Goal: Task Accomplishment & Management: Complete application form

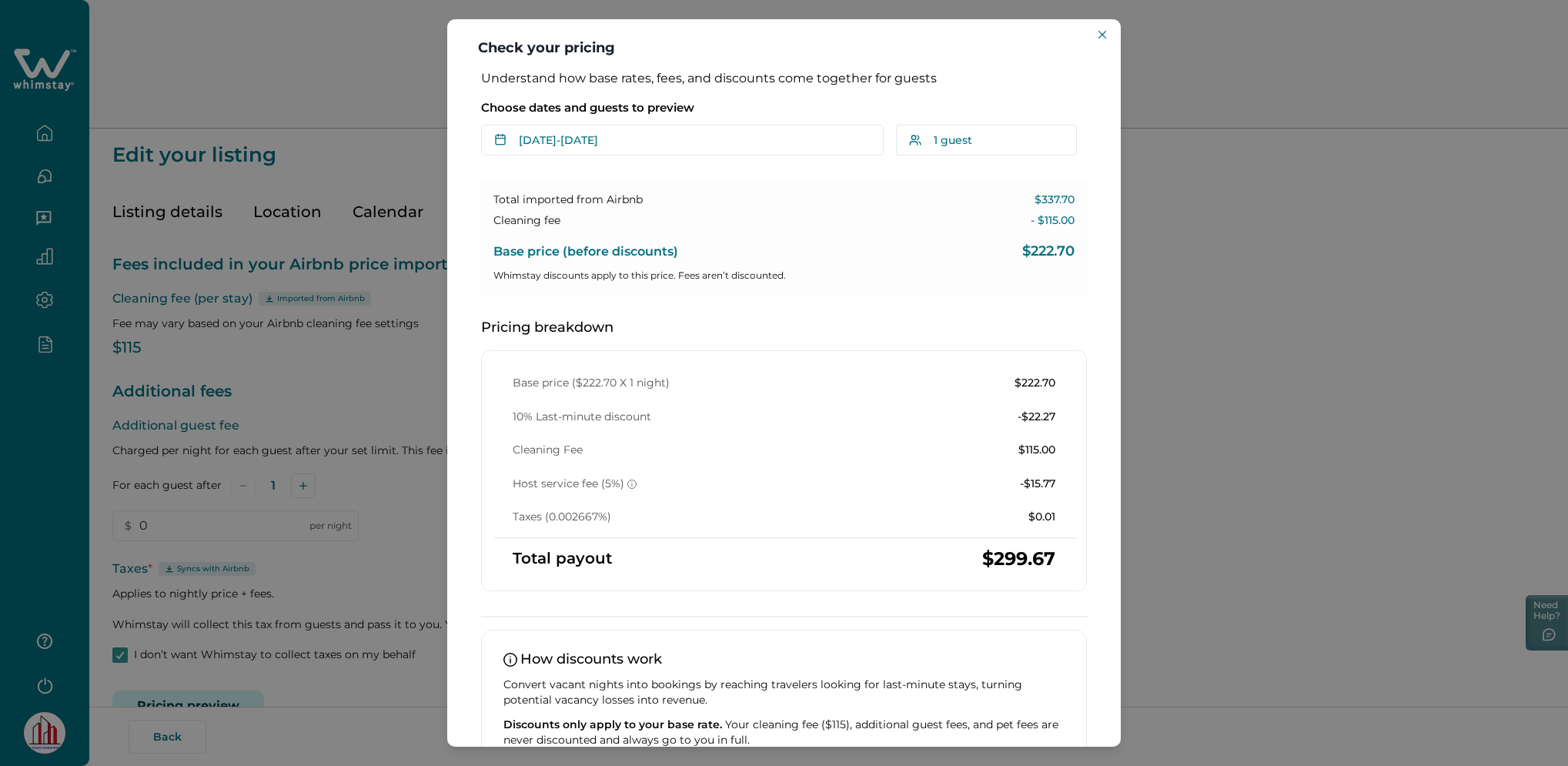
click at [383, 155] on div "Check your pricing Understand how base rates, fees, and discounts come together…" at bounding box center [784, 383] width 1568 height 766
click at [408, 102] on div "Check your pricing Understand how base rates, fees, and discounts come together…" at bounding box center [784, 383] width 1568 height 766
click at [372, 90] on div "Check your pricing Understand how base rates, fees, and discounts come together…" at bounding box center [784, 383] width 1568 height 766
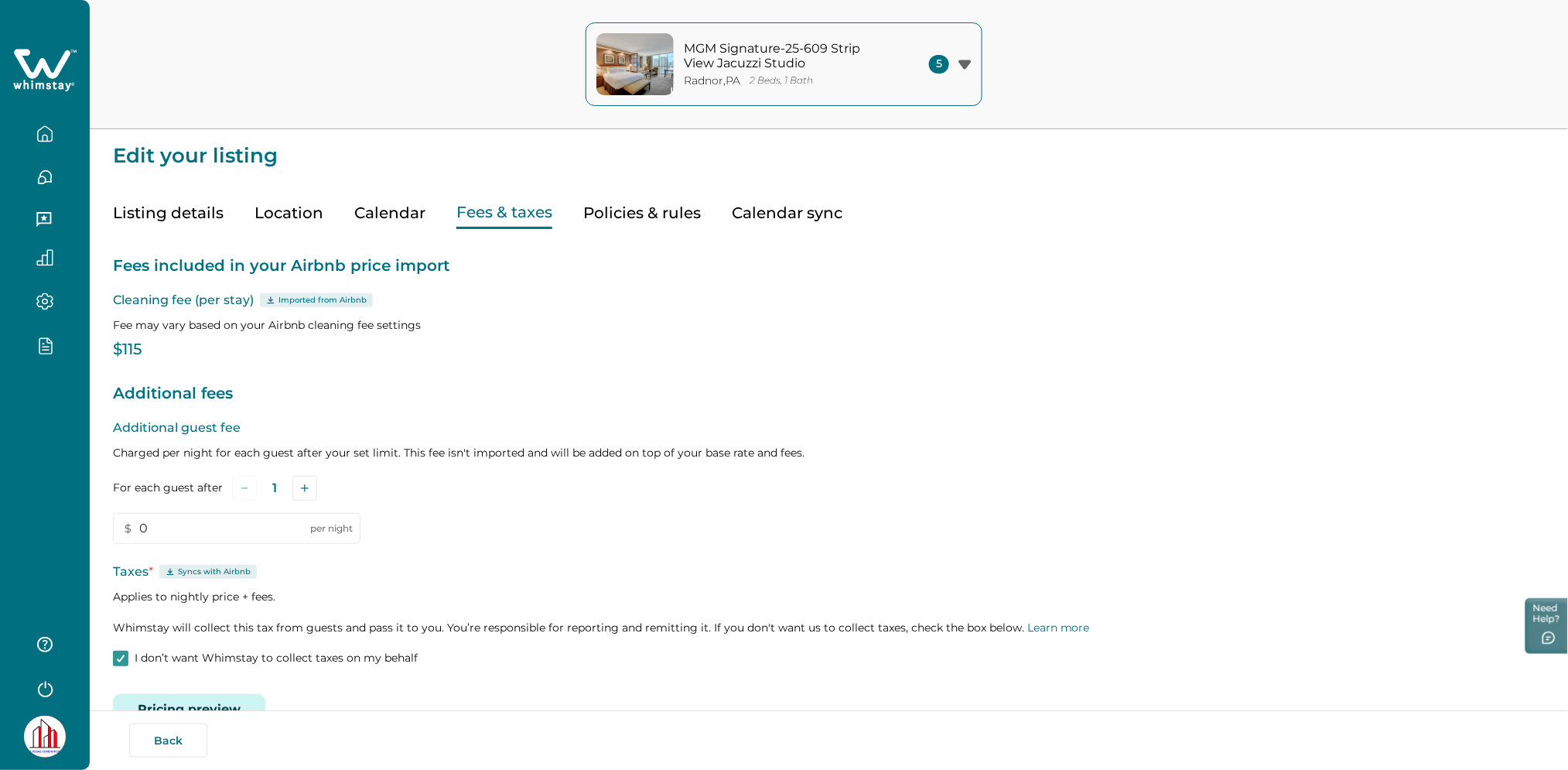
click at [42, 57] on icon at bounding box center [44, 70] width 63 height 47
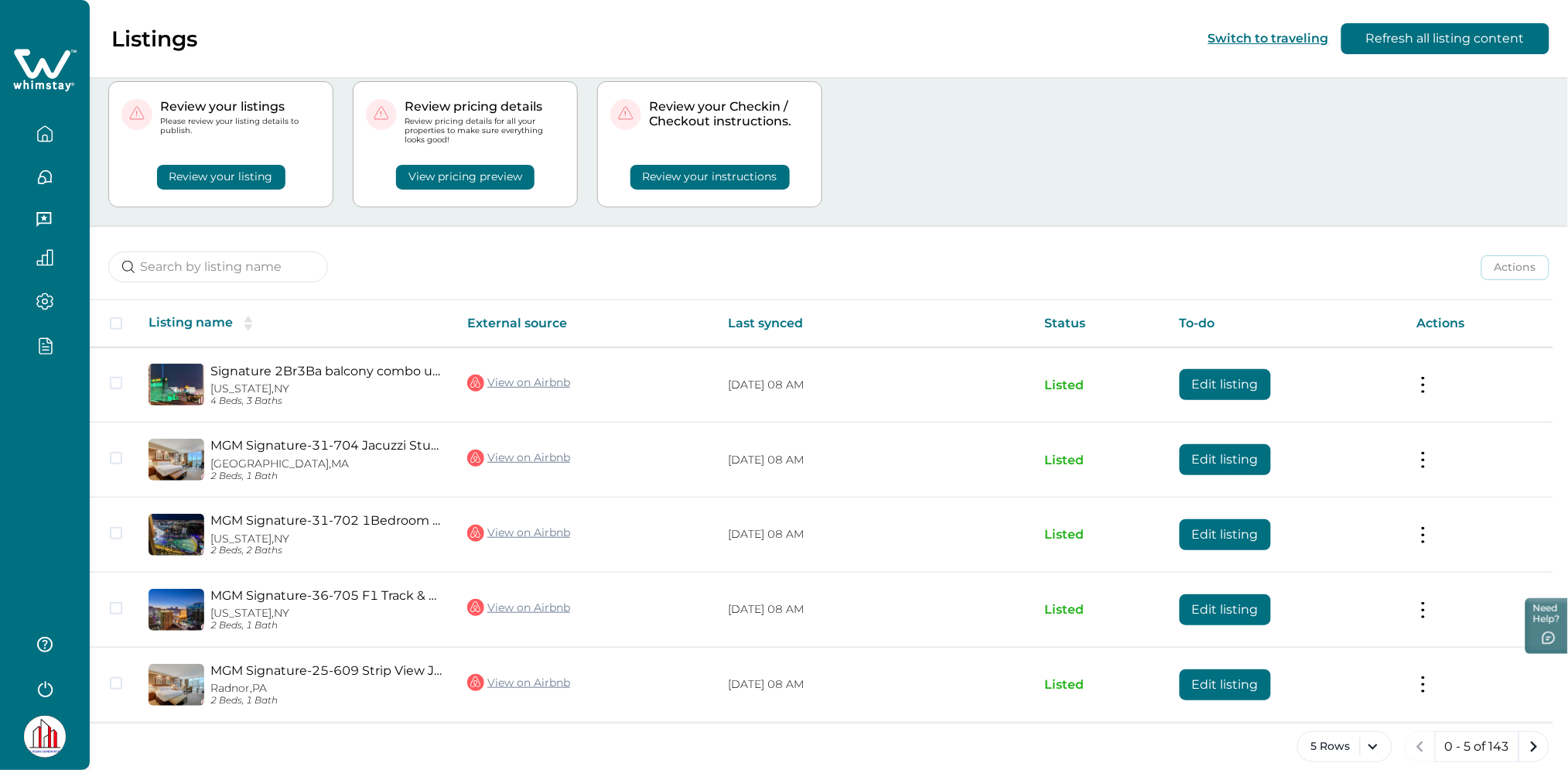
scroll to position [56, 0]
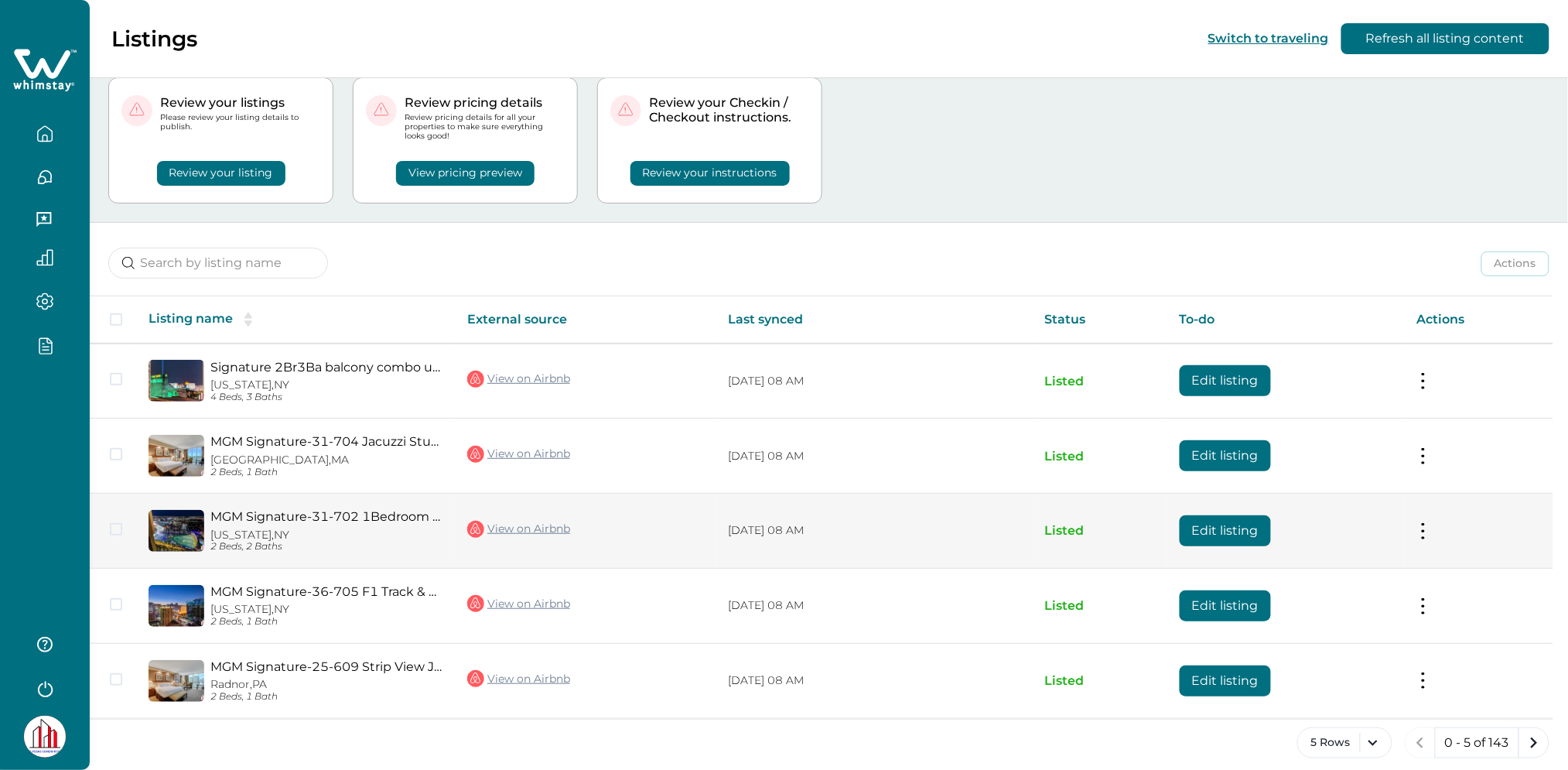
scroll to position [56, 0]
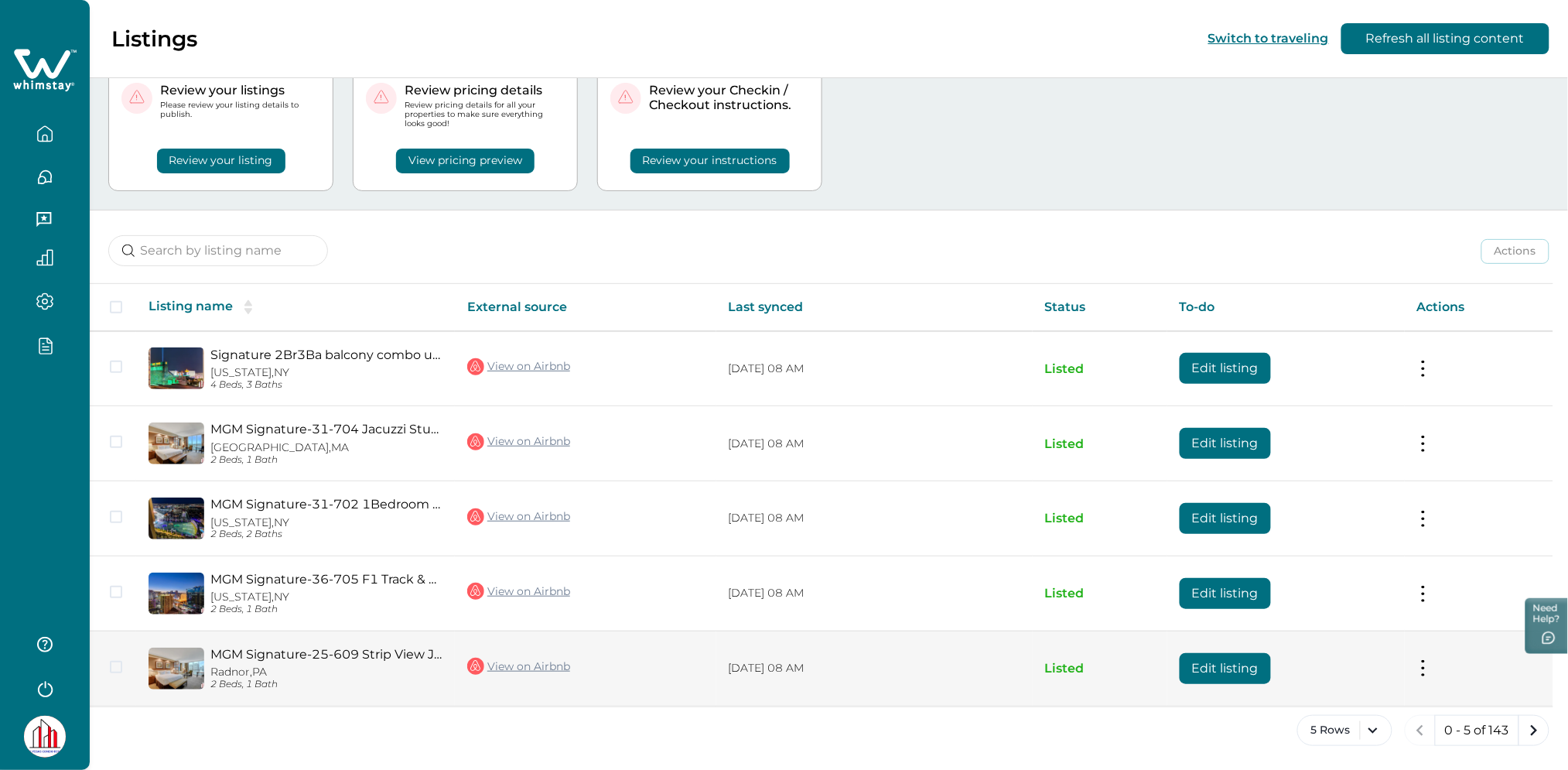
click at [1223, 667] on button "Edit listing" at bounding box center [1226, 668] width 92 height 31
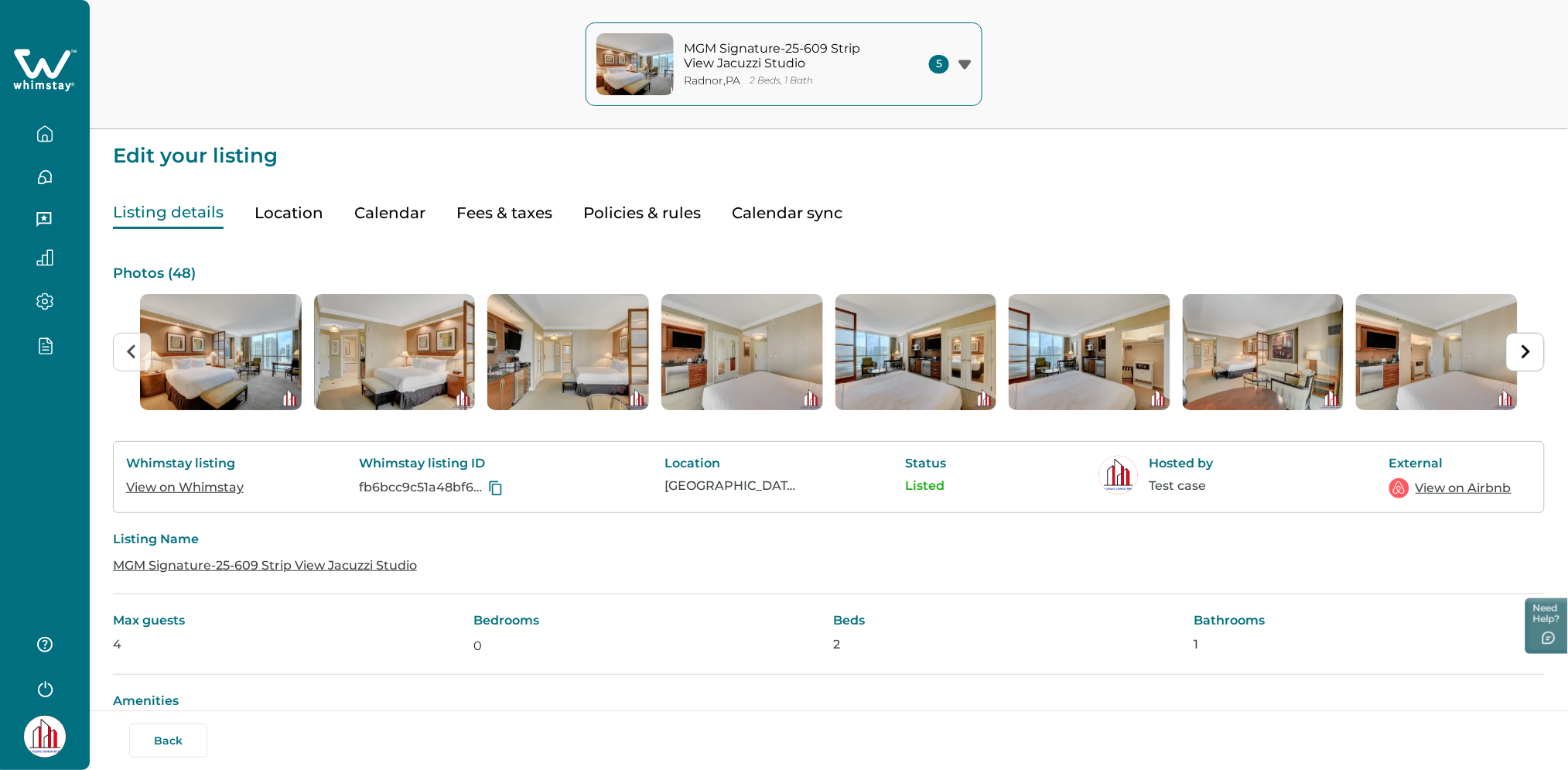
click at [516, 220] on button "Fees & taxes" at bounding box center [504, 213] width 96 height 32
type input "0"
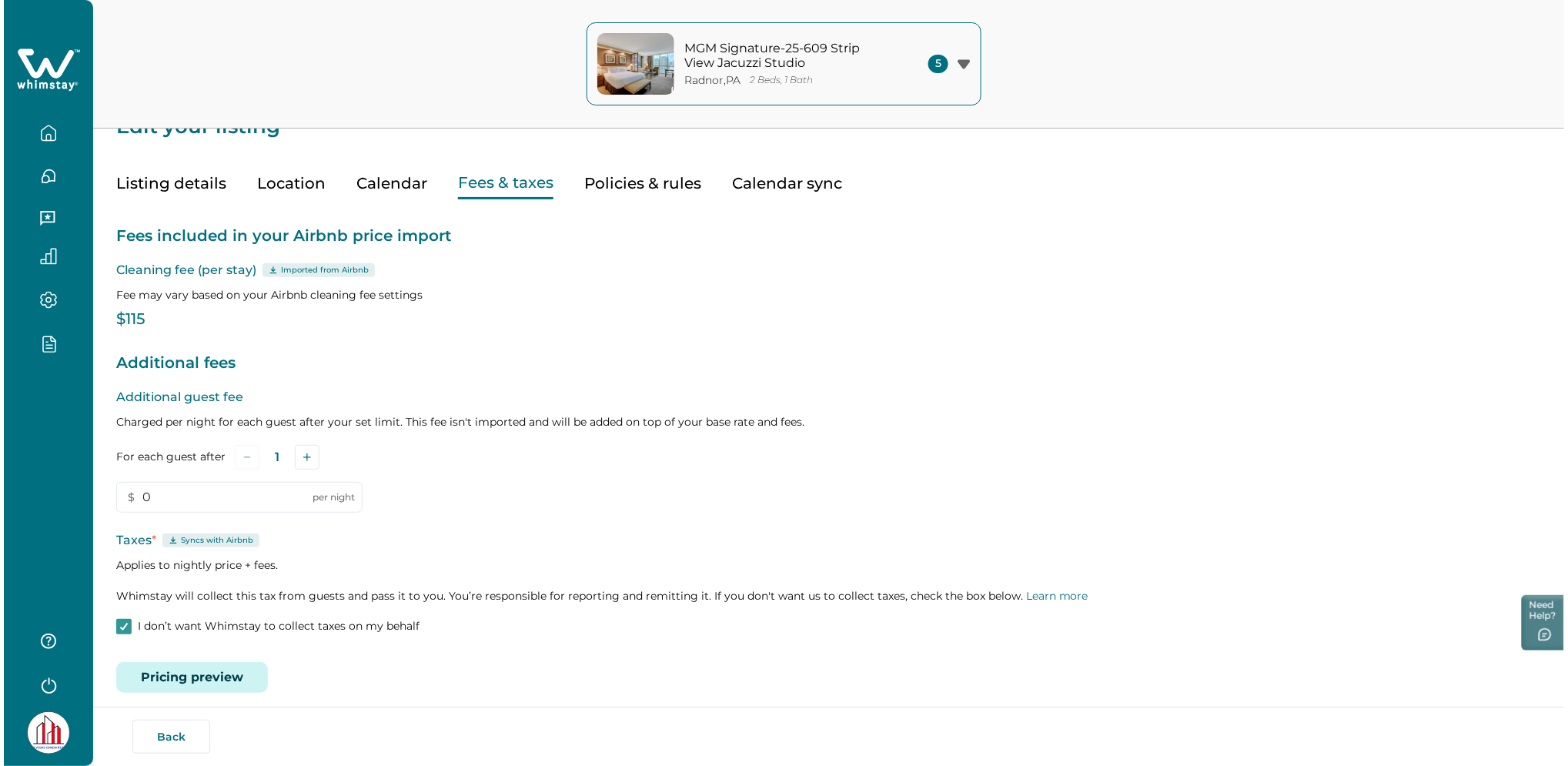
scroll to position [41, 0]
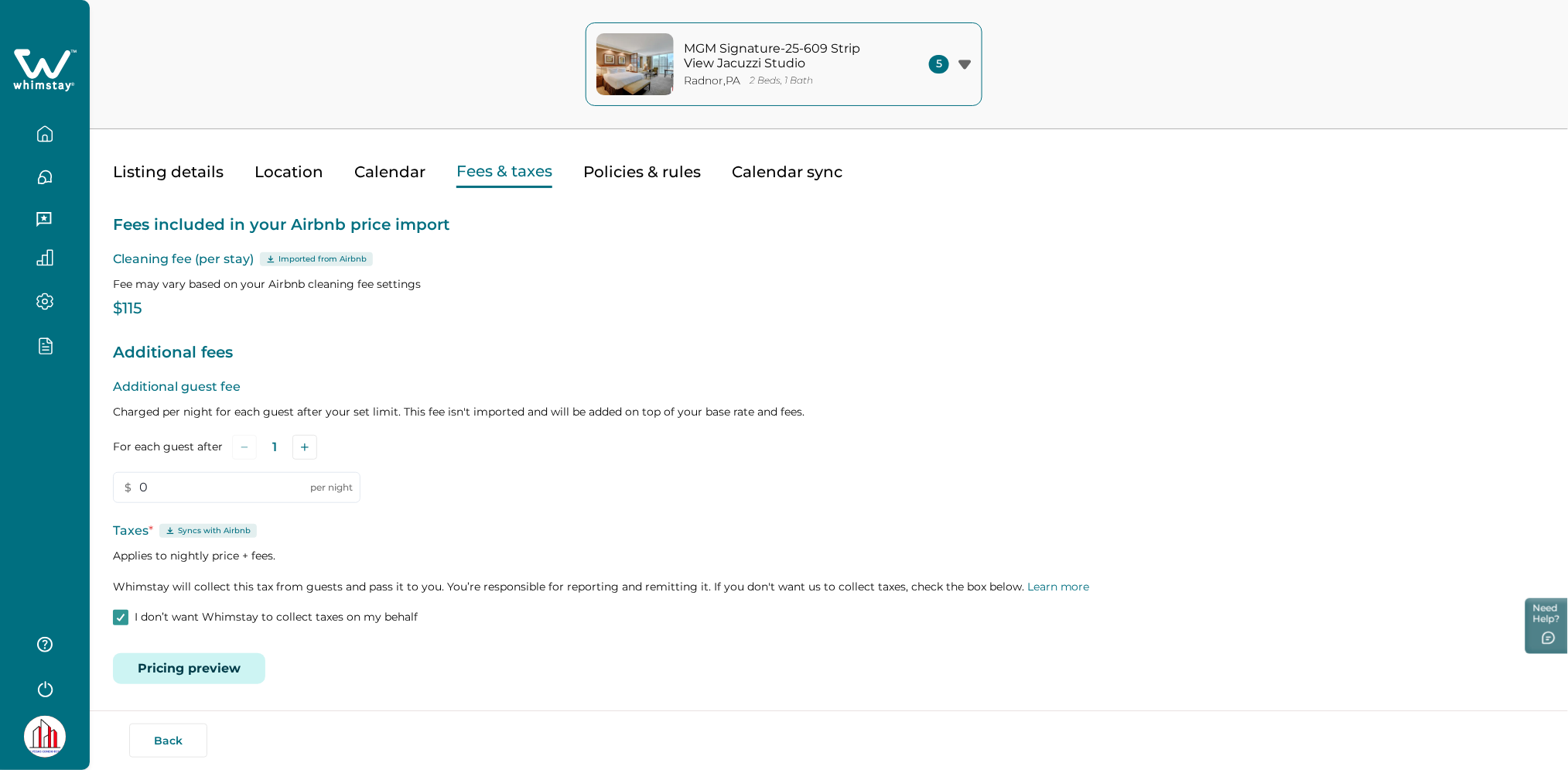
click at [193, 668] on button "Pricing preview" at bounding box center [189, 668] width 152 height 31
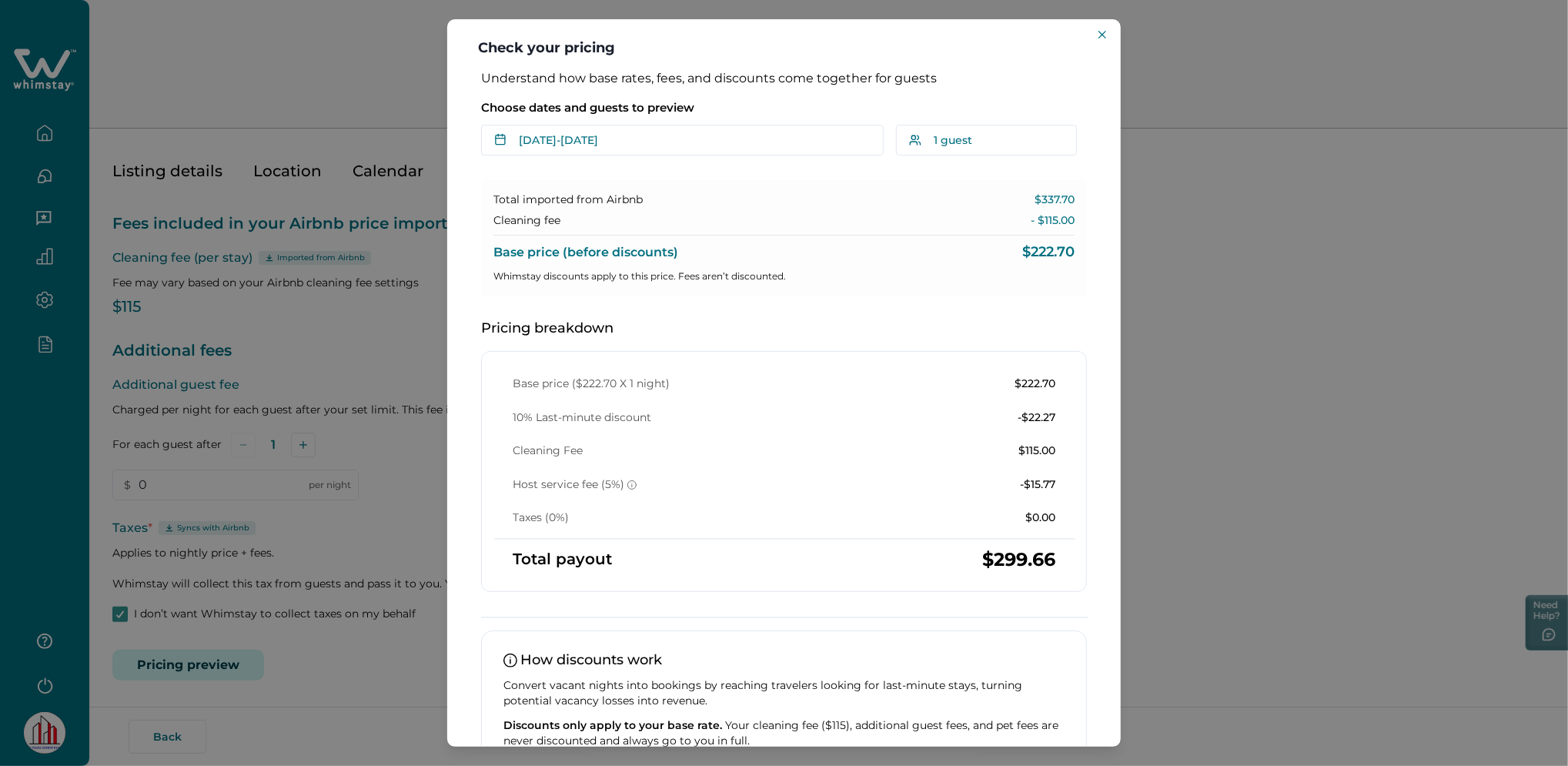
scroll to position [98, 0]
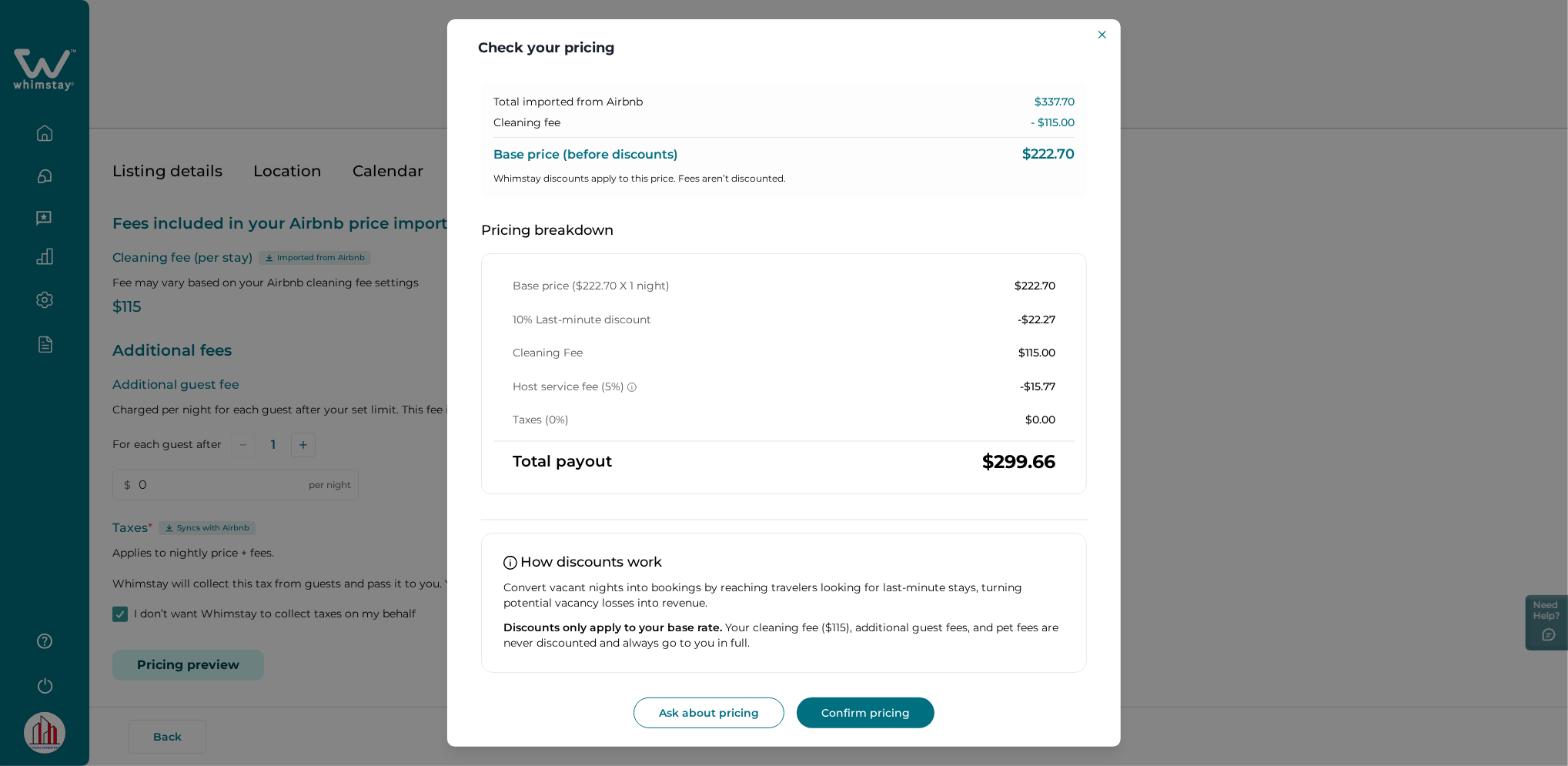
click at [301, 378] on div "Check your pricing Understand how base rates, fees, and discounts come together…" at bounding box center [784, 383] width 1568 height 766
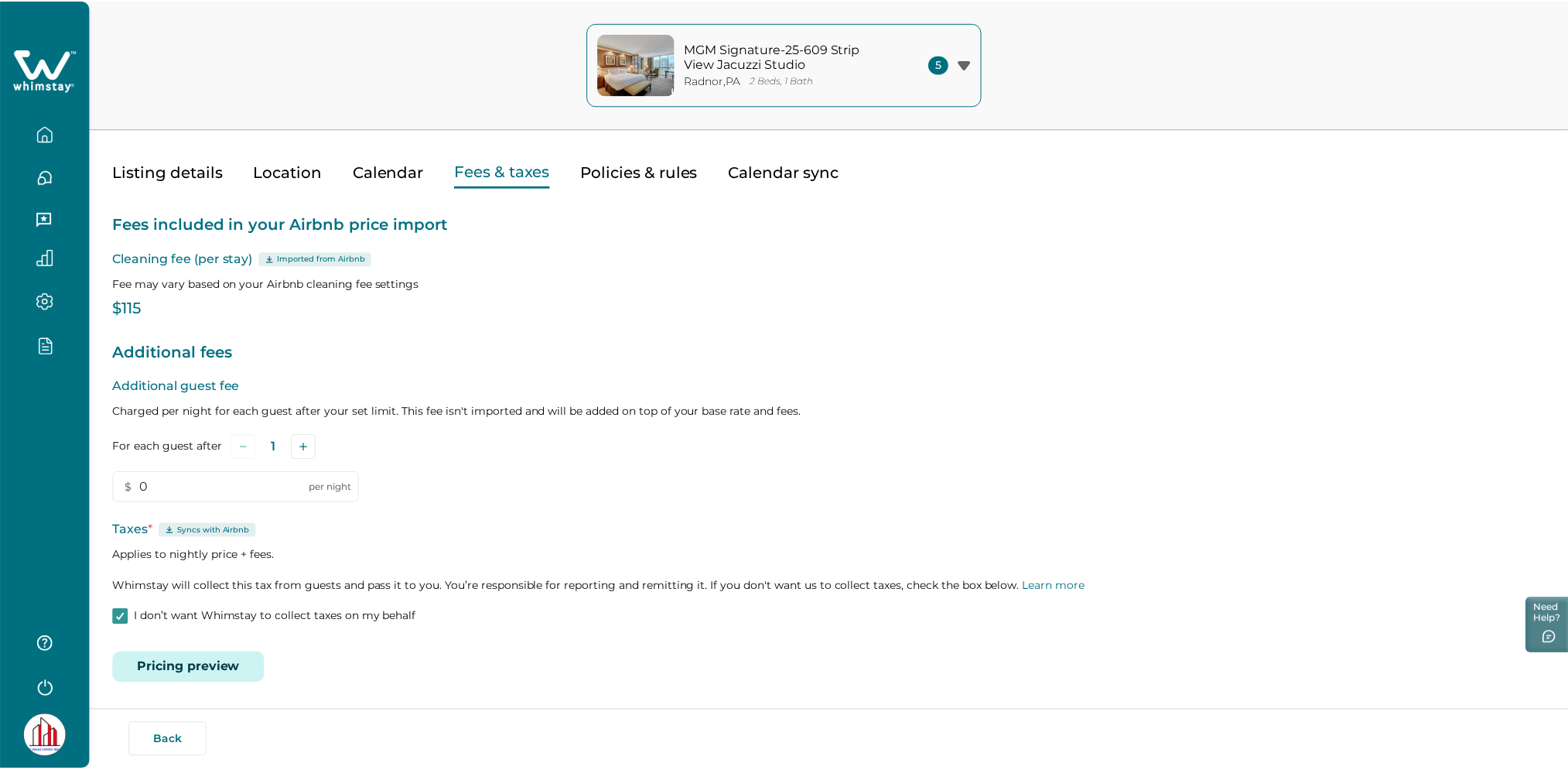
scroll to position [0, 0]
click at [110, 618] on div "Edit your listing Listing details Location Calendar Fees & taxes Policies & rul…" at bounding box center [829, 364] width 1479 height 811
click at [119, 618] on polyline at bounding box center [121, 617] width 7 height 6
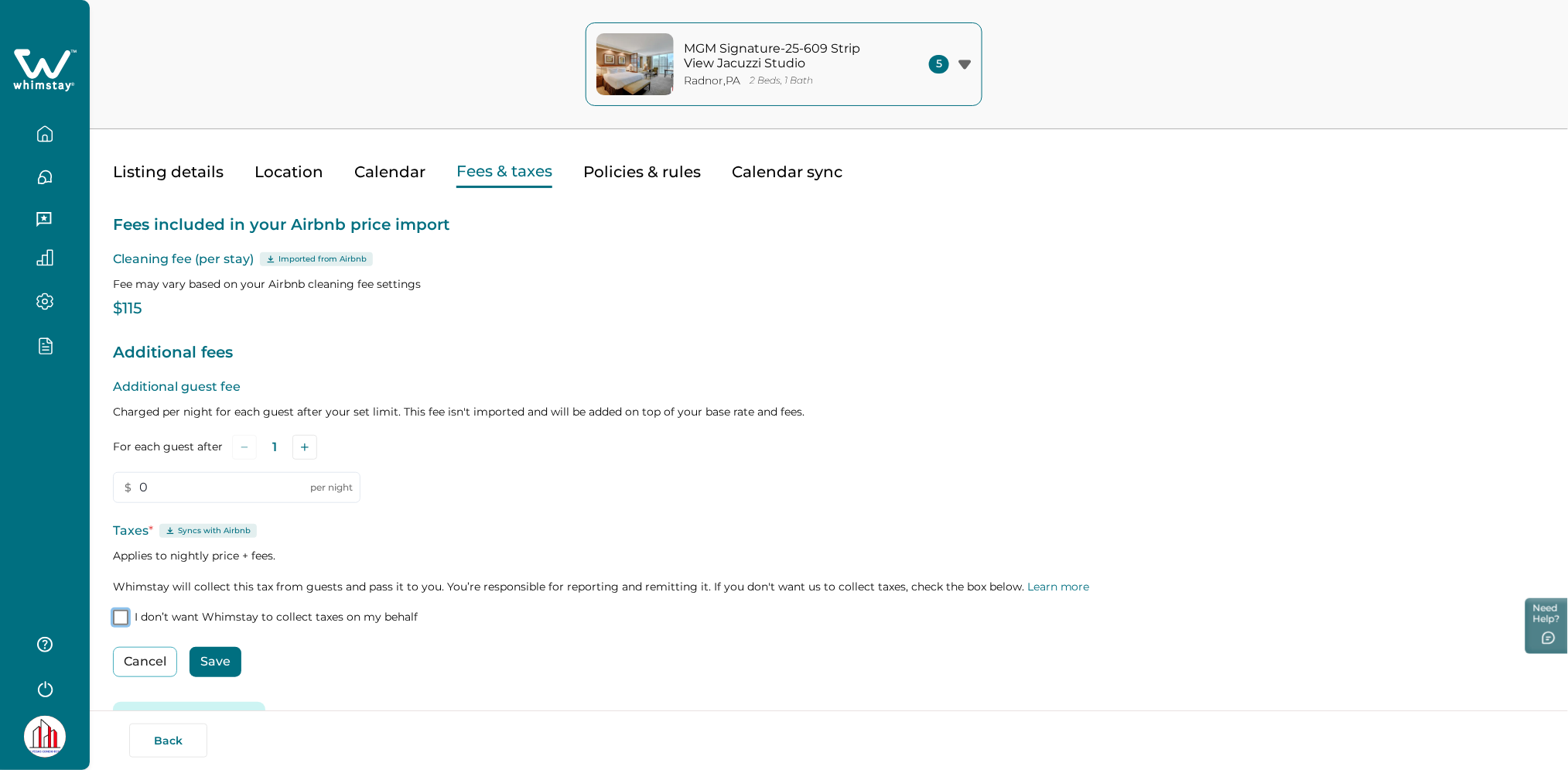
click at [221, 663] on button "Save" at bounding box center [215, 661] width 52 height 30
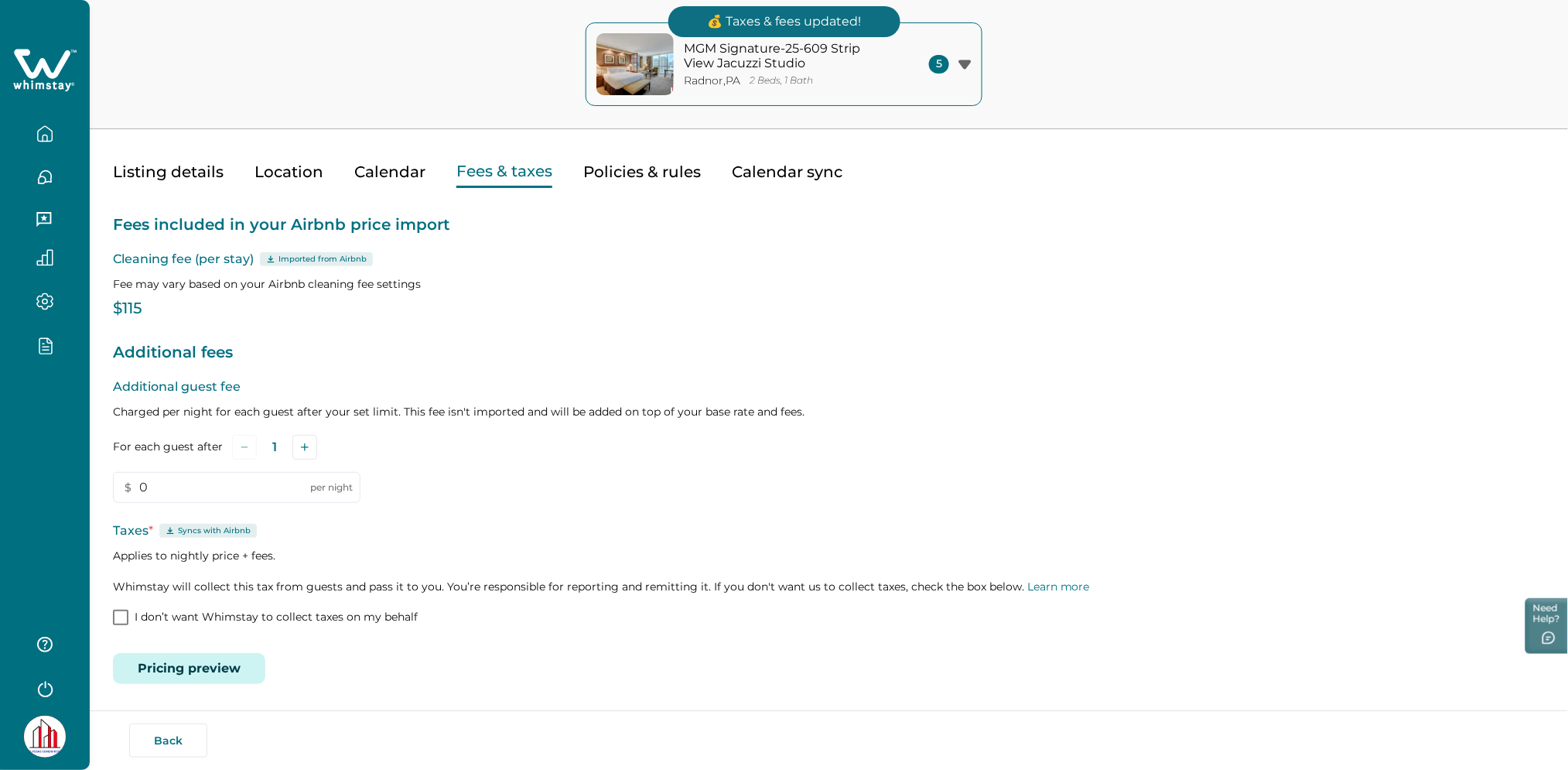
click at [220, 663] on button "Pricing preview" at bounding box center [189, 668] width 152 height 31
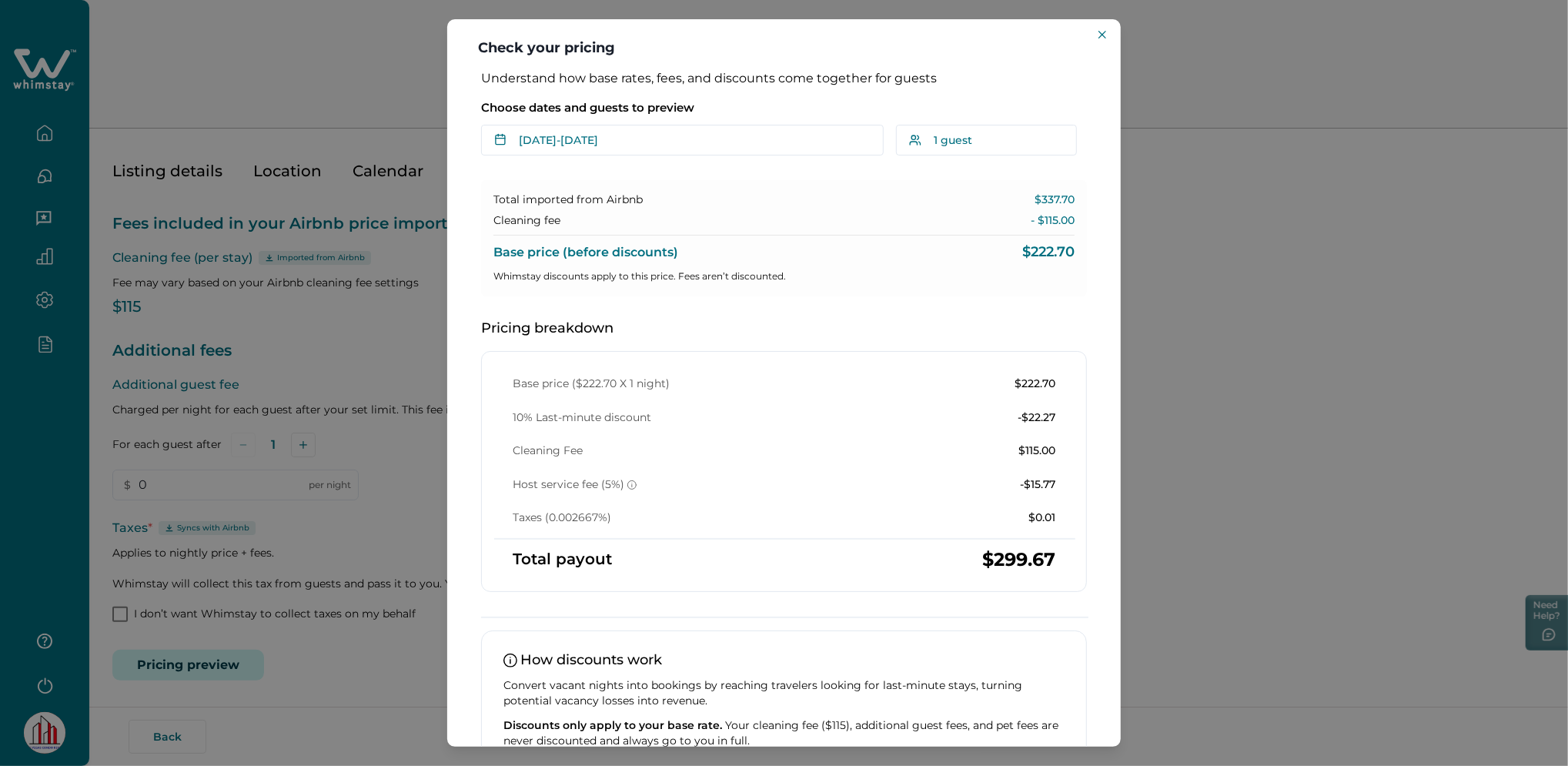
click at [476, 452] on div "Understand how base rates, fees, and discounts come together for guests Choose …" at bounding box center [784, 449] width 637 height 755
click at [404, 336] on div "Check your pricing Understand how base rates, fees, and discounts come together…" at bounding box center [784, 383] width 1568 height 766
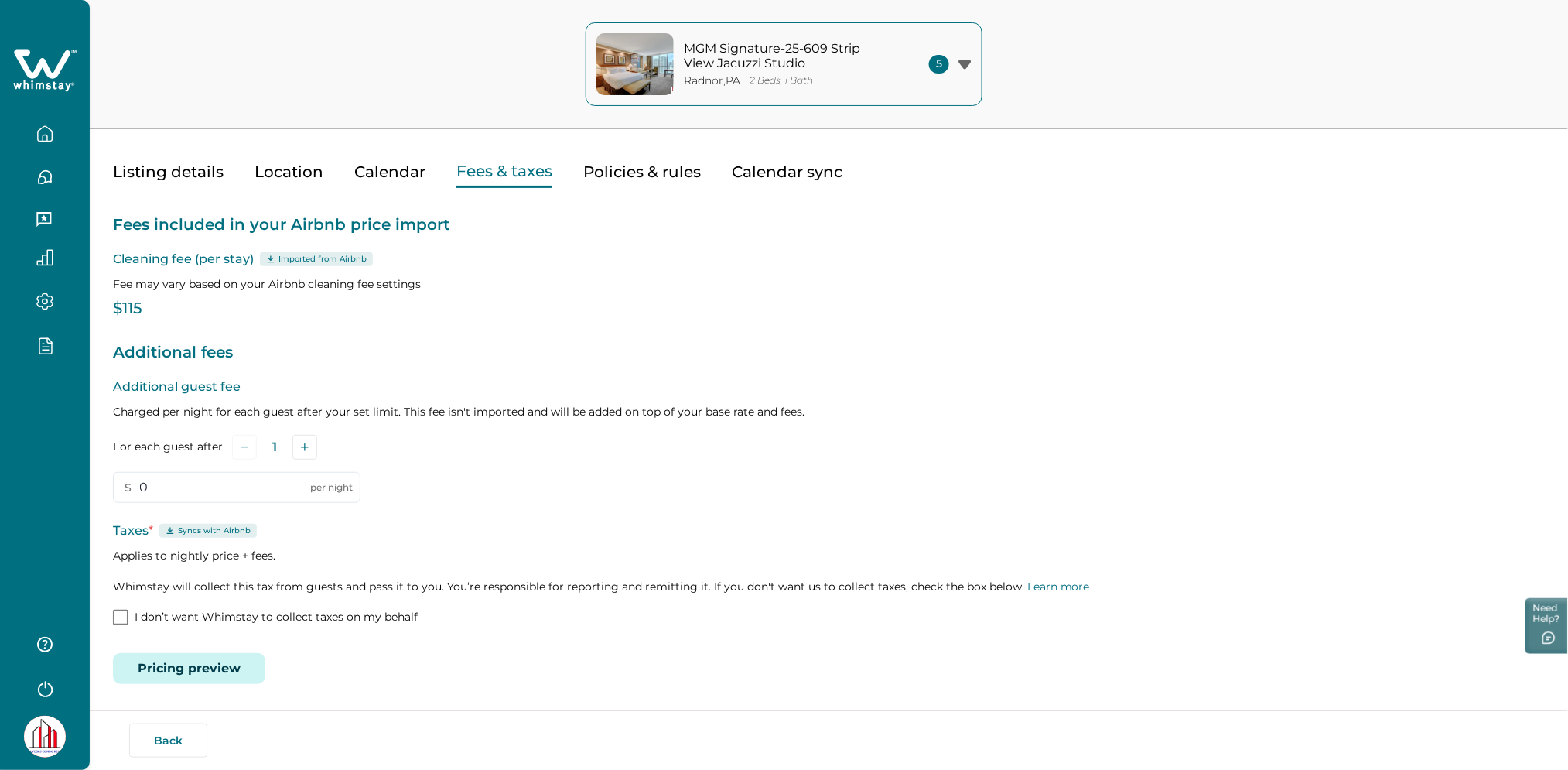
click at [42, 68] on icon at bounding box center [42, 63] width 57 height 29
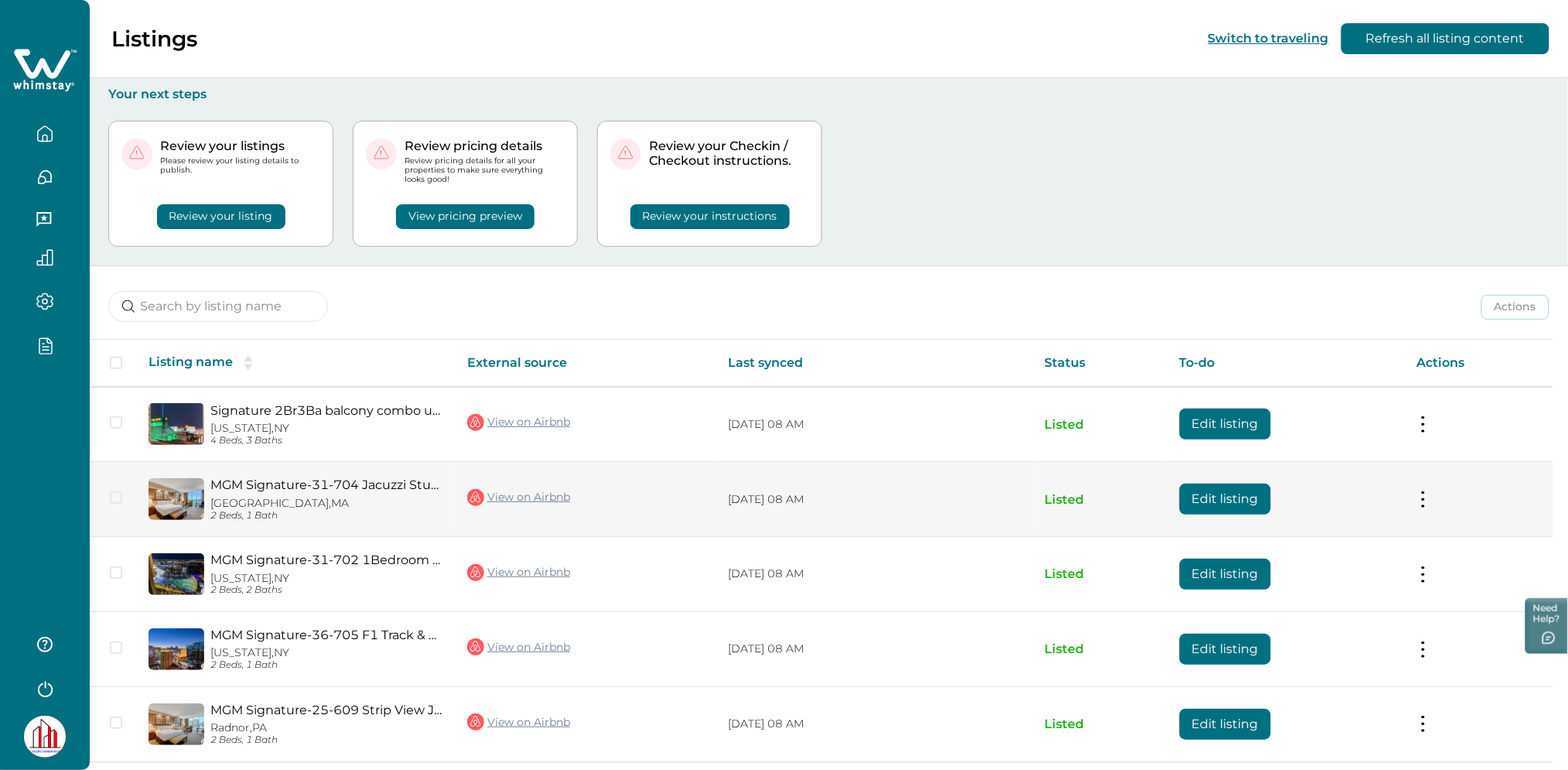
scroll to position [56, 0]
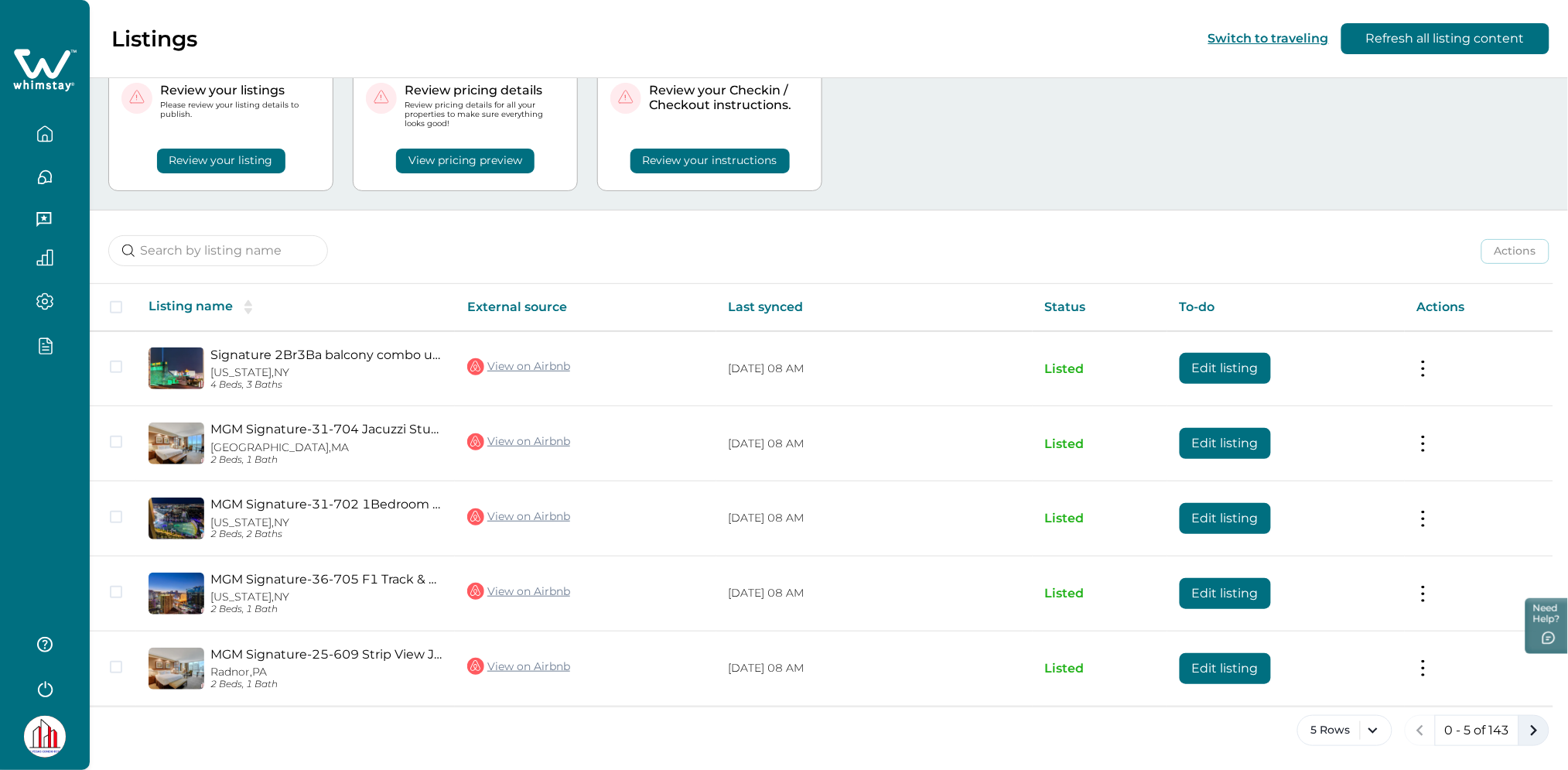
click at [1536, 728] on icon "next page" at bounding box center [1535, 731] width 7 height 11
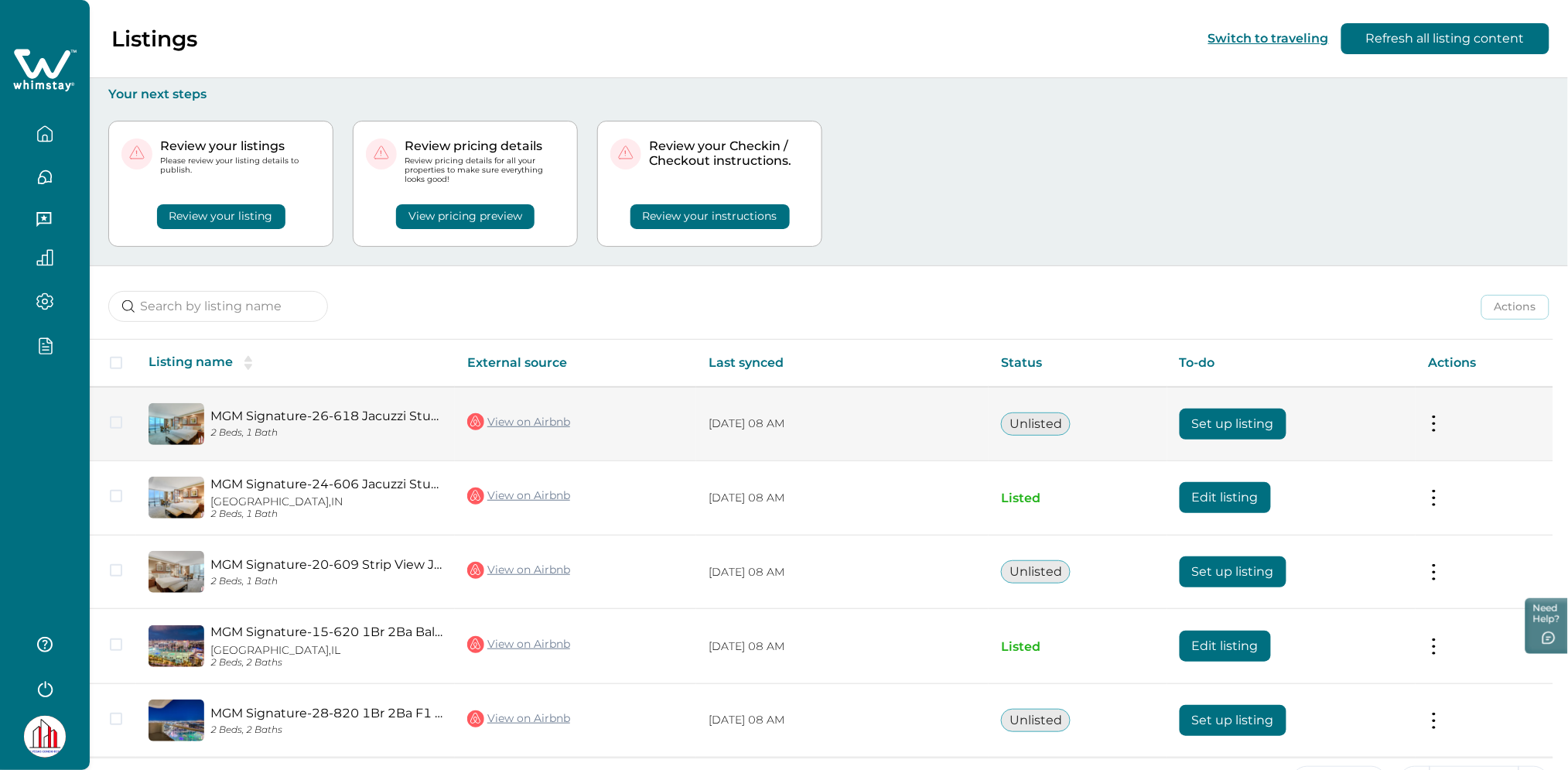
click at [1234, 428] on button "Set up listing" at bounding box center [1233, 424] width 106 height 31
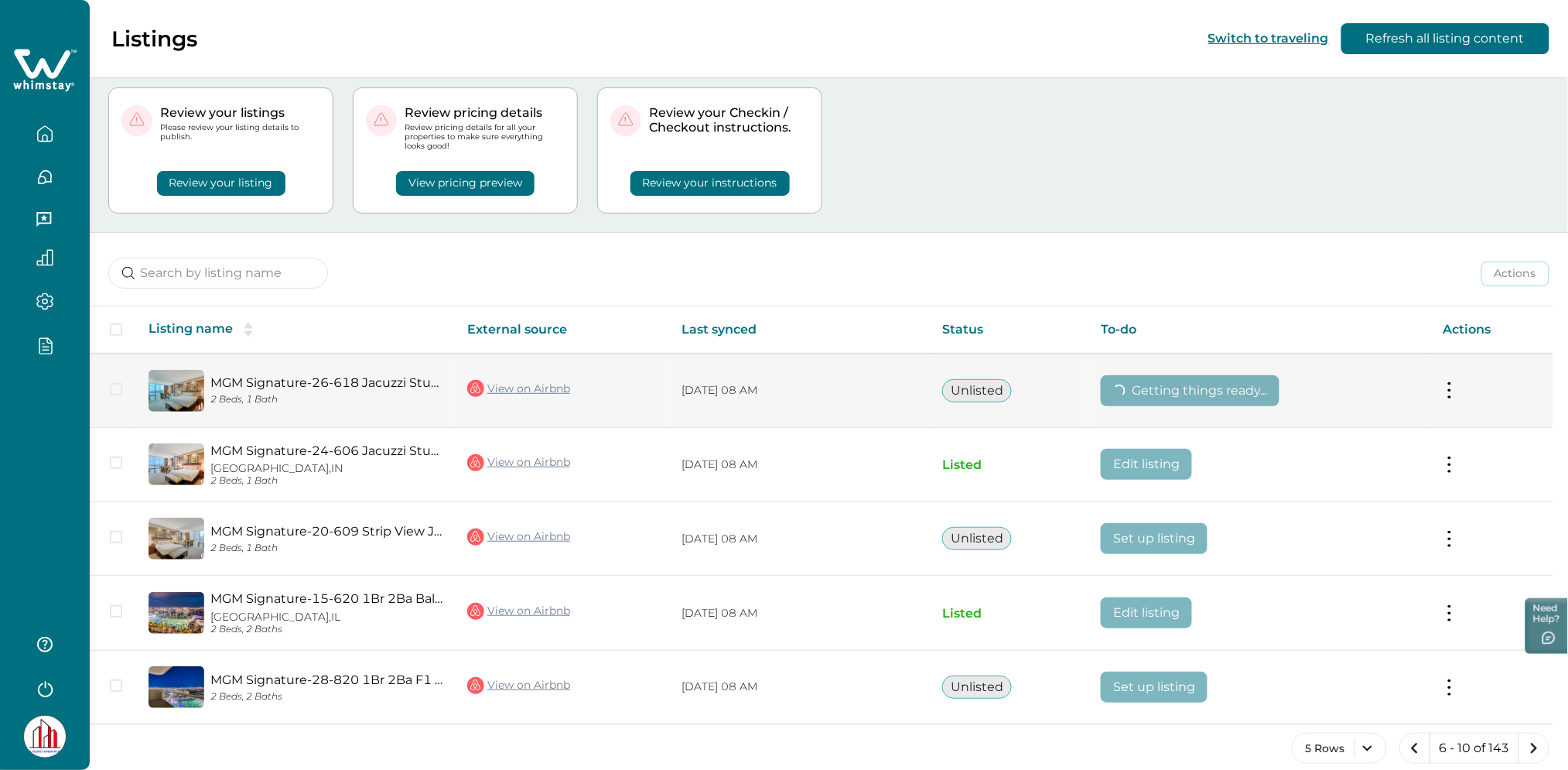
scroll to position [52, 0]
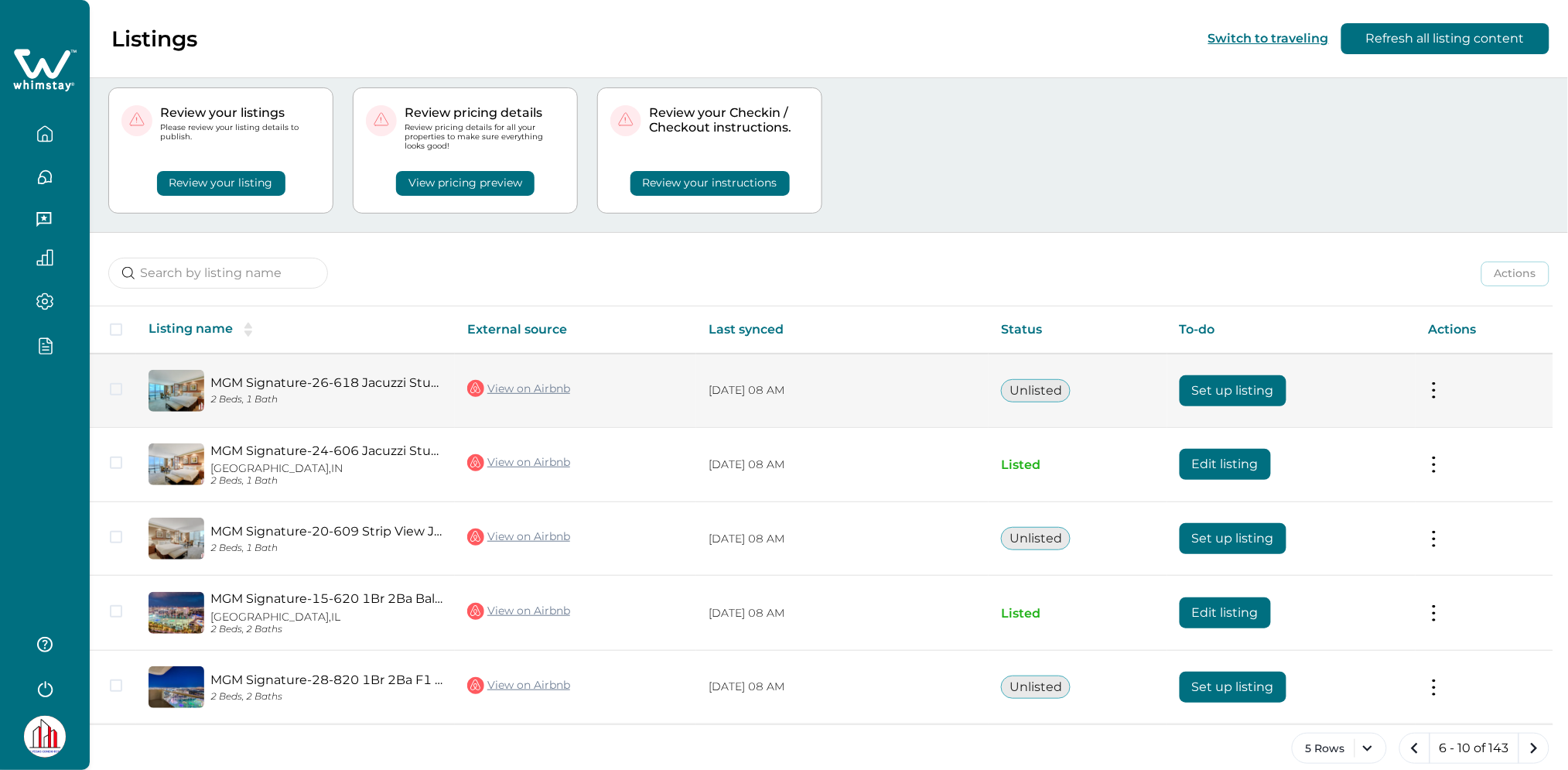
scroll to position [52, 0]
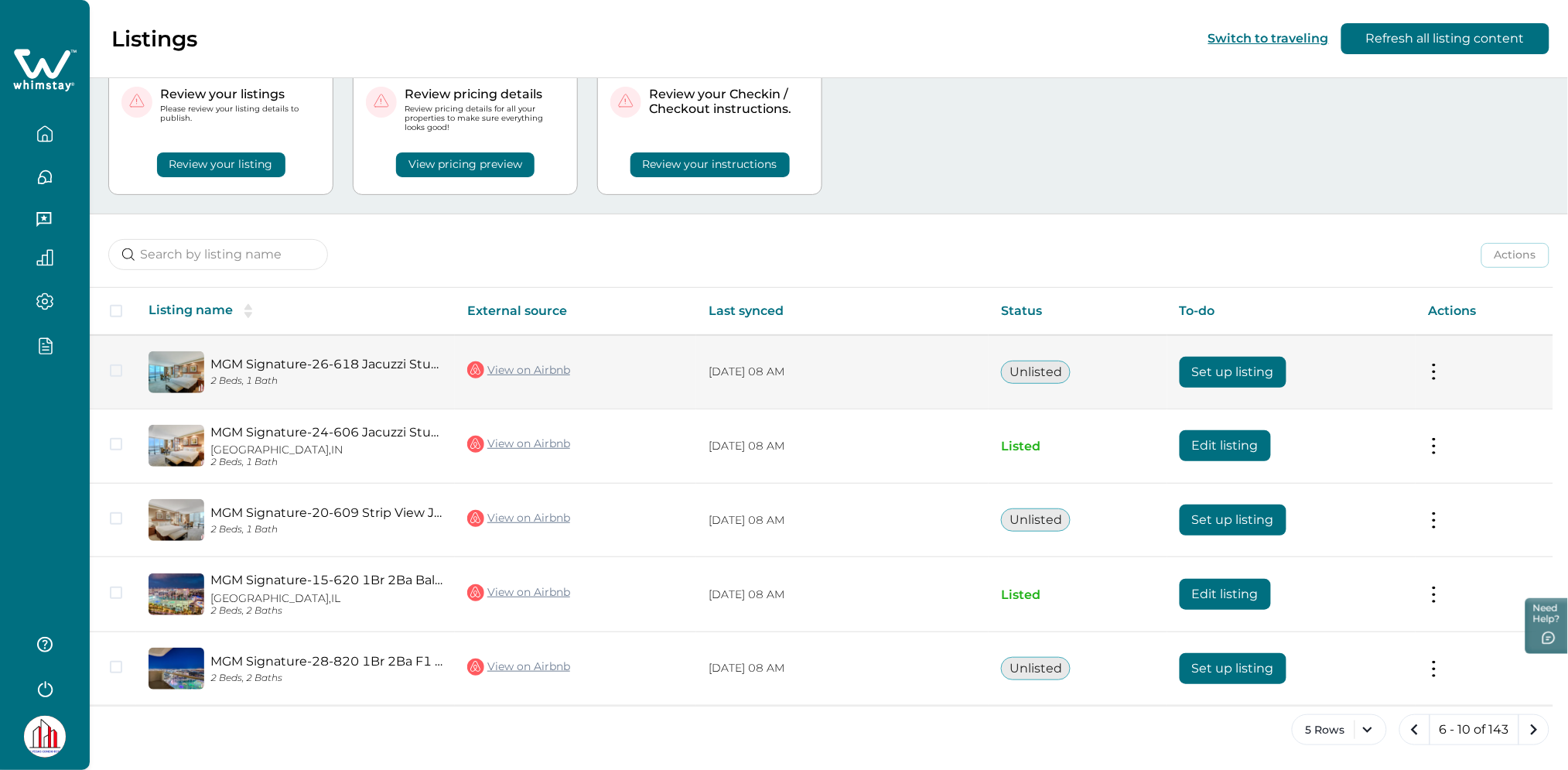
click at [1231, 368] on button "Set up listing" at bounding box center [1233, 372] width 106 height 31
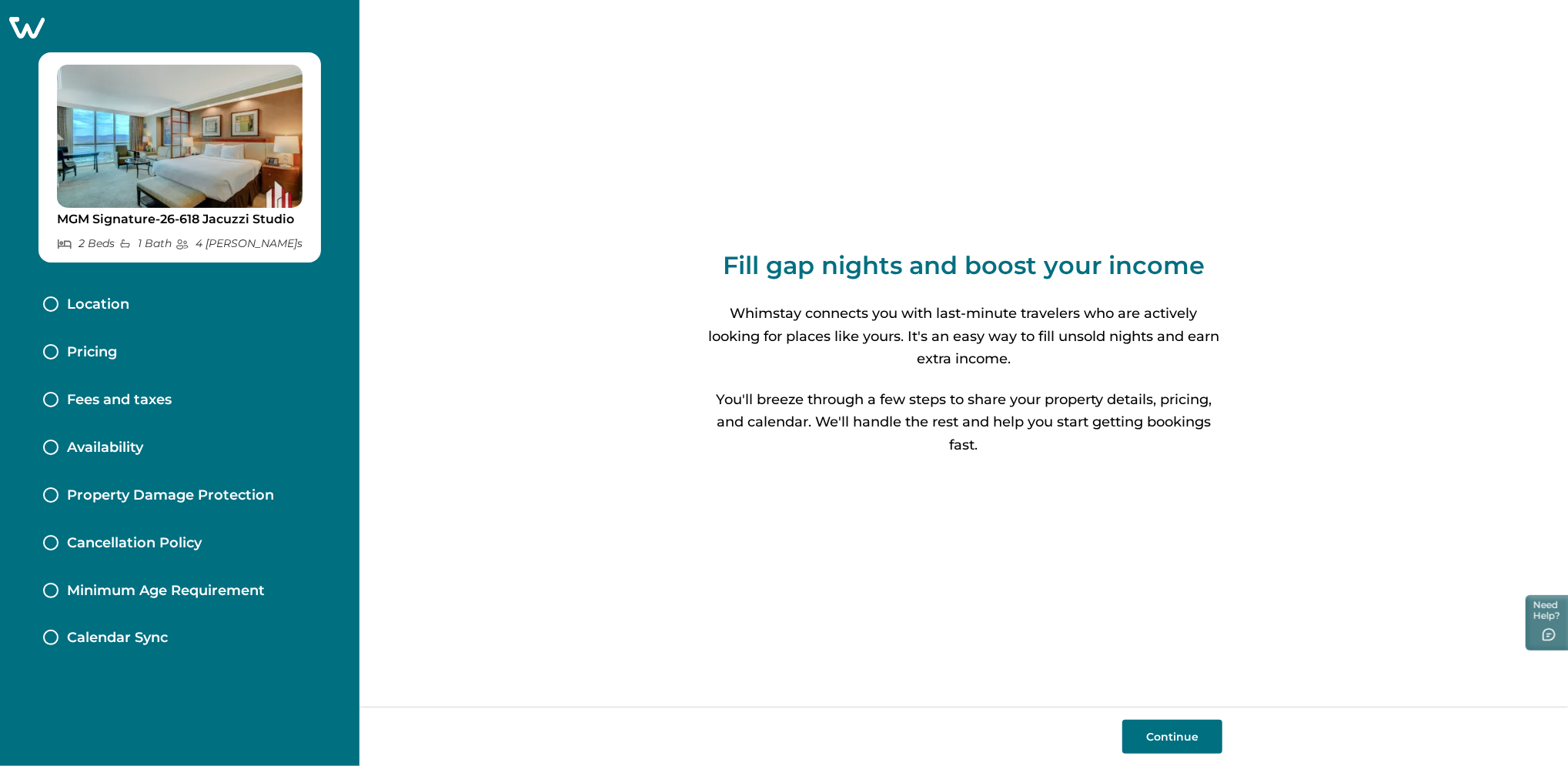
click at [1160, 723] on button "Continue" at bounding box center [1172, 736] width 100 height 34
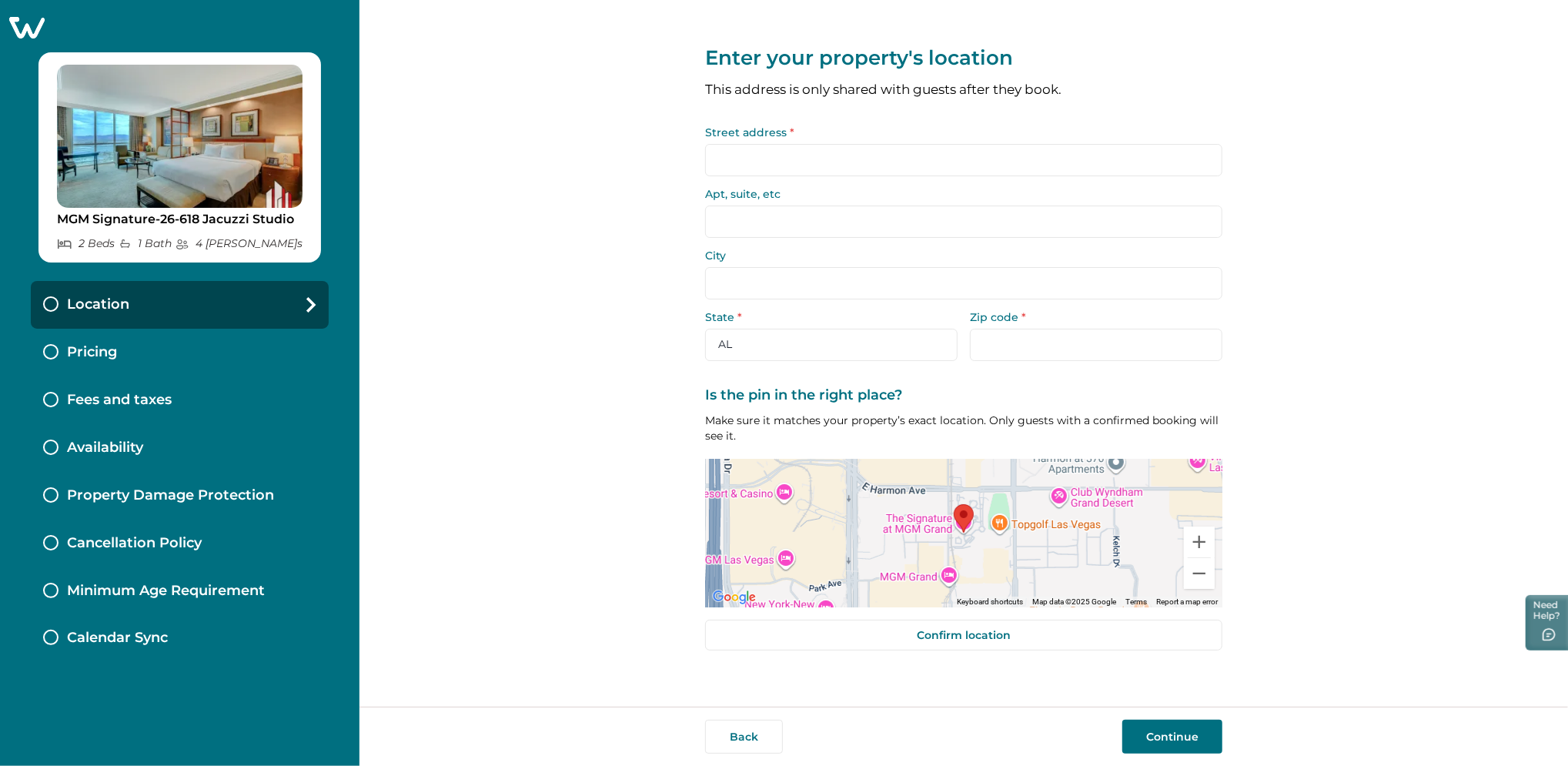
click at [732, 147] on input "Street address *" at bounding box center [963, 160] width 517 height 32
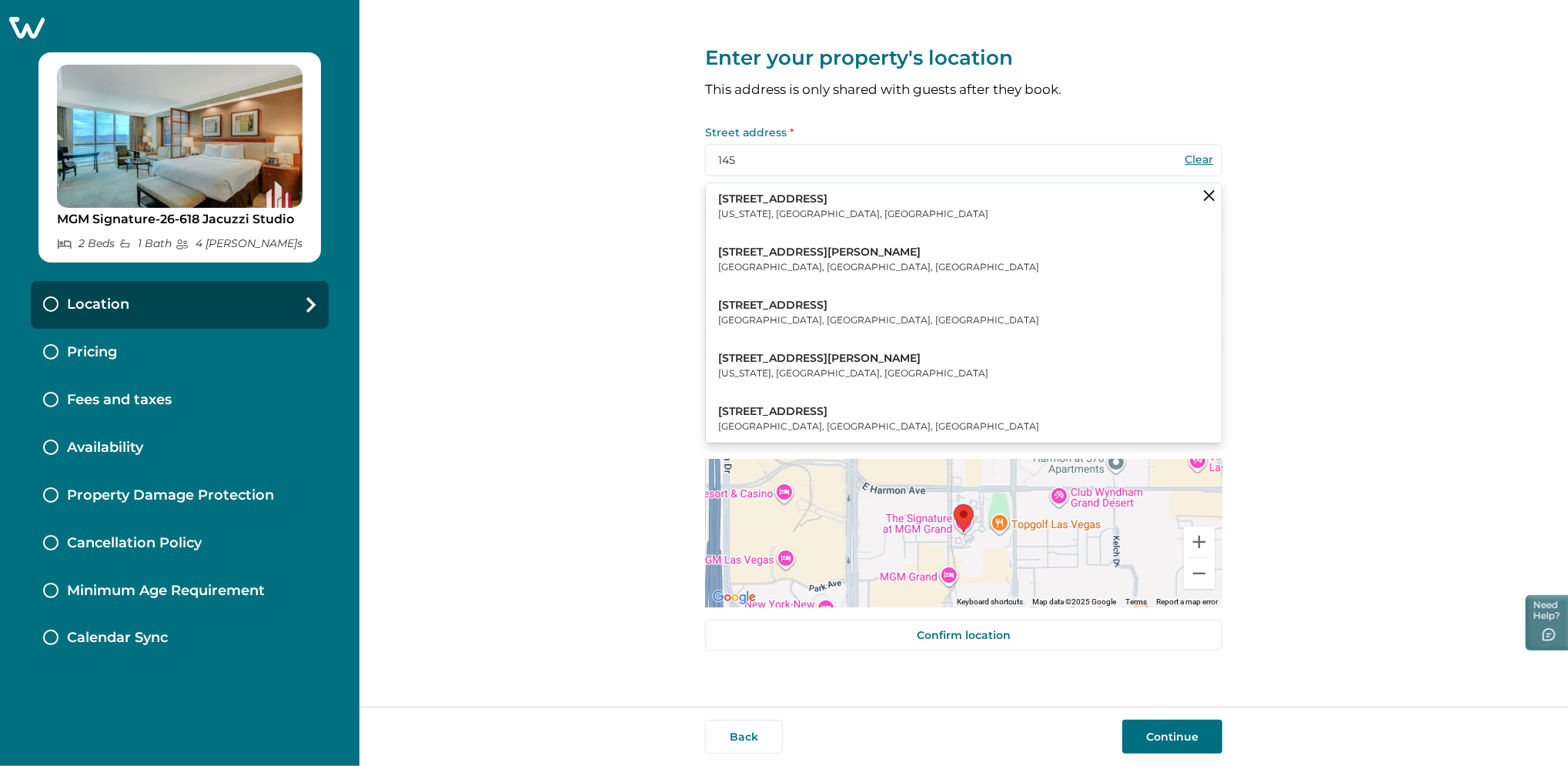
click at [804, 201] on p "145 West 30th Street" at bounding box center [853, 199] width 270 height 16
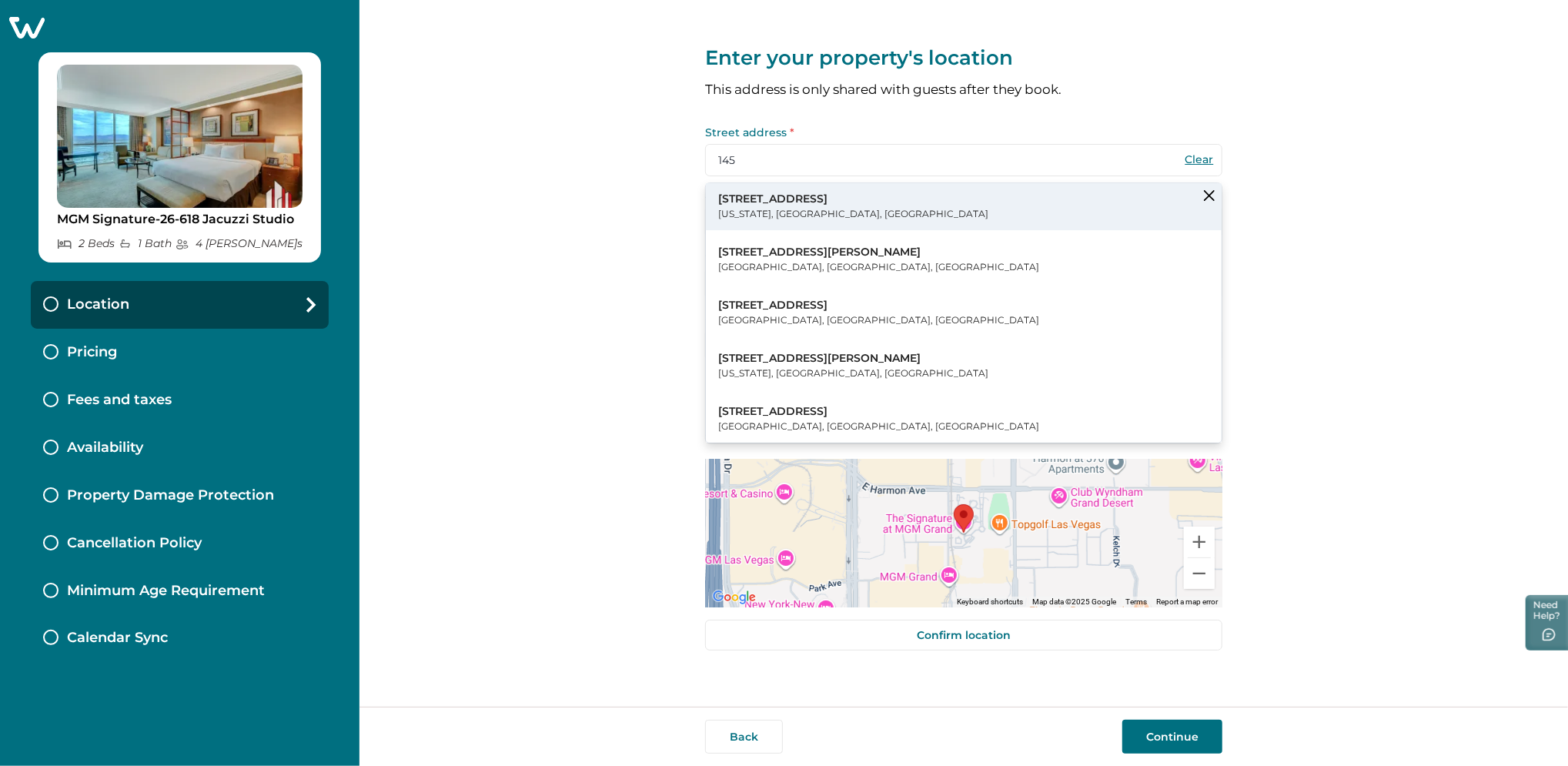
type input "145 W 30th St"
type input "New York"
select select "NY"
type input "10001"
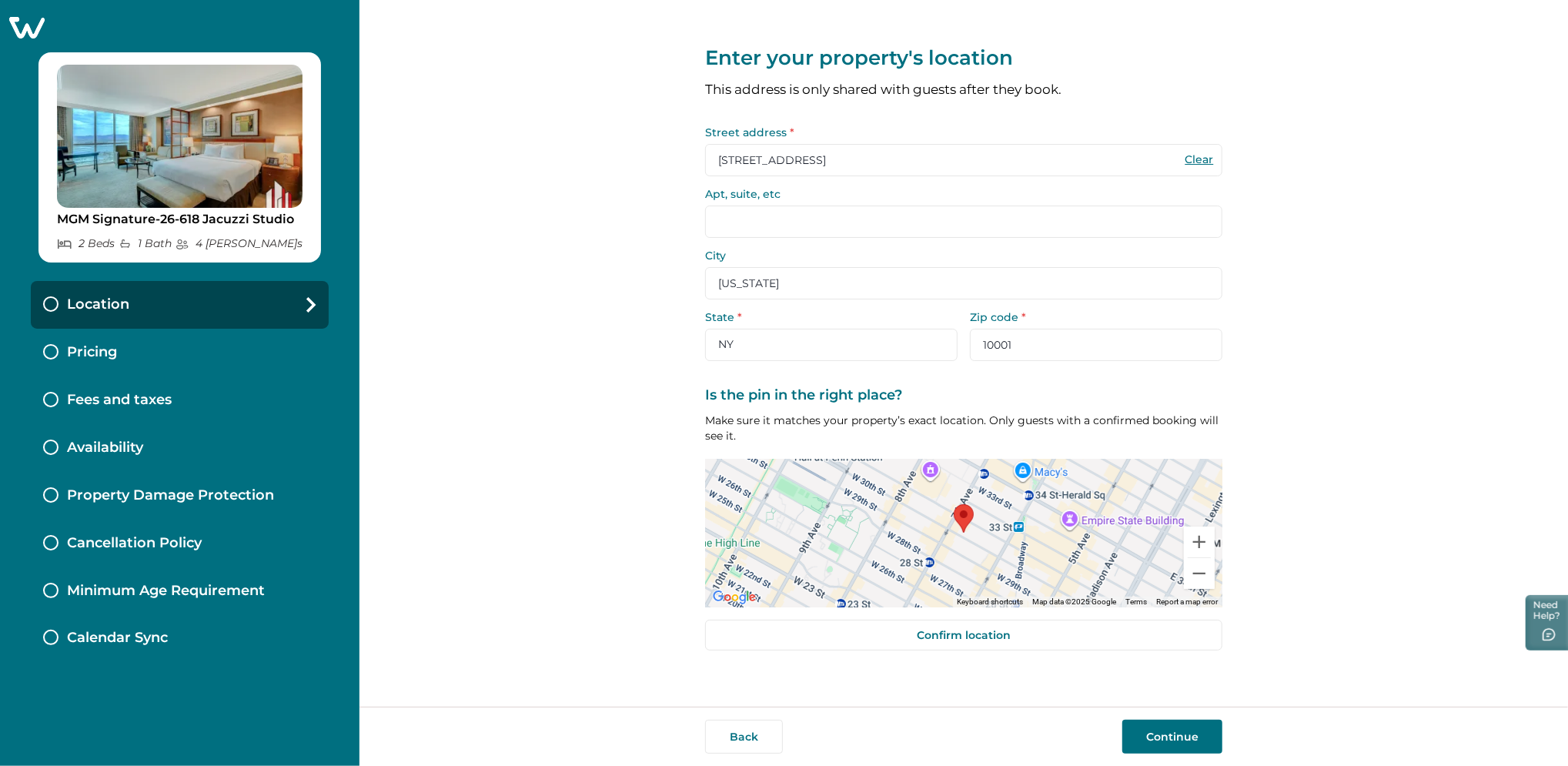
click at [1175, 735] on button "Continue" at bounding box center [1172, 736] width 100 height 34
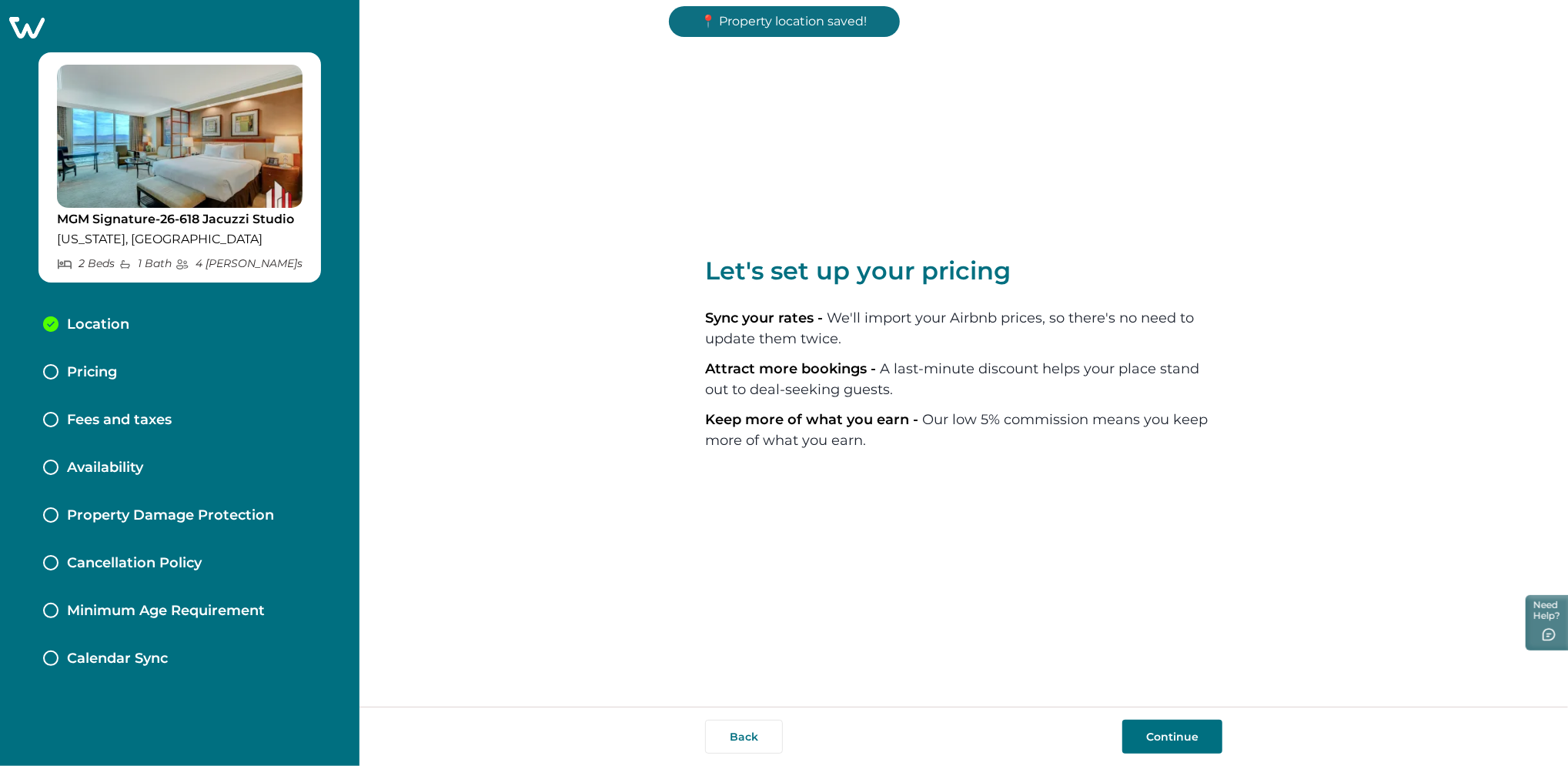
click at [1167, 726] on button "Continue" at bounding box center [1172, 736] width 100 height 34
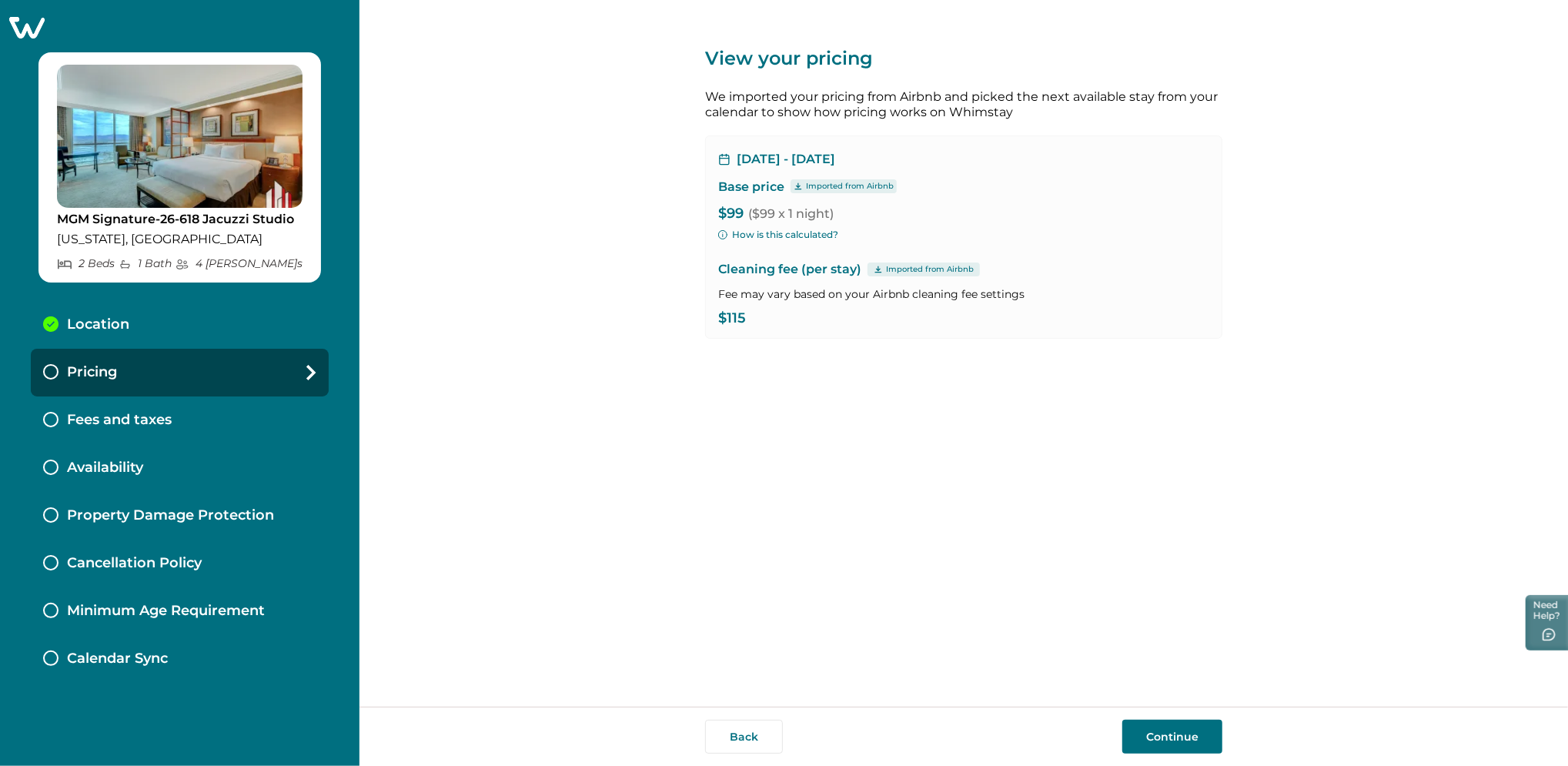
click at [1167, 726] on button "Continue" at bounding box center [1172, 736] width 100 height 34
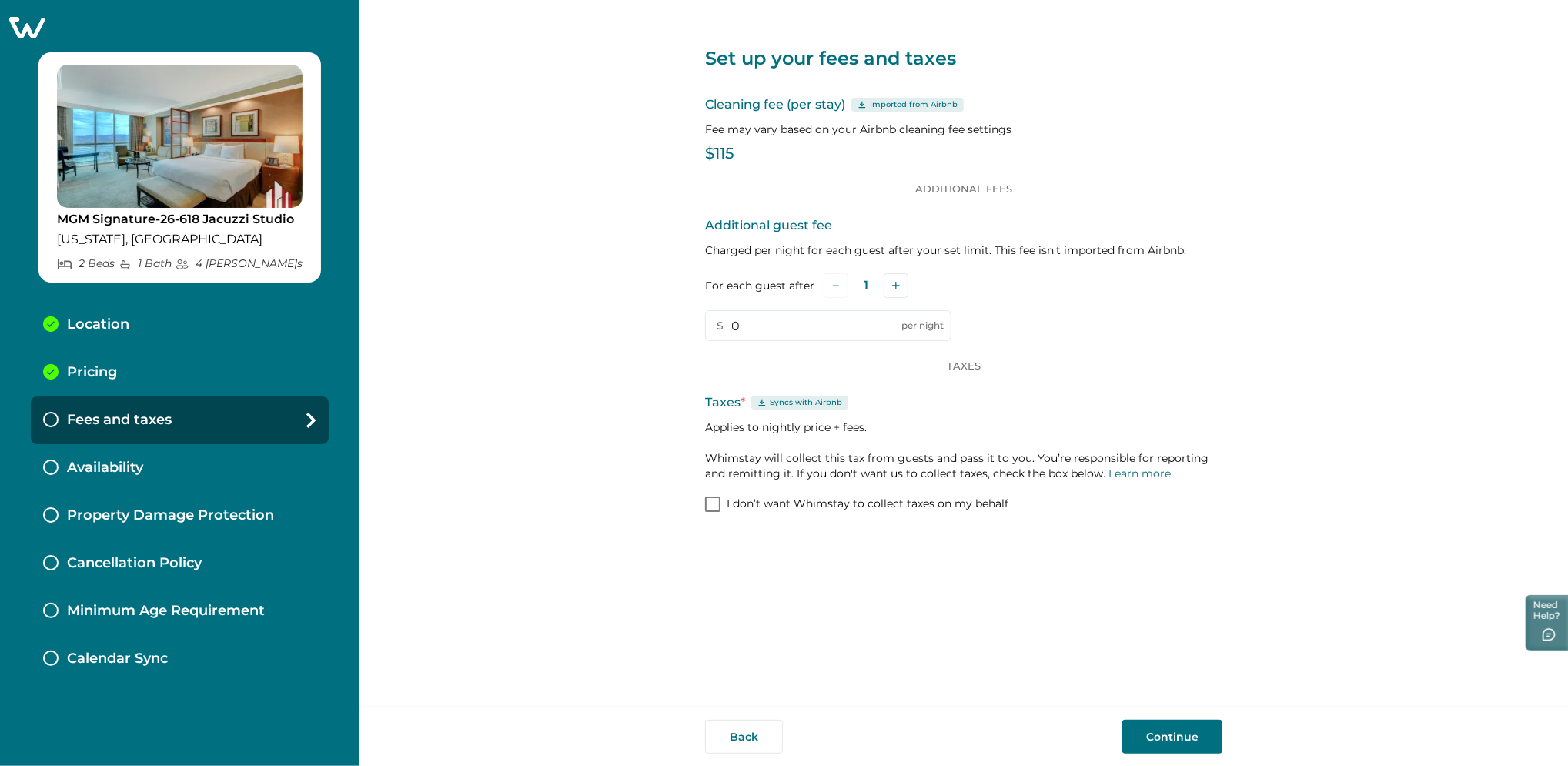
click at [1148, 742] on button "Continue" at bounding box center [1172, 736] width 100 height 34
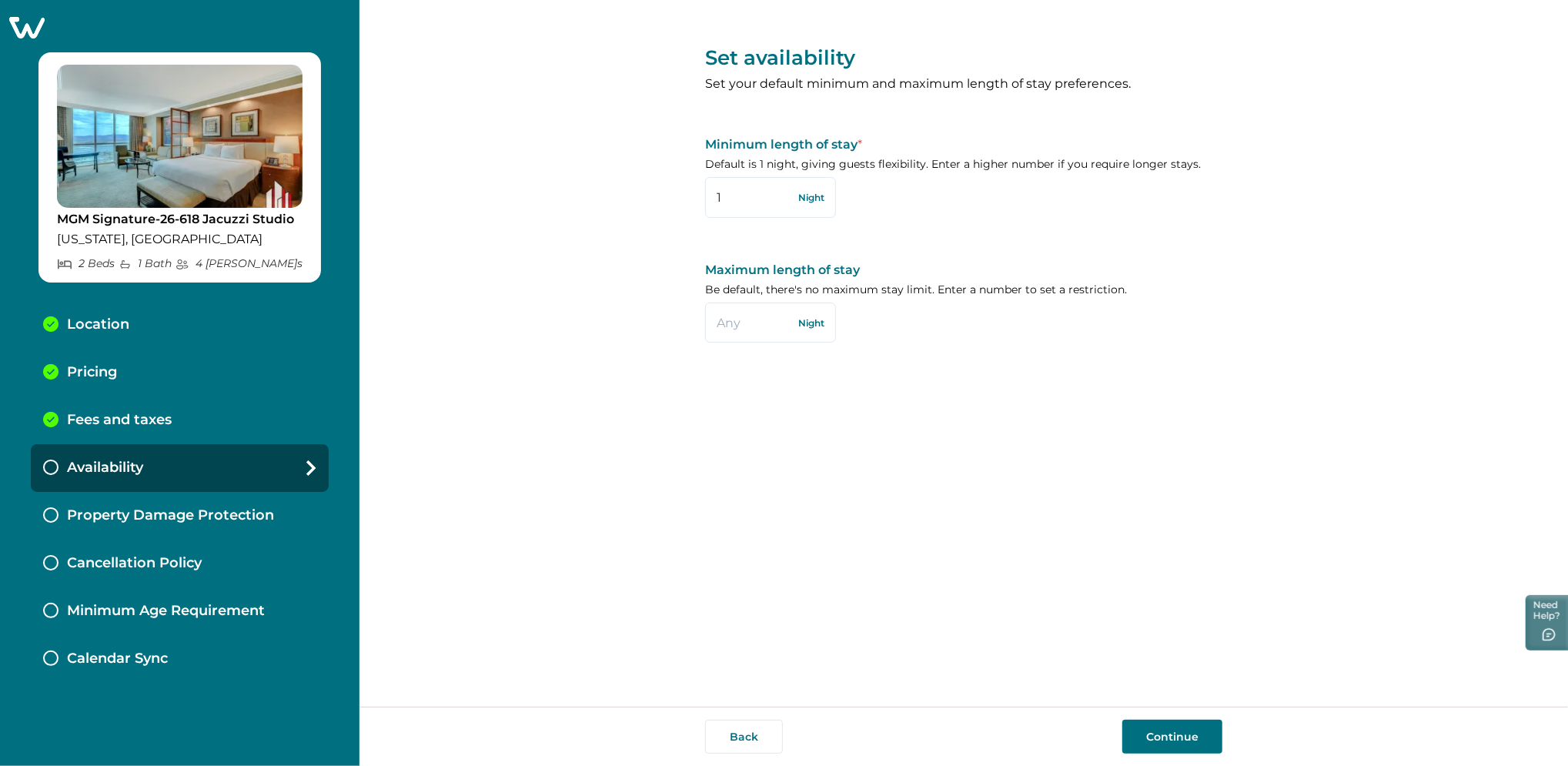
click at [1164, 731] on button "Continue" at bounding box center [1172, 736] width 100 height 34
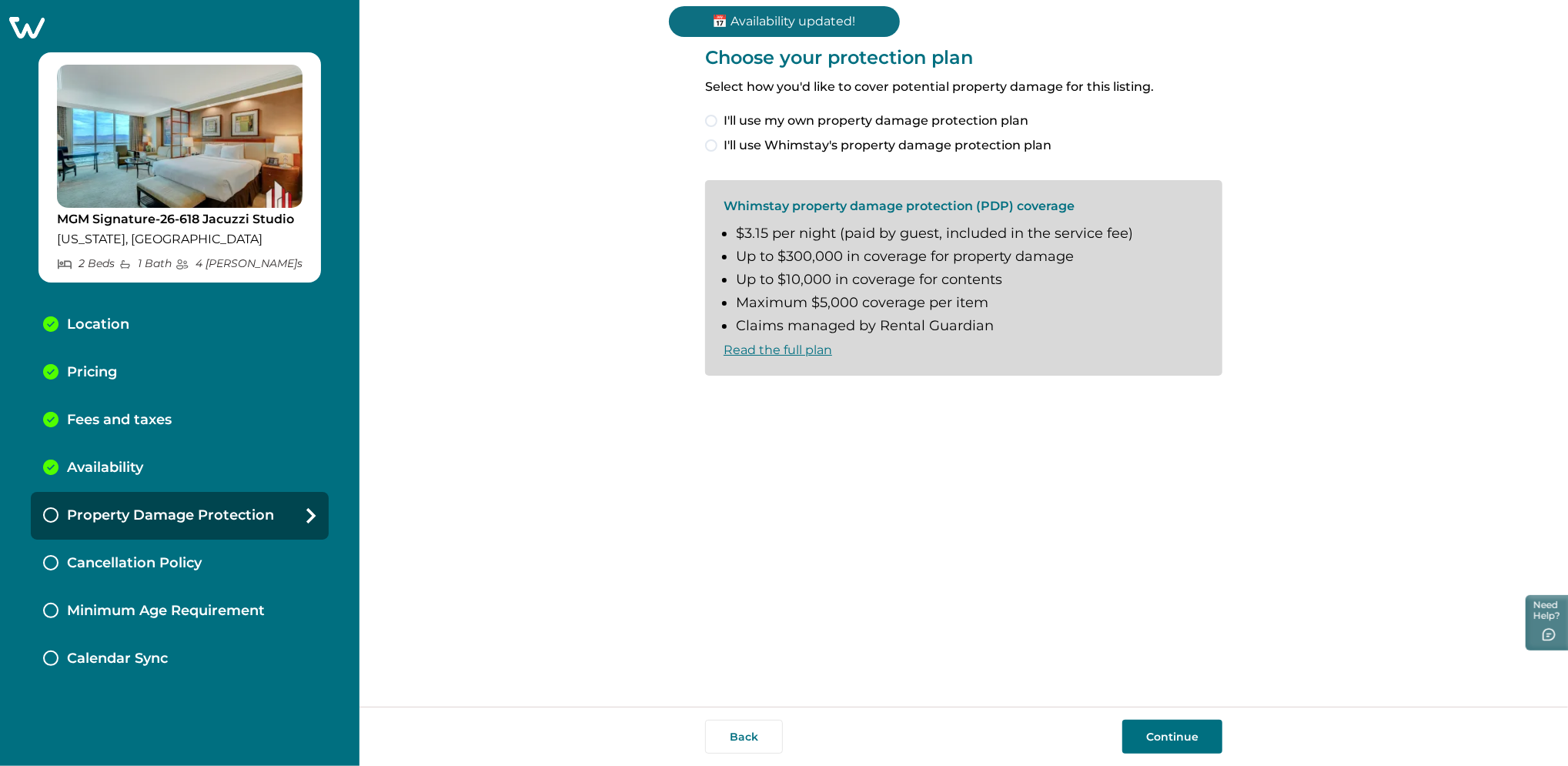
click at [809, 119] on span "I'll use my own property damage protection plan" at bounding box center [876, 120] width 305 height 18
click at [1171, 737] on button "Continue" at bounding box center [1172, 736] width 100 height 34
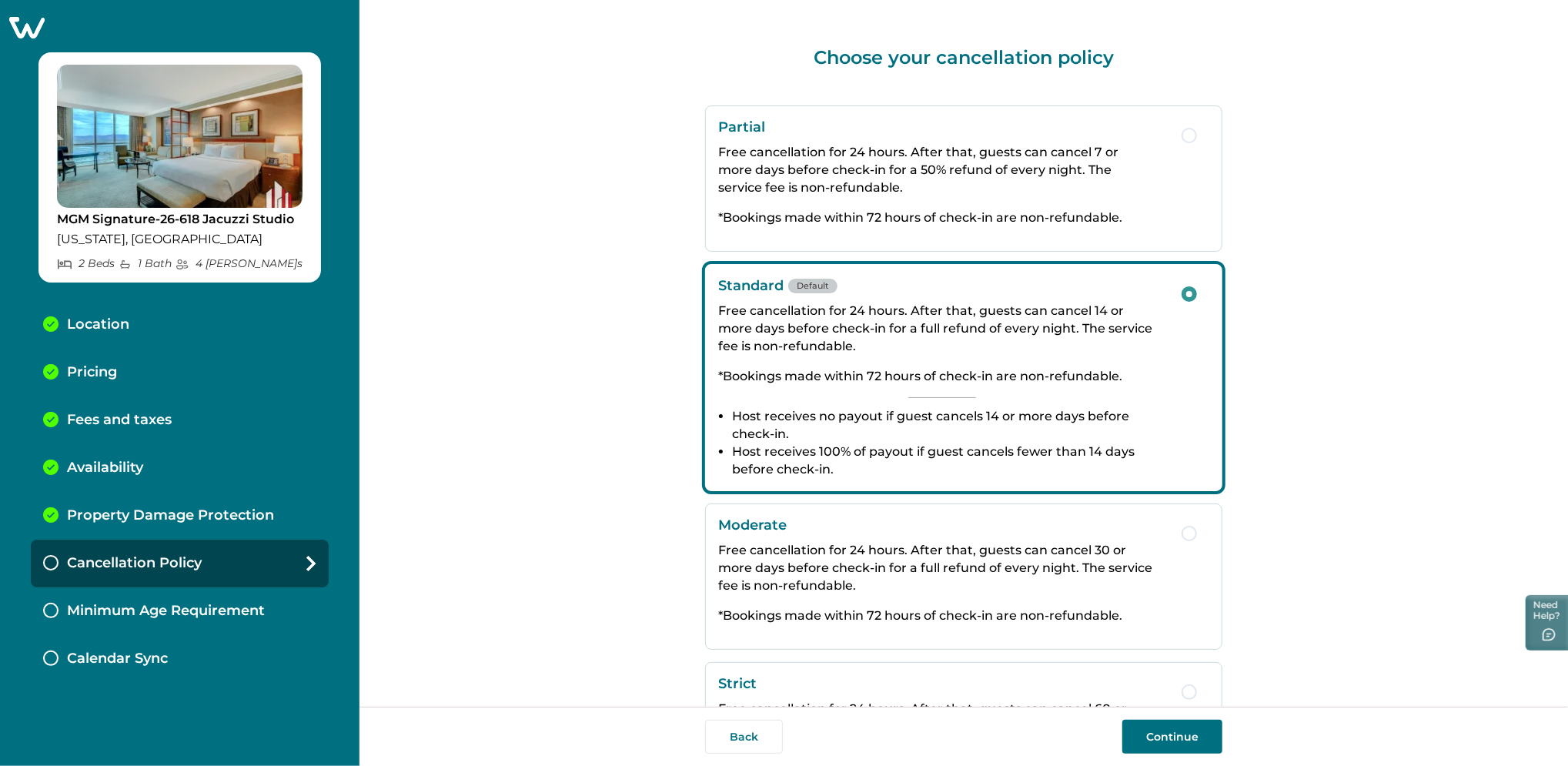
click at [1177, 740] on button "Continue" at bounding box center [1172, 736] width 100 height 34
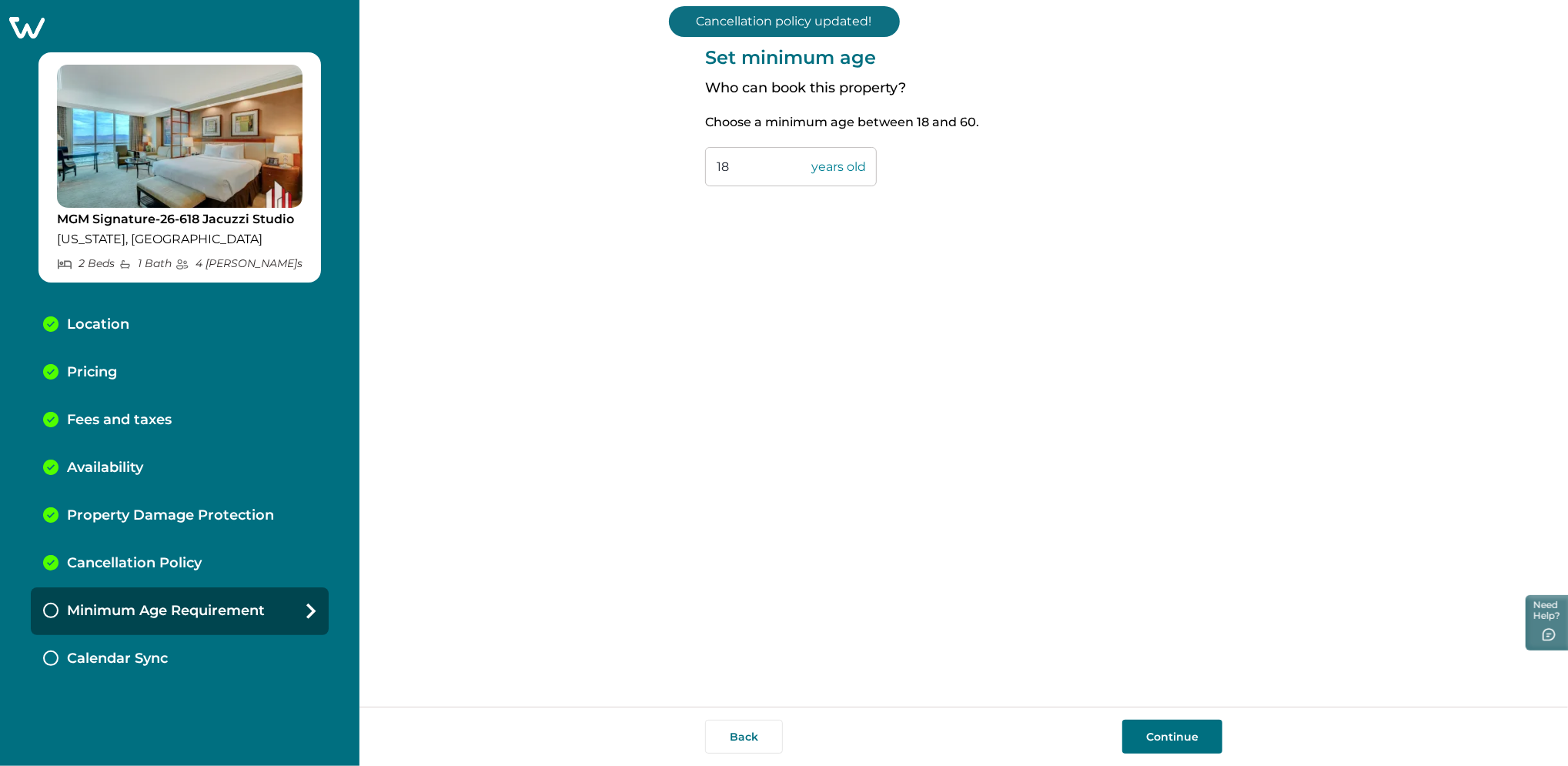
click at [1178, 739] on button "Continue" at bounding box center [1172, 736] width 100 height 34
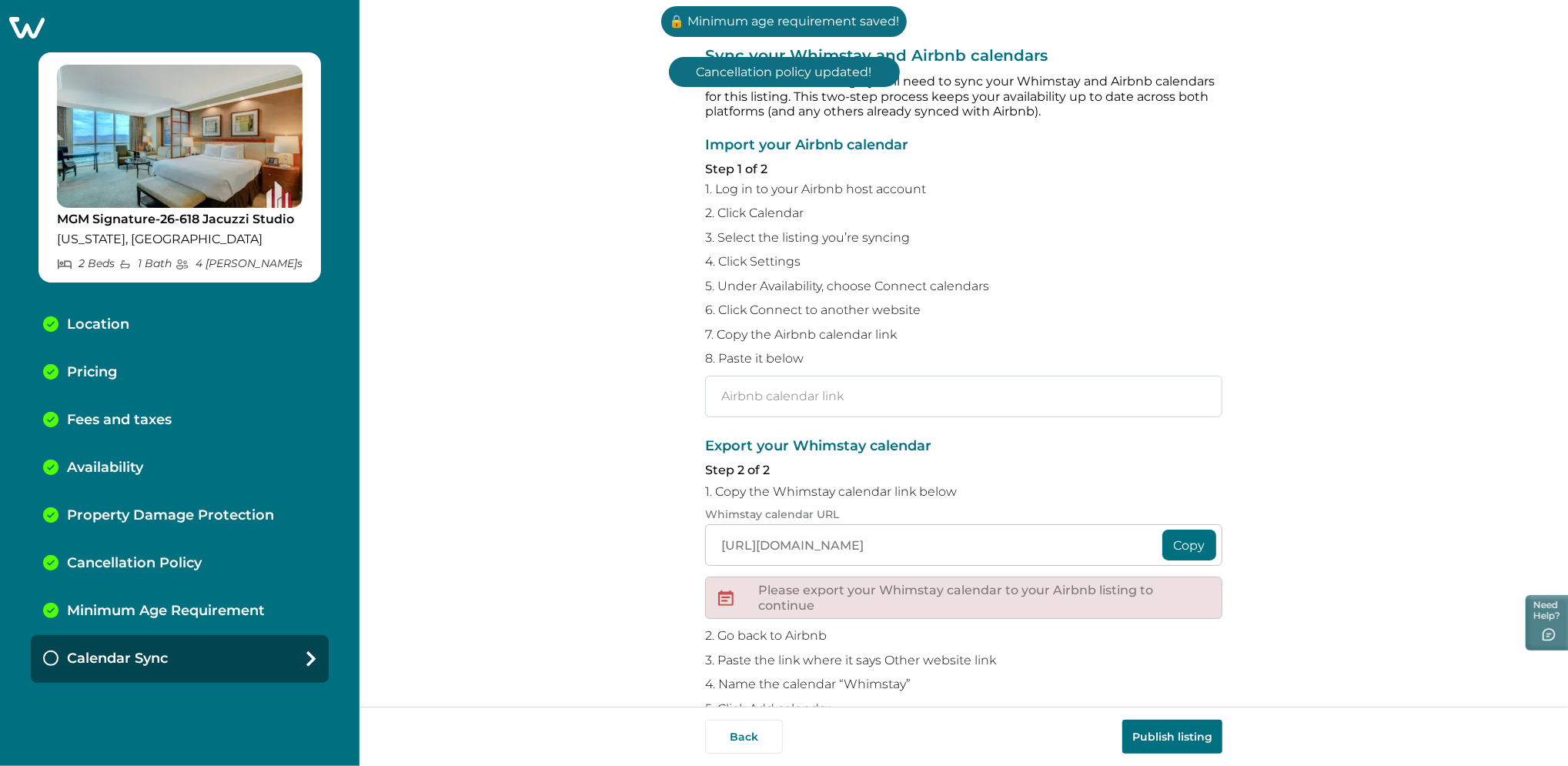
click at [756, 394] on input "text" at bounding box center [963, 397] width 517 height 42
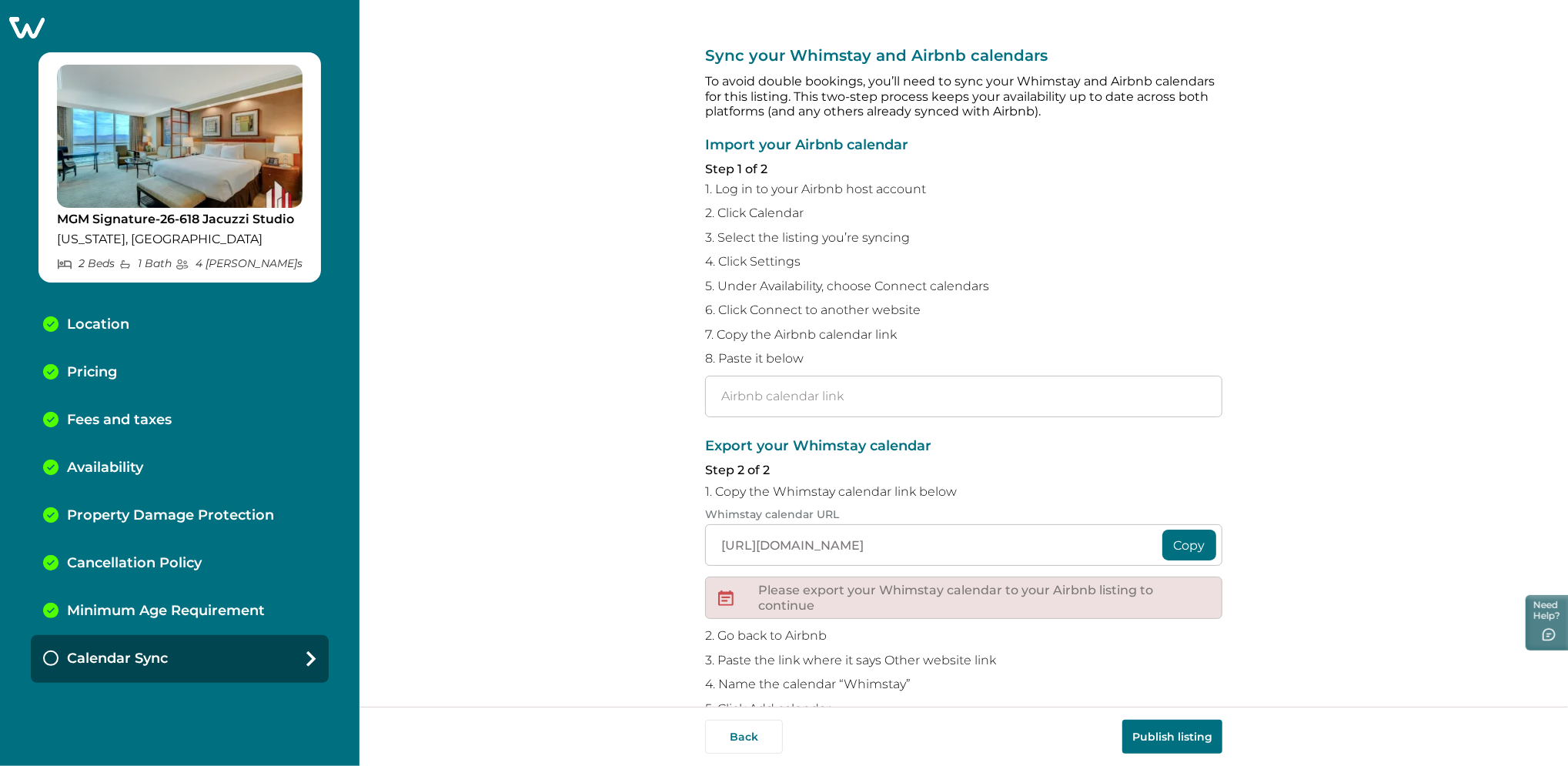
paste input "https://www.airbnb.com/calendar/ical/1092019421665008674.ics?s=3e1deff4efe94ced…"
type input "https://www.airbnb.com/calendar/ical/1092019421665008674.ics?s=3e1deff4efe94ced…"
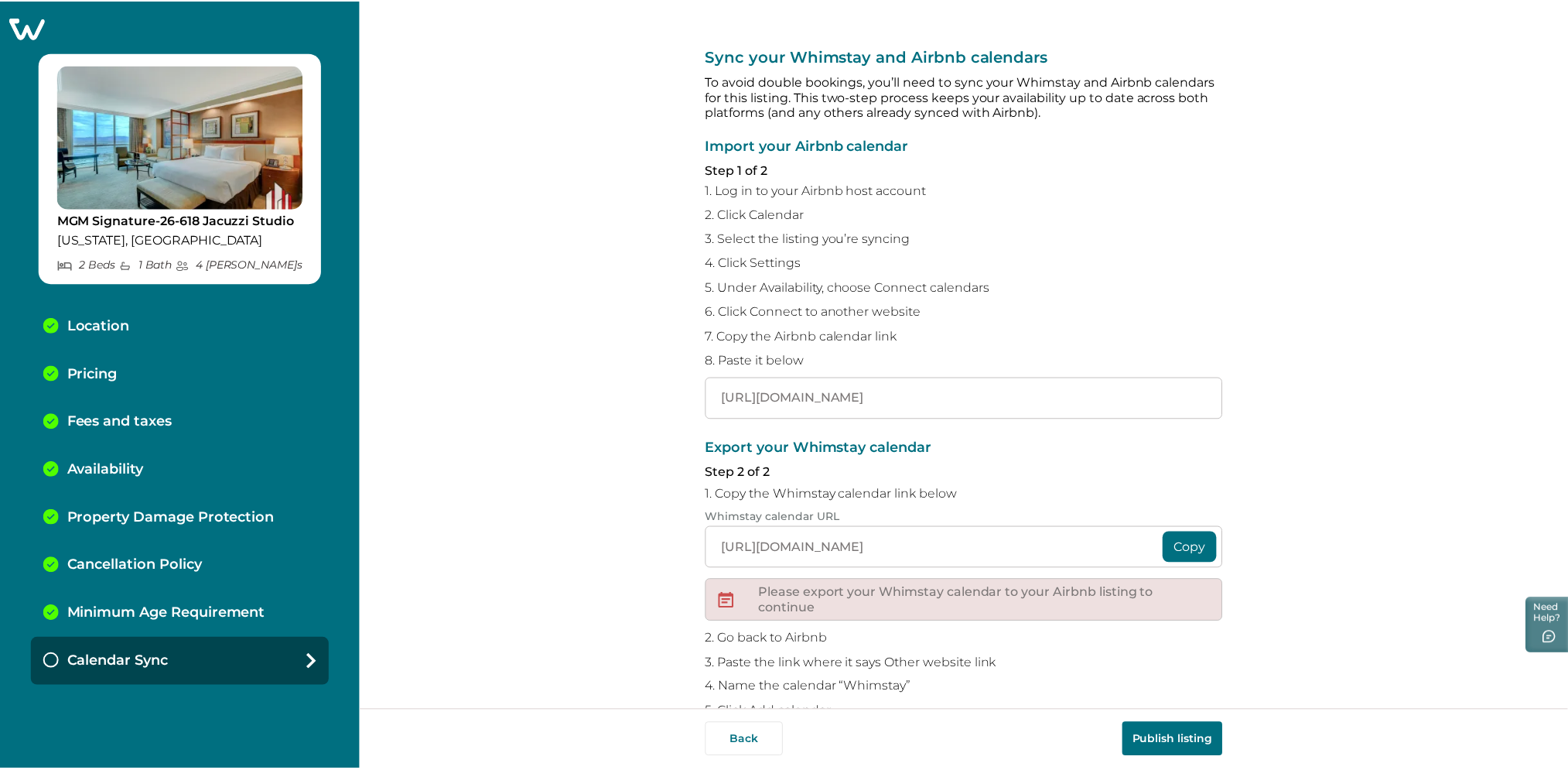
scroll to position [0, 0]
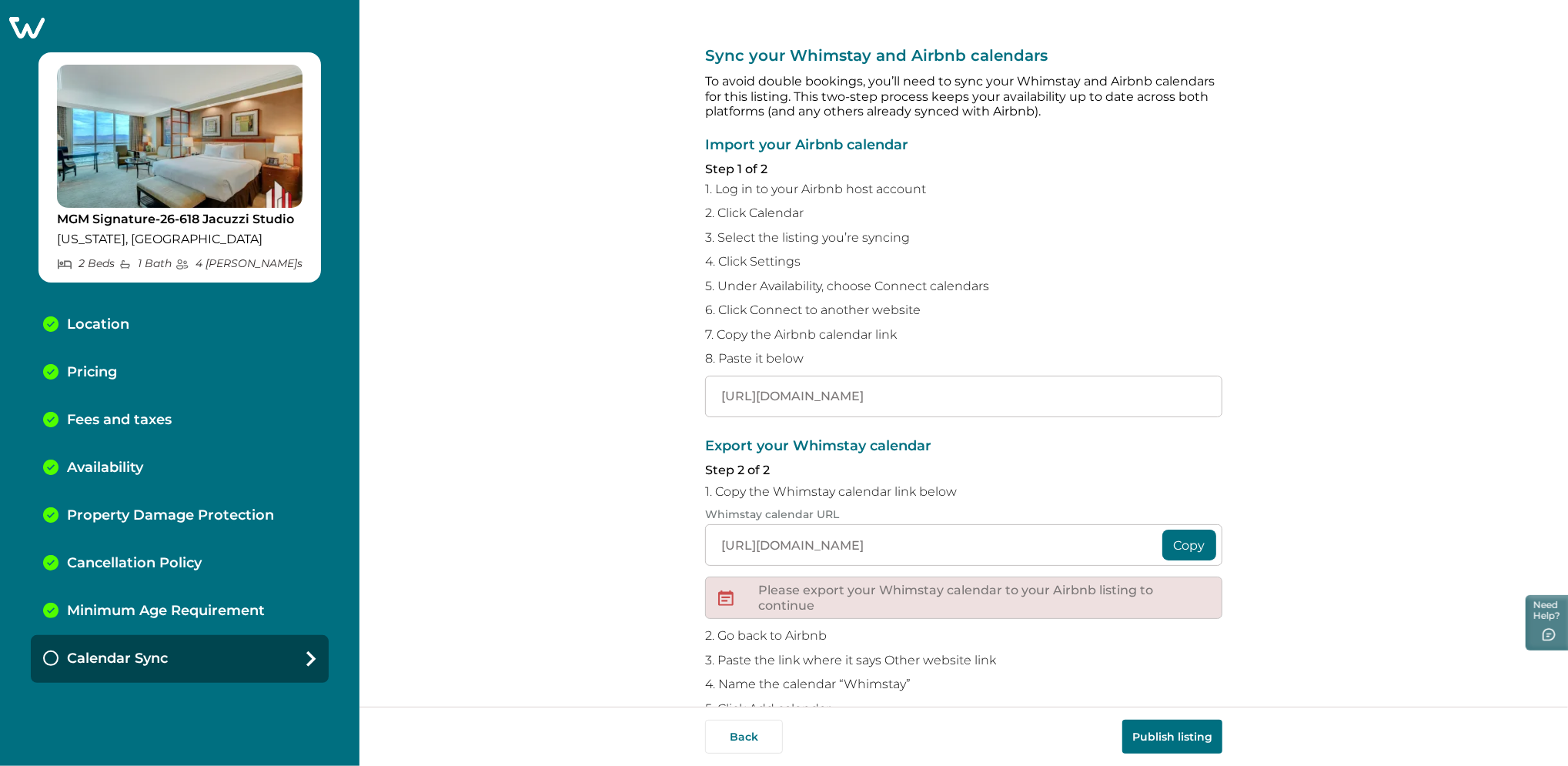
click at [1173, 730] on button "Publish listing" at bounding box center [1172, 736] width 100 height 34
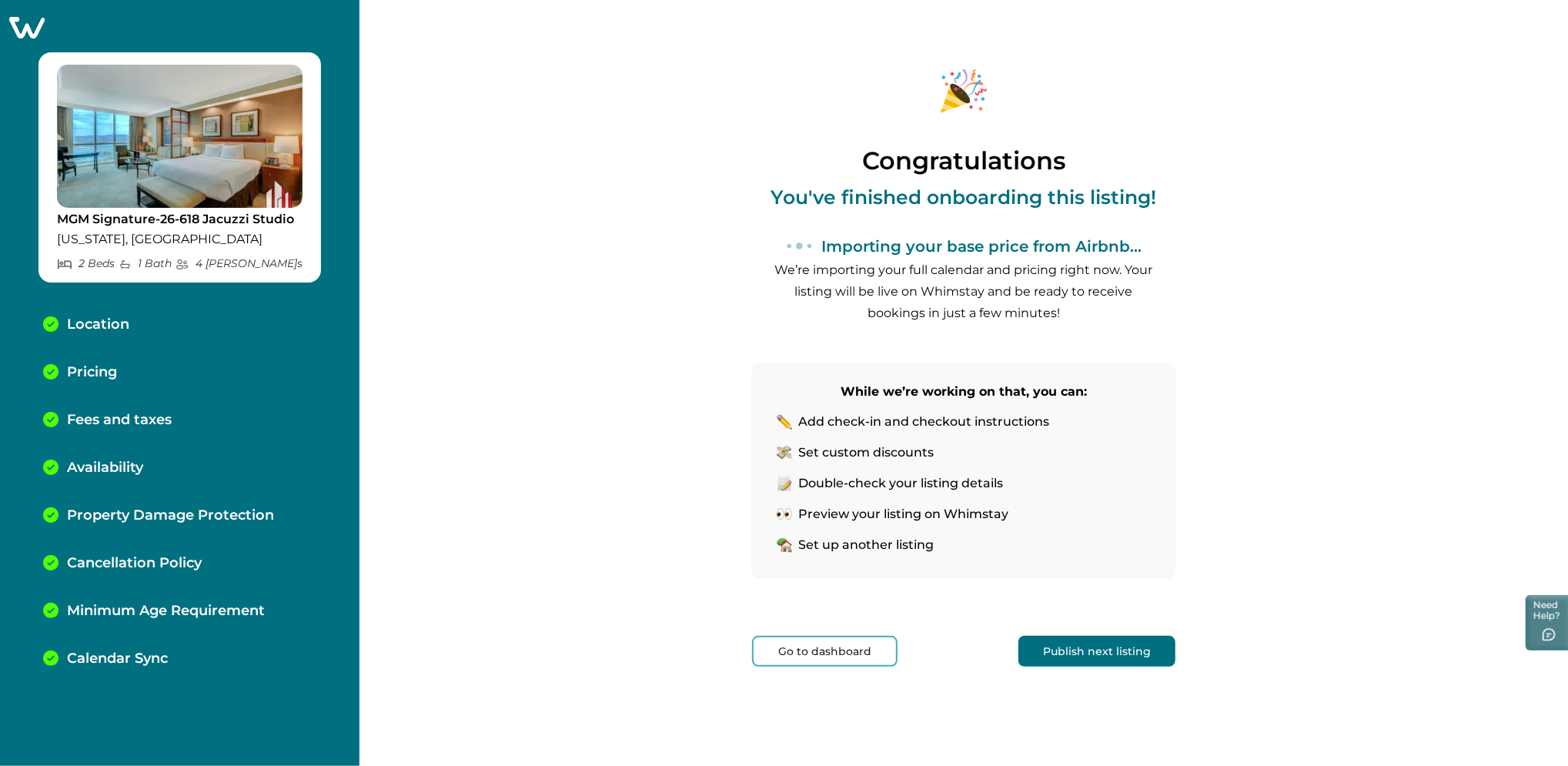
click at [855, 641] on button "Go to dashboard" at bounding box center [824, 651] width 145 height 31
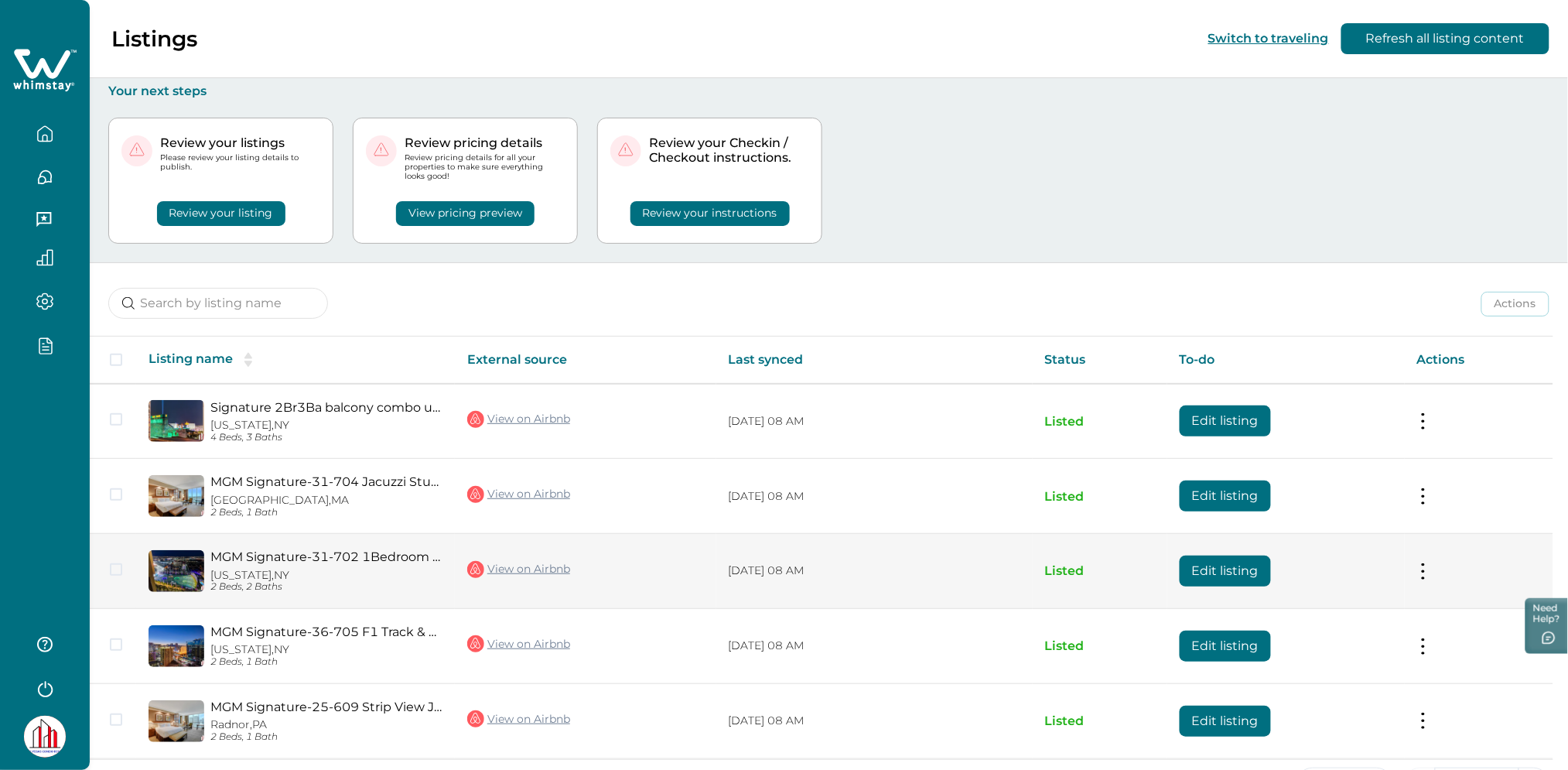
scroll to position [56, 0]
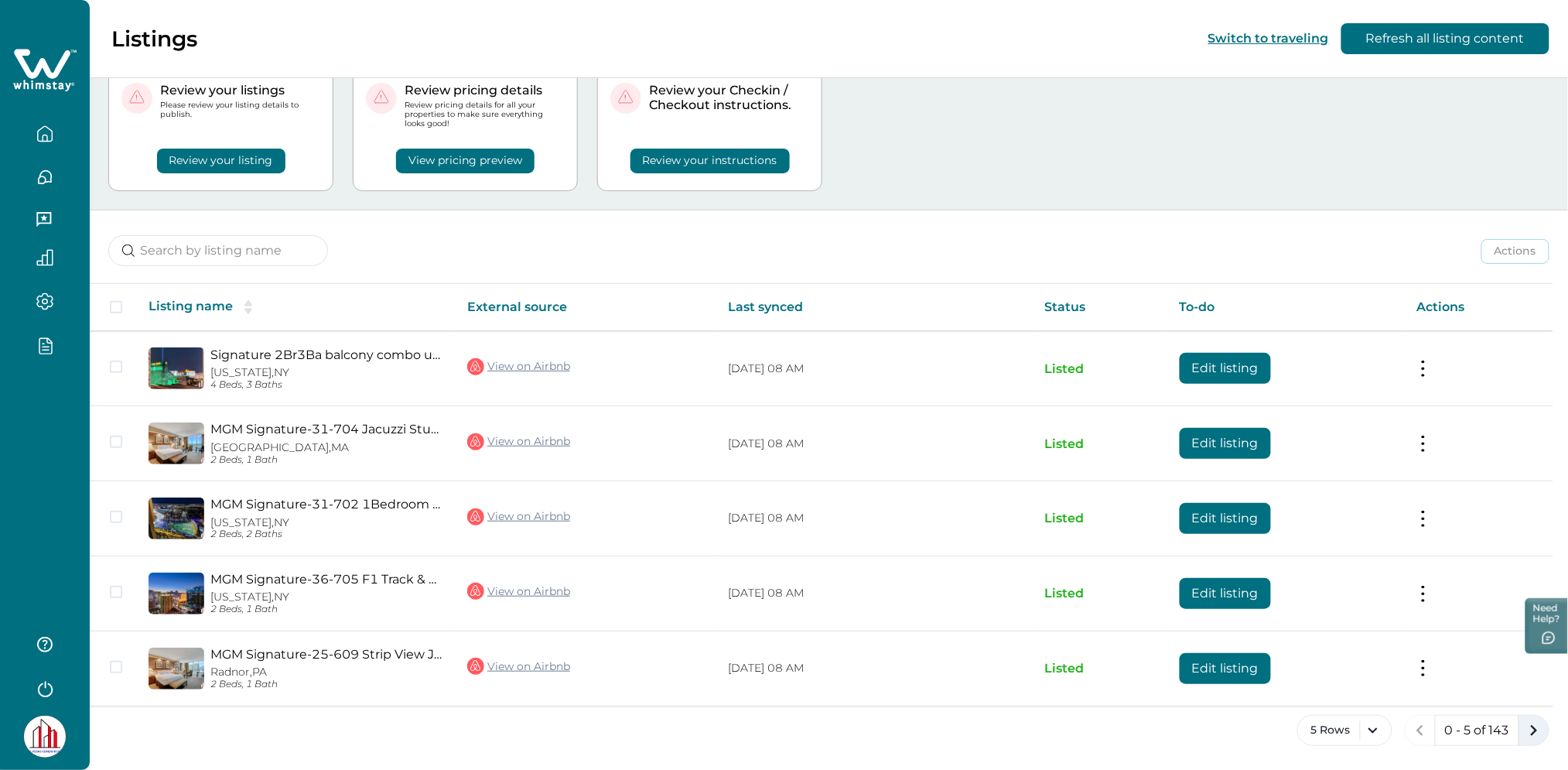
click at [1528, 732] on icon "next page" at bounding box center [1534, 731] width 22 height 22
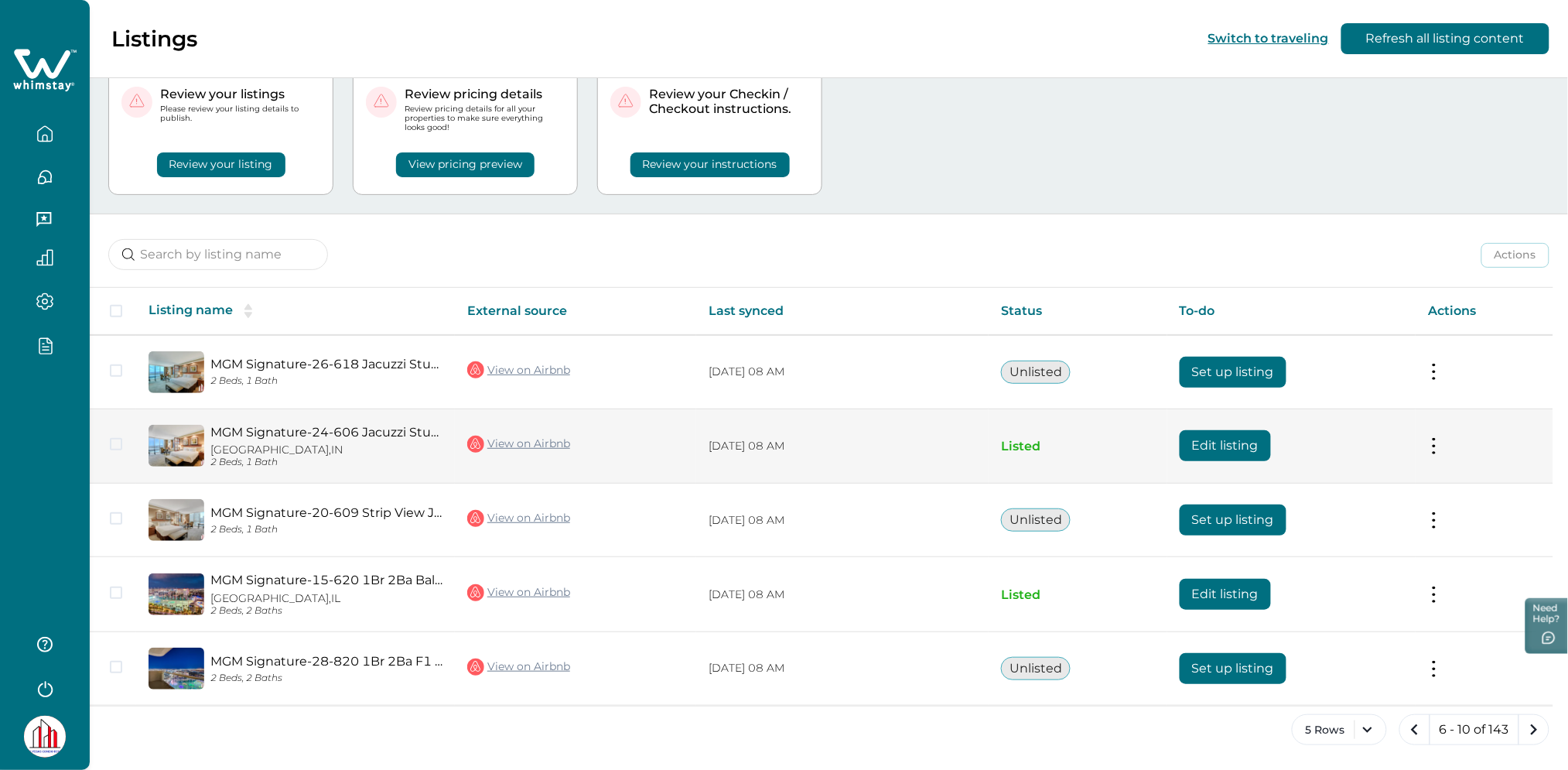
scroll to position [52, 0]
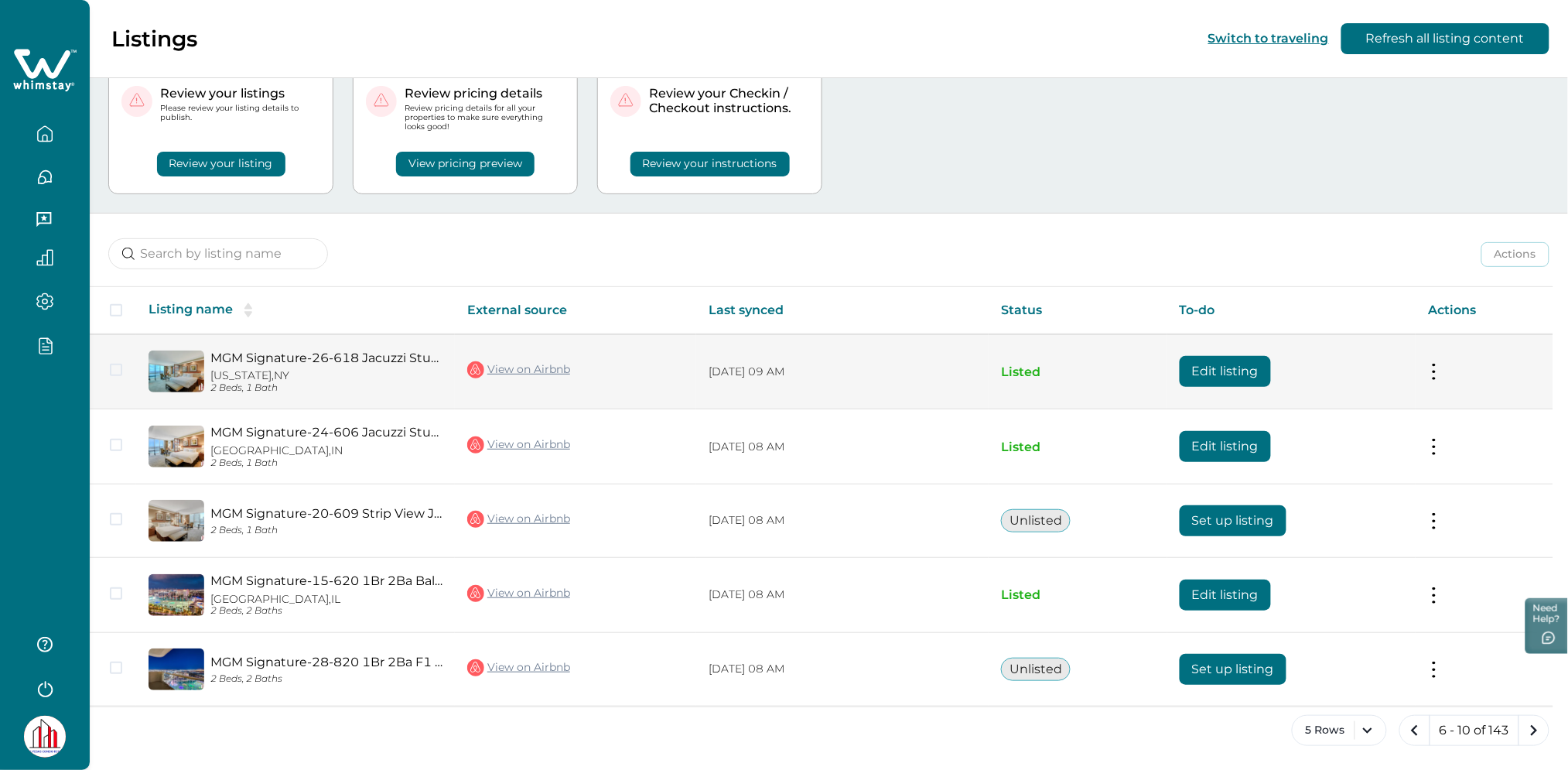
click at [1241, 374] on button "Edit listing" at bounding box center [1226, 371] width 92 height 31
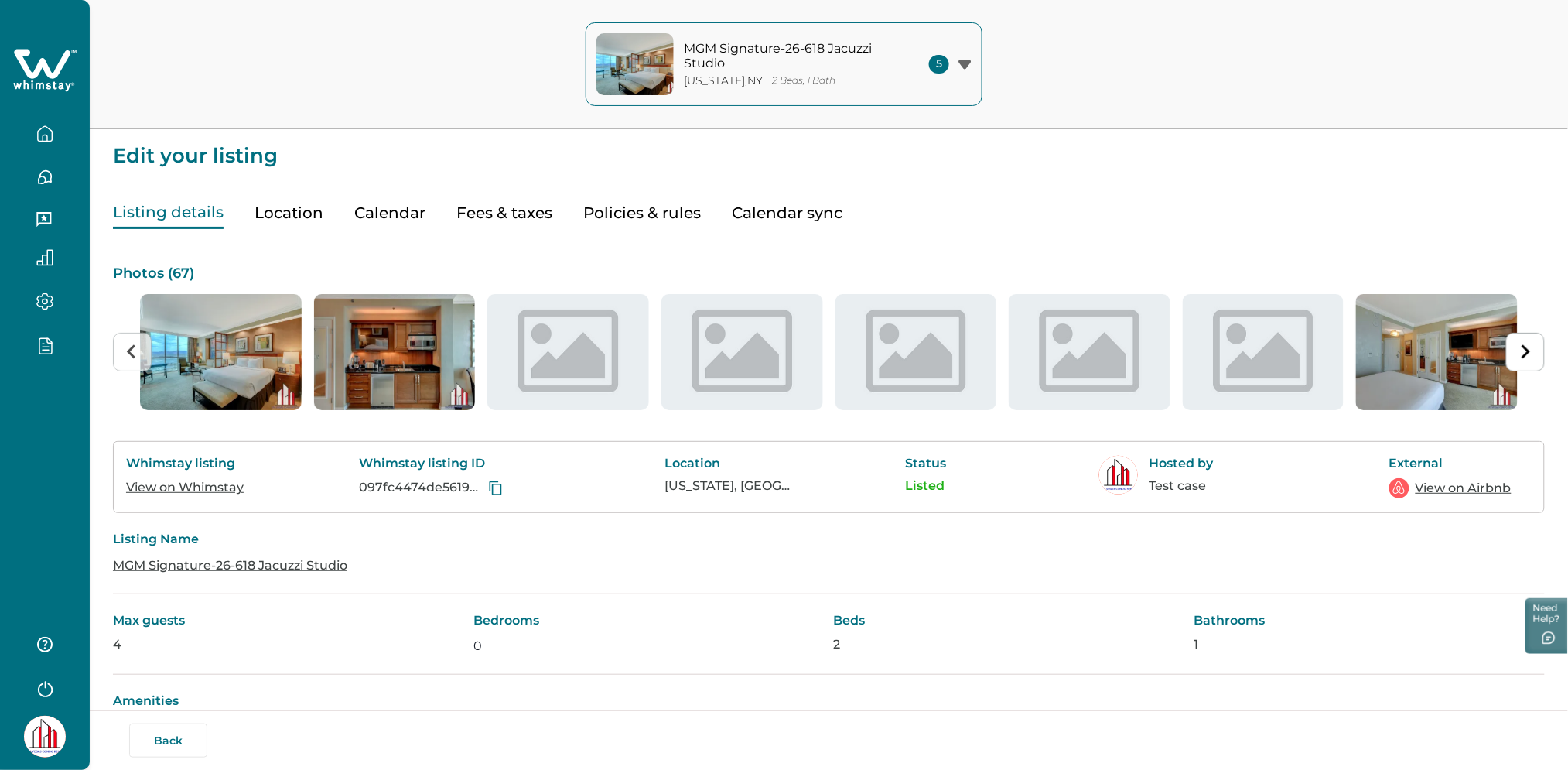
click at [241, 566] on link "MGM Signature-26-618 Jacuzzi Studio" at bounding box center [230, 565] width 235 height 15
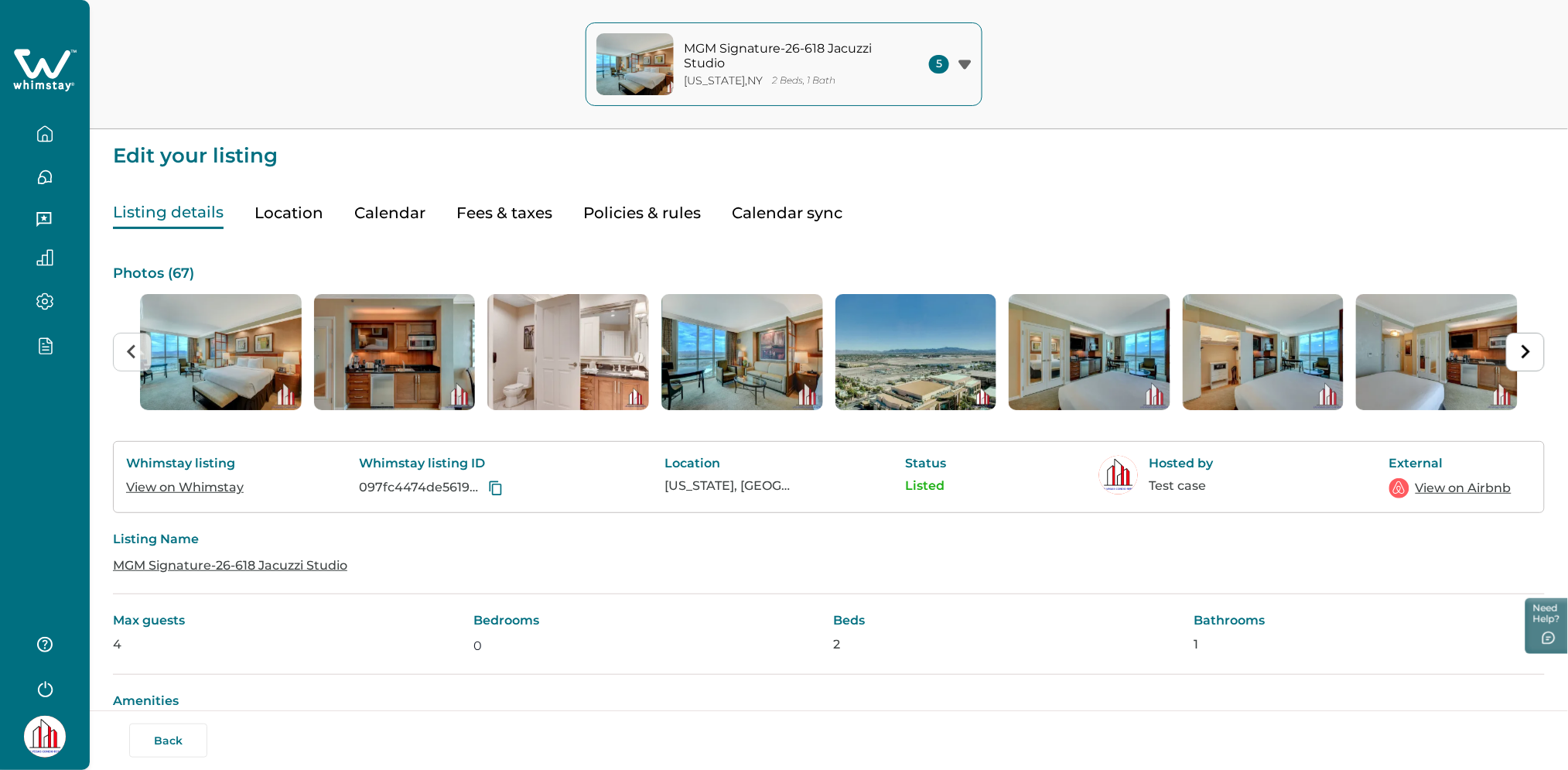
click at [1434, 486] on link "View on Airbnb" at bounding box center [1463, 488] width 96 height 18
click at [505, 212] on button "Fees & taxes" at bounding box center [504, 213] width 96 height 32
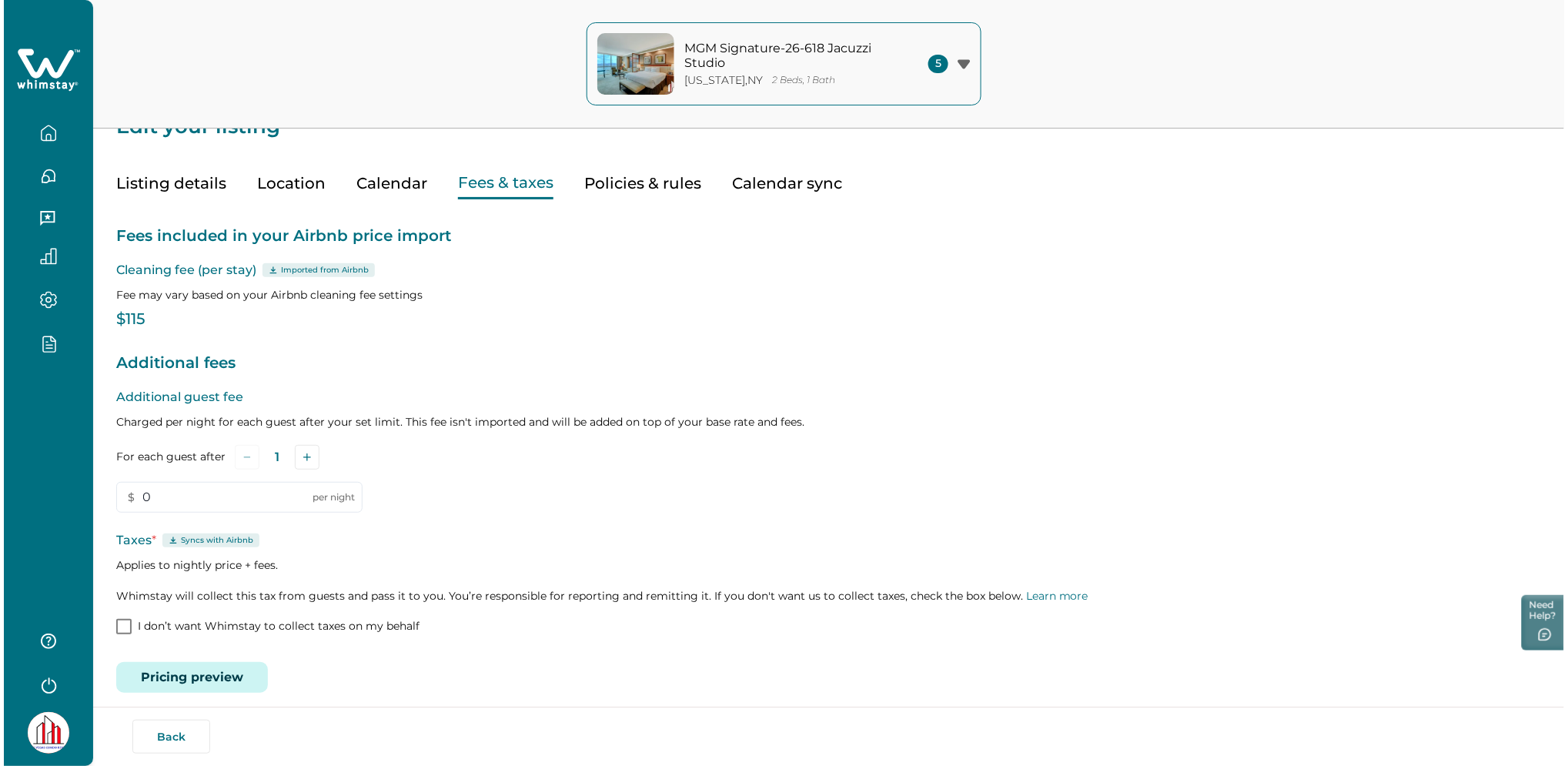
scroll to position [41, 0]
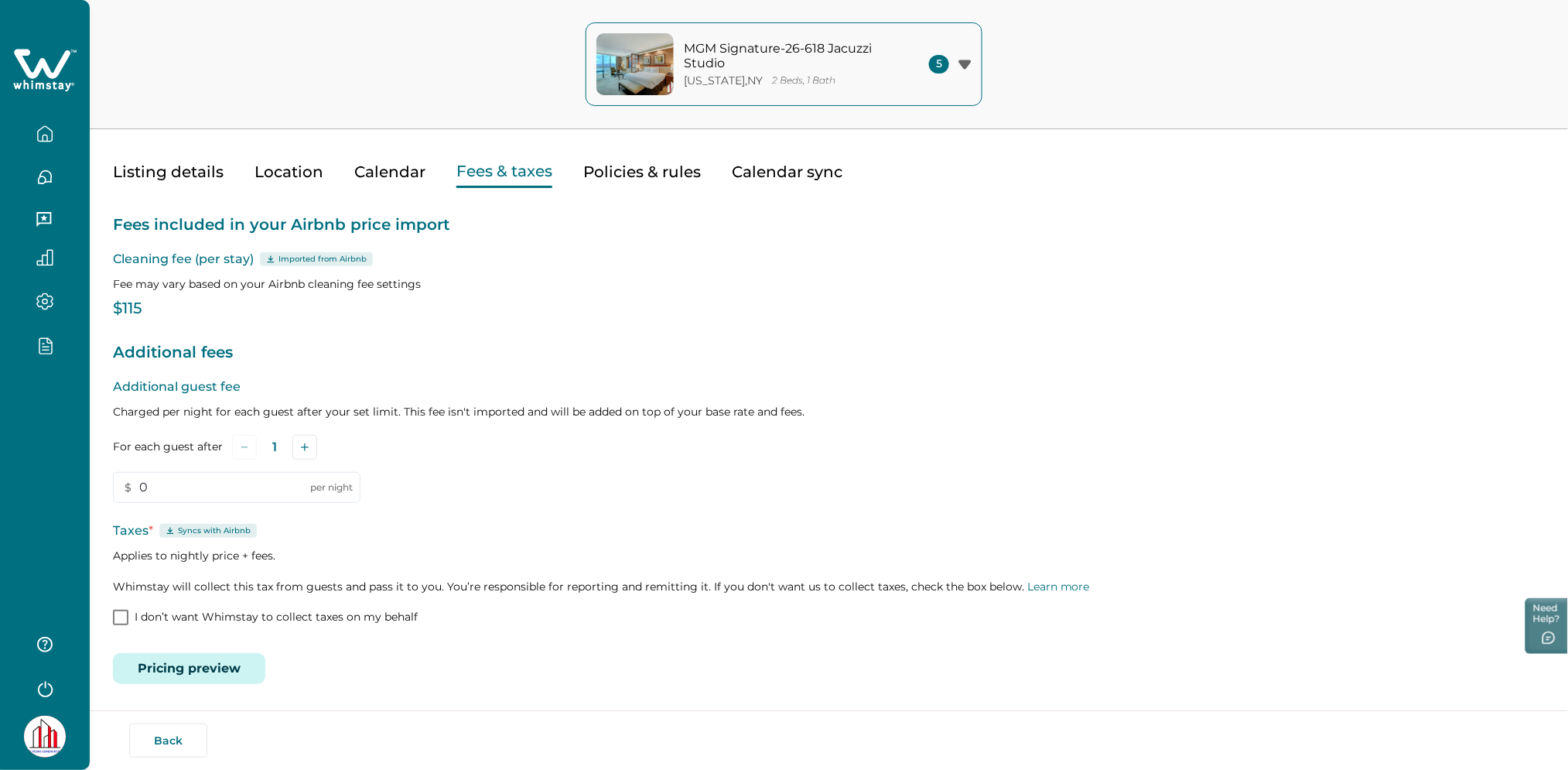
click at [156, 653] on button "Pricing preview" at bounding box center [189, 668] width 152 height 31
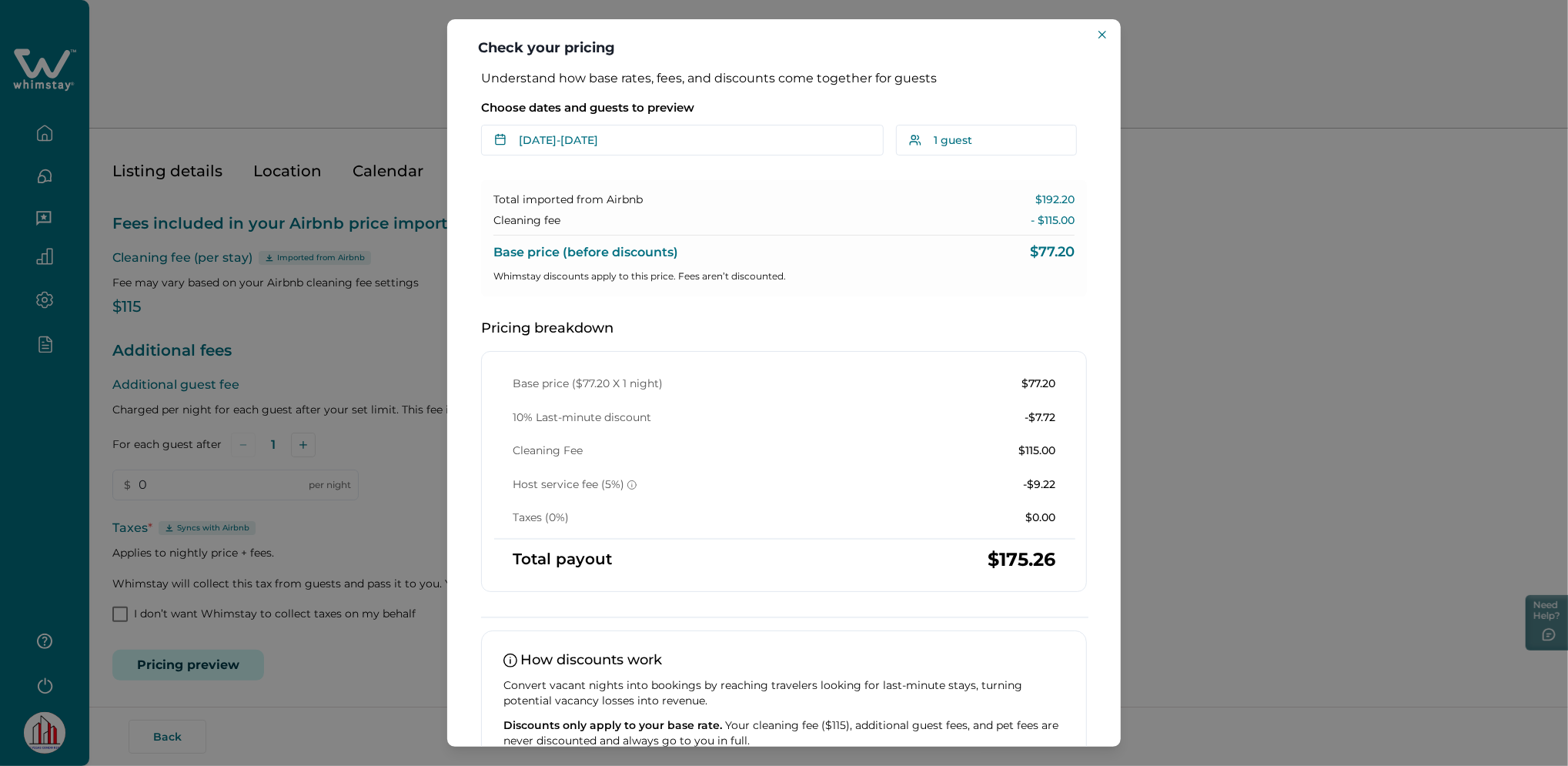
click at [408, 346] on div "Check your pricing Understand how base rates, fees, and discounts come together…" at bounding box center [784, 383] width 1568 height 766
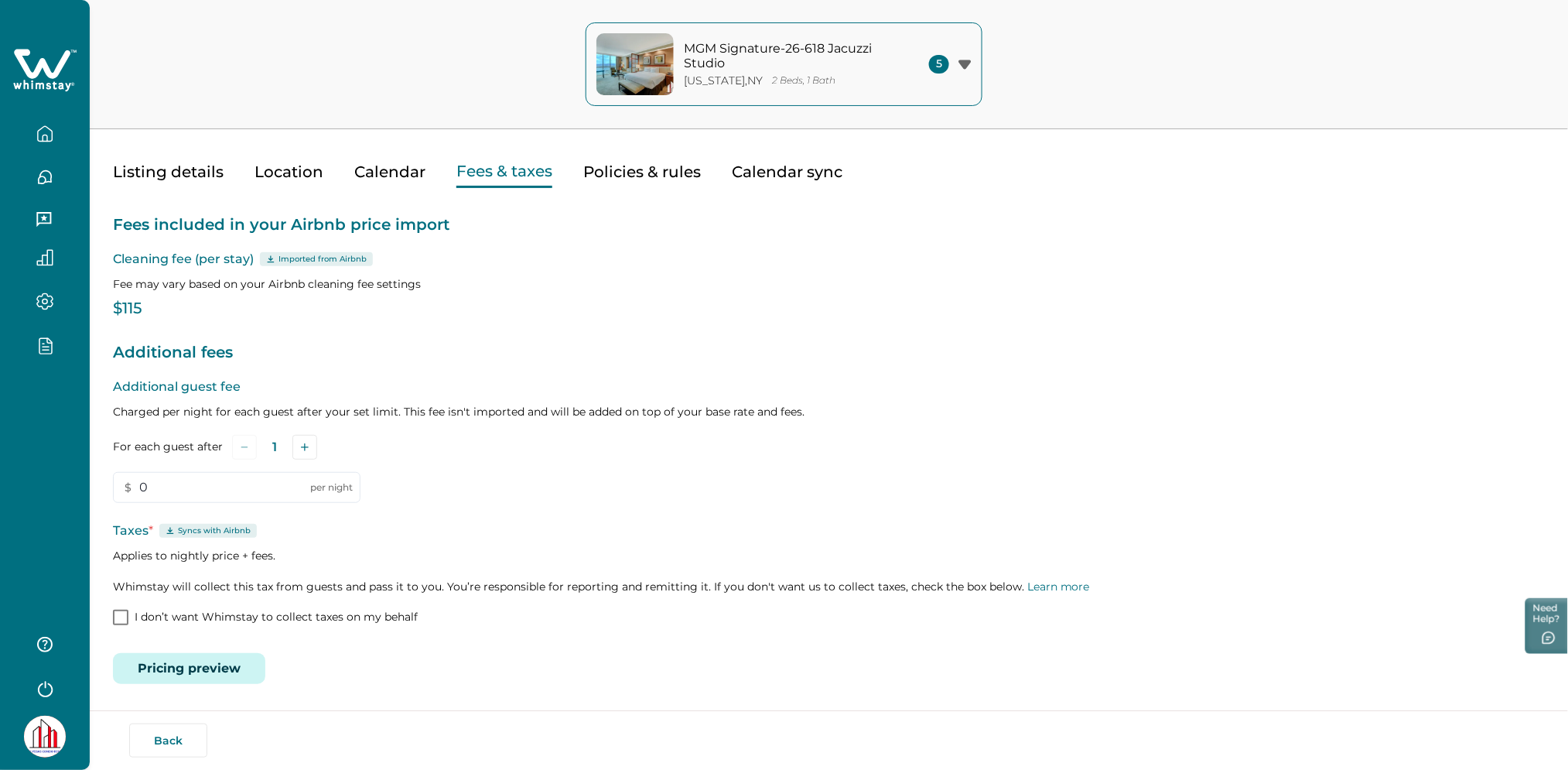
click at [188, 676] on button "Pricing preview" at bounding box center [189, 668] width 152 height 31
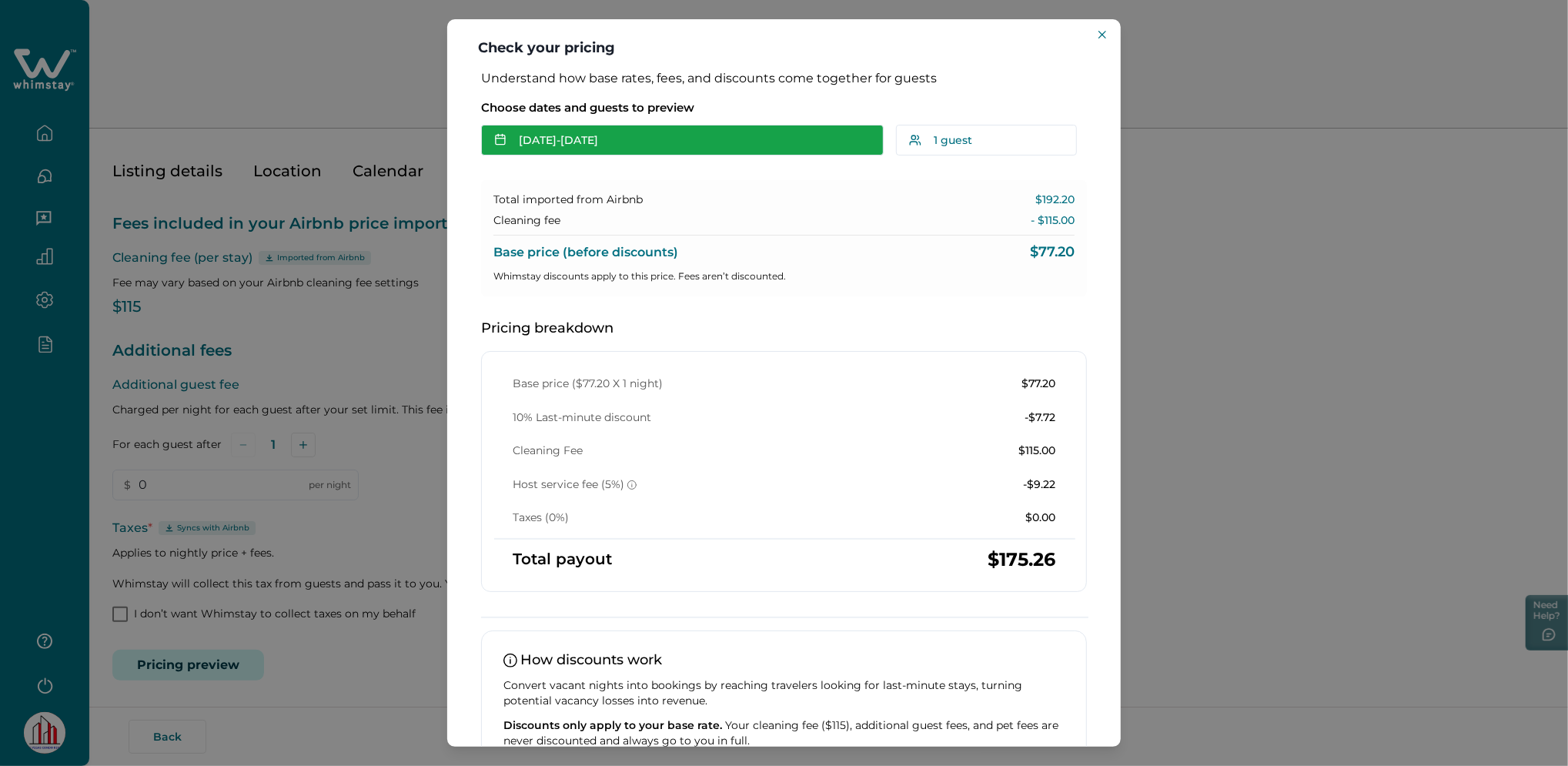
click at [548, 146] on button "Oct 09 - Oct 10" at bounding box center [681, 140] width 402 height 31
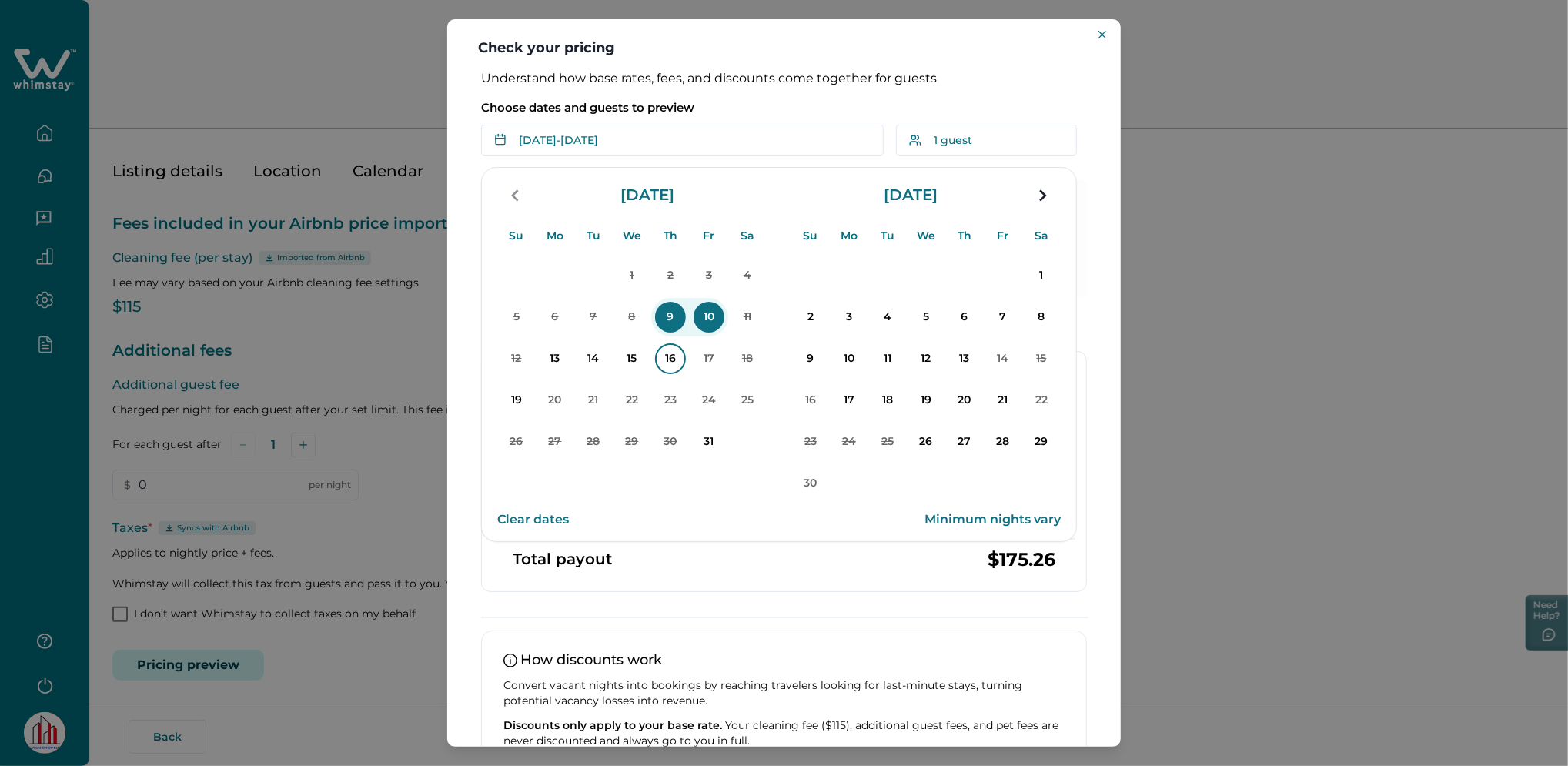
click at [657, 367] on p "16" at bounding box center [670, 358] width 31 height 31
click at [721, 362] on p "17" at bounding box center [709, 358] width 31 height 31
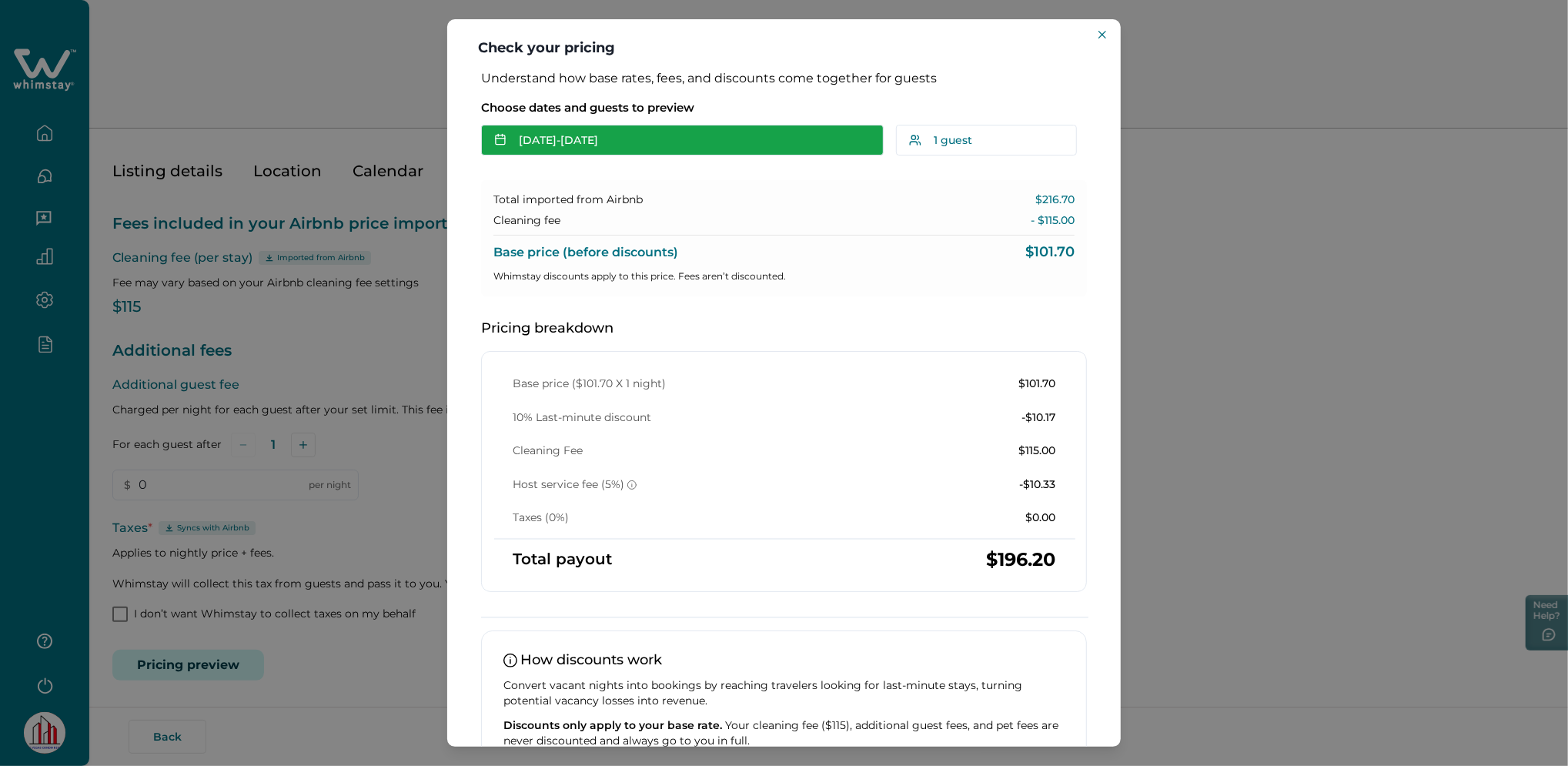
click at [553, 147] on button "Oct 16 - Oct 17" at bounding box center [681, 140] width 402 height 31
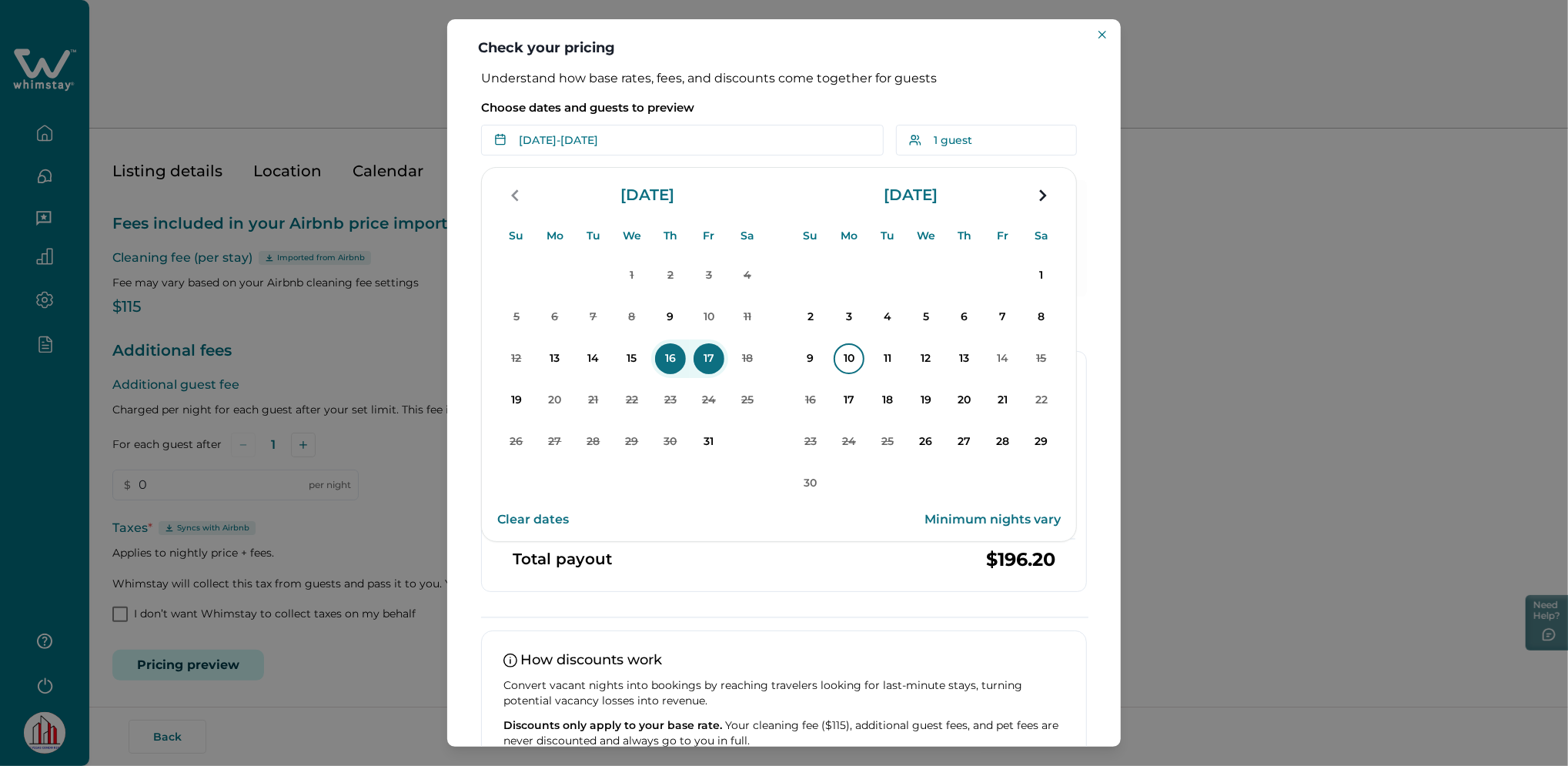
click at [847, 343] on p "10" at bounding box center [849, 358] width 31 height 31
click at [1012, 365] on p "14" at bounding box center [1003, 358] width 31 height 31
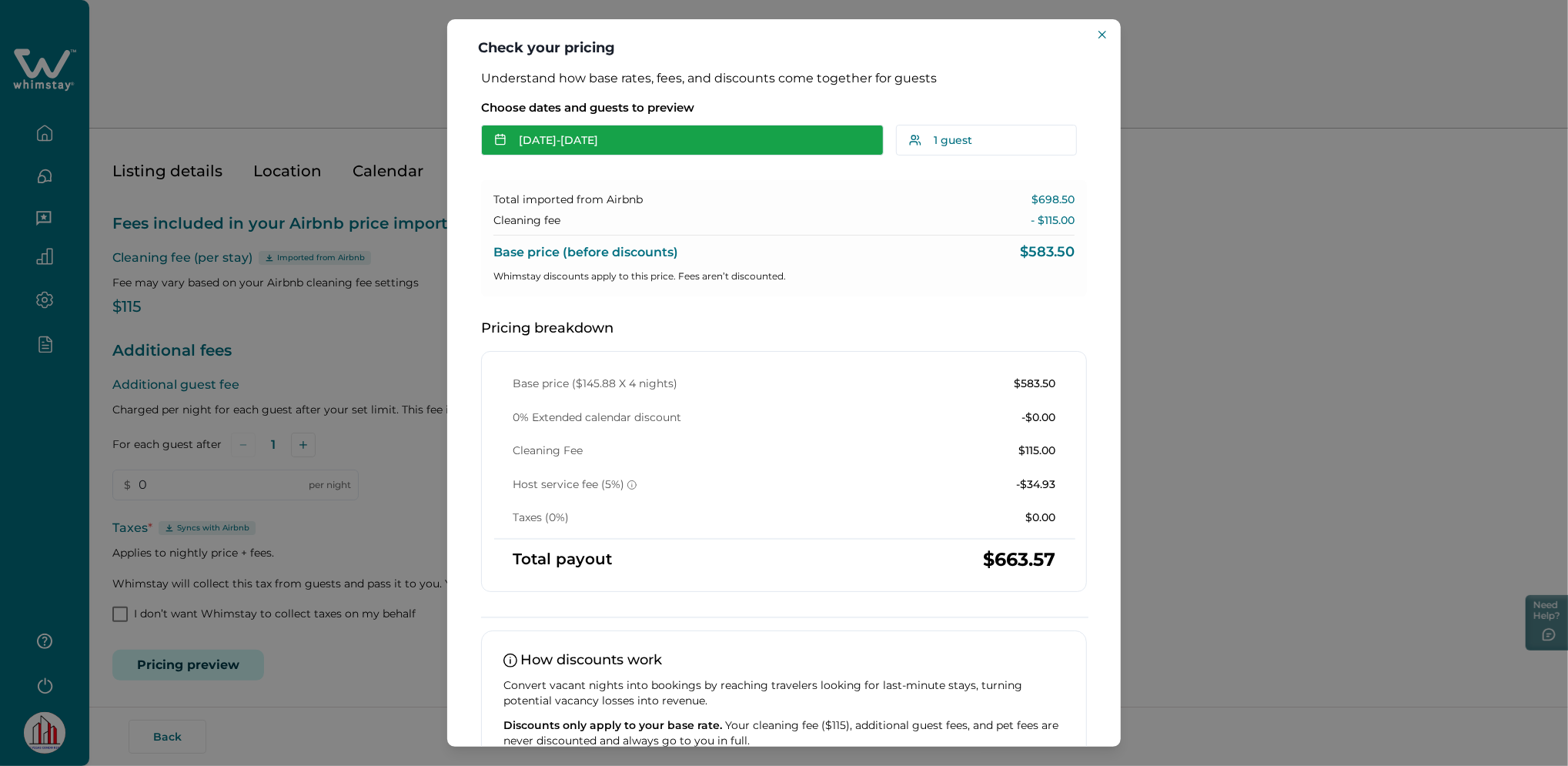
click at [537, 138] on button "Nov 10 - Nov 14" at bounding box center [681, 140] width 402 height 31
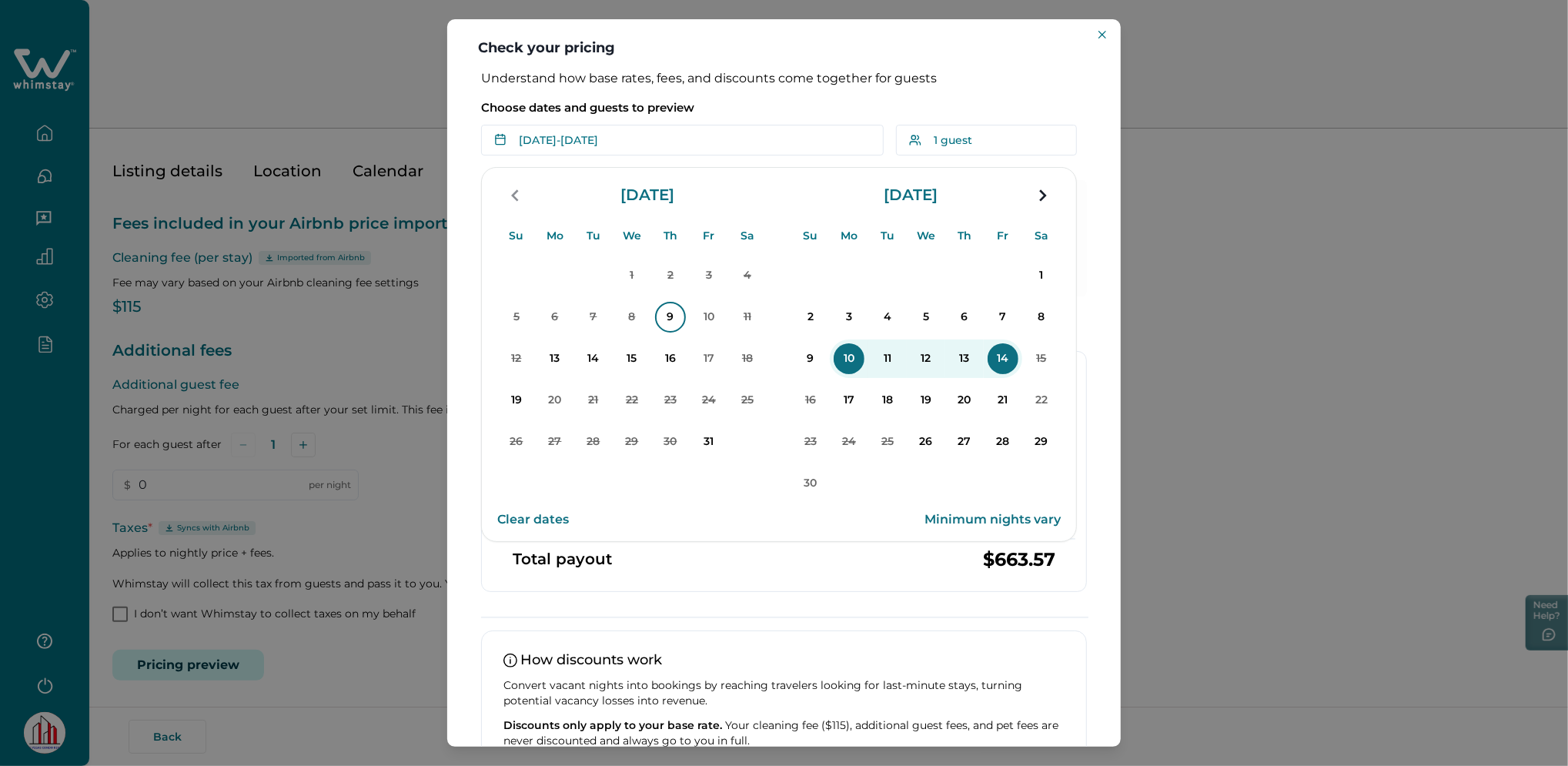
click at [673, 320] on p "9" at bounding box center [670, 317] width 31 height 31
click at [712, 320] on p "10" at bounding box center [709, 317] width 31 height 31
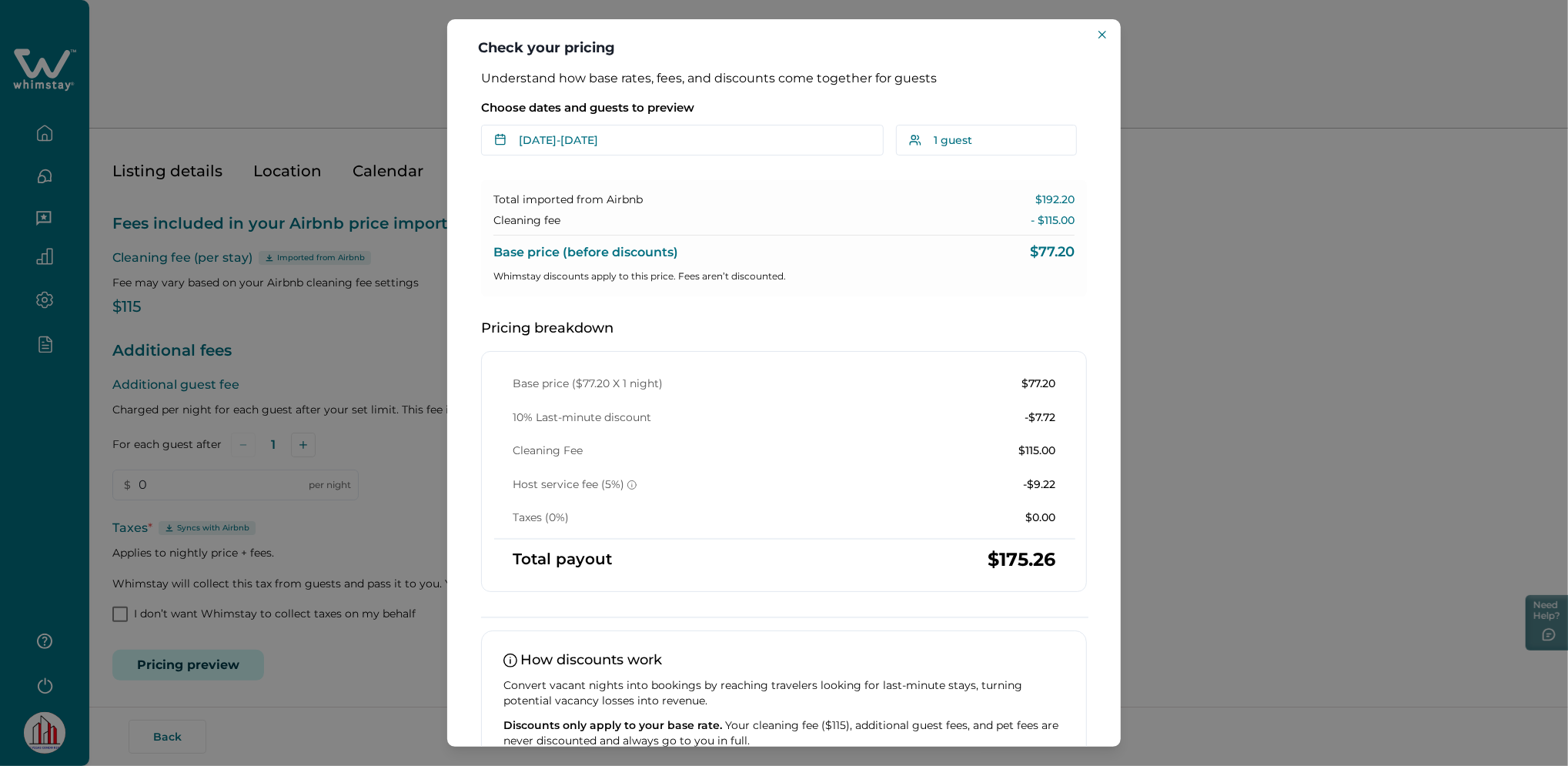
scroll to position [98, 0]
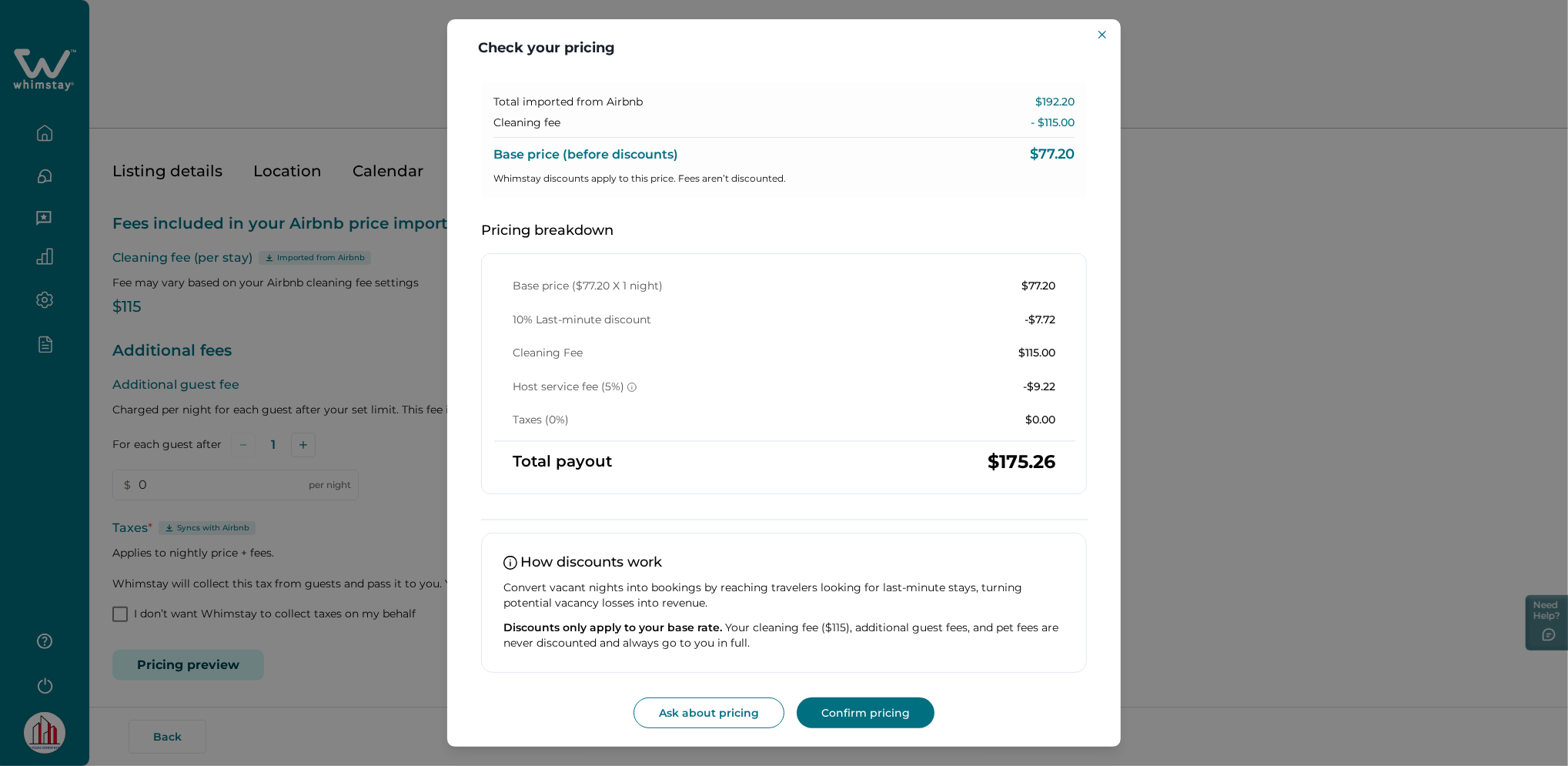
click at [337, 348] on div "Check your pricing Understand how base rates, fees, and discounts come together…" at bounding box center [784, 383] width 1568 height 766
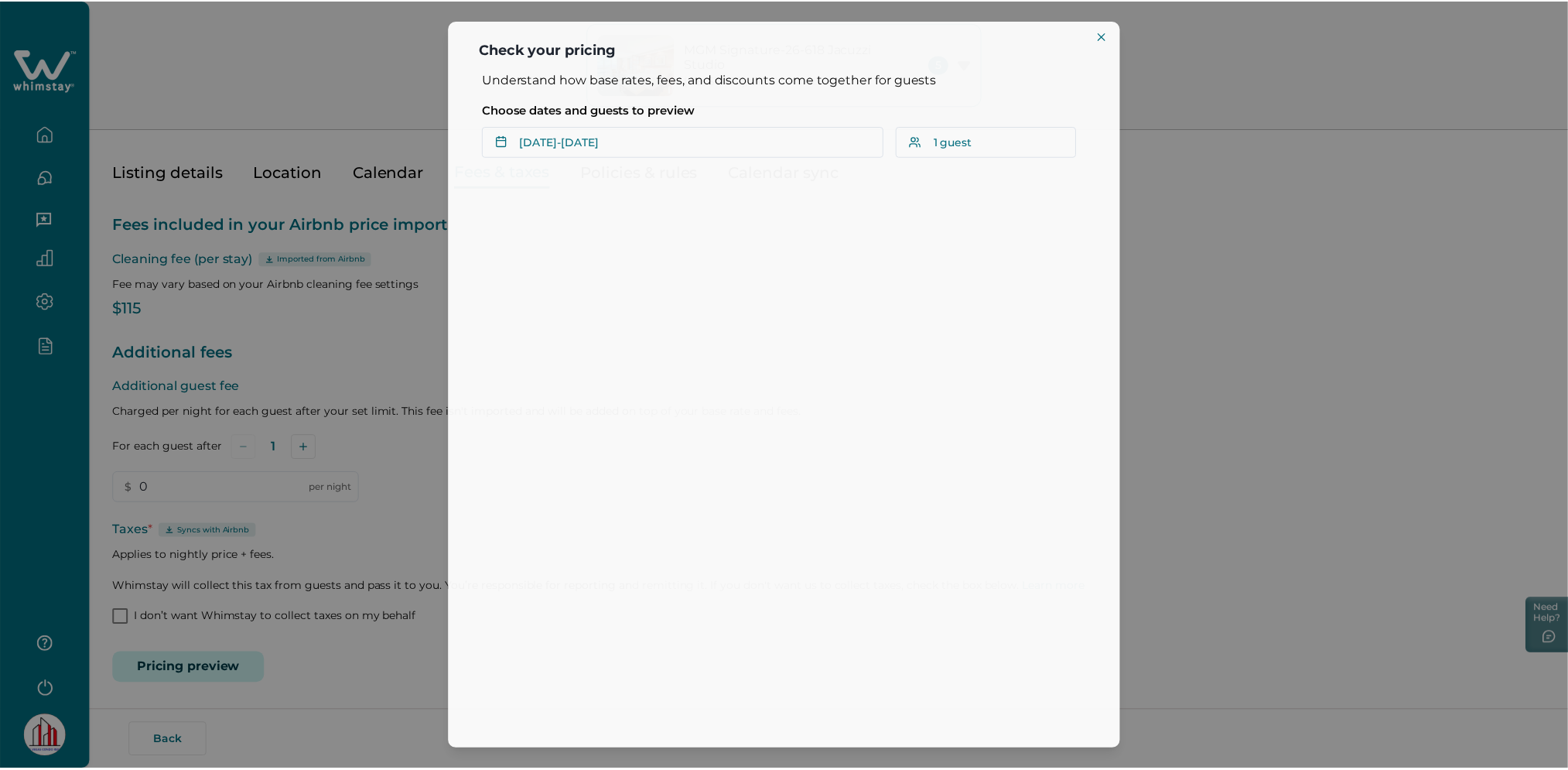
scroll to position [0, 0]
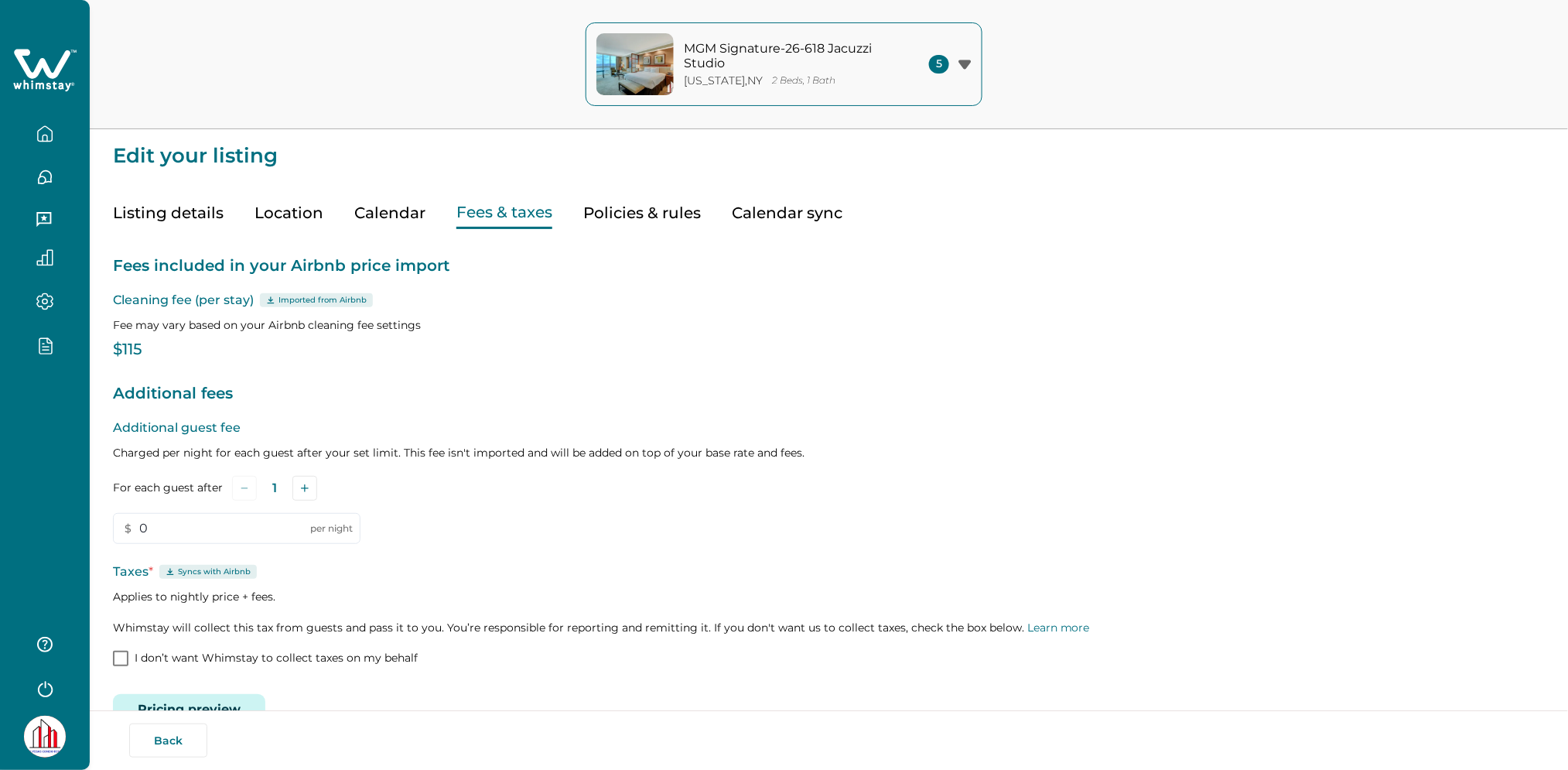
scroll to position [41, 0]
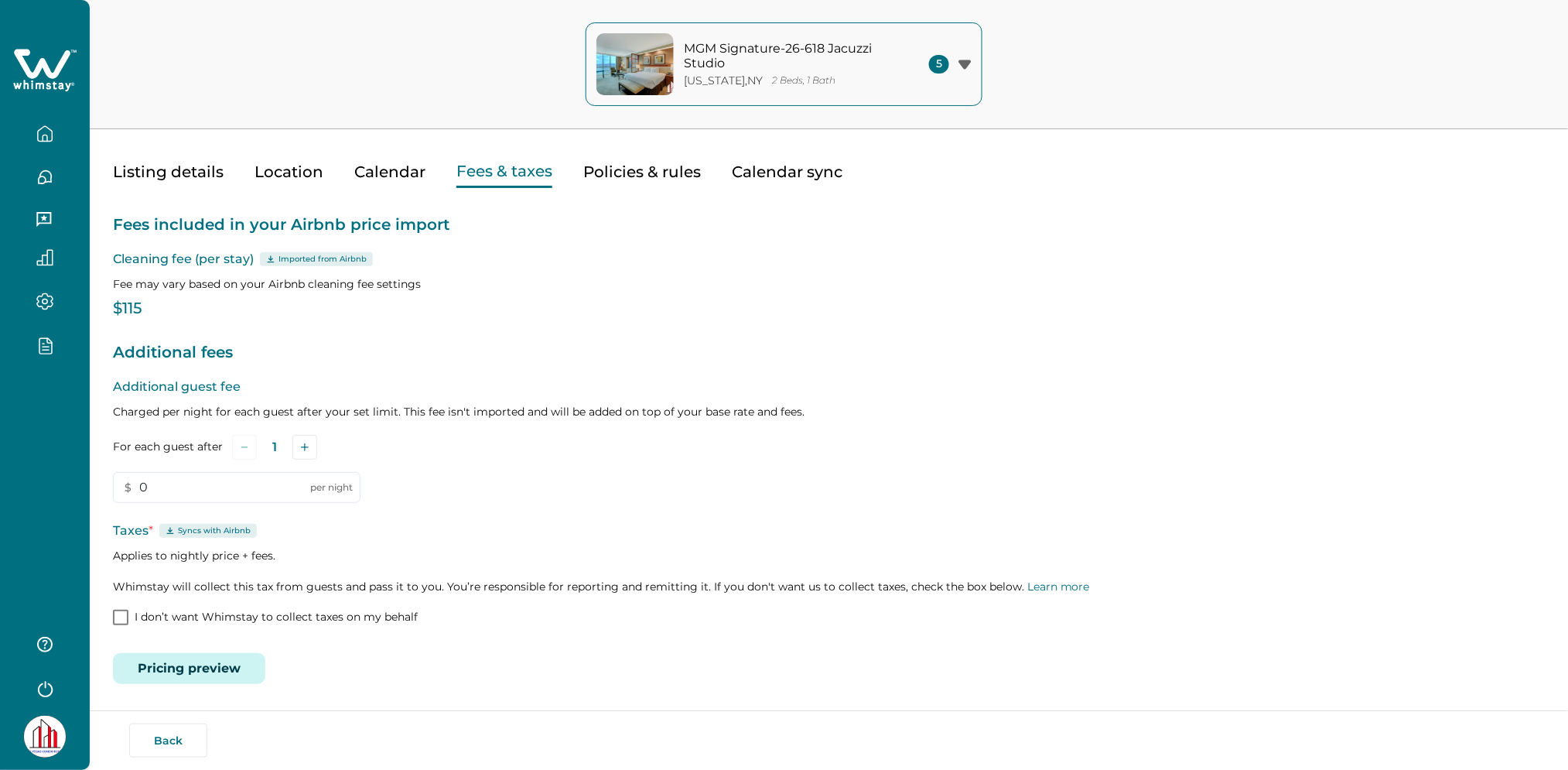
click at [195, 667] on button "Pricing preview" at bounding box center [189, 668] width 152 height 31
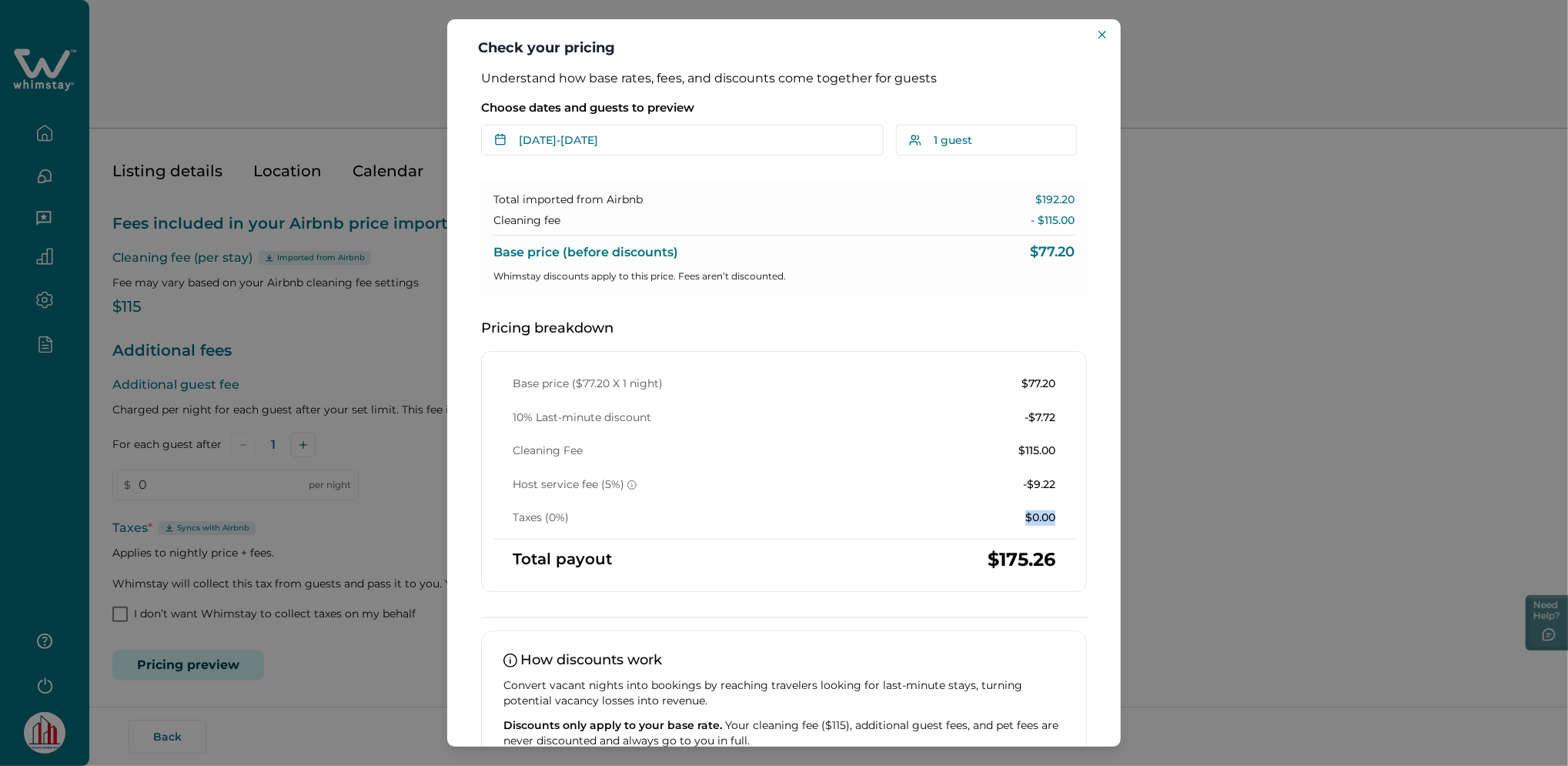
drag, startPoint x: 1014, startPoint y: 520, endPoint x: 1064, endPoint y: 518, distance: 50.0
click at [1064, 518] on div "Base price ($77.20 X 1 night) $77.20 10% Last-minute discount -$7.72 Cleaning F…" at bounding box center [784, 451] width 579 height 150
drag, startPoint x: 1064, startPoint y: 518, endPoint x: 1021, endPoint y: 520, distance: 43.0
click at [1025, 520] on p "$0.00" at bounding box center [1040, 517] width 30 height 16
click at [1033, 511] on p "$0.00" at bounding box center [1040, 517] width 30 height 16
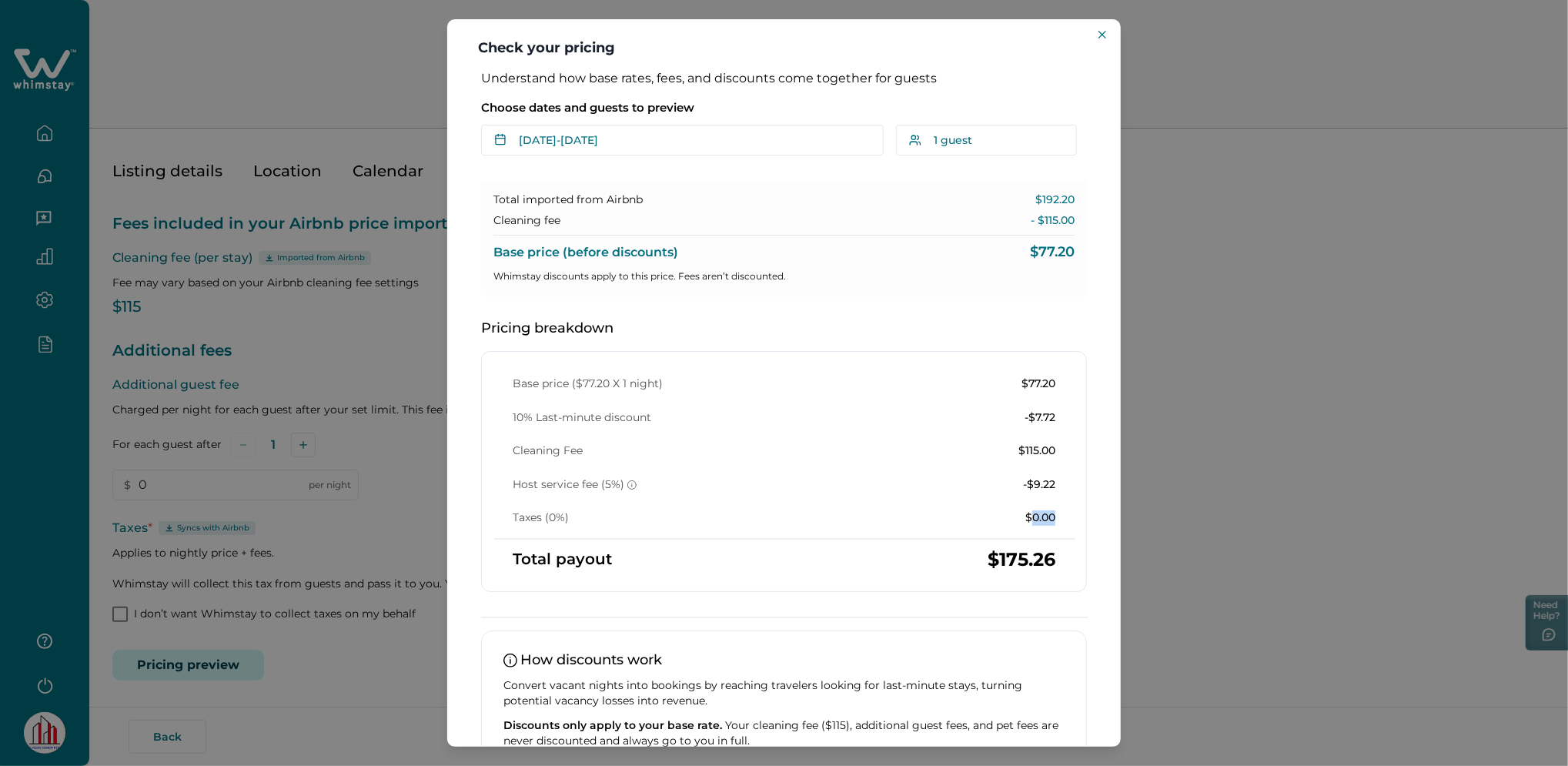
click at [1033, 511] on p "$0.00" at bounding box center [1040, 517] width 30 height 16
drag, startPoint x: 1033, startPoint y: 511, endPoint x: 1146, endPoint y: 517, distance: 113.2
click at [1146, 517] on div "Check your pricing Understand how base rates, fees, and discounts come together…" at bounding box center [784, 383] width 1568 height 766
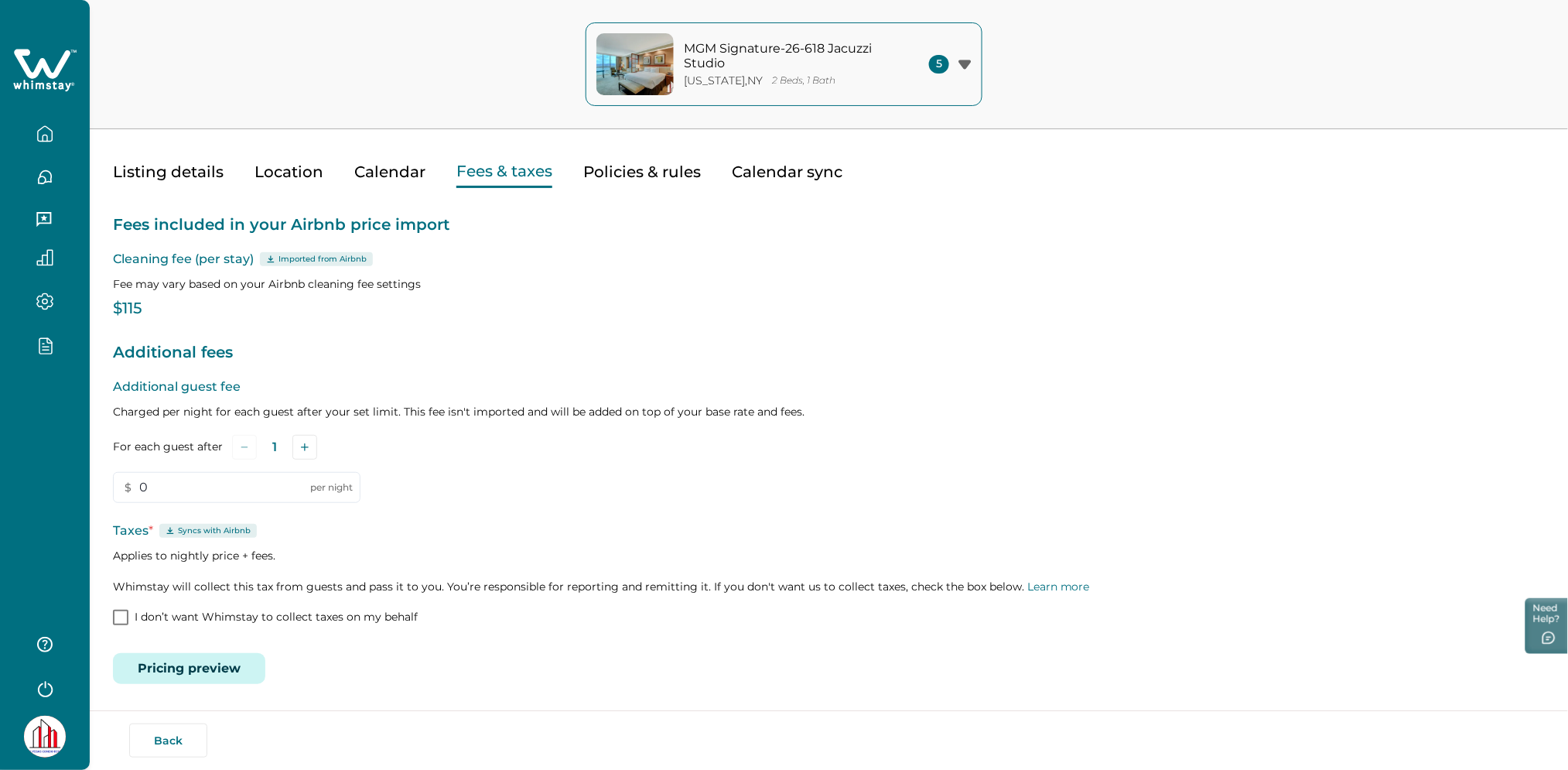
click at [209, 666] on button "Pricing preview" at bounding box center [189, 668] width 152 height 31
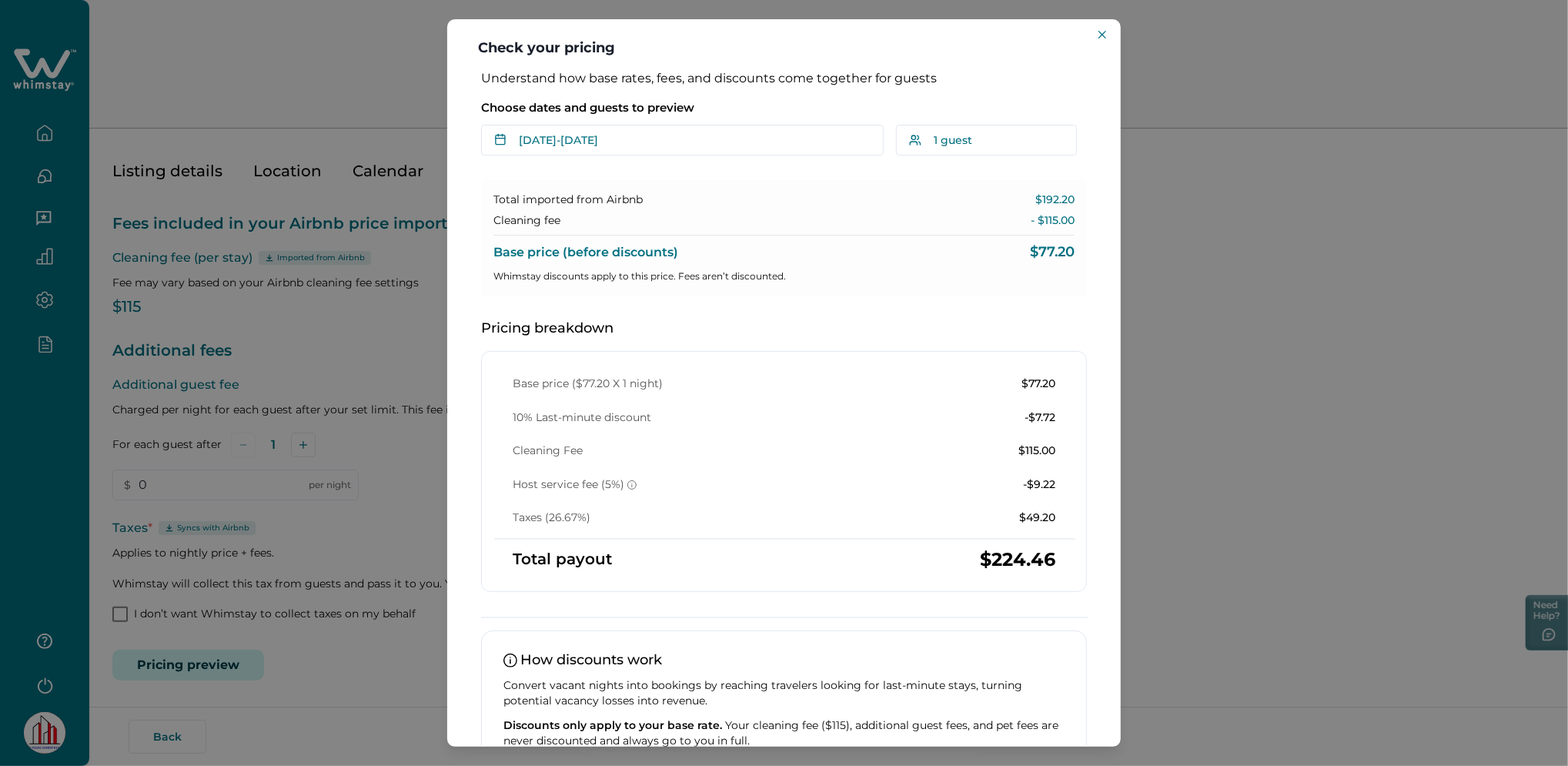
click at [386, 453] on div "Check your pricing Understand how base rates, fees, and discounts come together…" at bounding box center [784, 383] width 1568 height 766
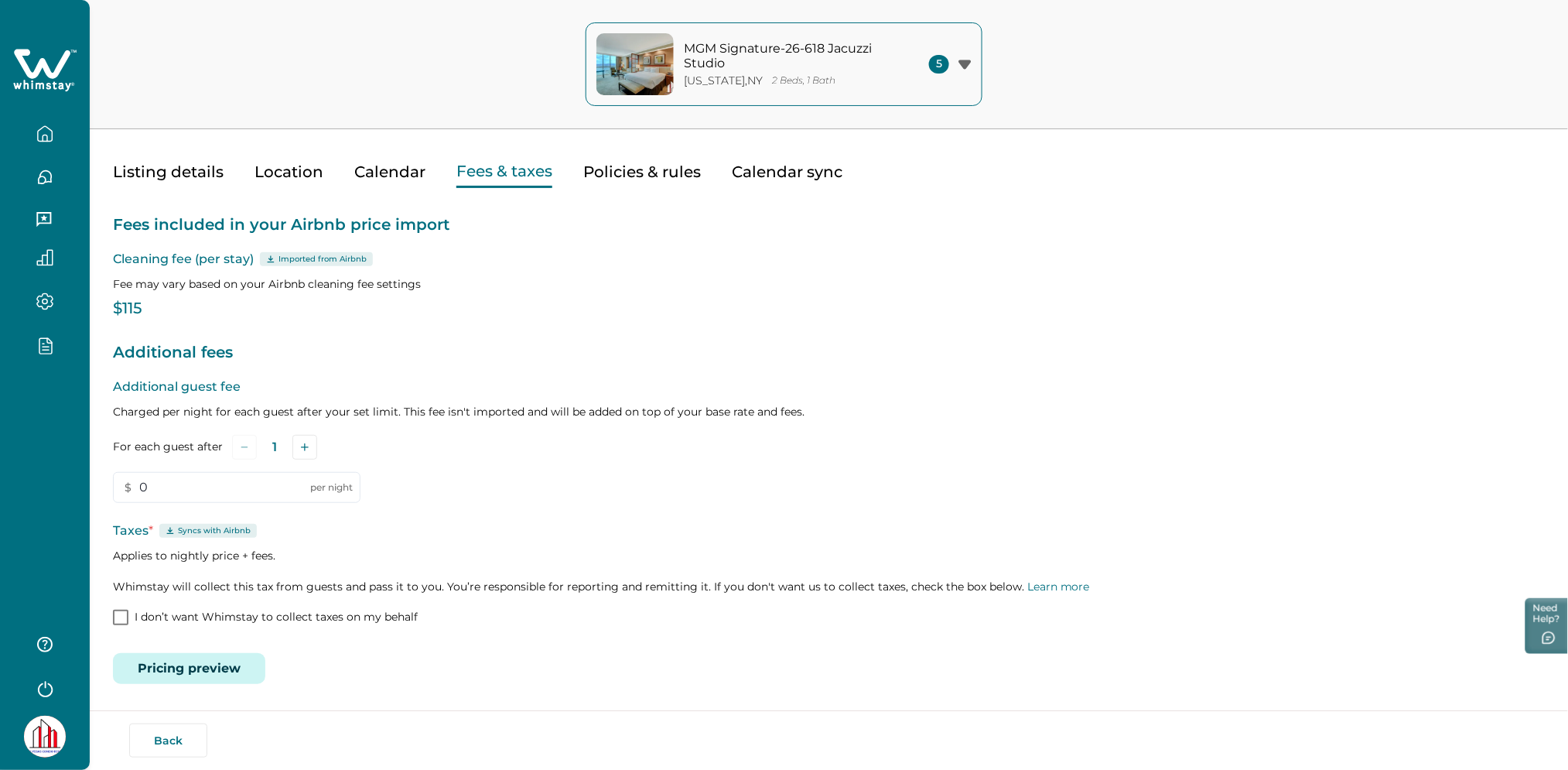
click at [121, 618] on span at bounding box center [120, 617] width 16 height 16
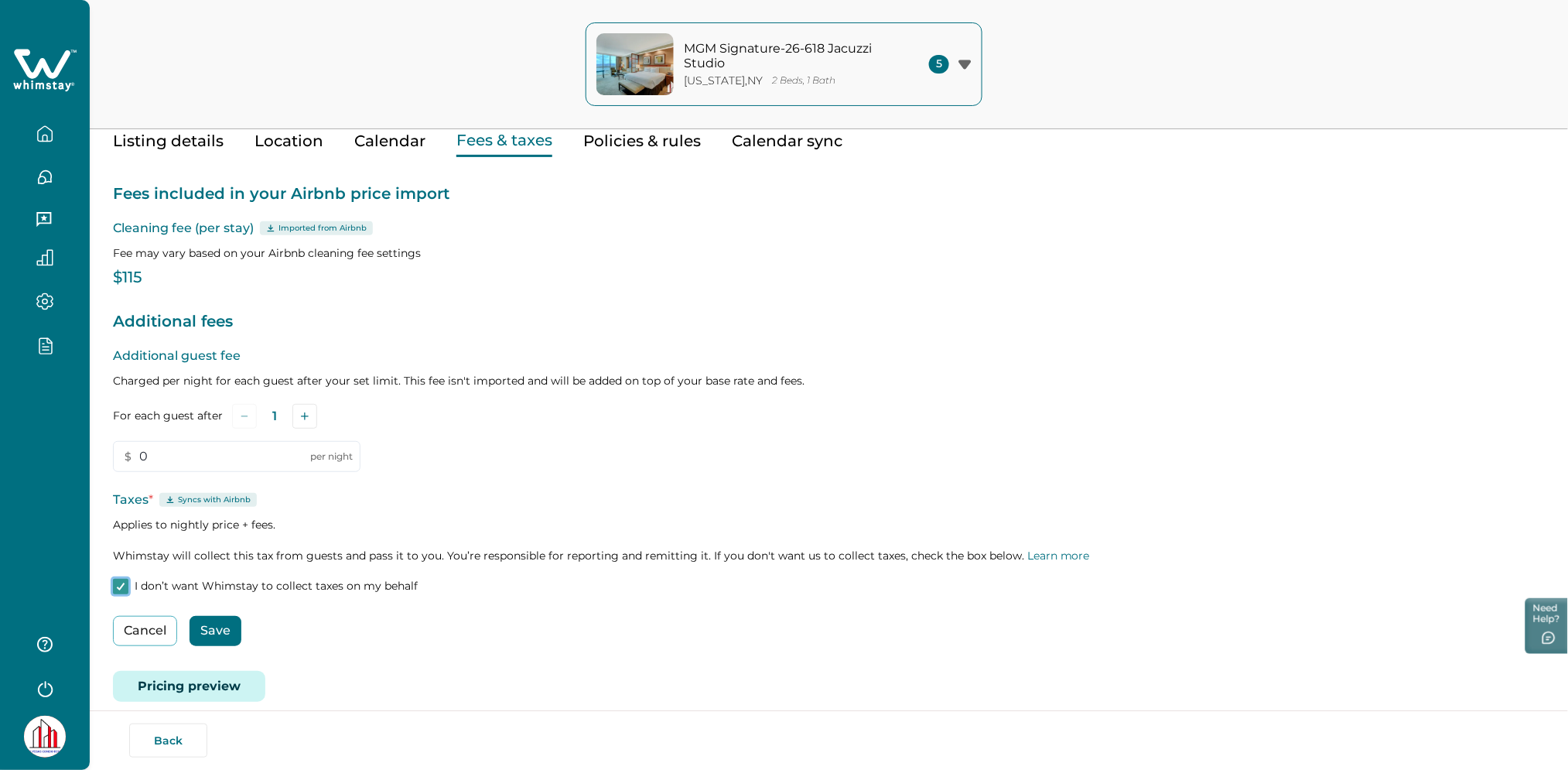
scroll to position [90, 0]
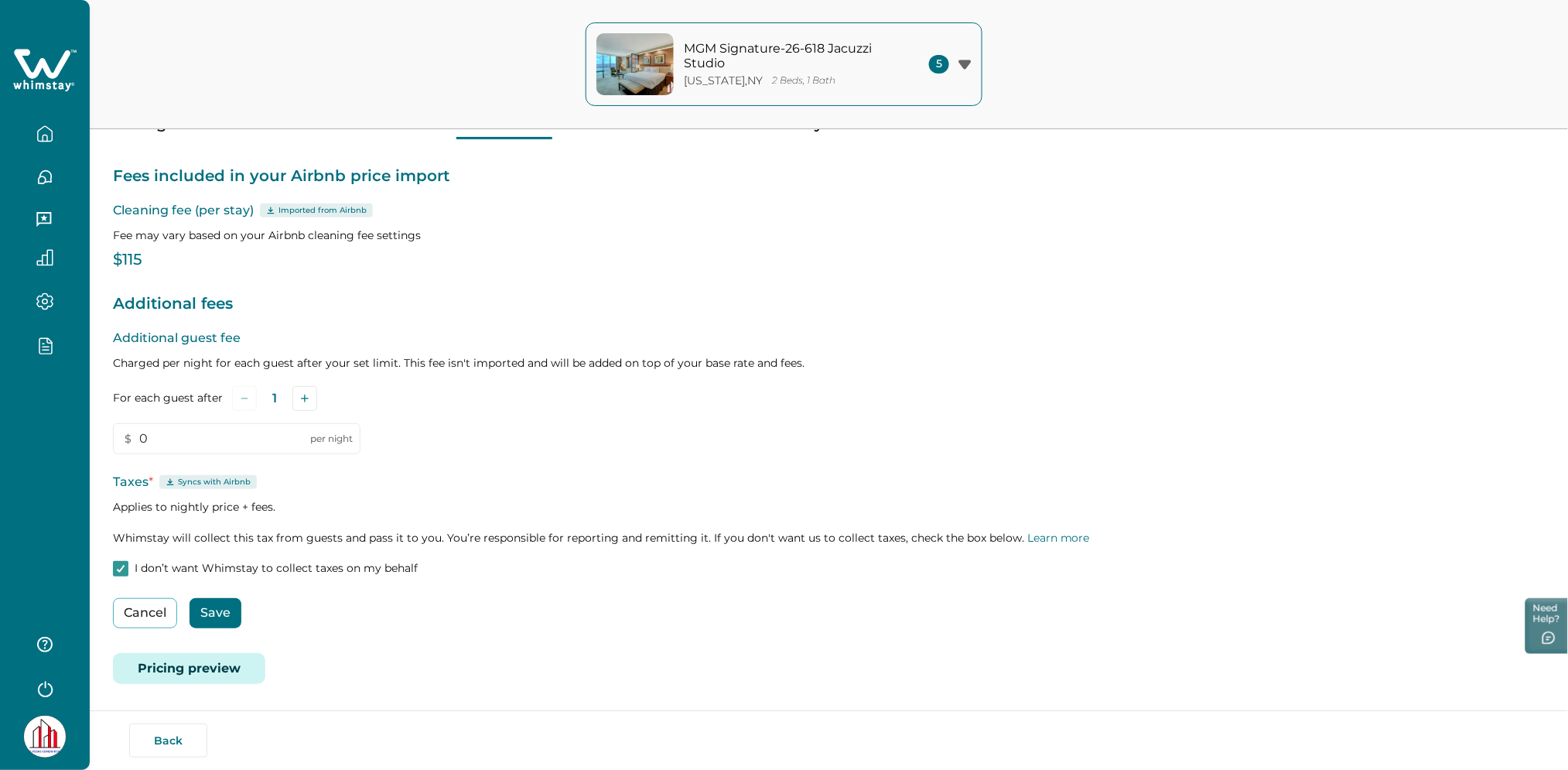
click at [213, 609] on button "Save" at bounding box center [215, 612] width 52 height 30
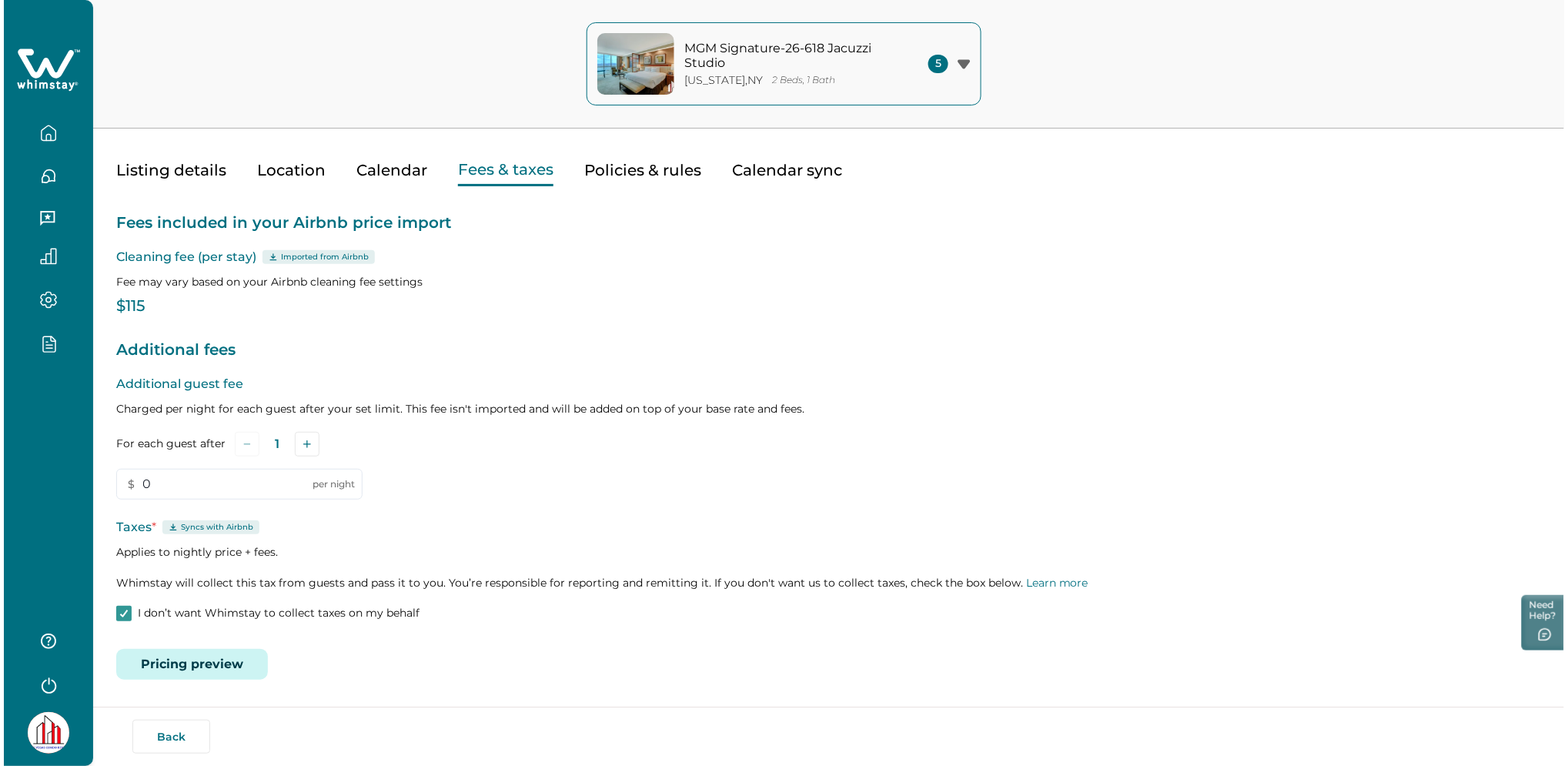
scroll to position [41, 0]
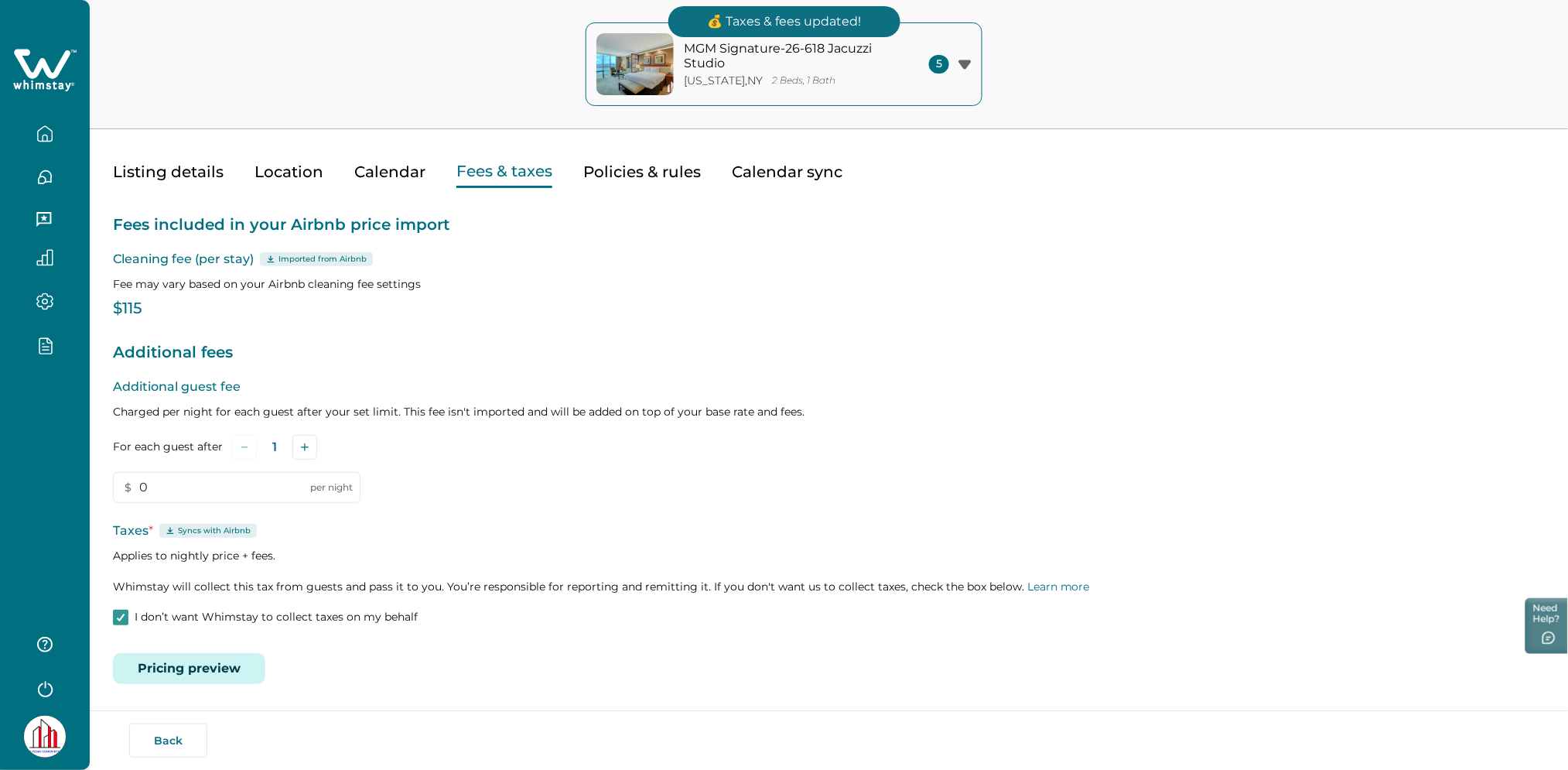
click at [190, 673] on button "Pricing preview" at bounding box center [189, 668] width 152 height 31
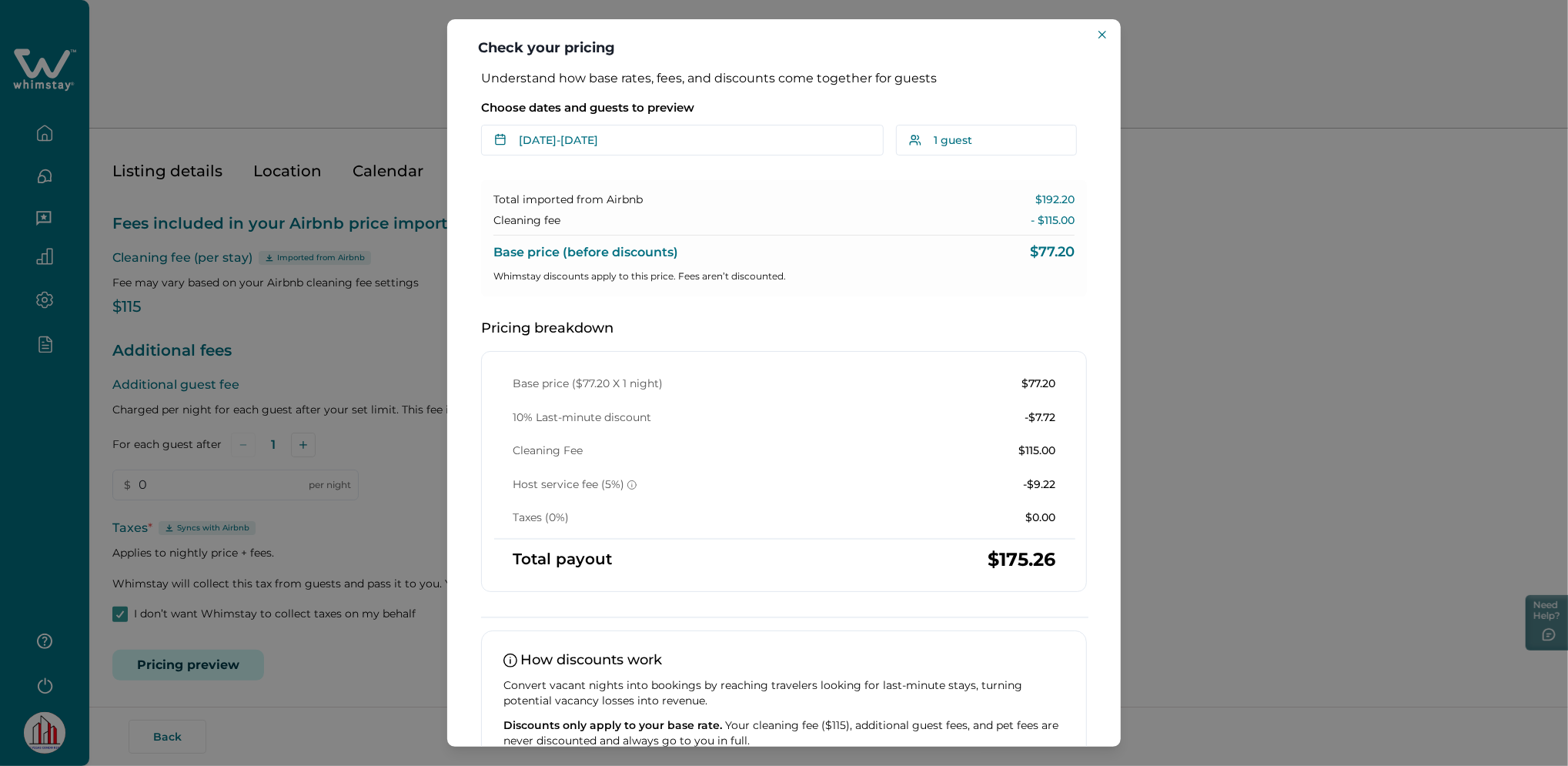
click at [408, 559] on div "Check your pricing Understand how base rates, fees, and discounts come together…" at bounding box center [784, 383] width 1568 height 766
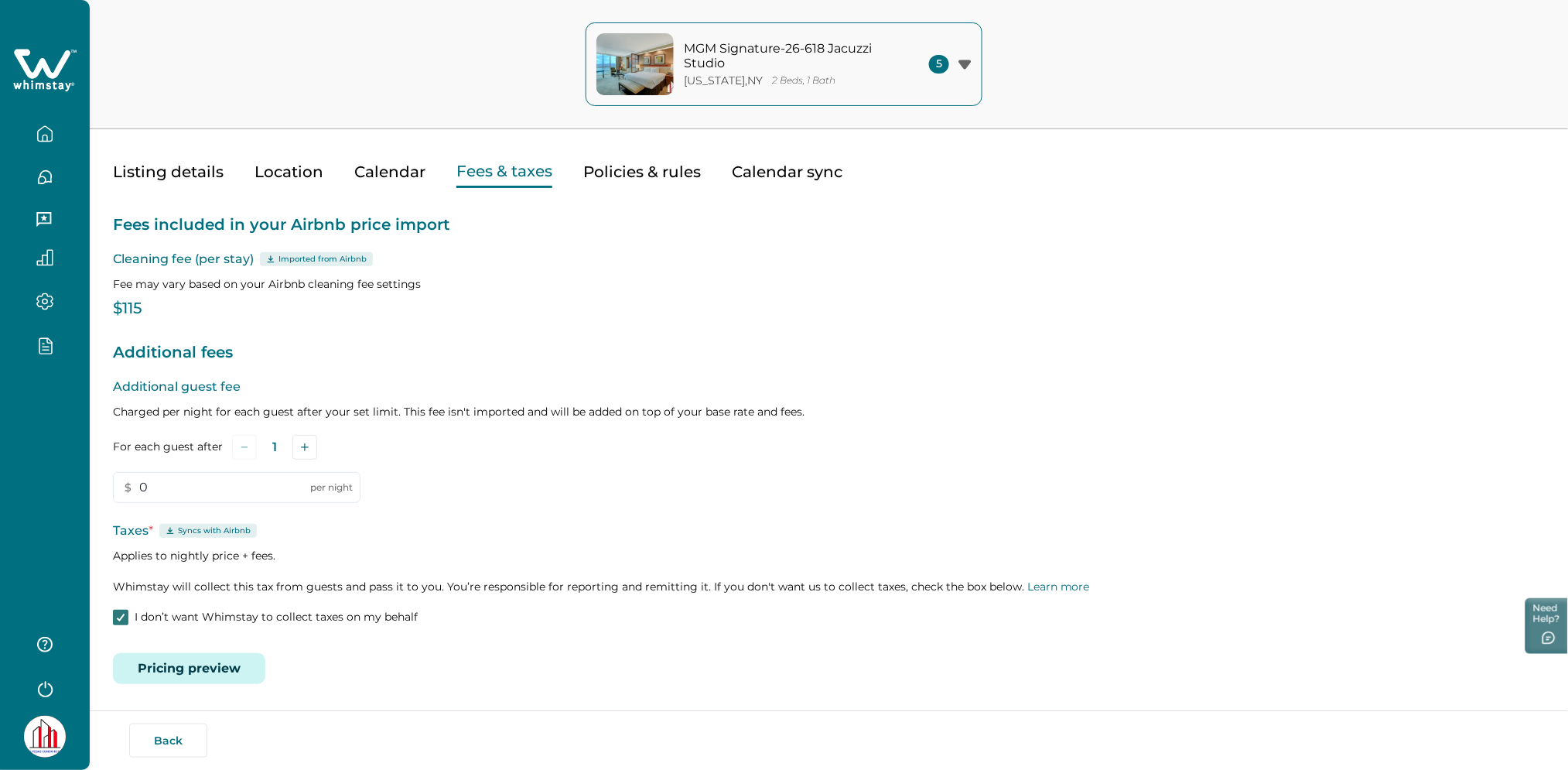
click at [126, 611] on span at bounding box center [120, 617] width 16 height 16
click at [218, 657] on button "Save" at bounding box center [215, 661] width 52 height 30
click at [199, 661] on button "Pricing preview" at bounding box center [189, 668] width 152 height 31
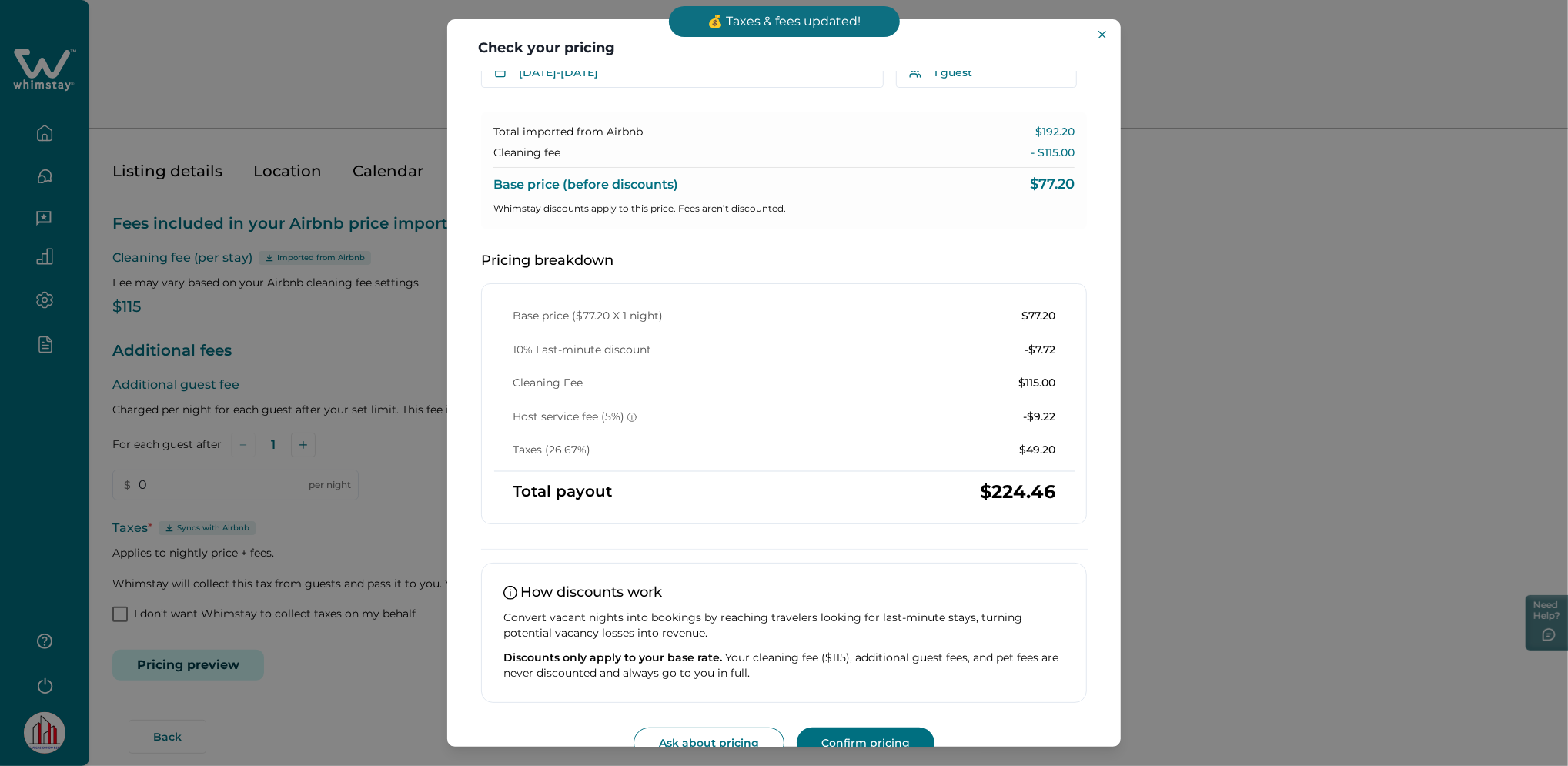
scroll to position [98, 0]
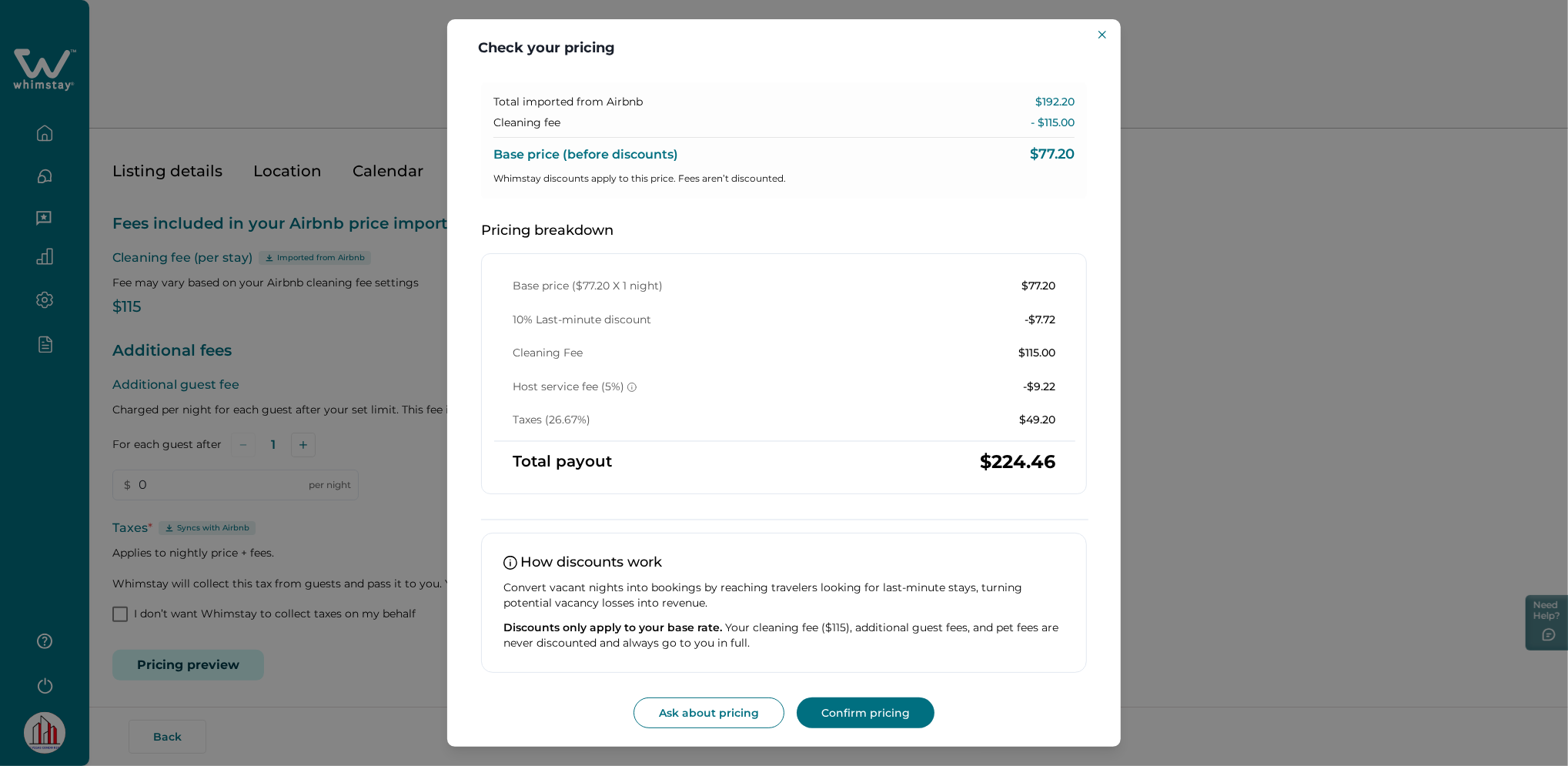
click at [159, 626] on div "Check your pricing Understand how base rates, fees, and discounts come together…" at bounding box center [784, 383] width 1568 height 766
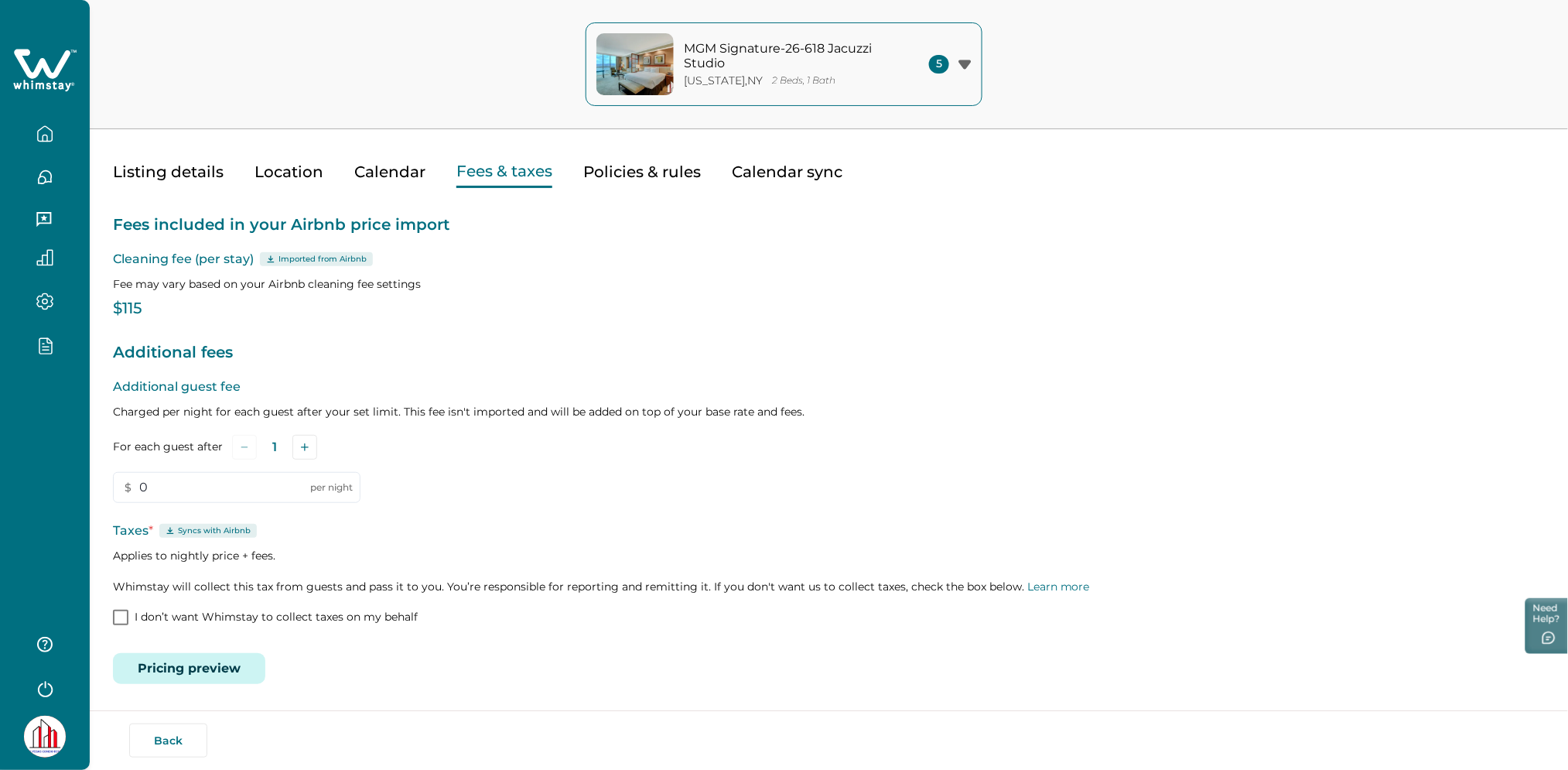
click at [182, 659] on button "Pricing preview" at bounding box center [189, 668] width 152 height 31
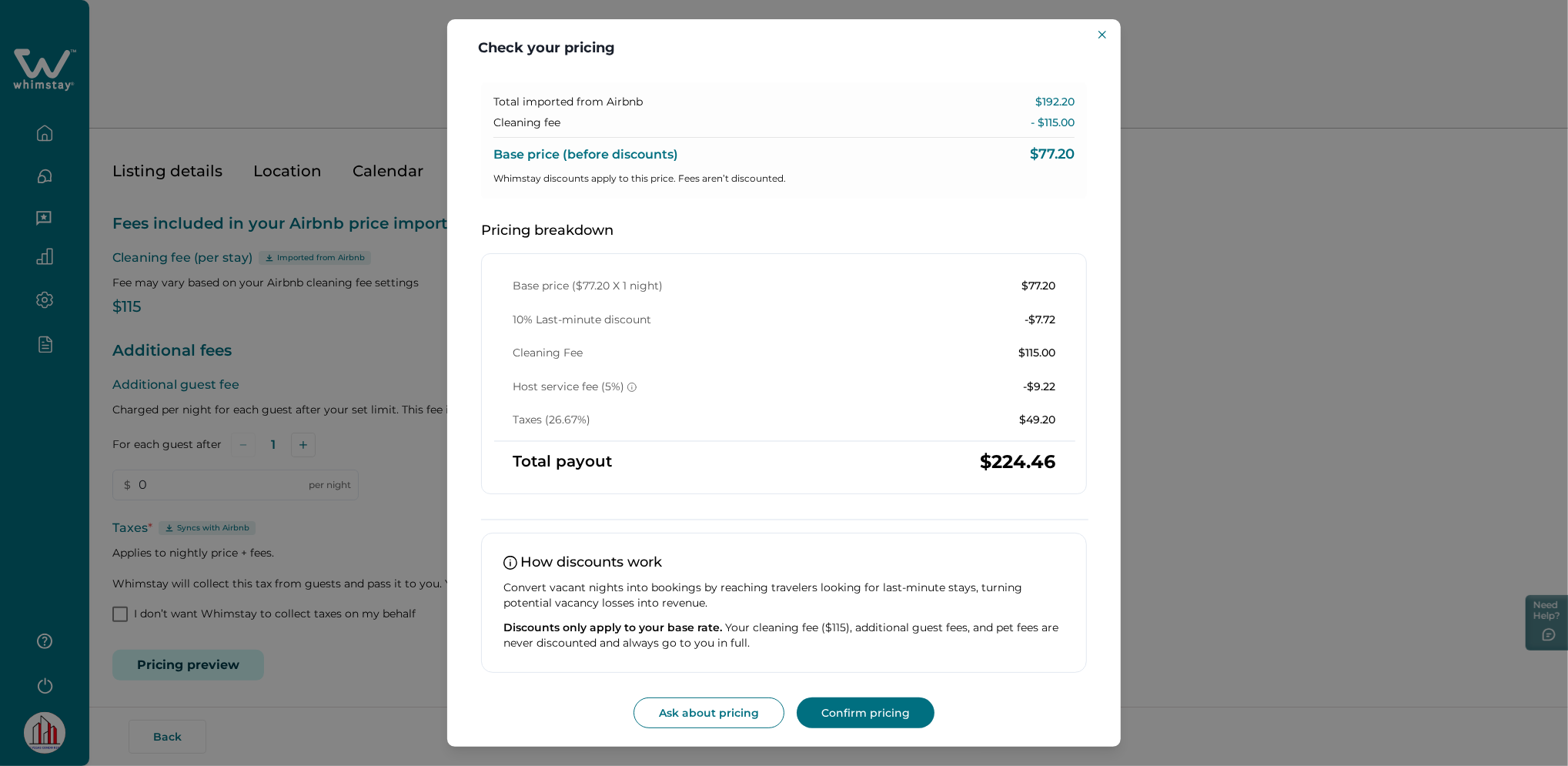
click at [219, 495] on div "Check your pricing Understand how base rates, fees, and discounts come together…" at bounding box center [784, 383] width 1568 height 766
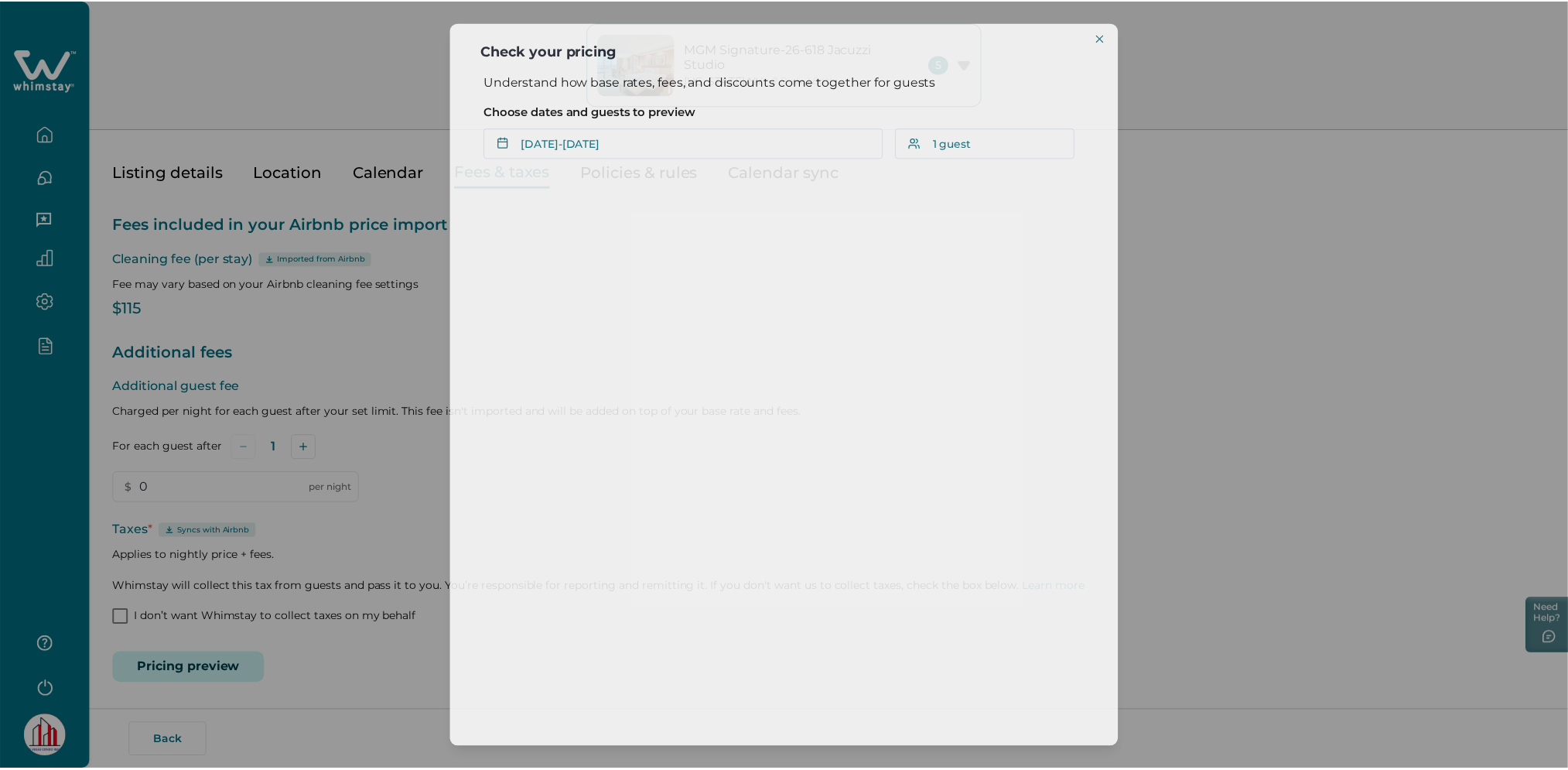
scroll to position [0, 0]
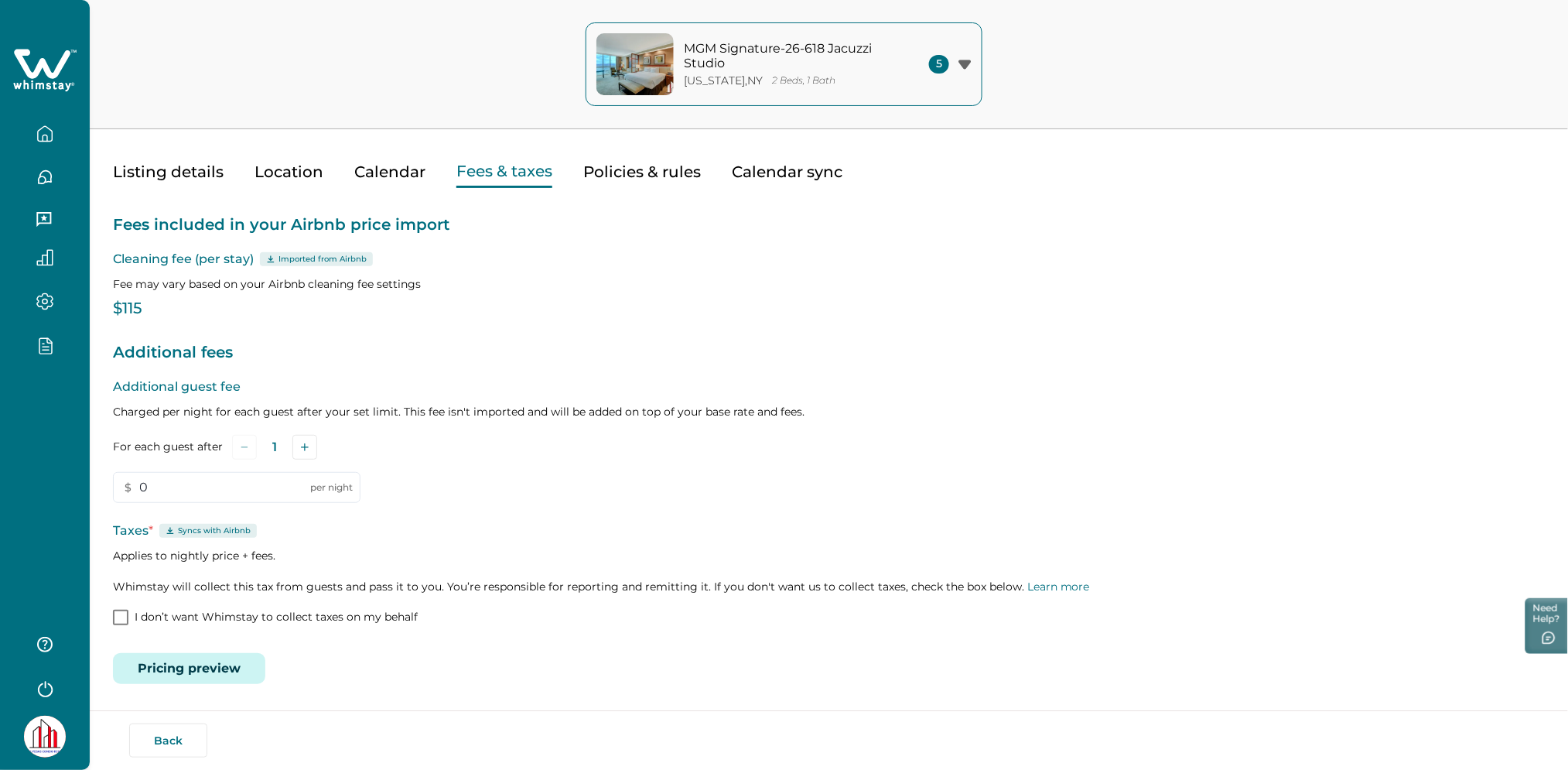
click at [105, 618] on div "Edit your listing Listing details Location Calendar Fees & taxes Policies & rul…" at bounding box center [829, 364] width 1479 height 811
click at [336, 498] on input "0" at bounding box center [237, 488] width 248 height 31
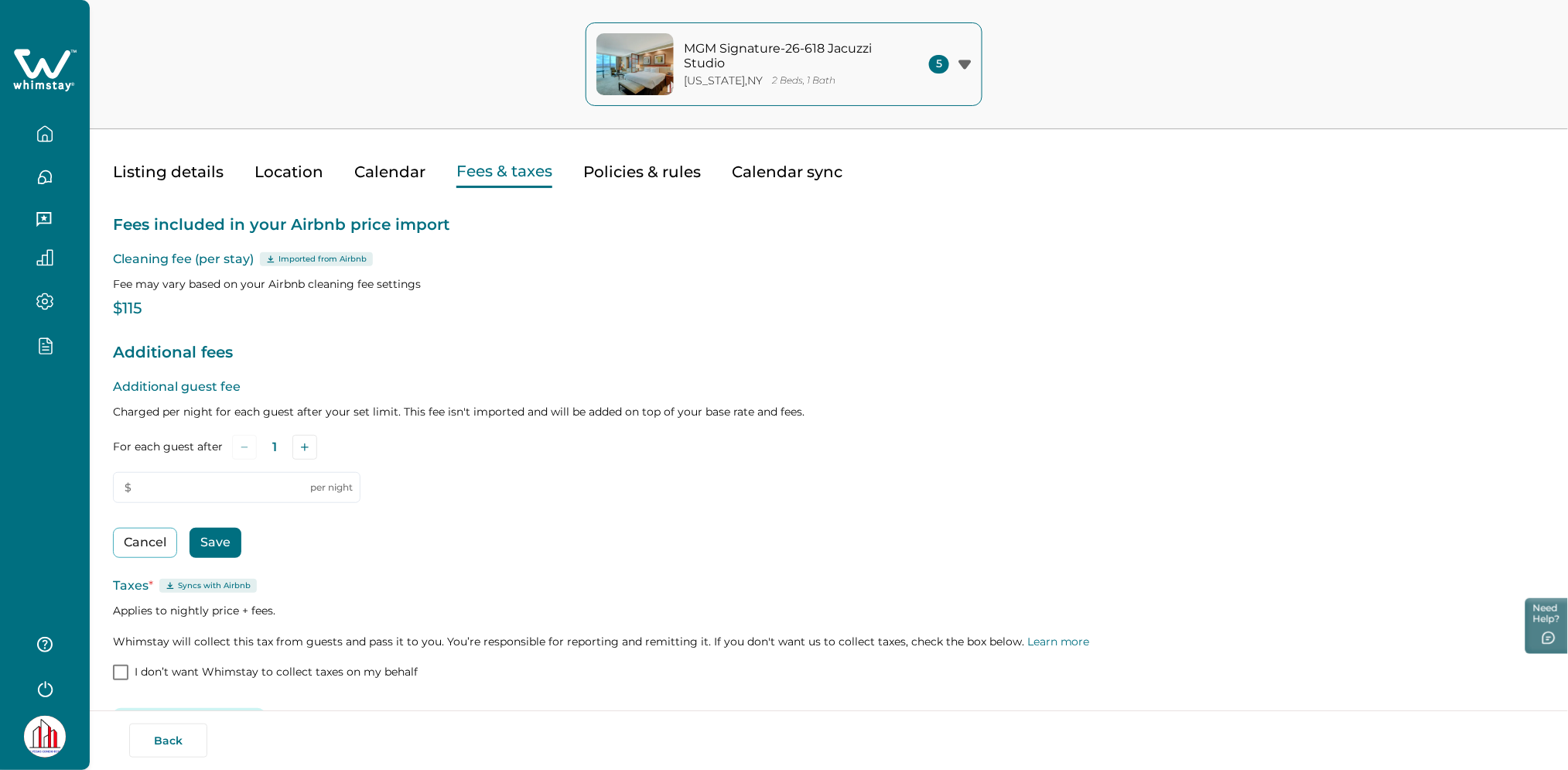
click at [56, 72] on icon at bounding box center [42, 63] width 57 height 29
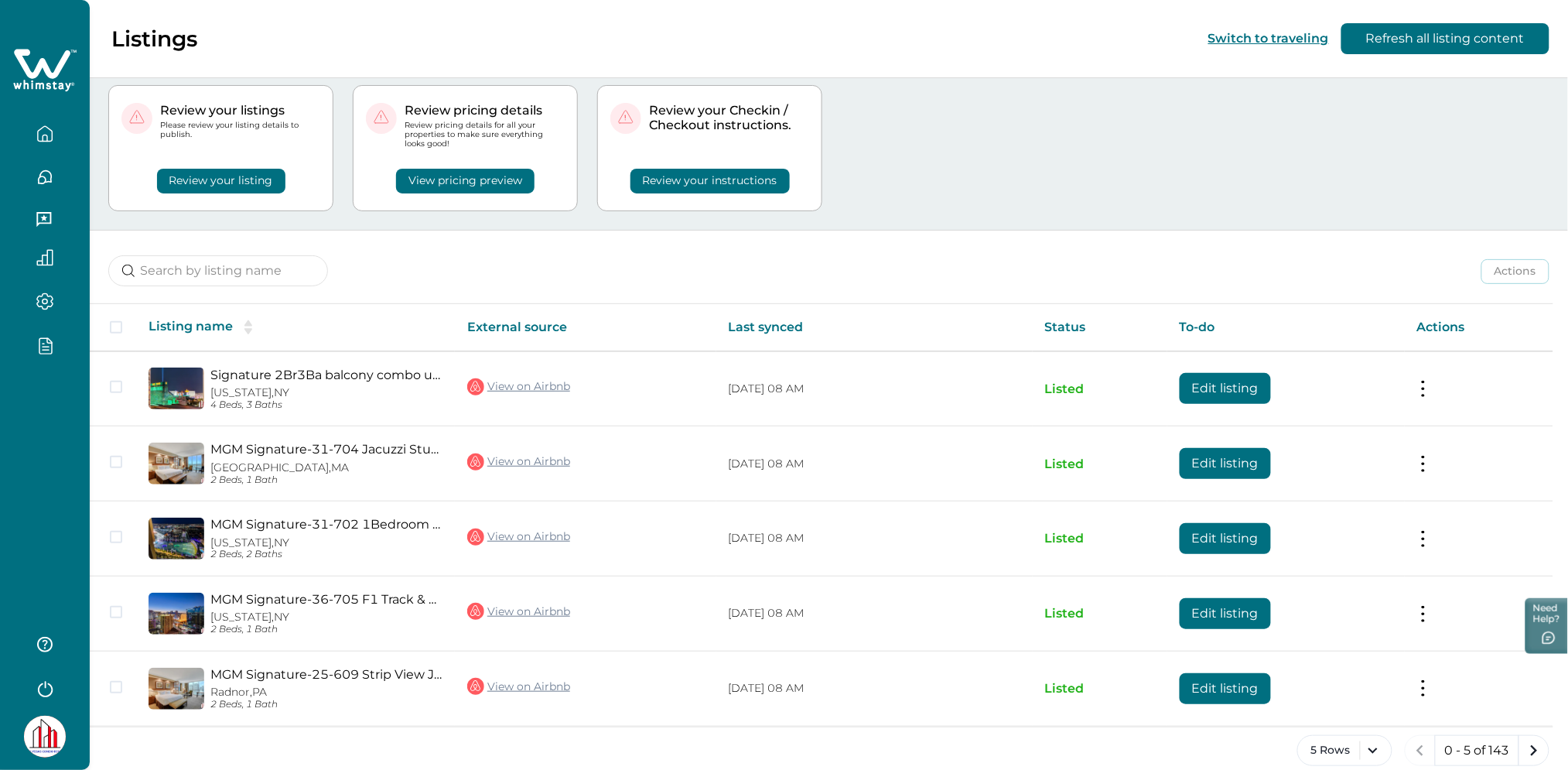
scroll to position [56, 0]
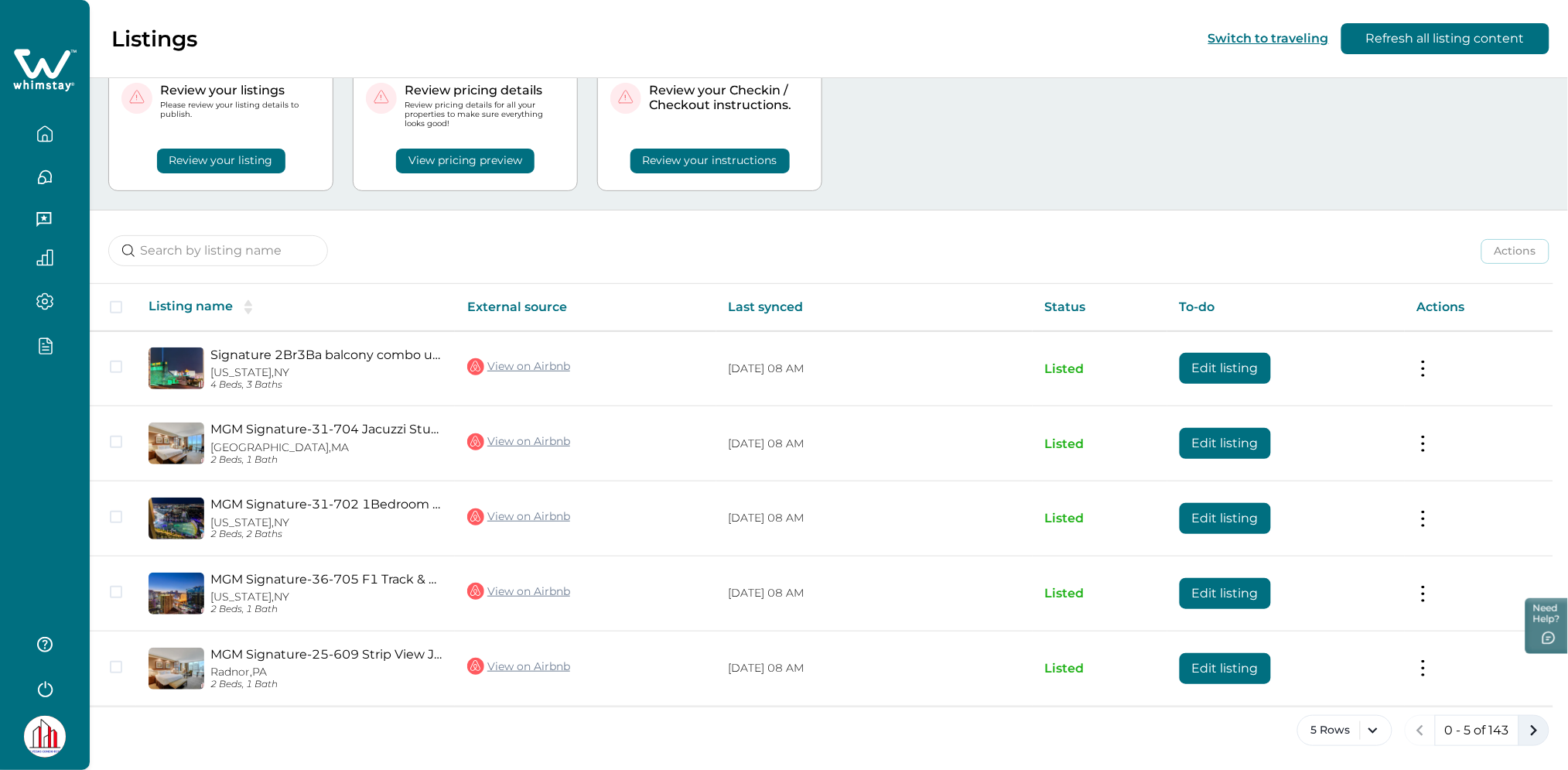
click at [1532, 732] on icon "next page" at bounding box center [1535, 731] width 7 height 11
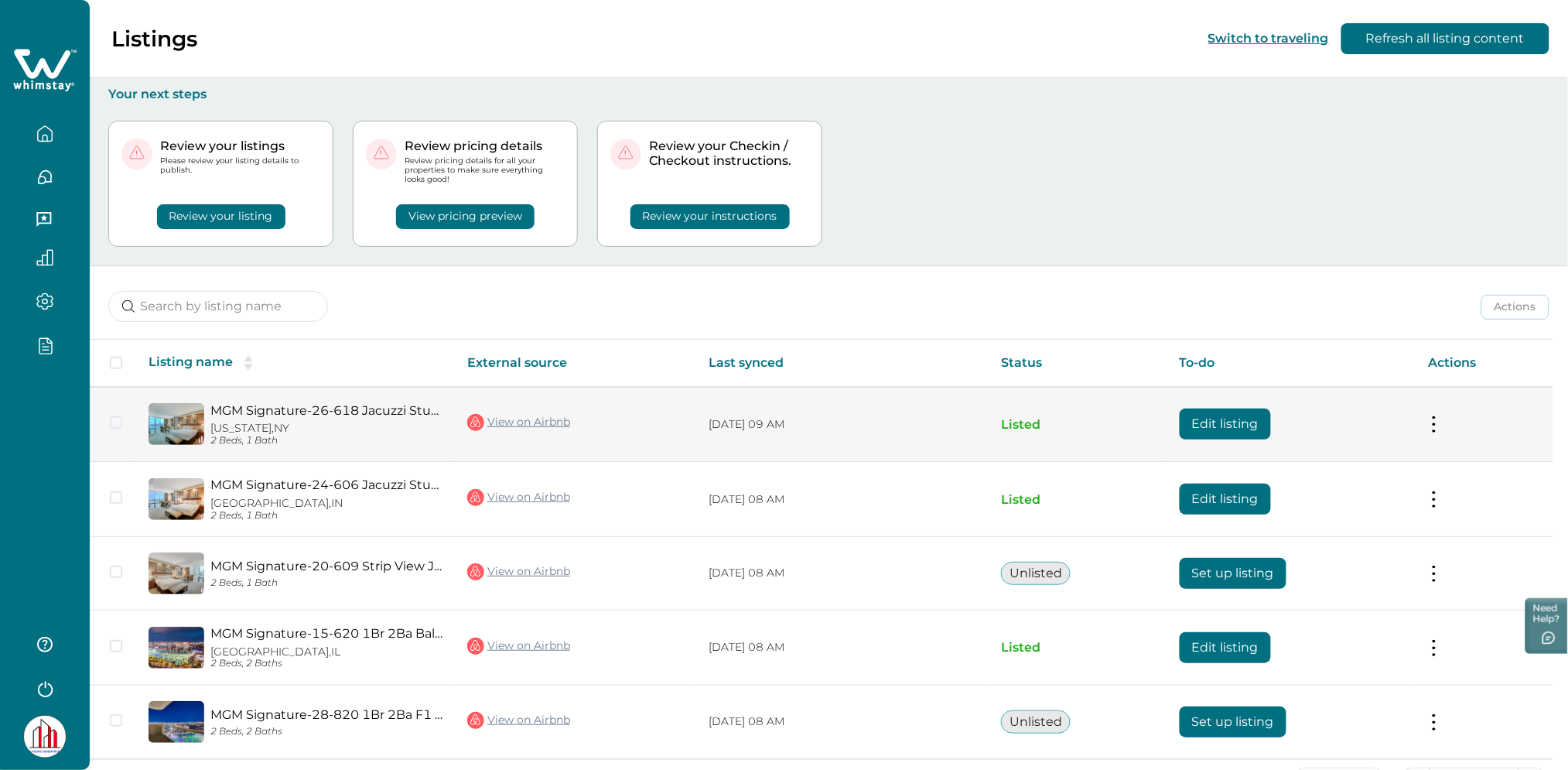
scroll to position [52, 0]
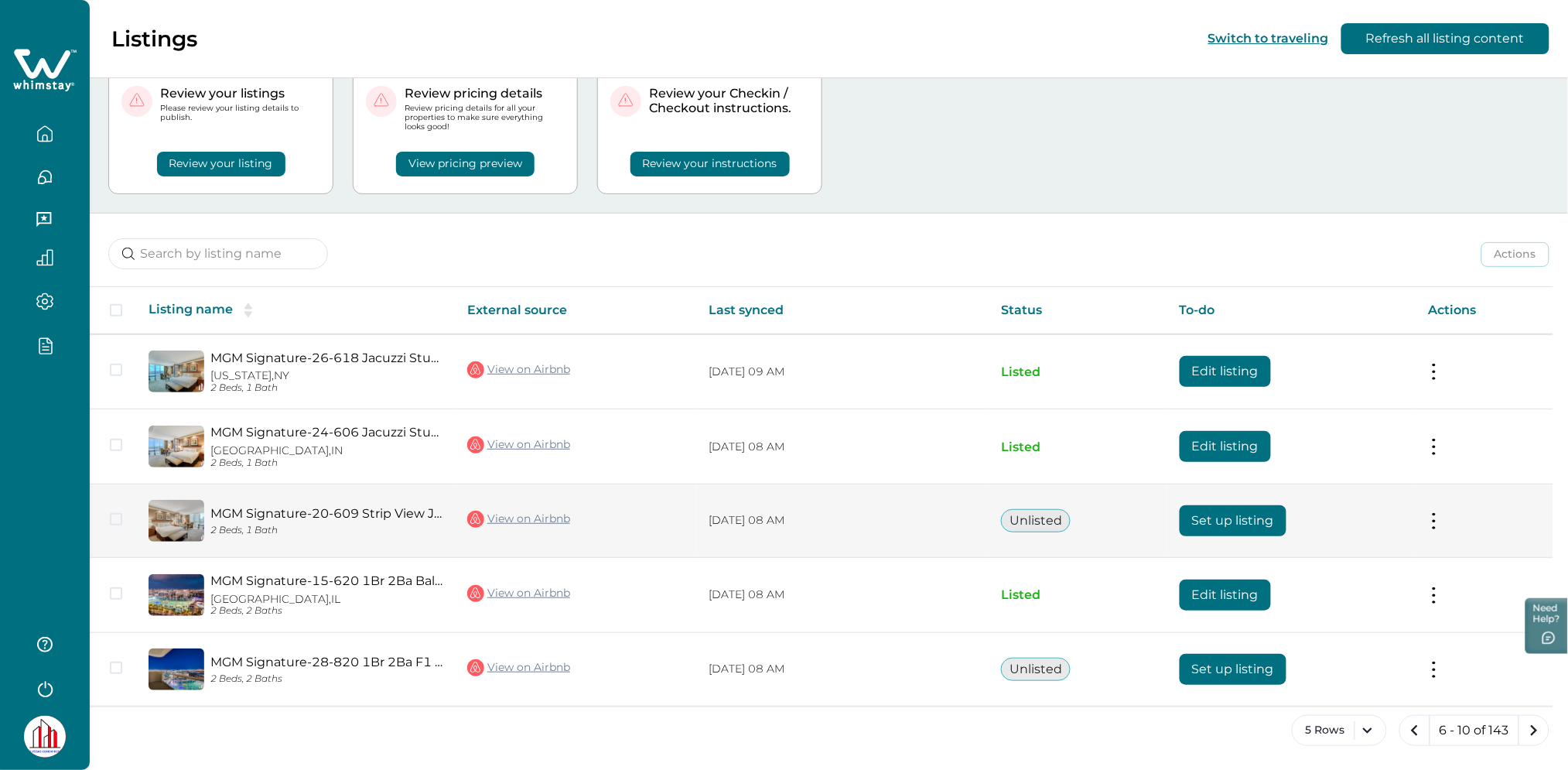
click at [491, 514] on link "View on Airbnb" at bounding box center [519, 519] width 103 height 20
click at [1257, 512] on button "Set up listing" at bounding box center [1233, 521] width 106 height 31
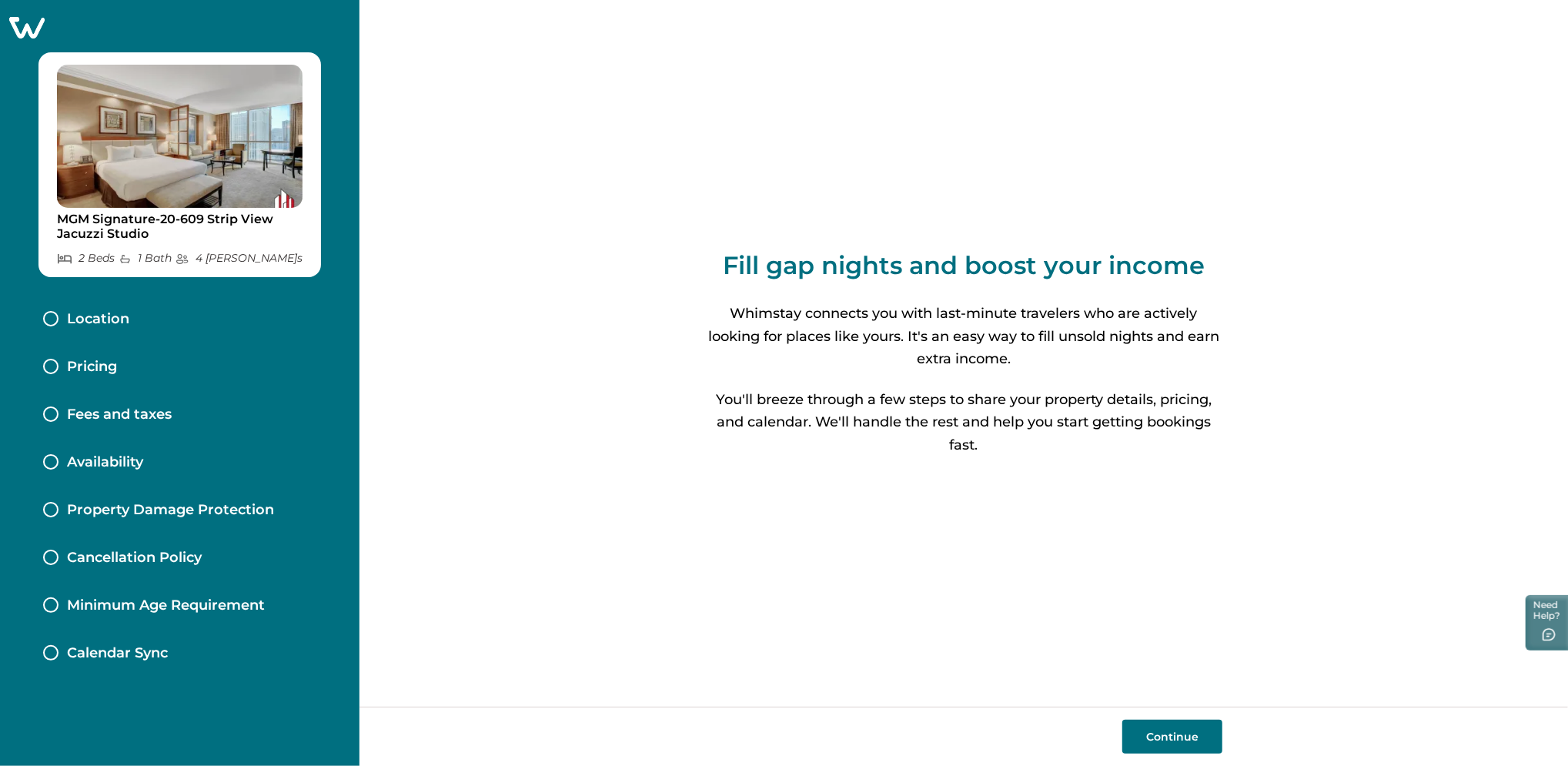
click at [26, 27] on icon at bounding box center [26, 28] width 36 height 22
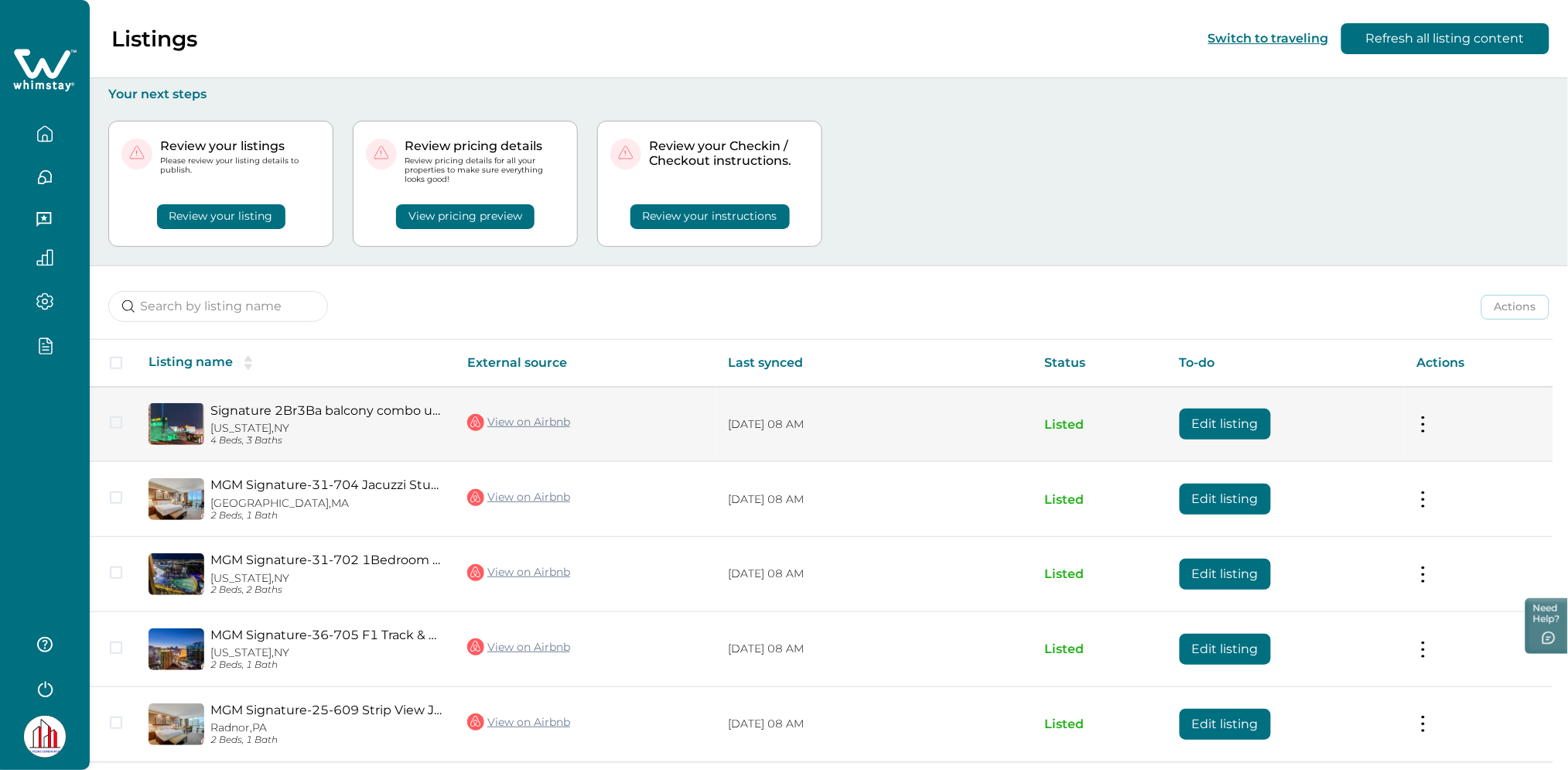
click at [301, 409] on link "Signature 2Br3Ba balcony combo units 31-702 and 04" at bounding box center [326, 411] width 232 height 15
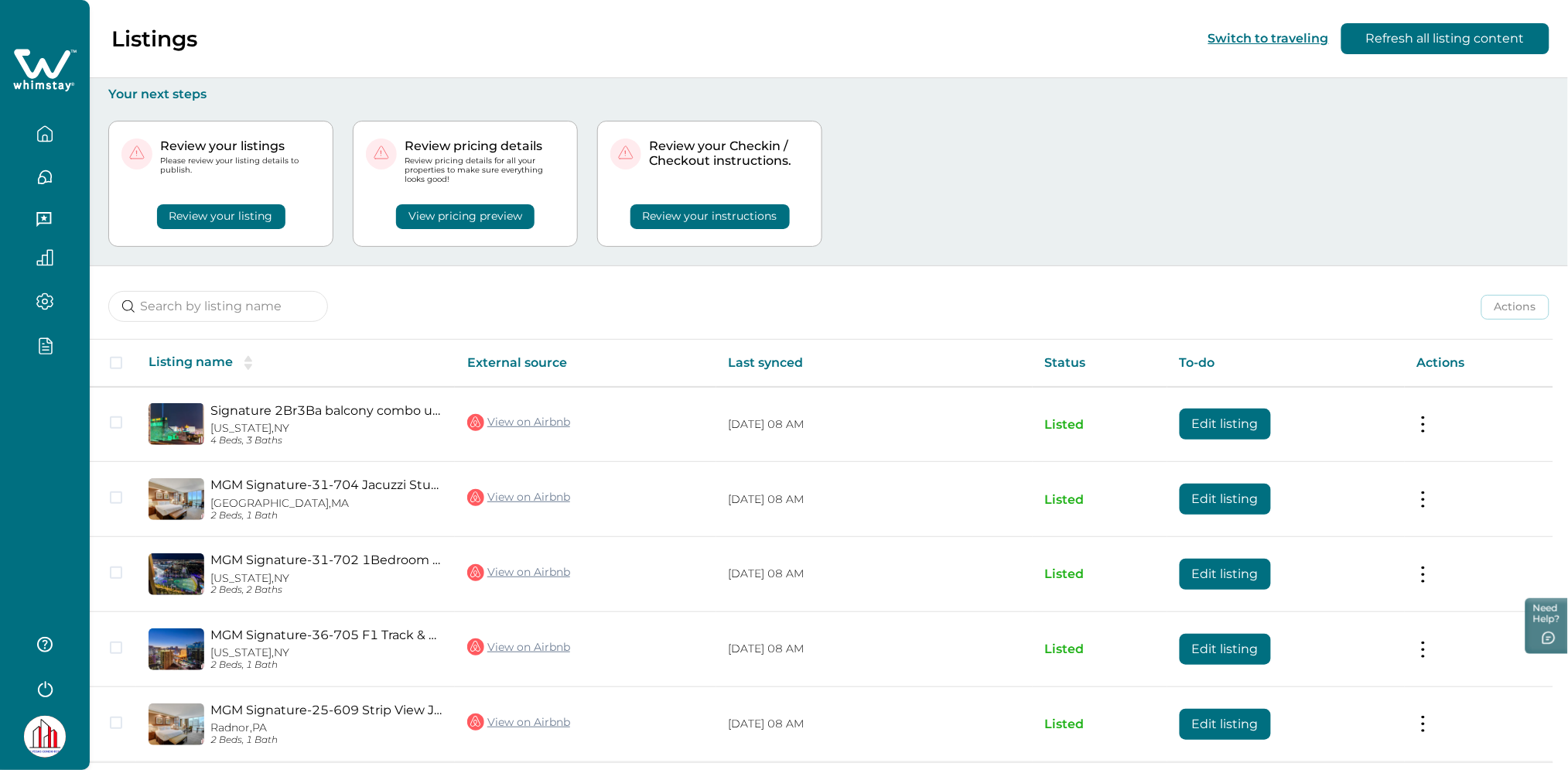
click at [47, 462] on div at bounding box center [45, 385] width 90 height 770
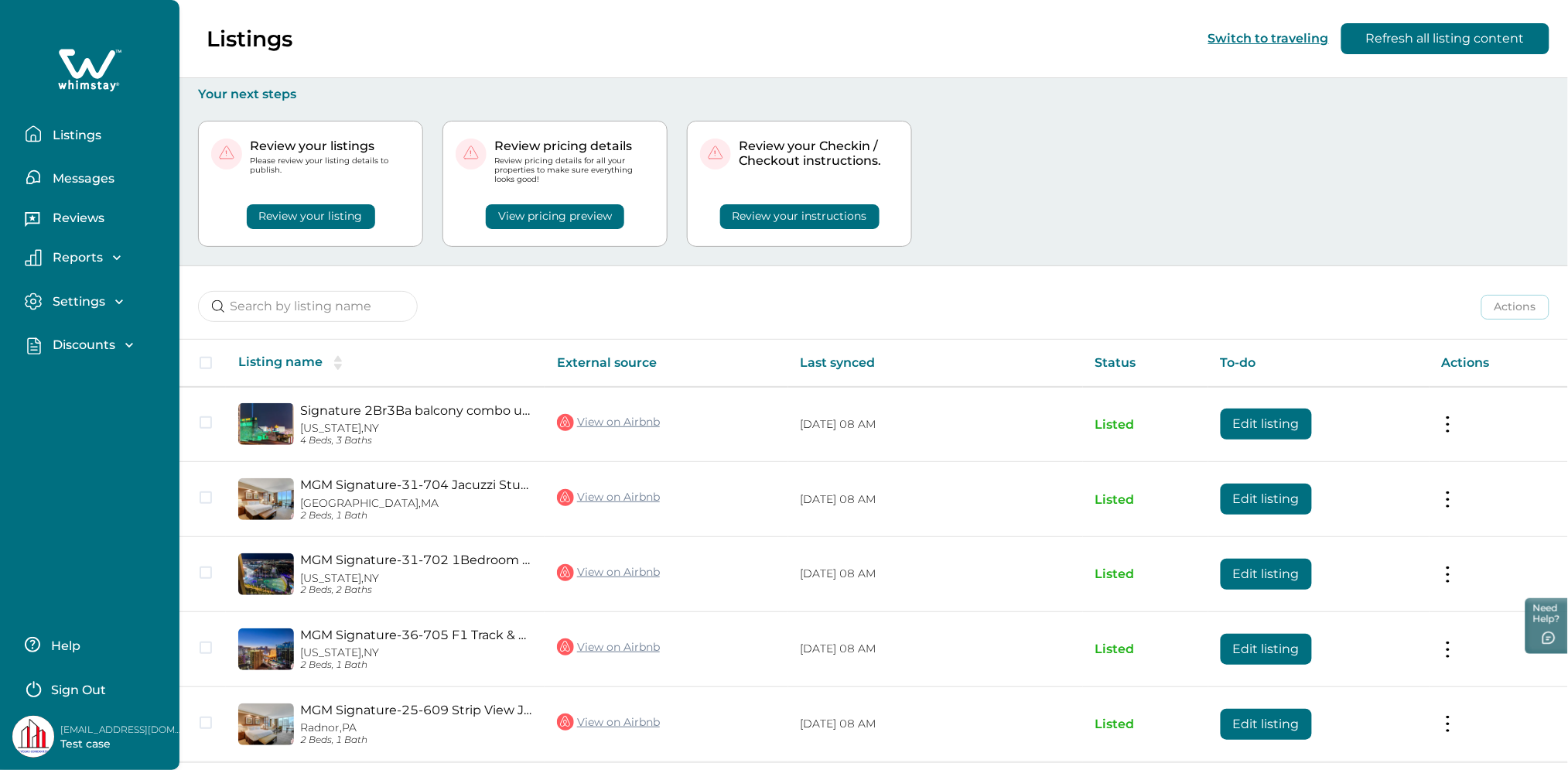
click at [125, 719] on div "rbo7312+1@yopmail.com Test case" at bounding box center [98, 737] width 171 height 42
copy p "rbo7312+1@yopmail.com"
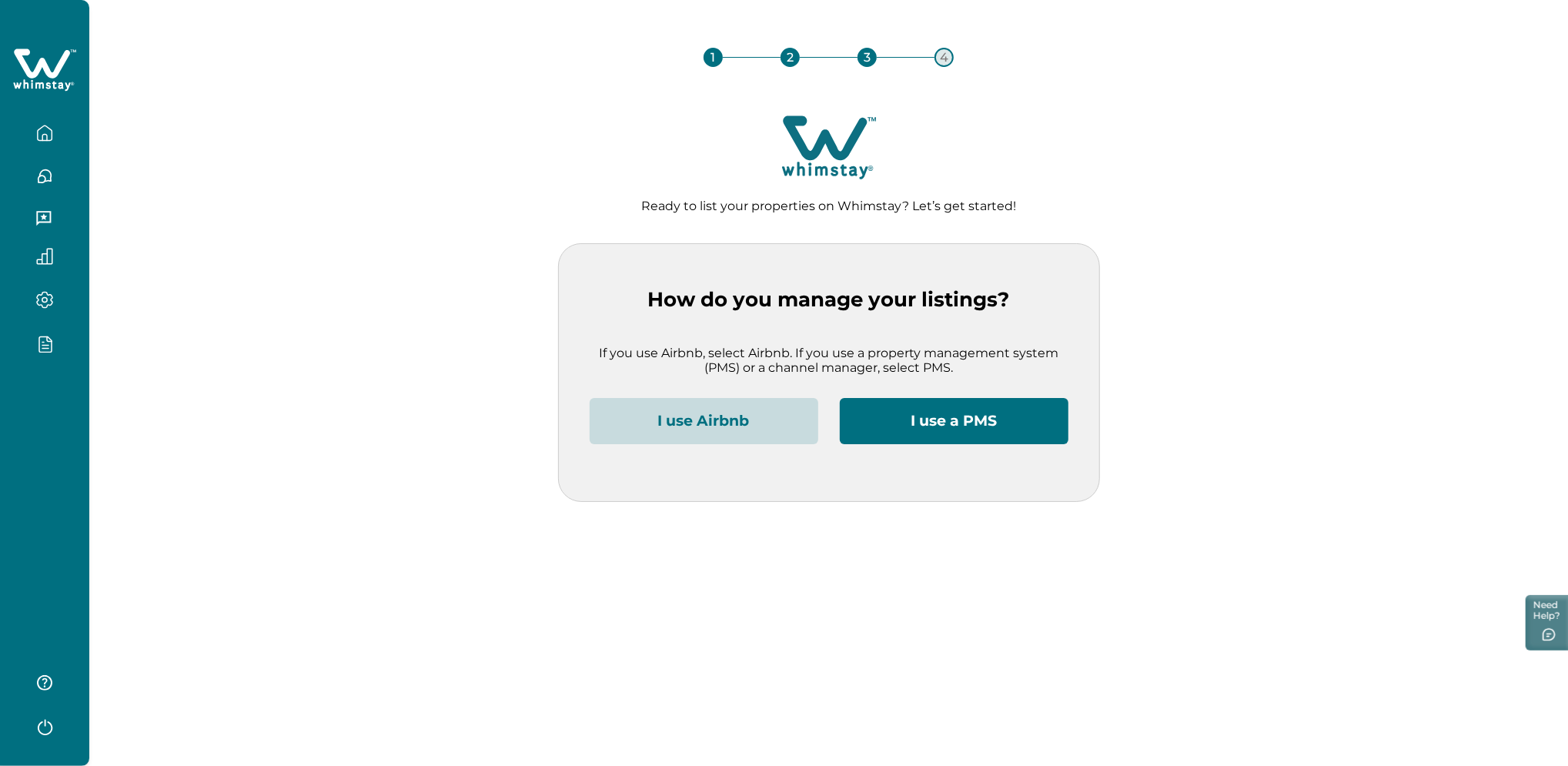
click at [742, 440] on button "I use Airbnb" at bounding box center [703, 420] width 229 height 47
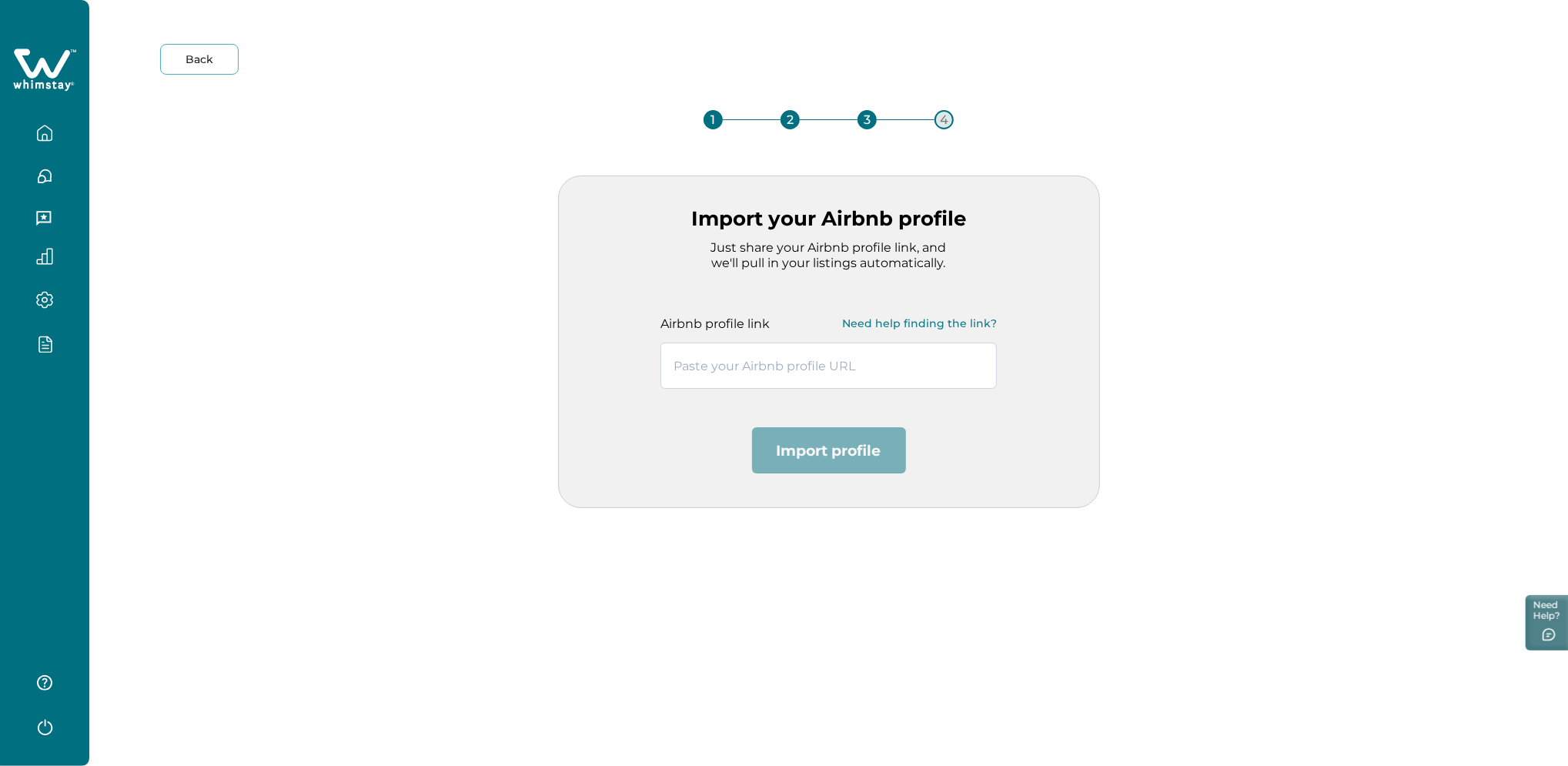
click at [767, 373] on input "text" at bounding box center [828, 365] width 337 height 47
paste input "[URL][DOMAIN_NAME]"
type input "[URL][DOMAIN_NAME]"
click at [829, 464] on button "Import profile" at bounding box center [828, 450] width 154 height 47
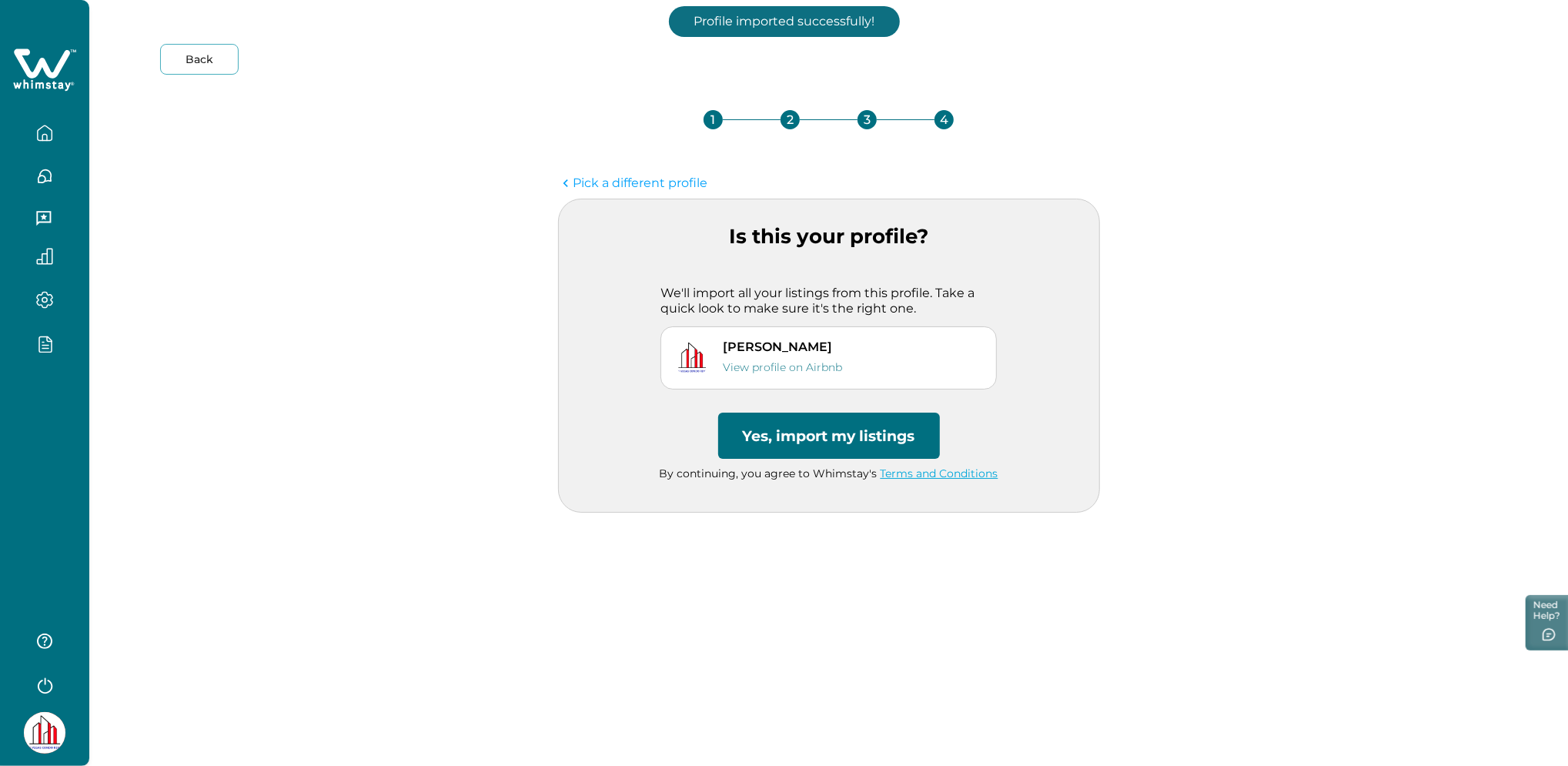
click at [828, 441] on button "Yes, import my listings" at bounding box center [828, 435] width 222 height 47
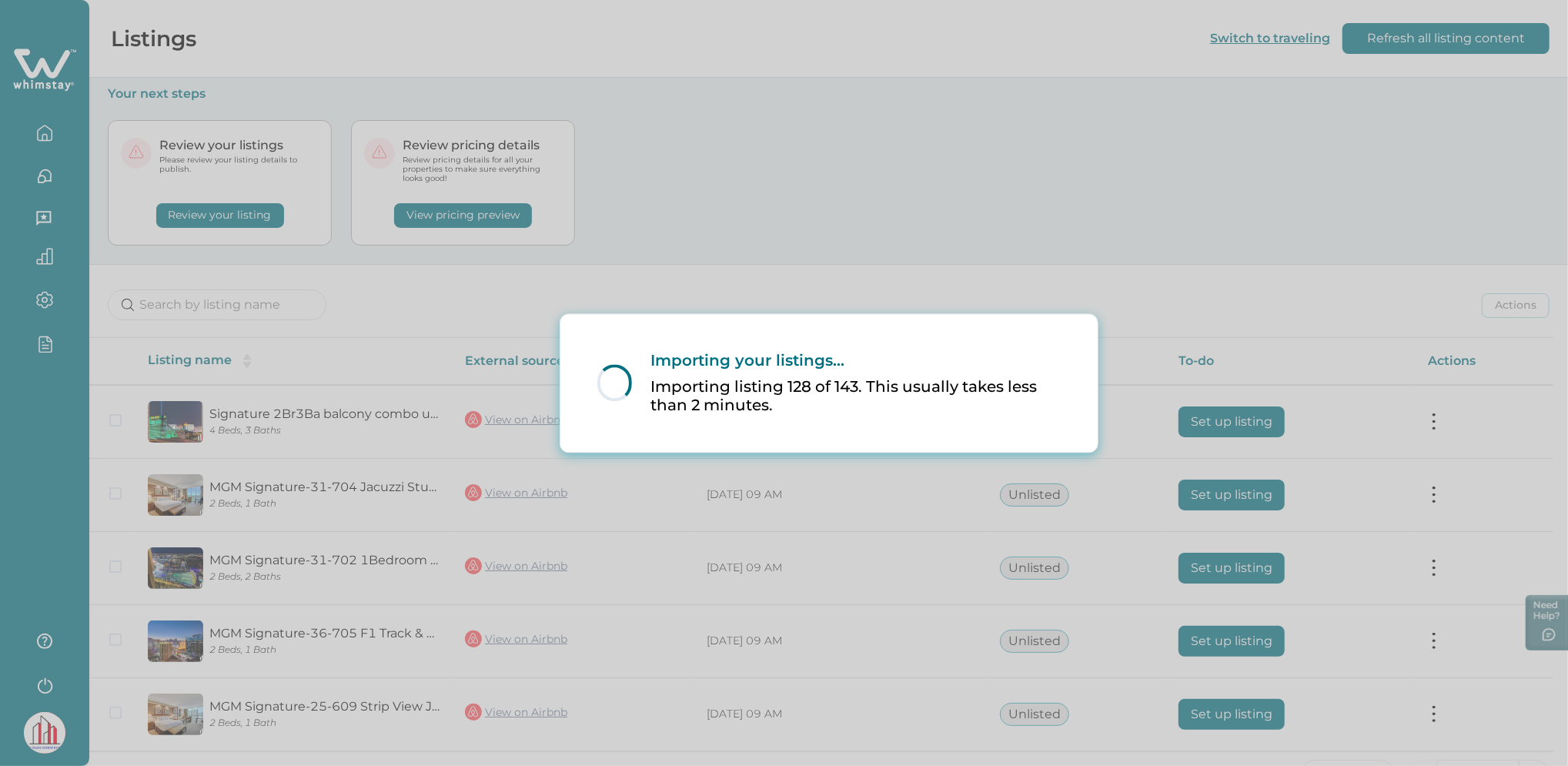
click at [1242, 426] on div "Loading... Importing your listings... Importing listing 128 of 143. This usuall…" at bounding box center [784, 383] width 1568 height 766
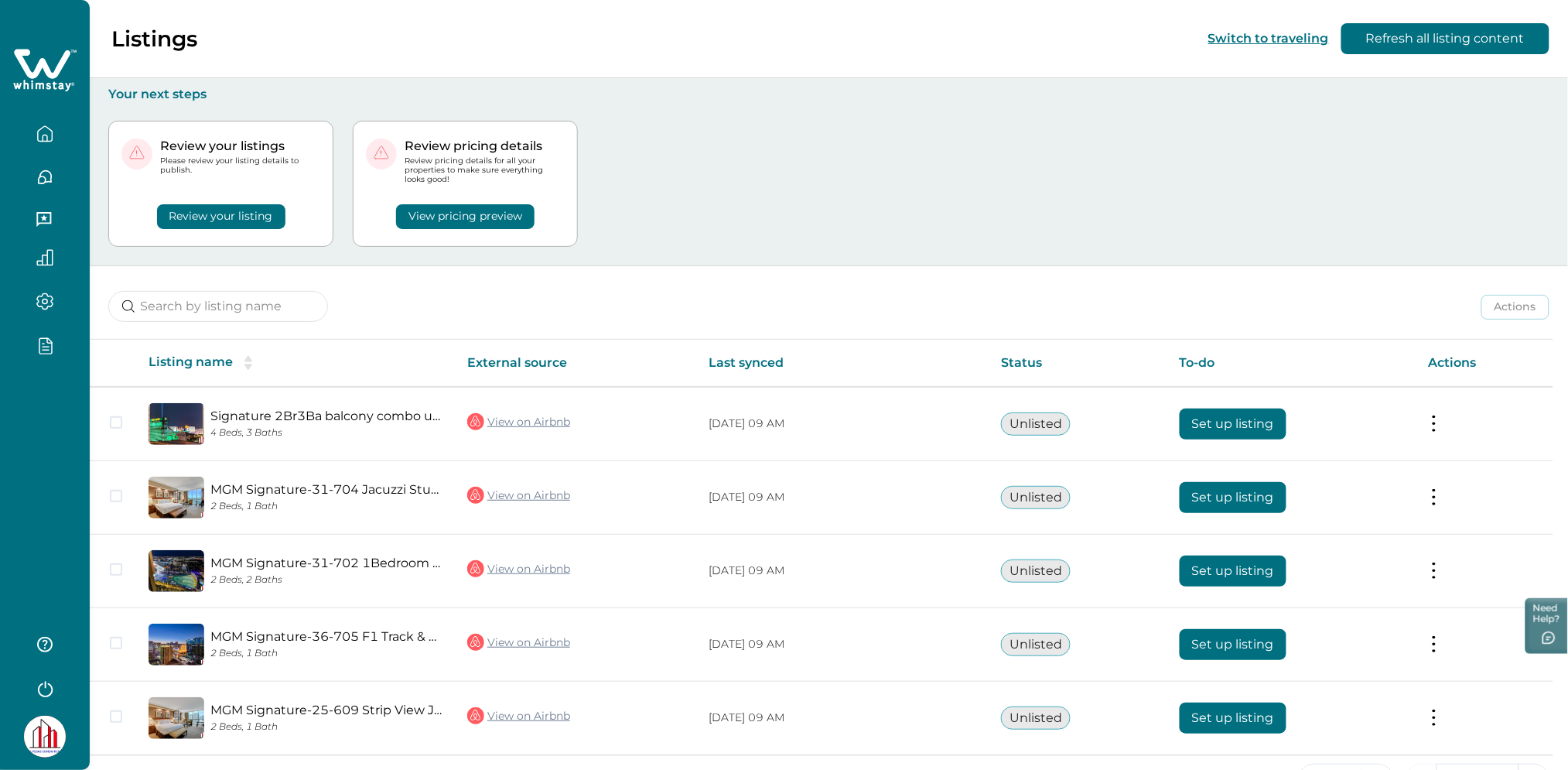
click at [1249, 428] on button "Set up listing" at bounding box center [1233, 424] width 106 height 31
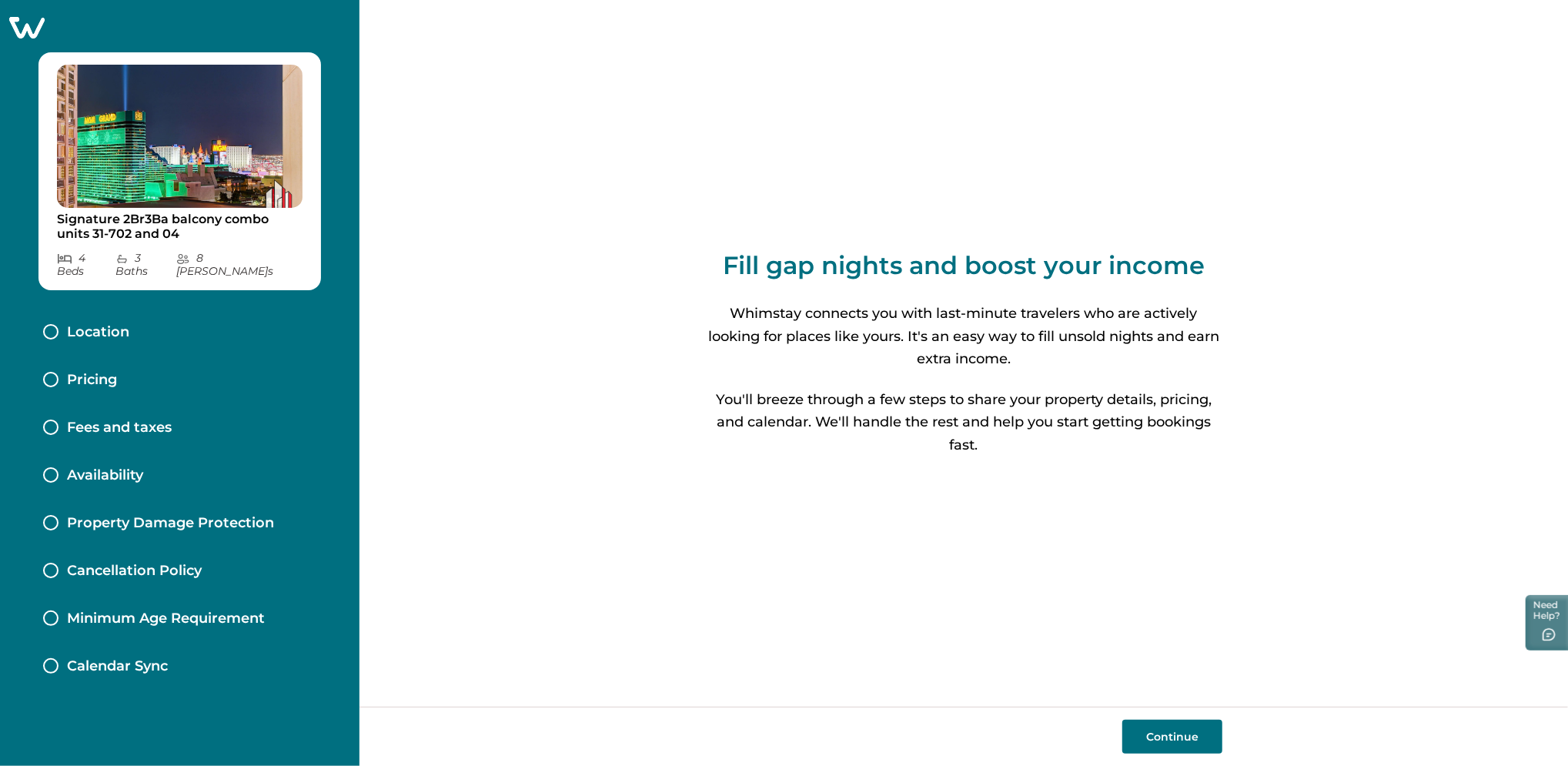
click at [1133, 726] on button "Continue" at bounding box center [1172, 736] width 100 height 34
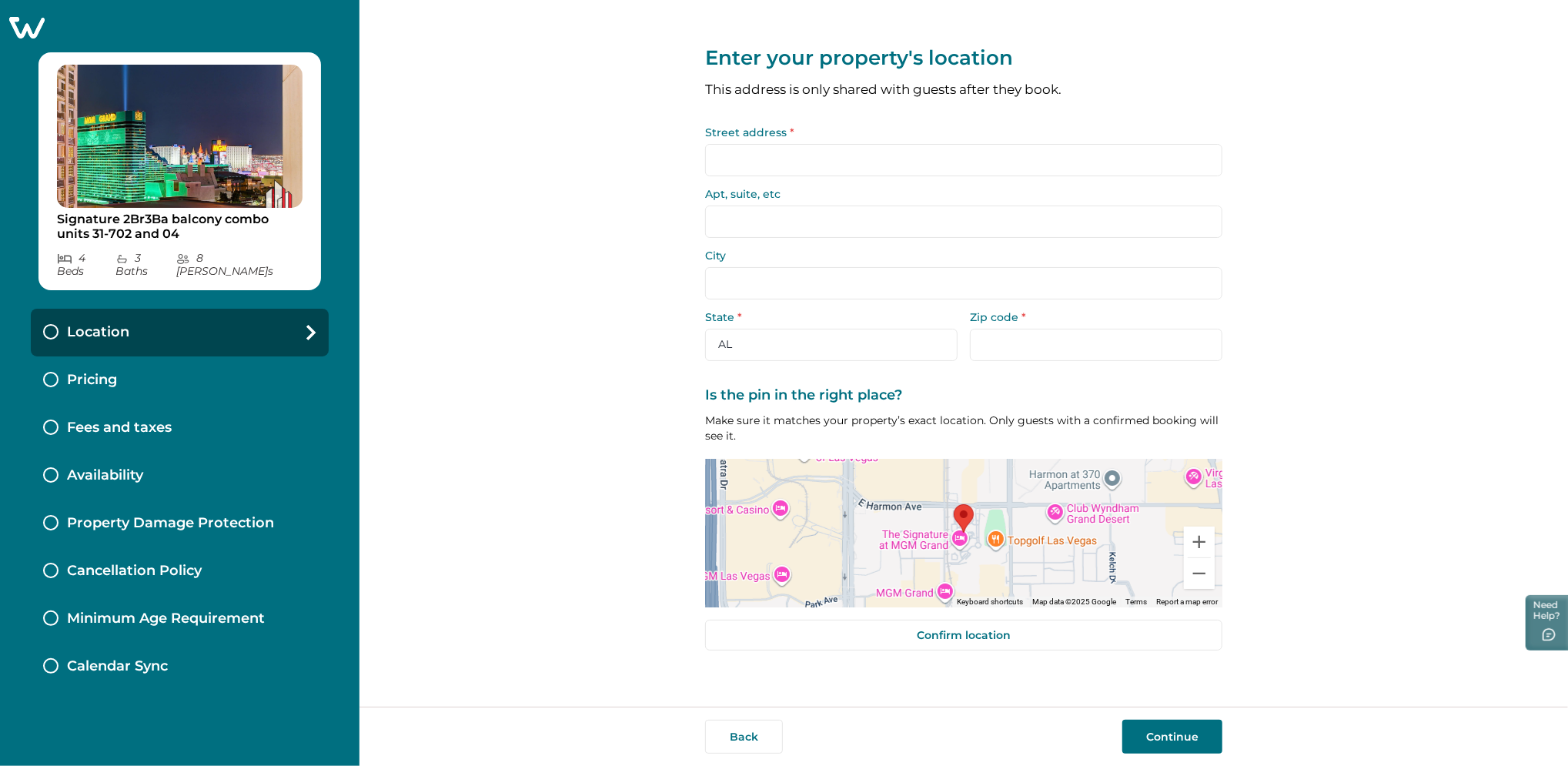
click at [735, 155] on input "Street address *" at bounding box center [963, 160] width 517 height 32
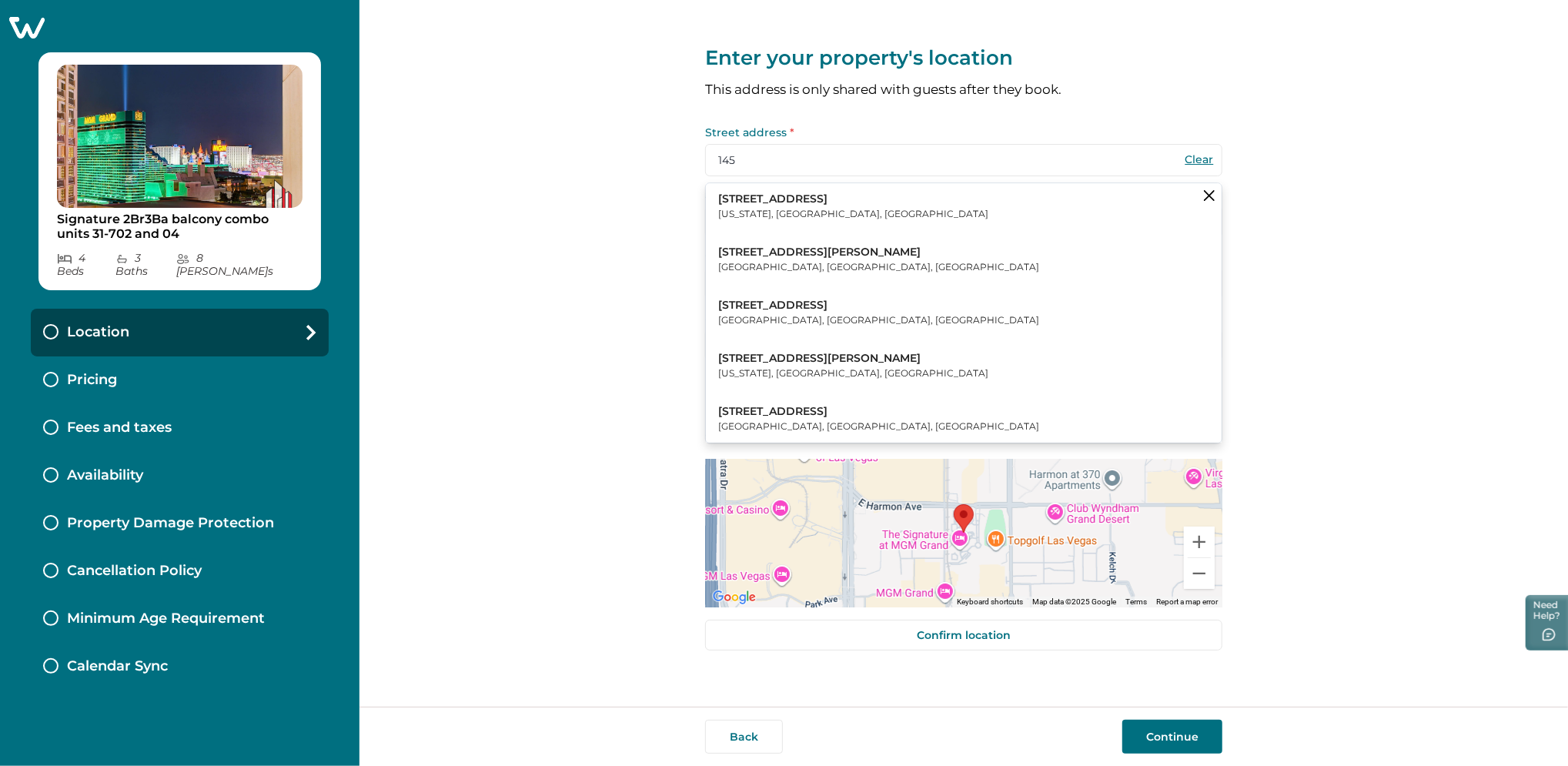
click at [776, 229] on button "[STREET_ADDRESS][US_STATE]" at bounding box center [963, 206] width 515 height 47
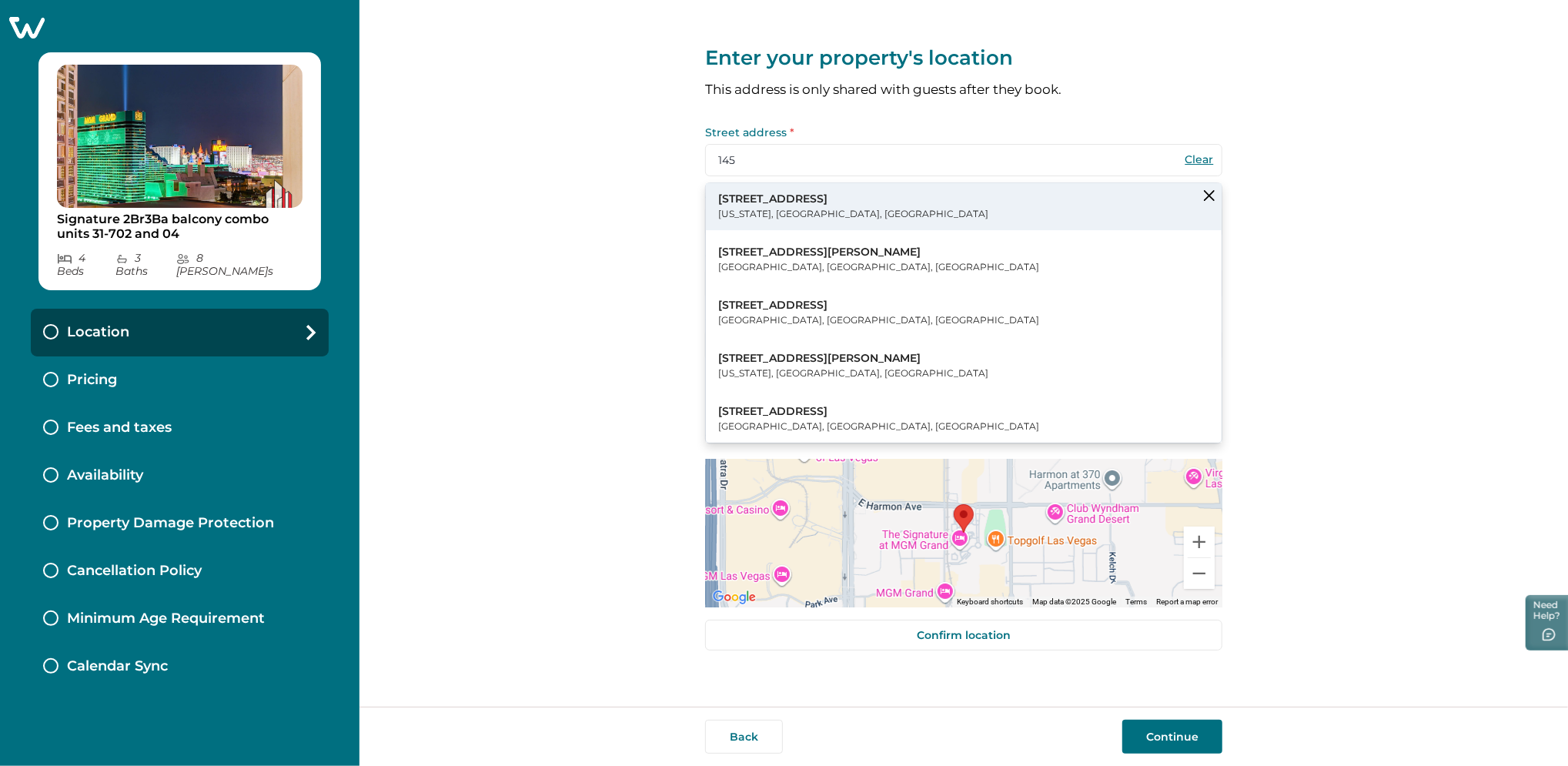
type input "[STREET_ADDRESS]"
type input "[US_STATE]"
select select "NY"
type input "10001"
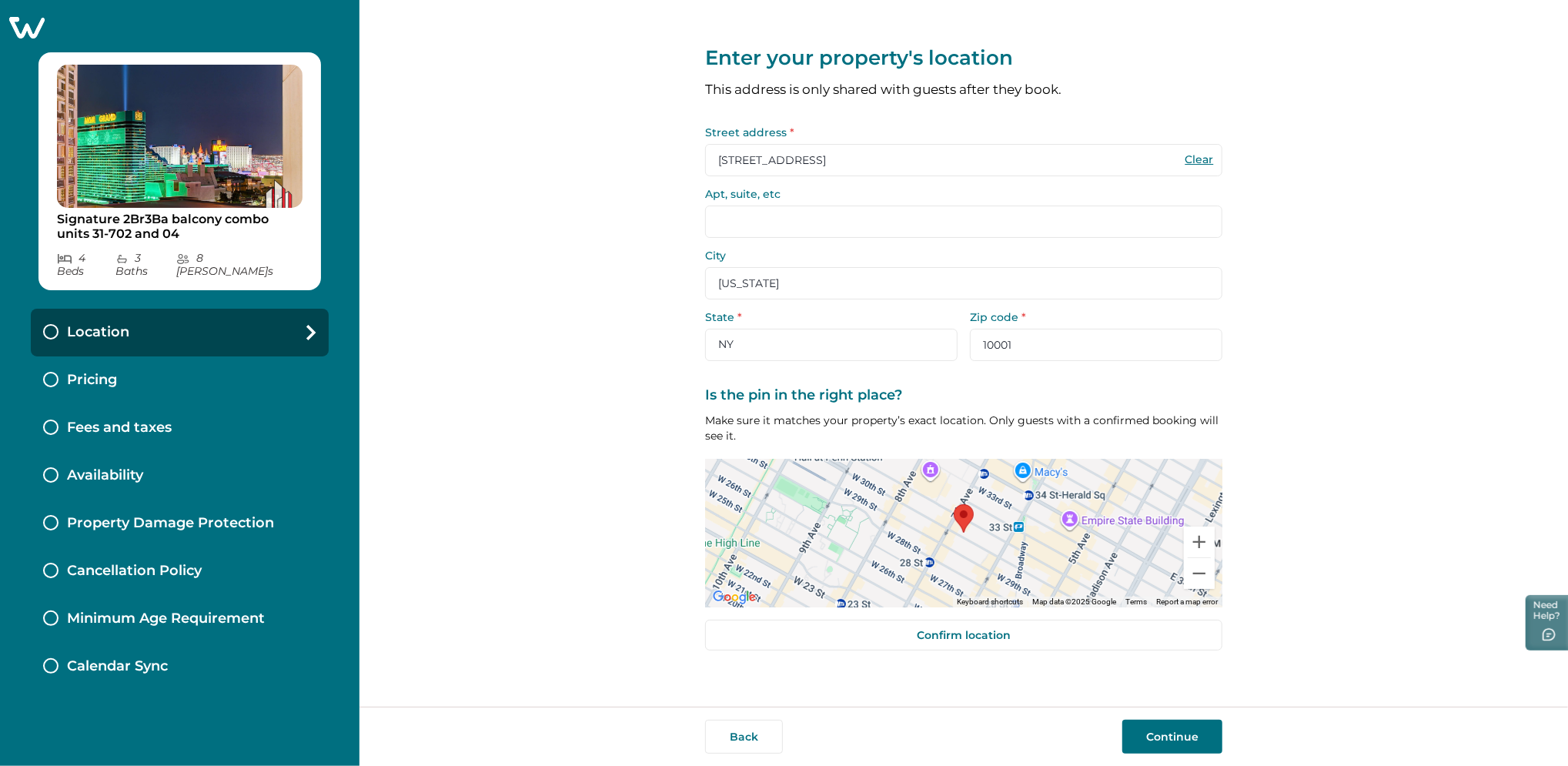
click at [1154, 737] on button "Continue" at bounding box center [1172, 736] width 100 height 34
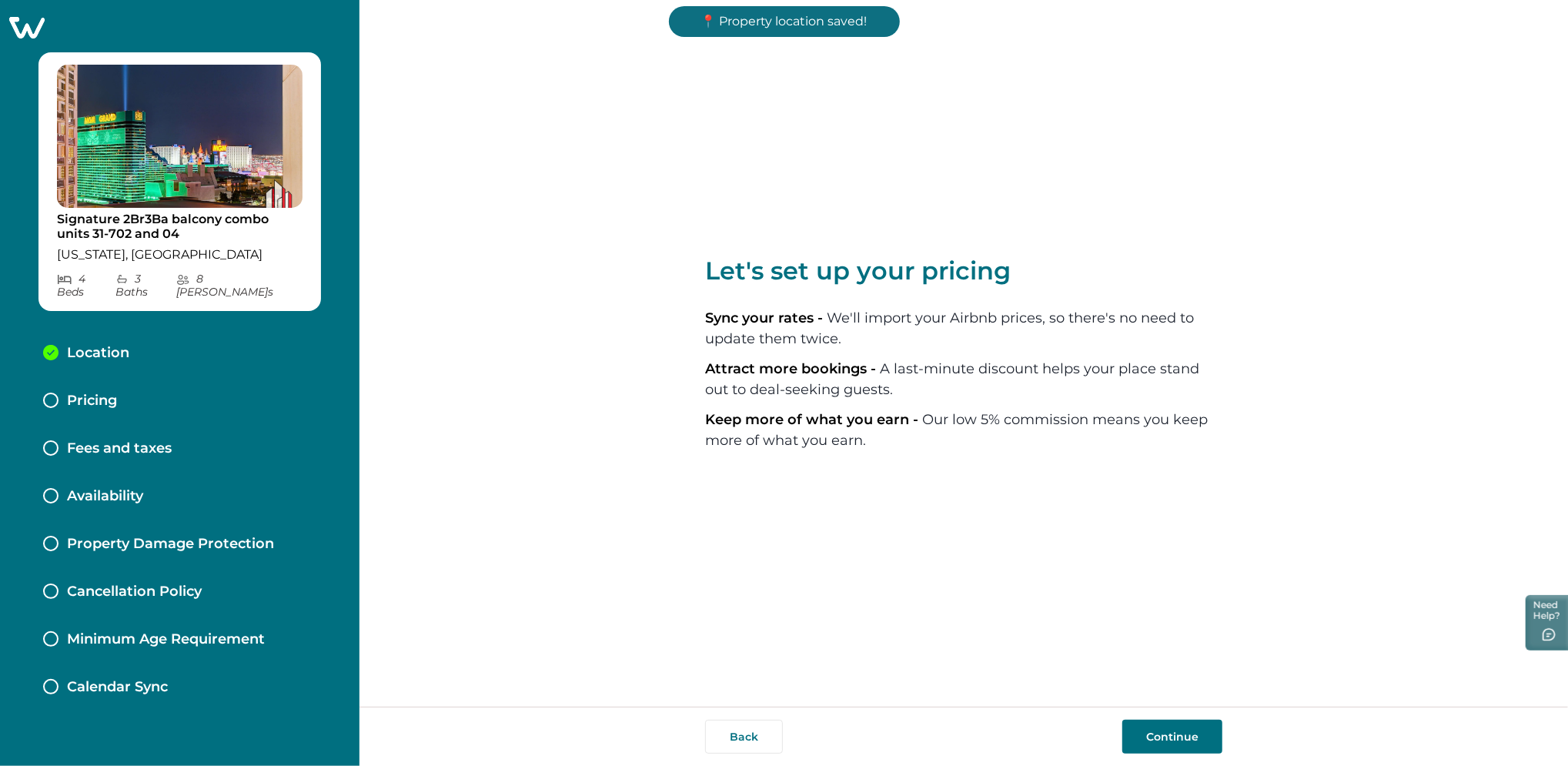
click at [1154, 737] on button "Continue" at bounding box center [1172, 736] width 100 height 34
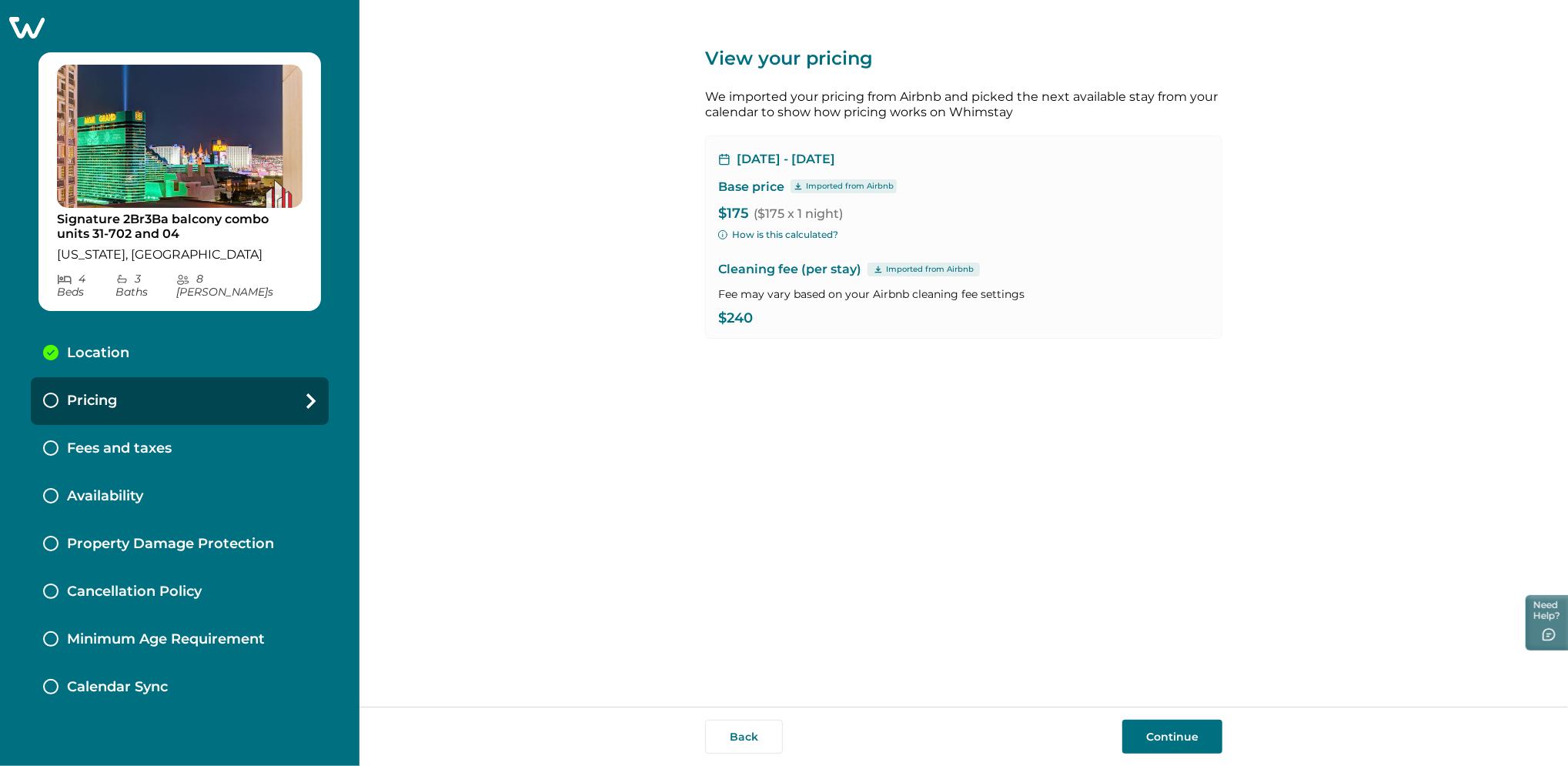
click at [1154, 737] on button "Continue" at bounding box center [1172, 736] width 100 height 34
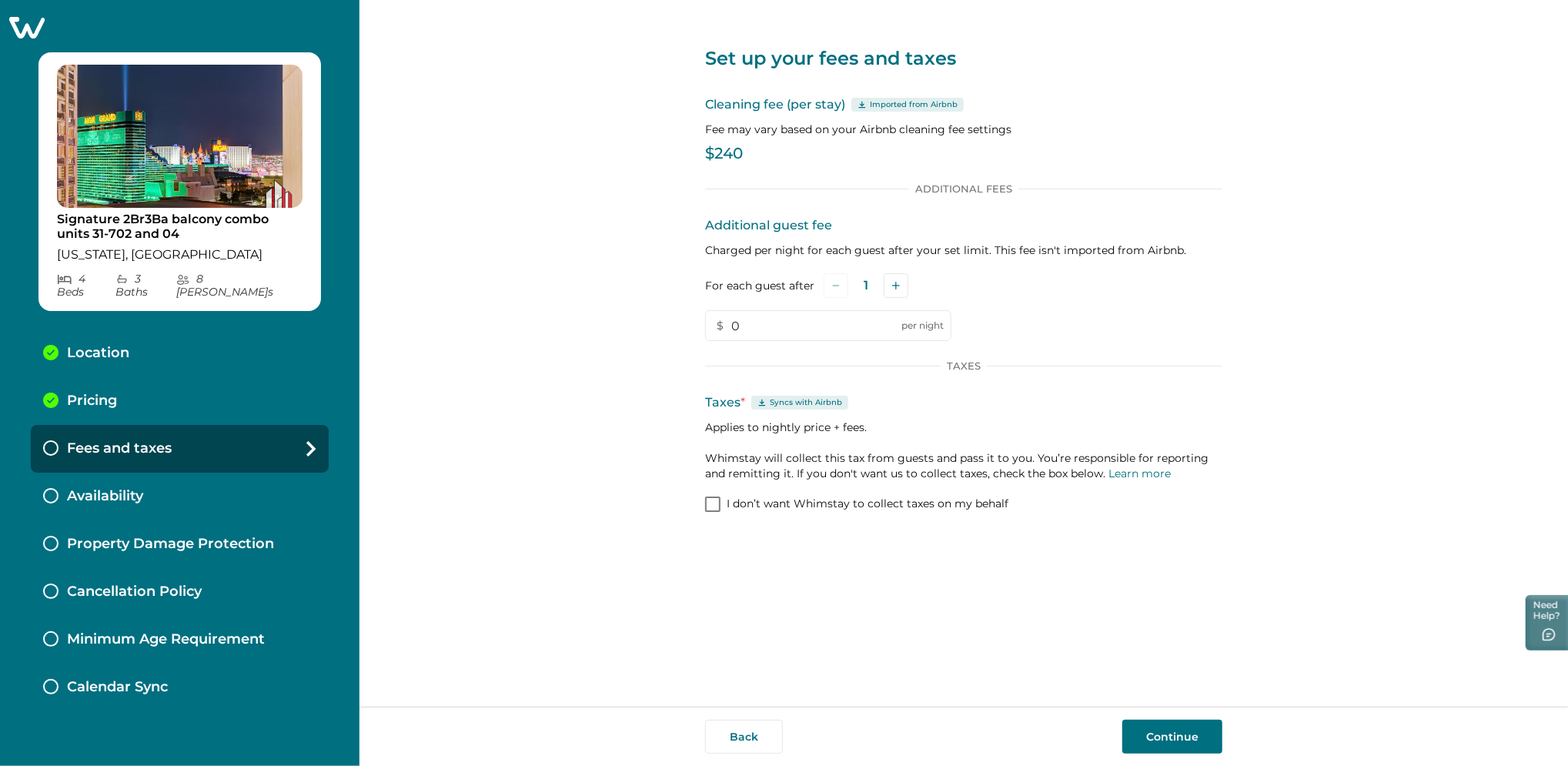
click at [1163, 732] on button "Continue" at bounding box center [1172, 736] width 100 height 34
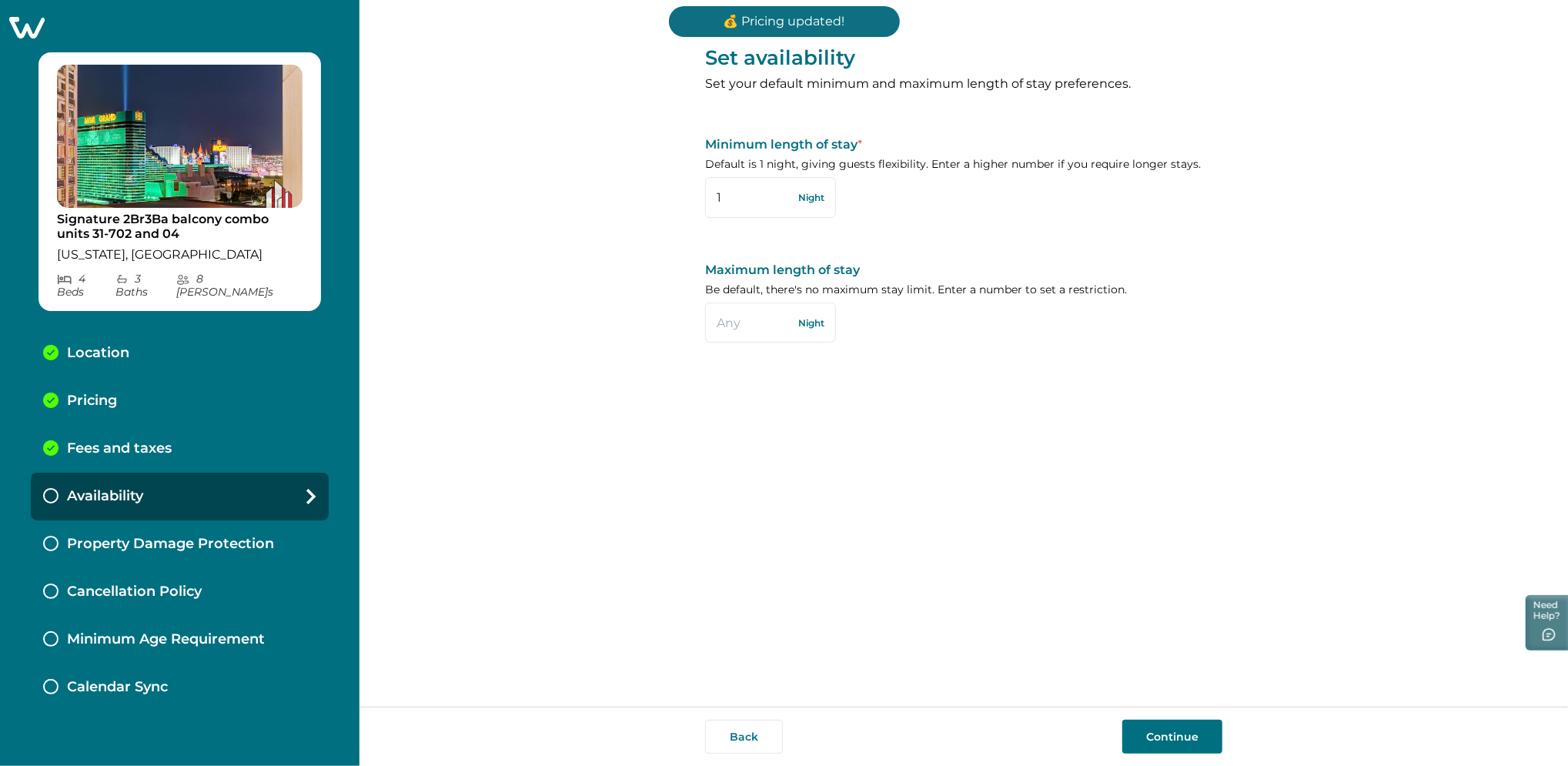
click at [1163, 732] on button "Continue" at bounding box center [1172, 736] width 100 height 34
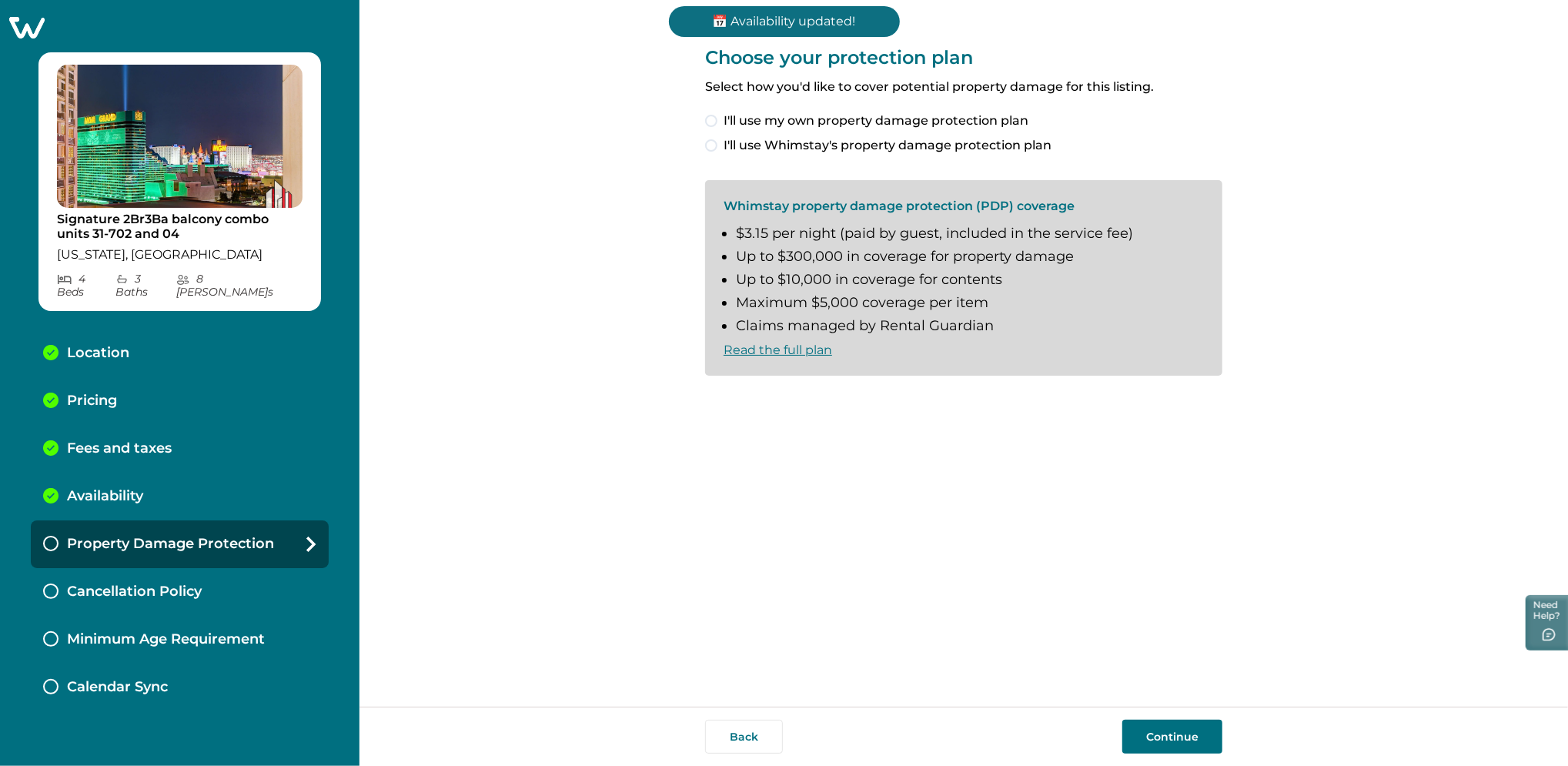
click at [809, 121] on span "I'll use my own property damage protection plan" at bounding box center [876, 120] width 305 height 18
click at [1165, 734] on button "Continue" at bounding box center [1172, 736] width 100 height 34
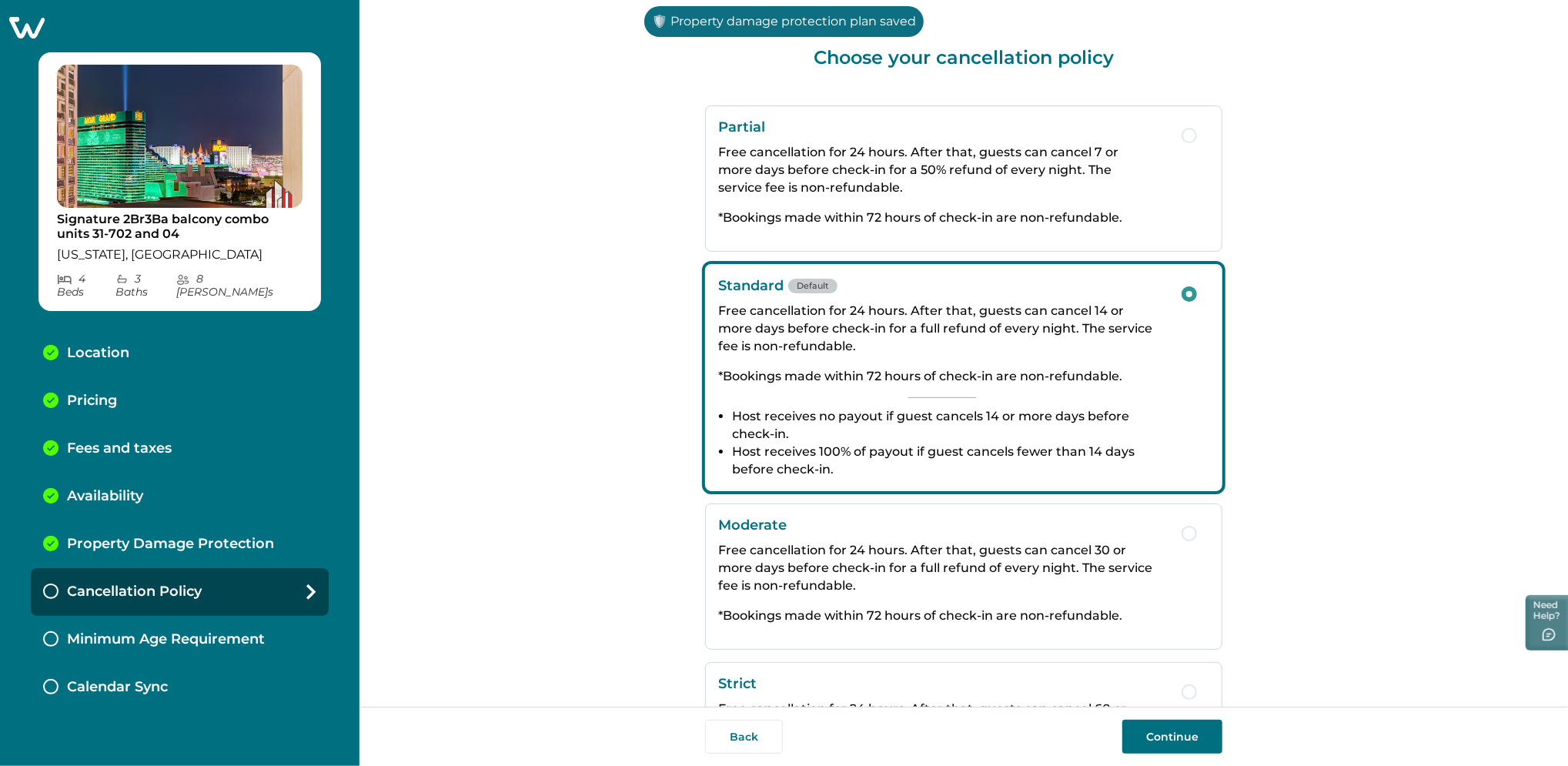
click at [1165, 735] on button "Continue" at bounding box center [1172, 736] width 100 height 34
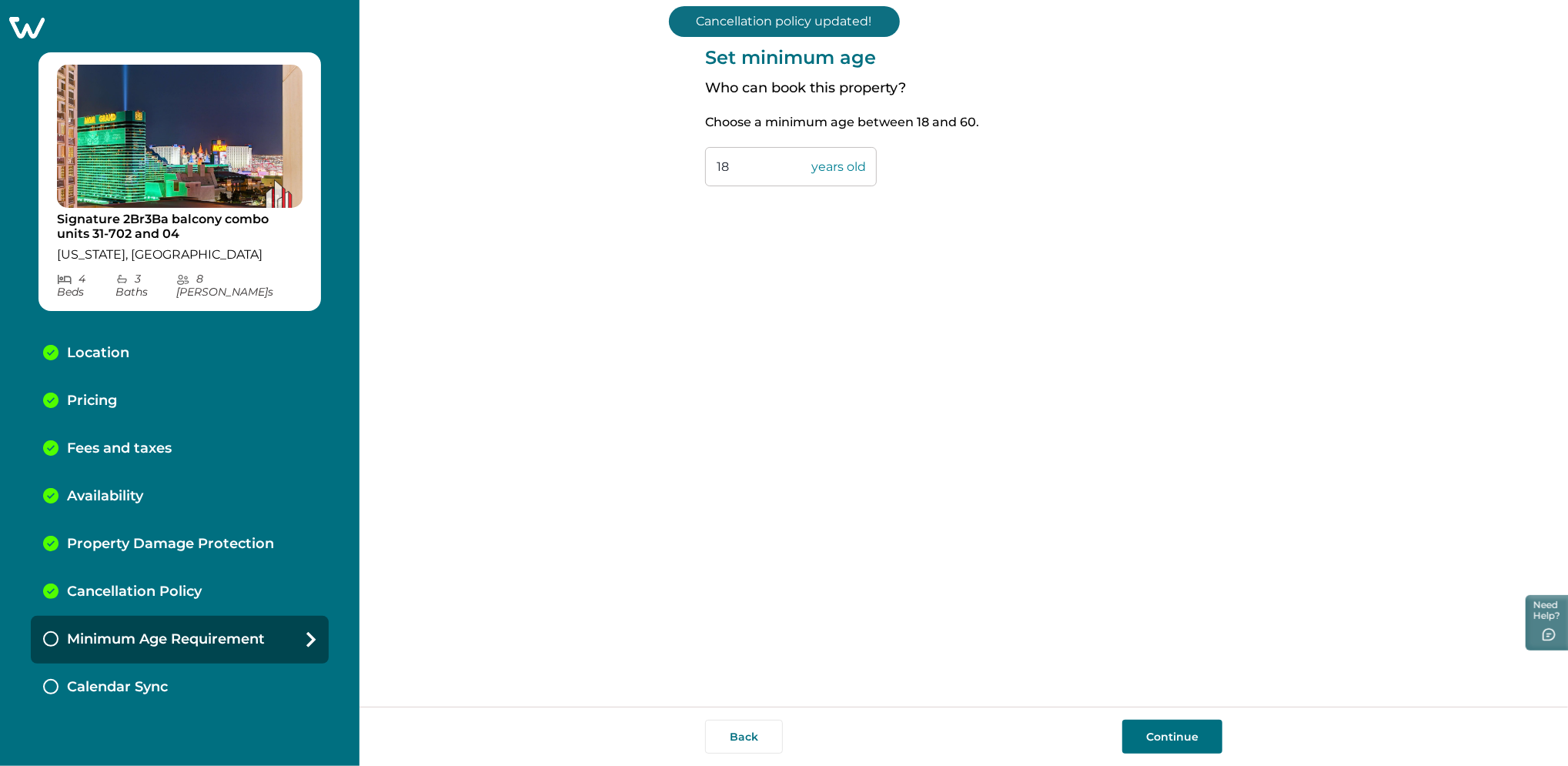
click at [1165, 735] on button "Continue" at bounding box center [1172, 736] width 100 height 34
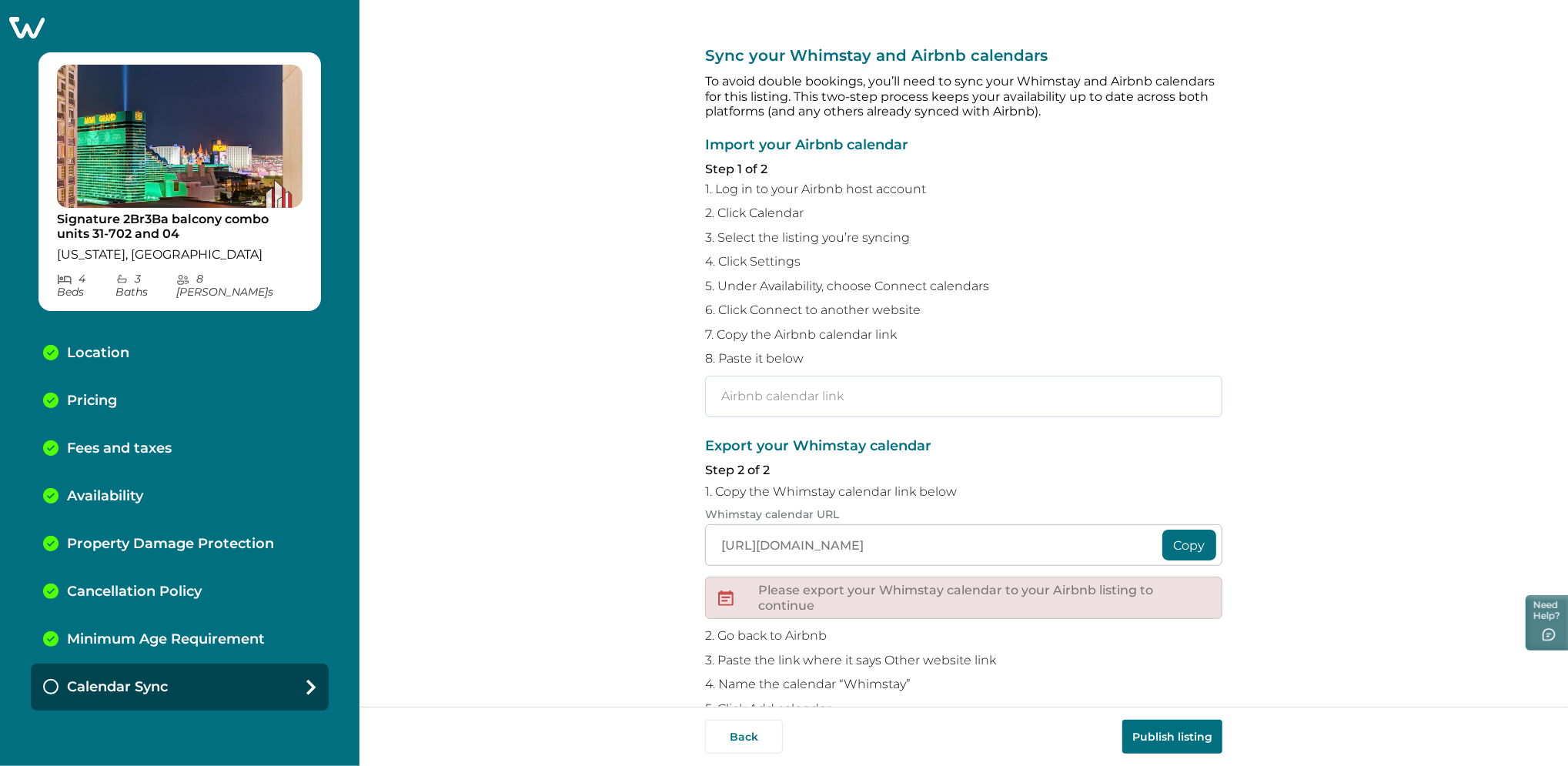
click at [757, 384] on input "text" at bounding box center [963, 397] width 517 height 42
paste input "https://www.airbnb.com/calendar/ical/1092019421665008674.ics?s=3e1deff4efe94ced…"
type input "https://www.airbnb.com/calendar/ical/1092019421665008674.ics?s=3e1deff4efe94ced…"
click at [1158, 724] on button "Publish listing" at bounding box center [1172, 736] width 100 height 34
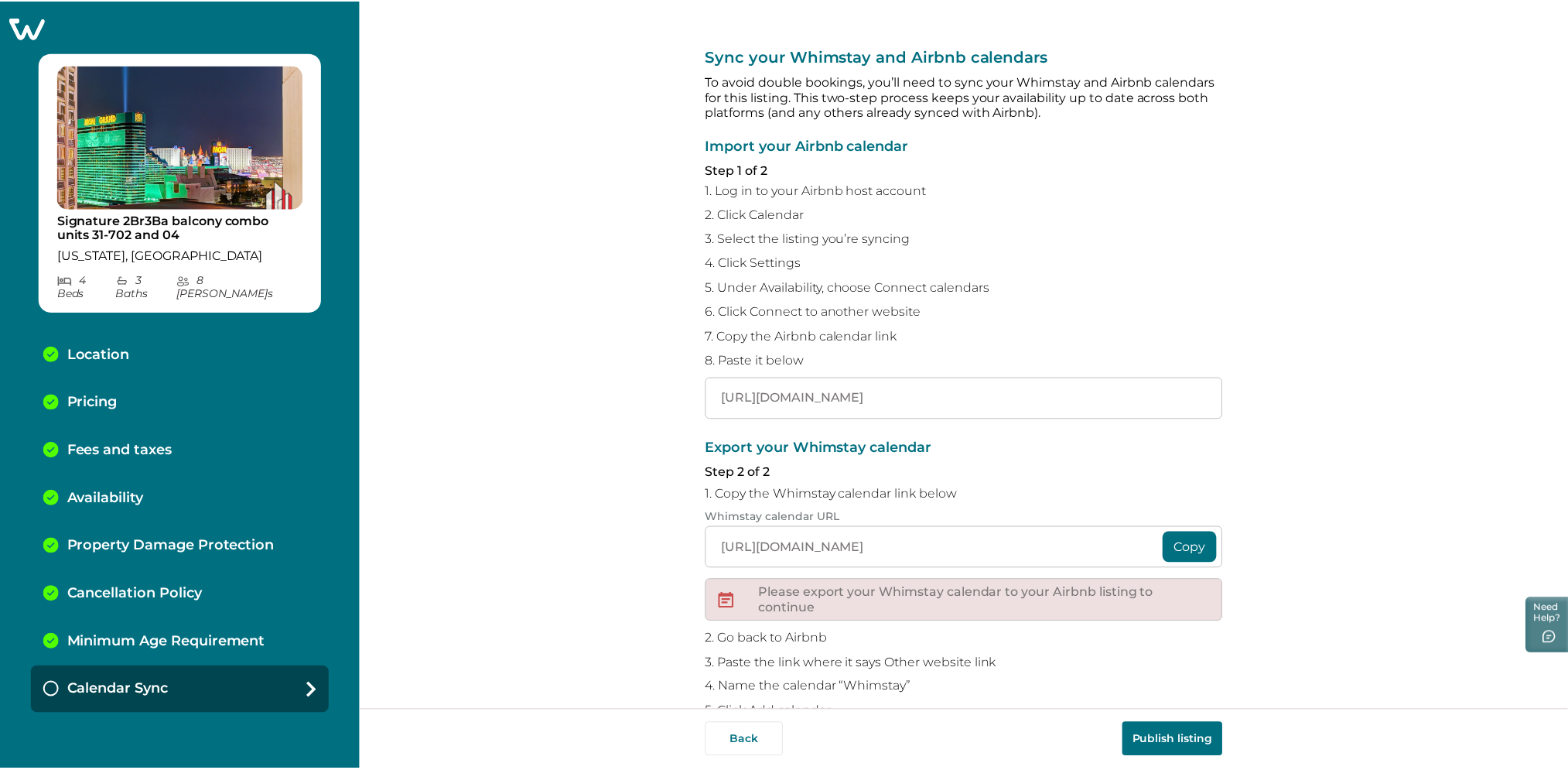
scroll to position [0, 0]
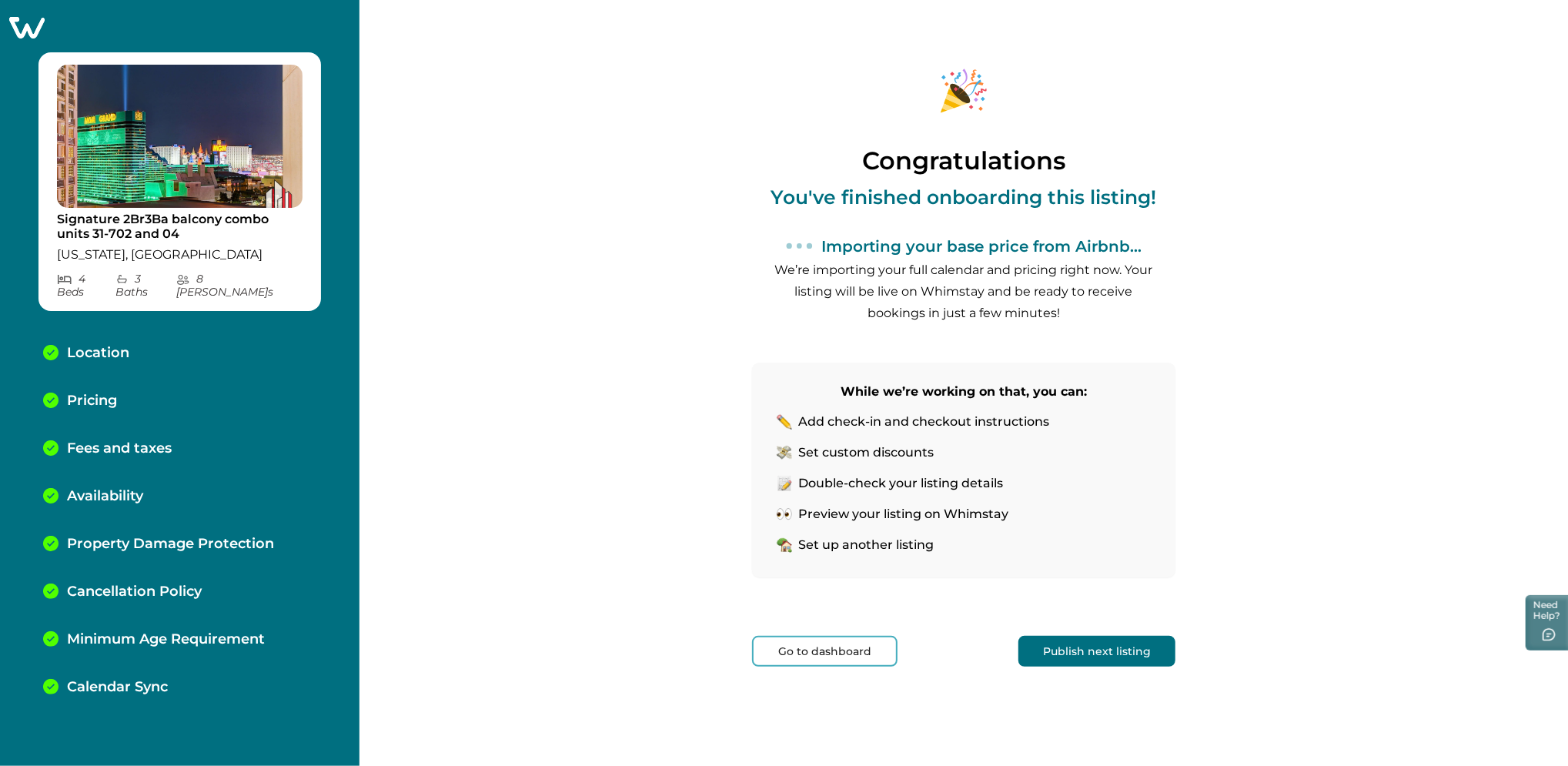
click at [855, 655] on button "Go to dashboard" at bounding box center [824, 651] width 145 height 31
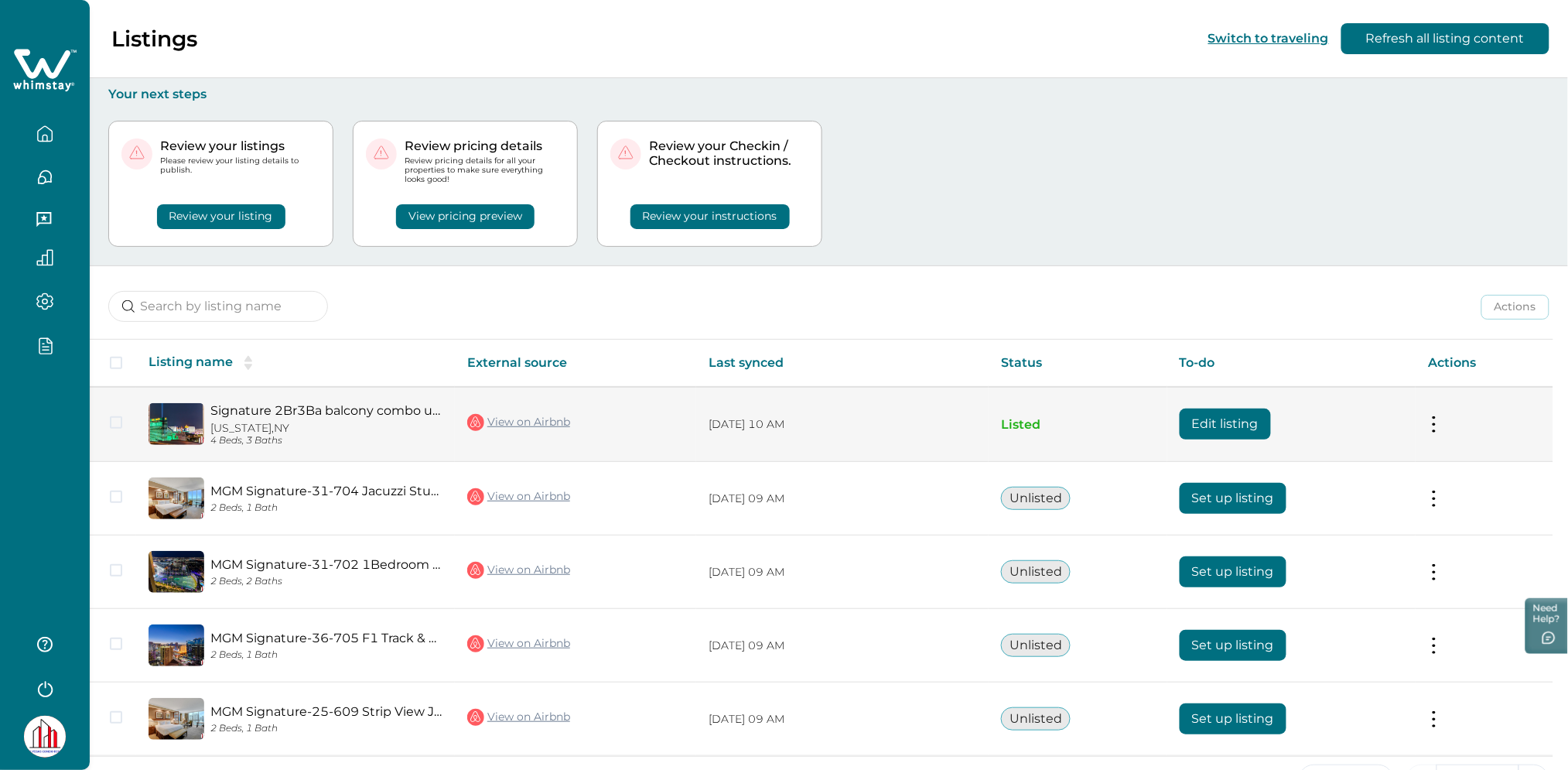
click at [1217, 417] on button "Edit listing" at bounding box center [1226, 424] width 92 height 31
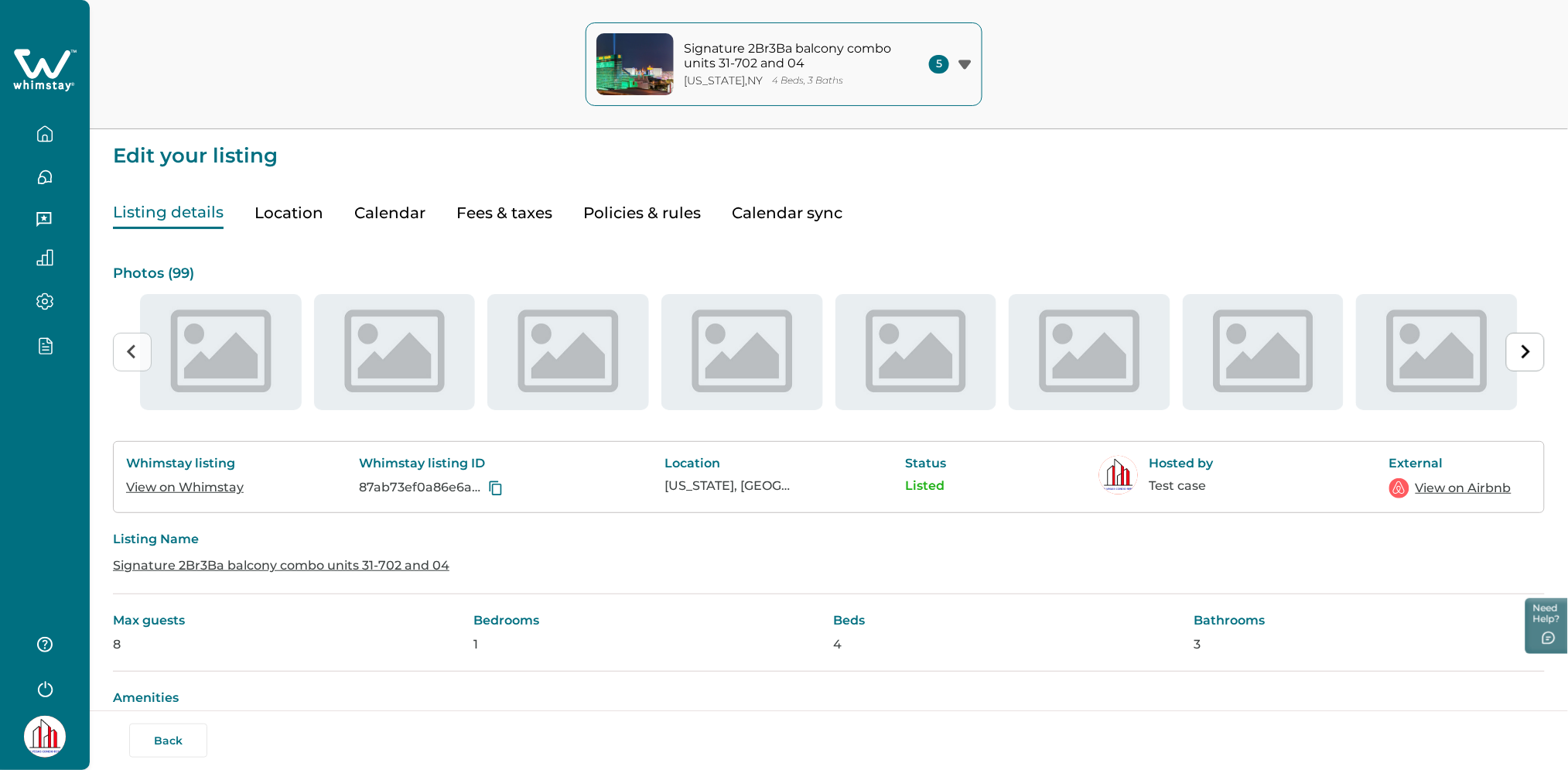
click at [523, 215] on button "Fees & taxes" at bounding box center [504, 213] width 96 height 32
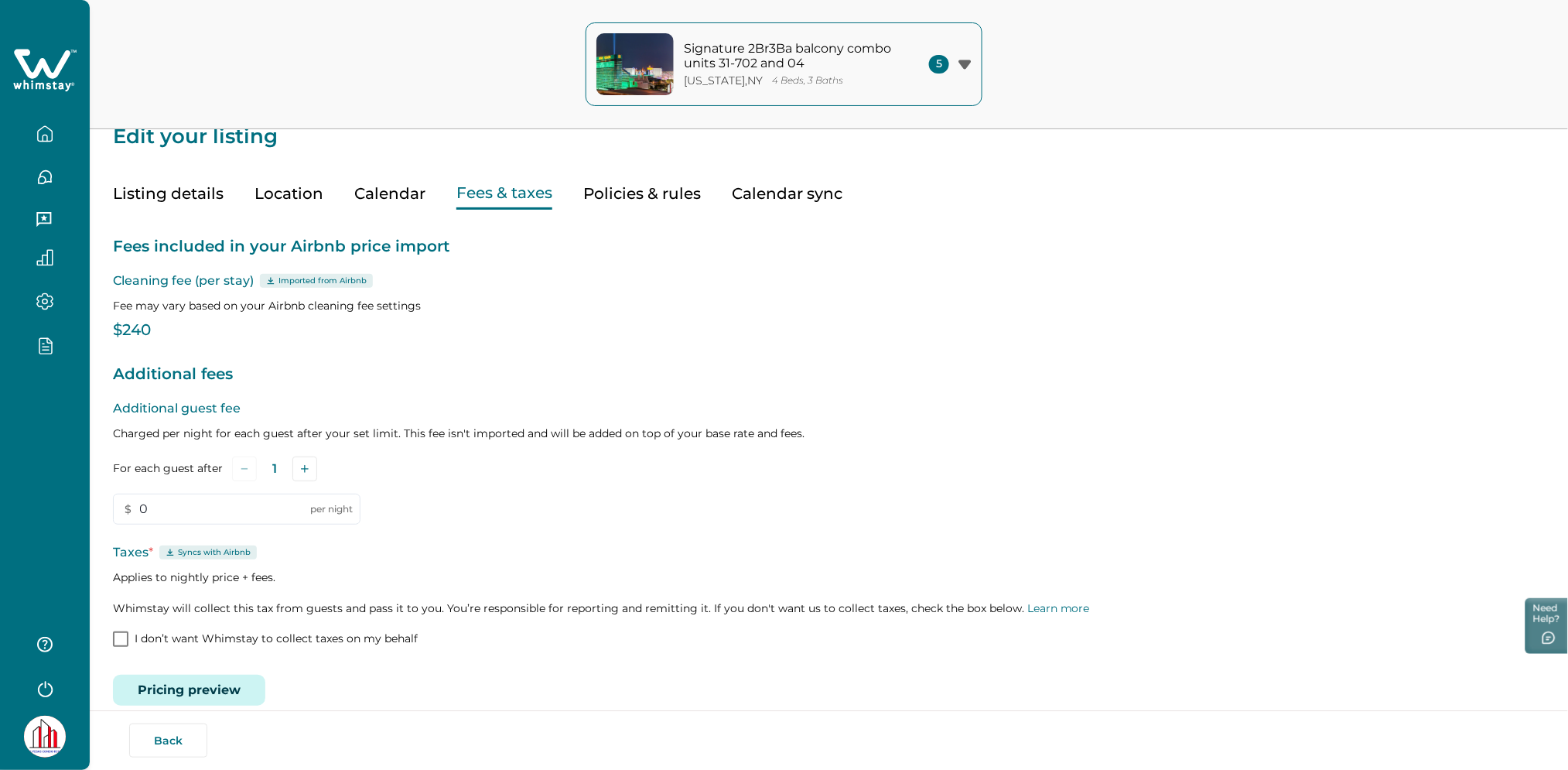
scroll to position [41, 0]
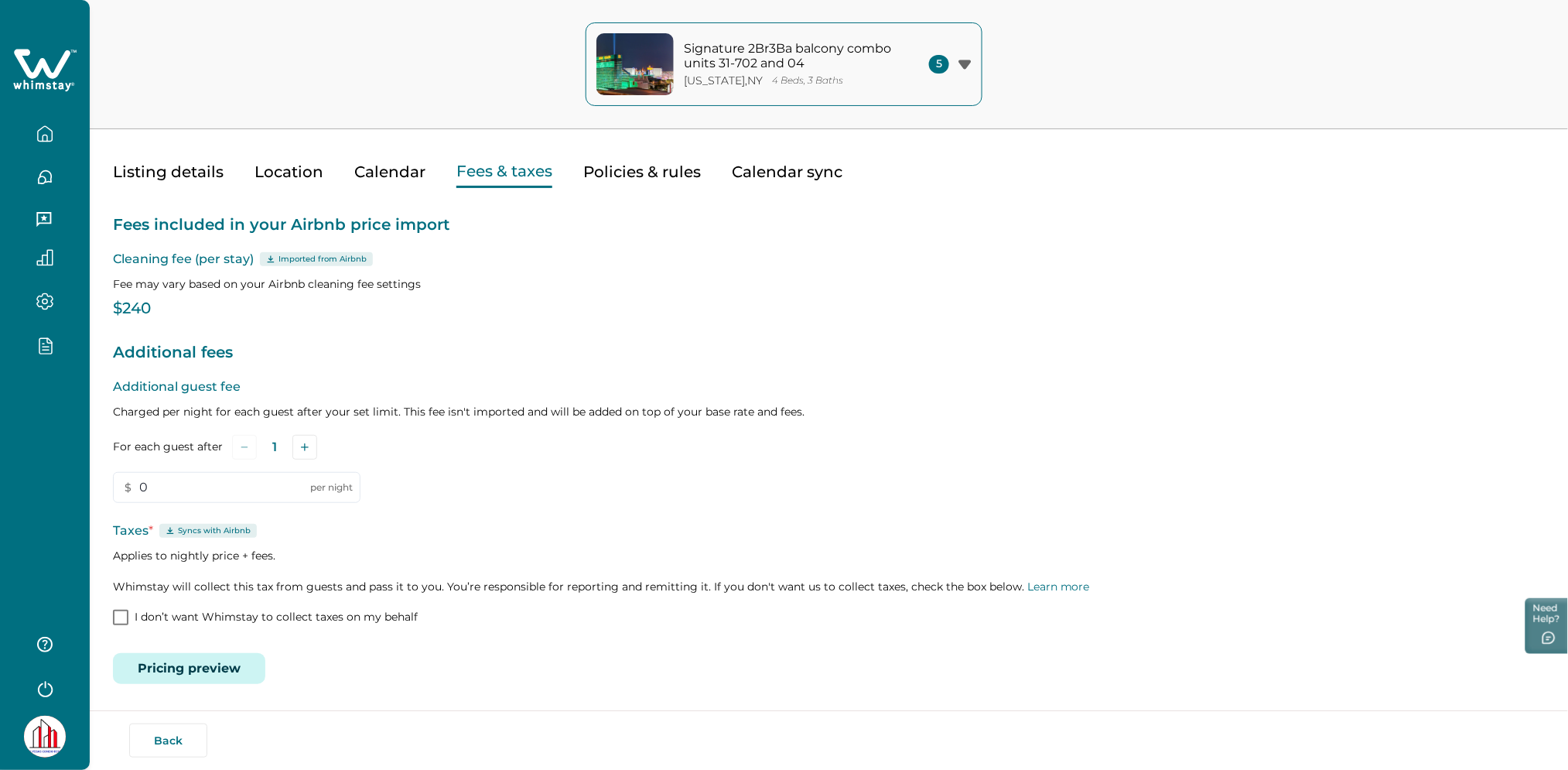
click at [237, 666] on button "Pricing preview" at bounding box center [189, 668] width 152 height 31
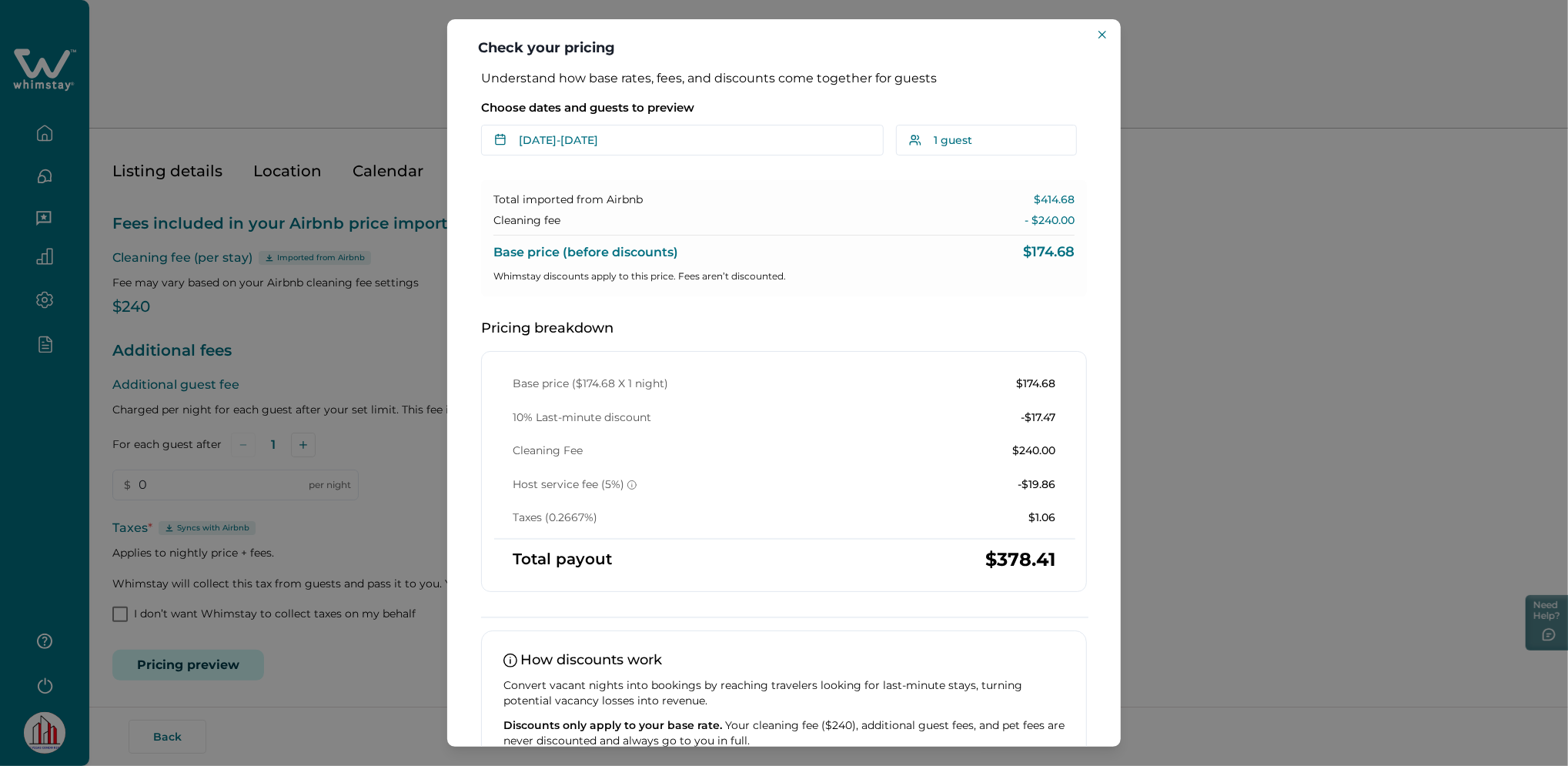
click at [426, 364] on div "Check your pricing Understand how base rates, fees, and discounts come together…" at bounding box center [784, 383] width 1568 height 766
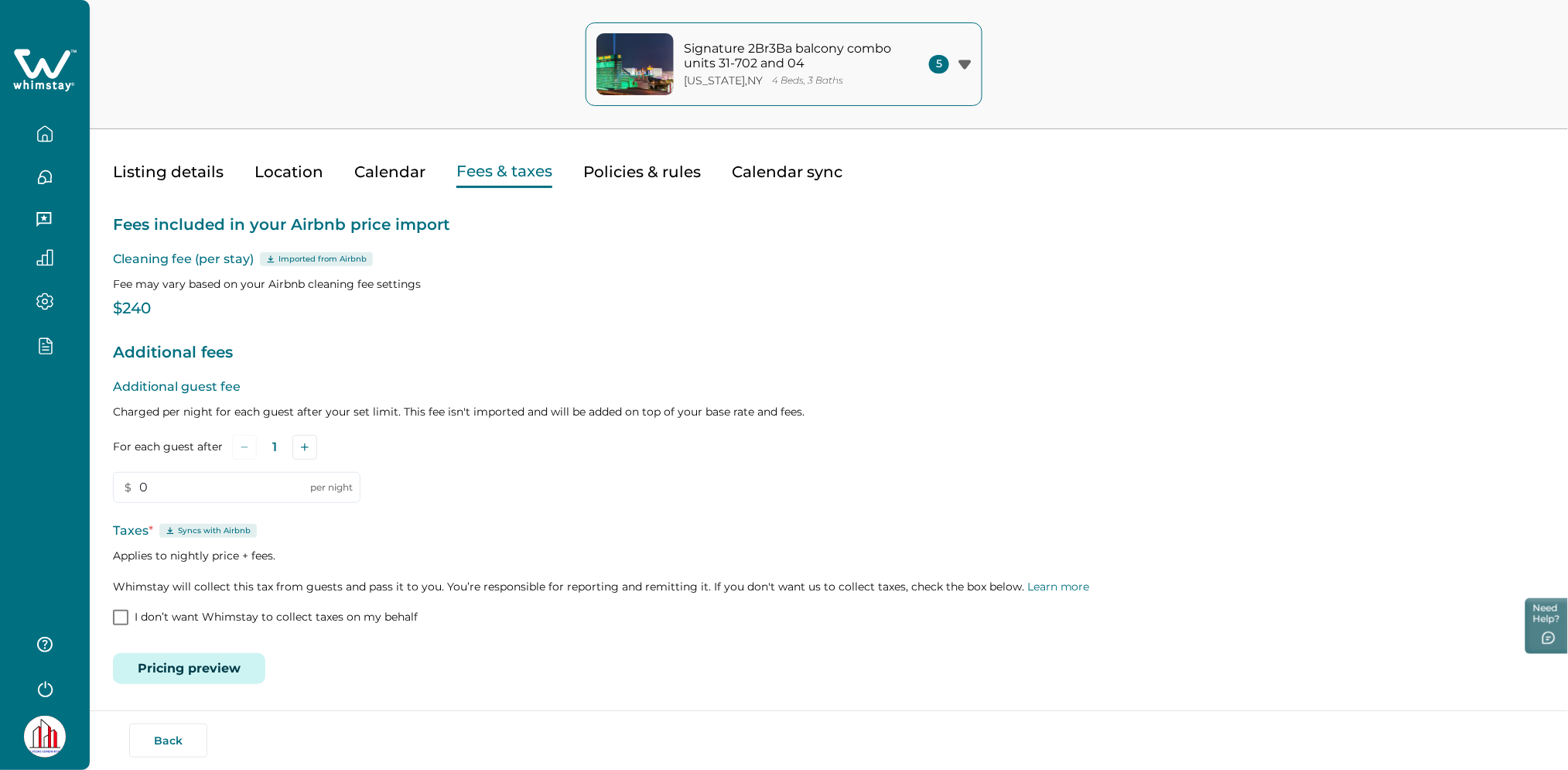
click at [230, 181] on div "Listing details Location Calendar Fees & taxes Policies & rules Calendar sync" at bounding box center [829, 157] width 1432 height 62
click at [215, 176] on button "Listing details" at bounding box center [168, 171] width 111 height 32
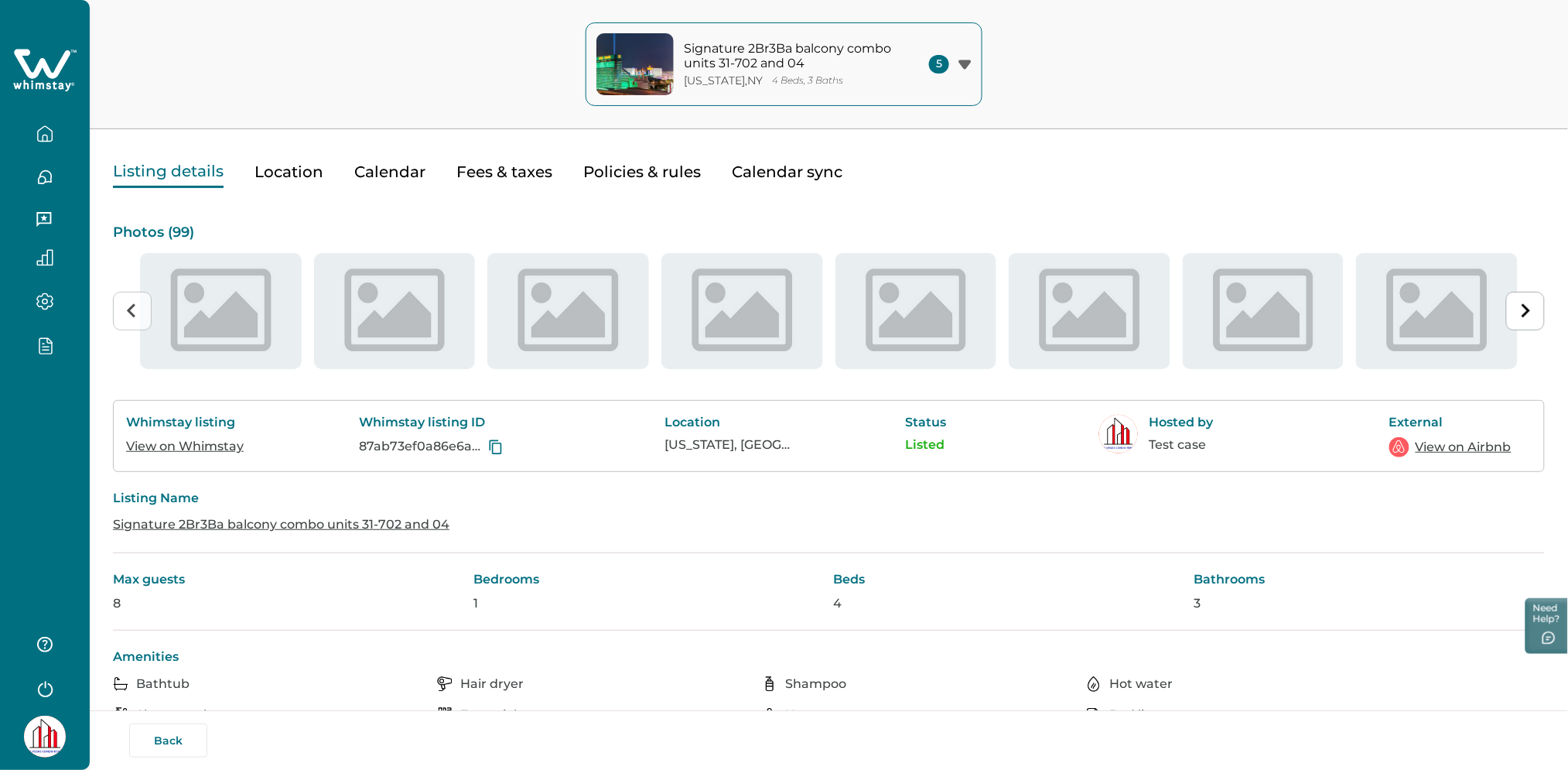
click at [215, 446] on link "View on Whimstay" at bounding box center [185, 446] width 117 height 15
click at [1440, 450] on link "View on Airbnb" at bounding box center [1463, 447] width 96 height 18
click at [488, 171] on button "Fees & taxes" at bounding box center [504, 171] width 96 height 32
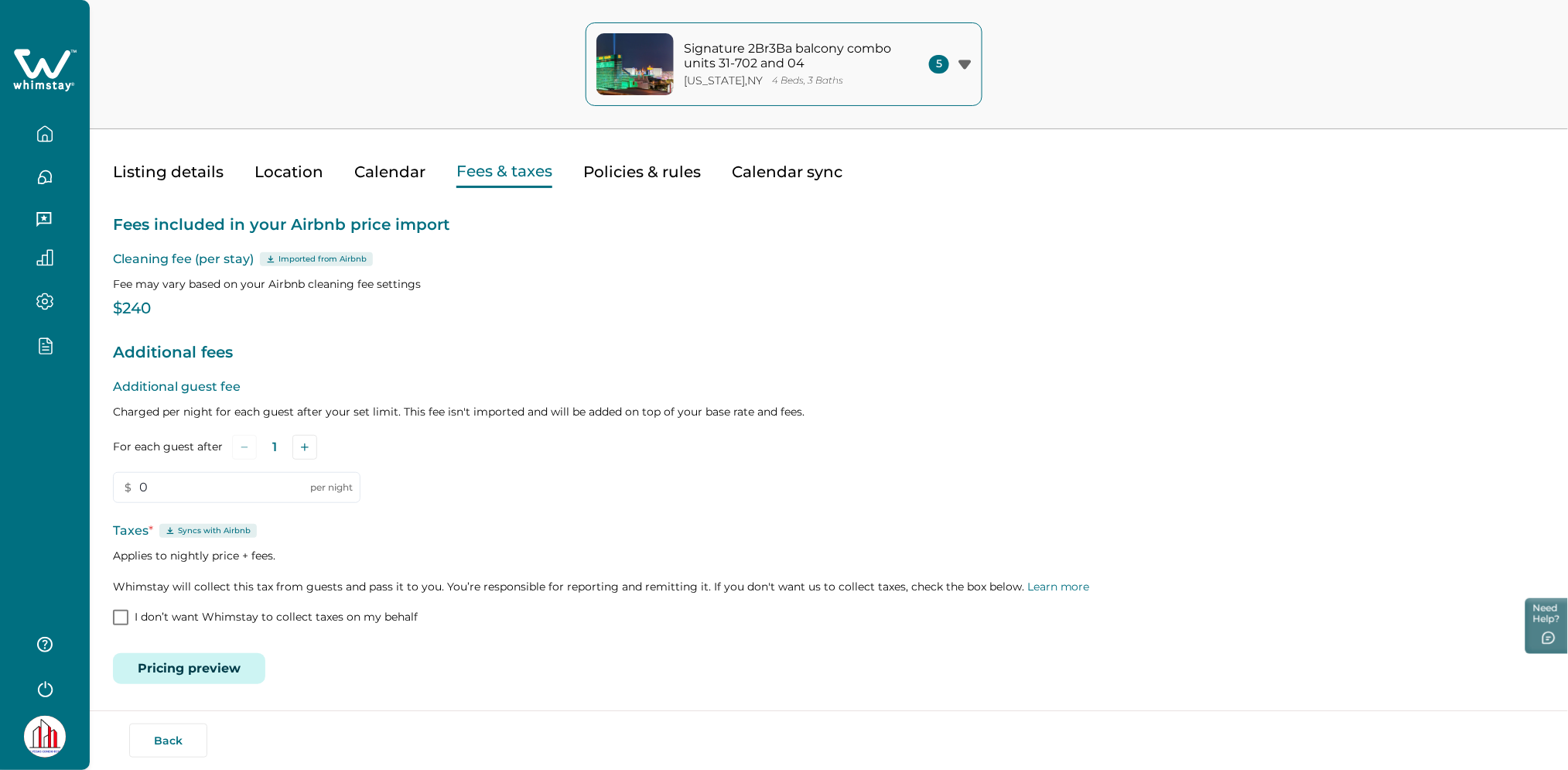
click at [215, 654] on button "Pricing preview" at bounding box center [189, 668] width 152 height 31
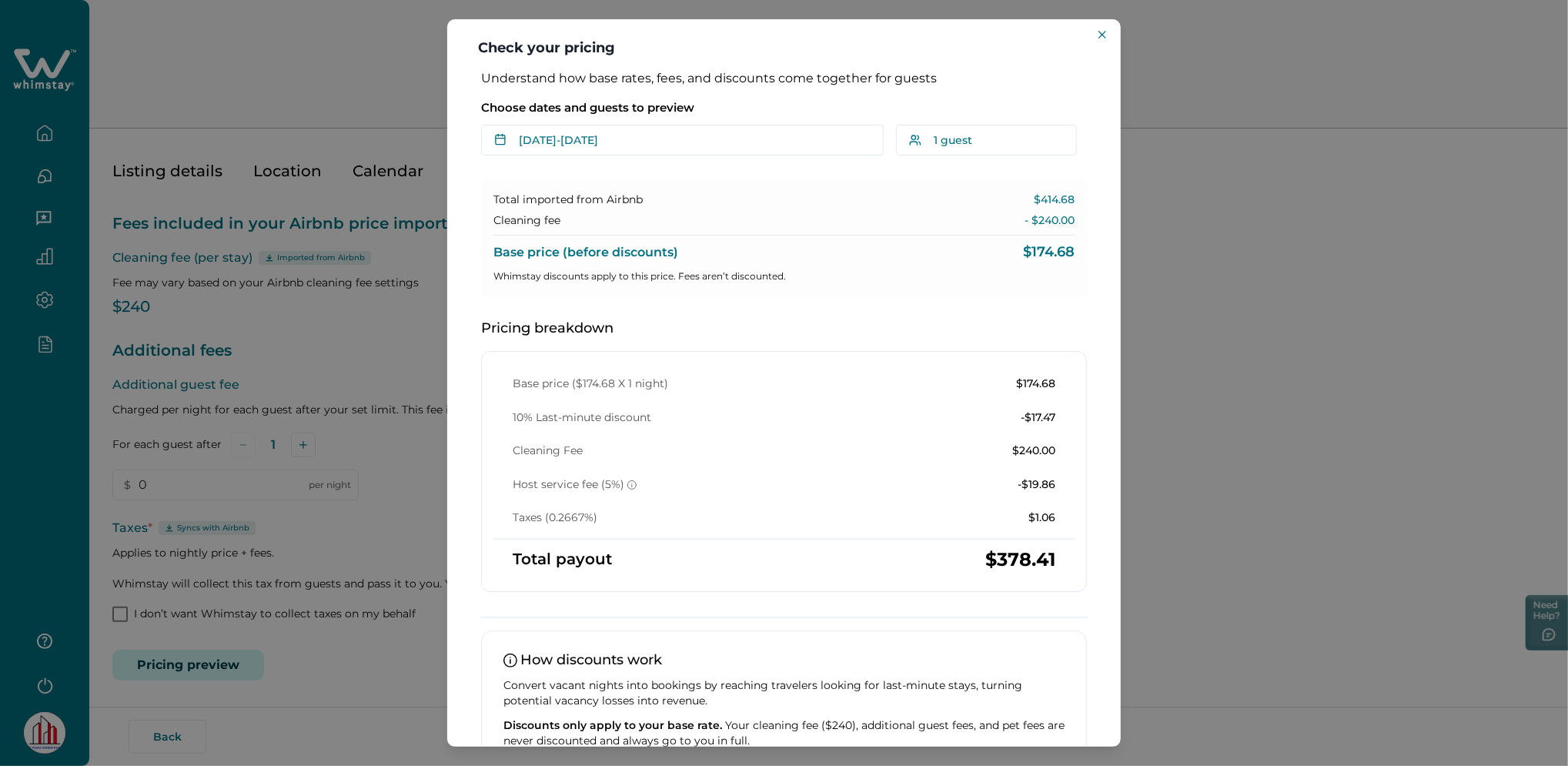
click at [343, 84] on div "Check your pricing Understand how base rates, fees, and discounts come together…" at bounding box center [784, 383] width 1568 height 766
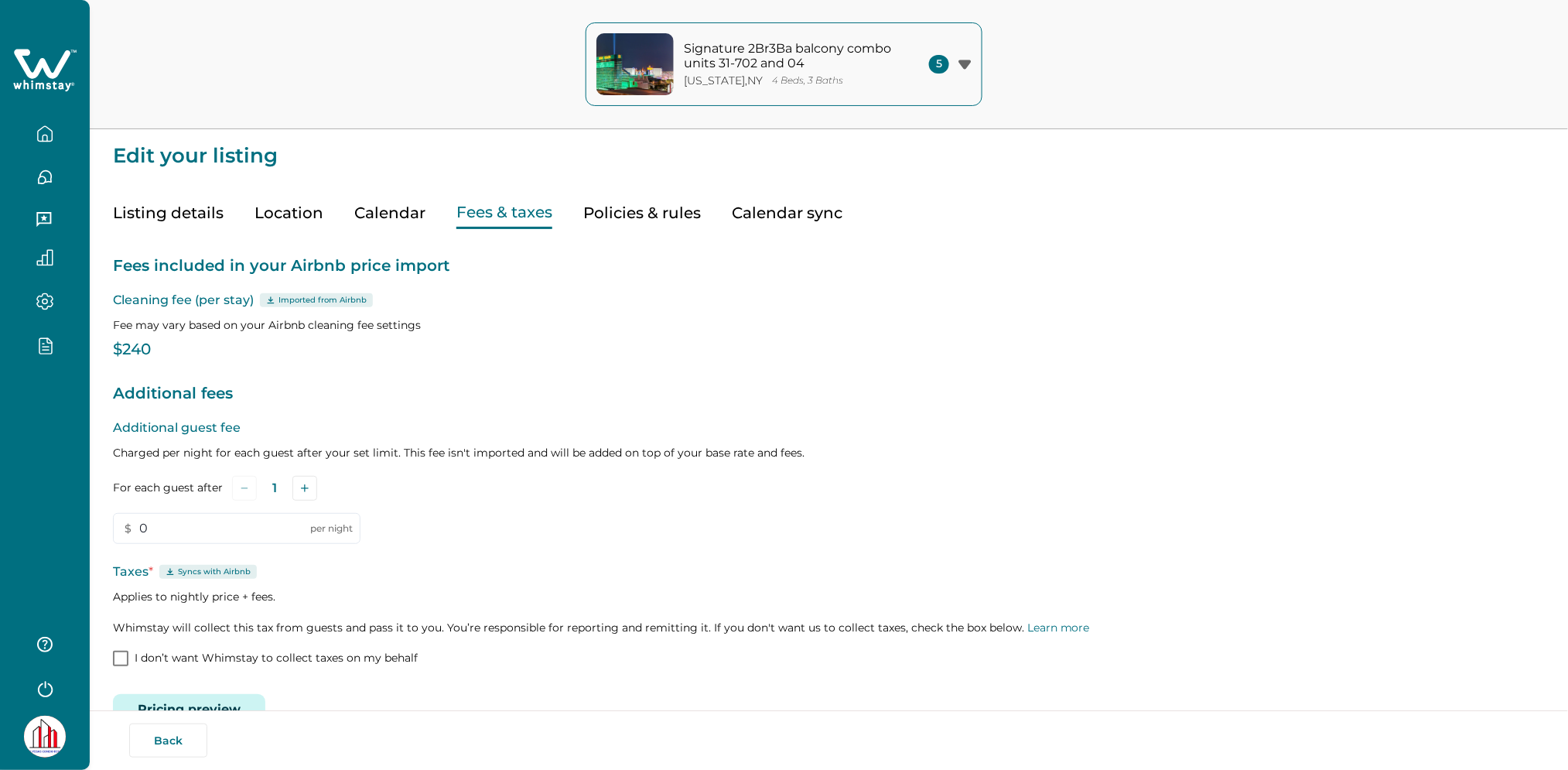
scroll to position [41, 0]
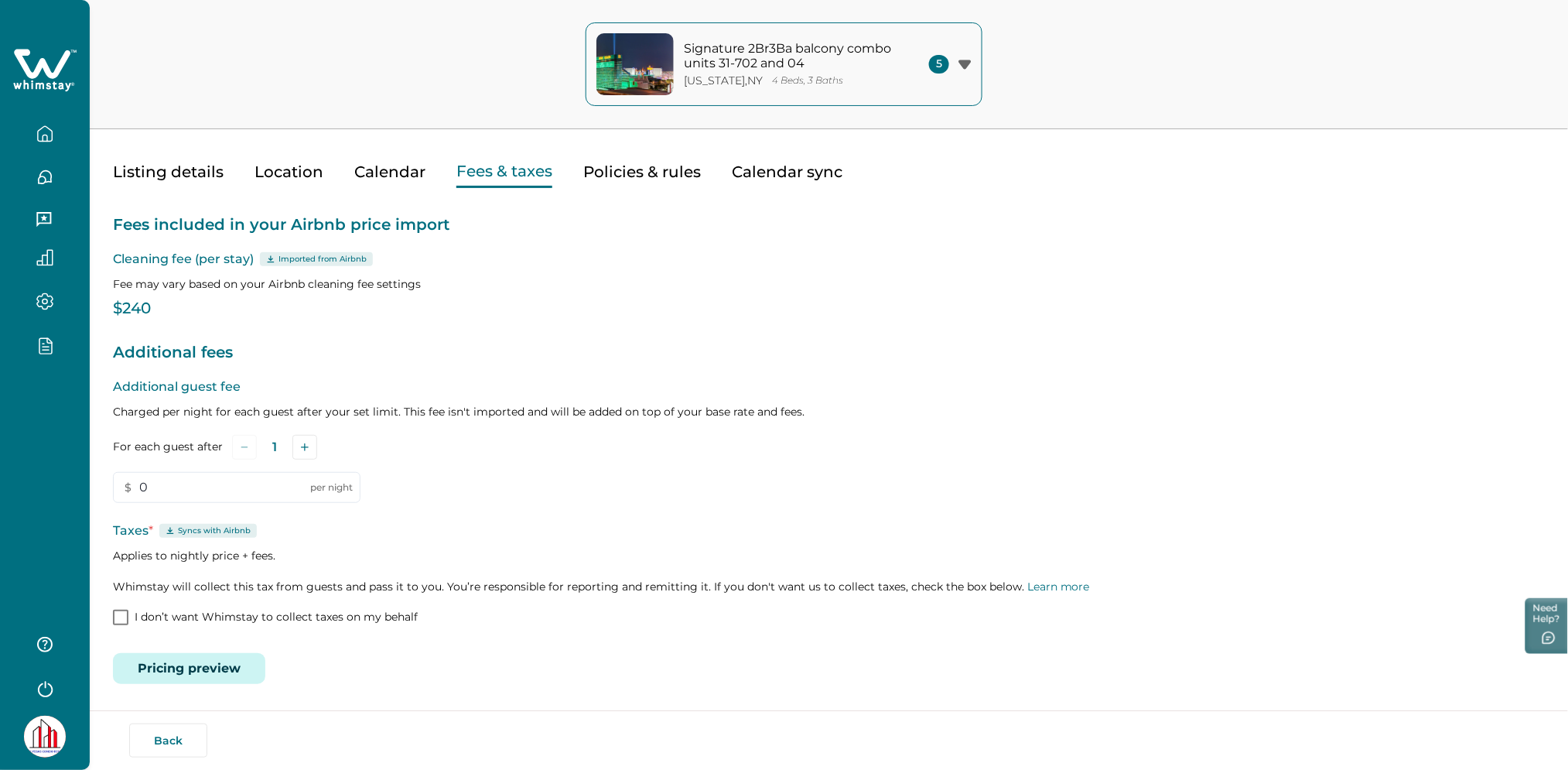
click at [202, 666] on button "Pricing preview" at bounding box center [189, 668] width 152 height 31
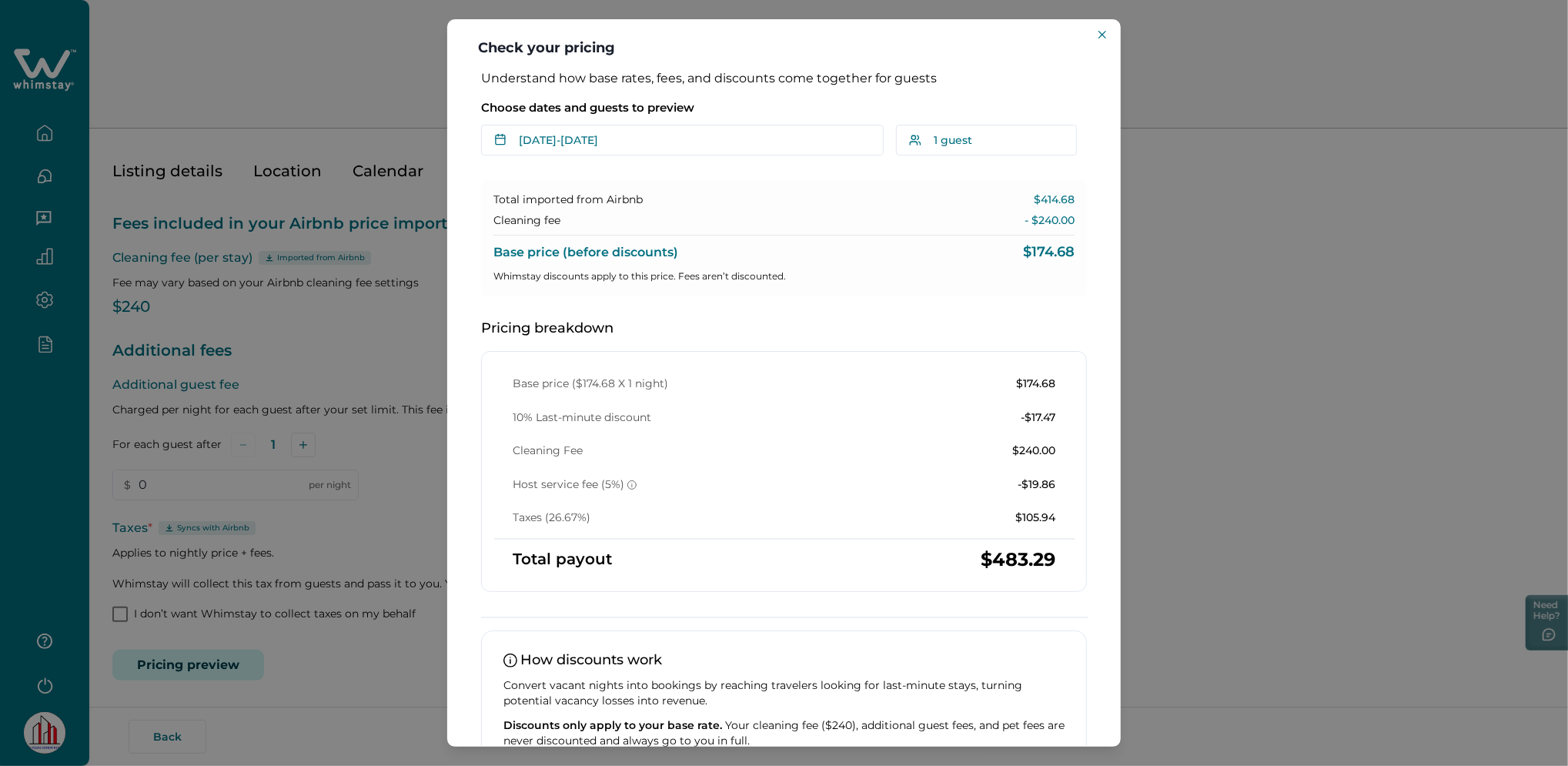
click at [22, 71] on div "Check your pricing Understand how base rates, fees, and discounts come together…" at bounding box center [784, 383] width 1568 height 766
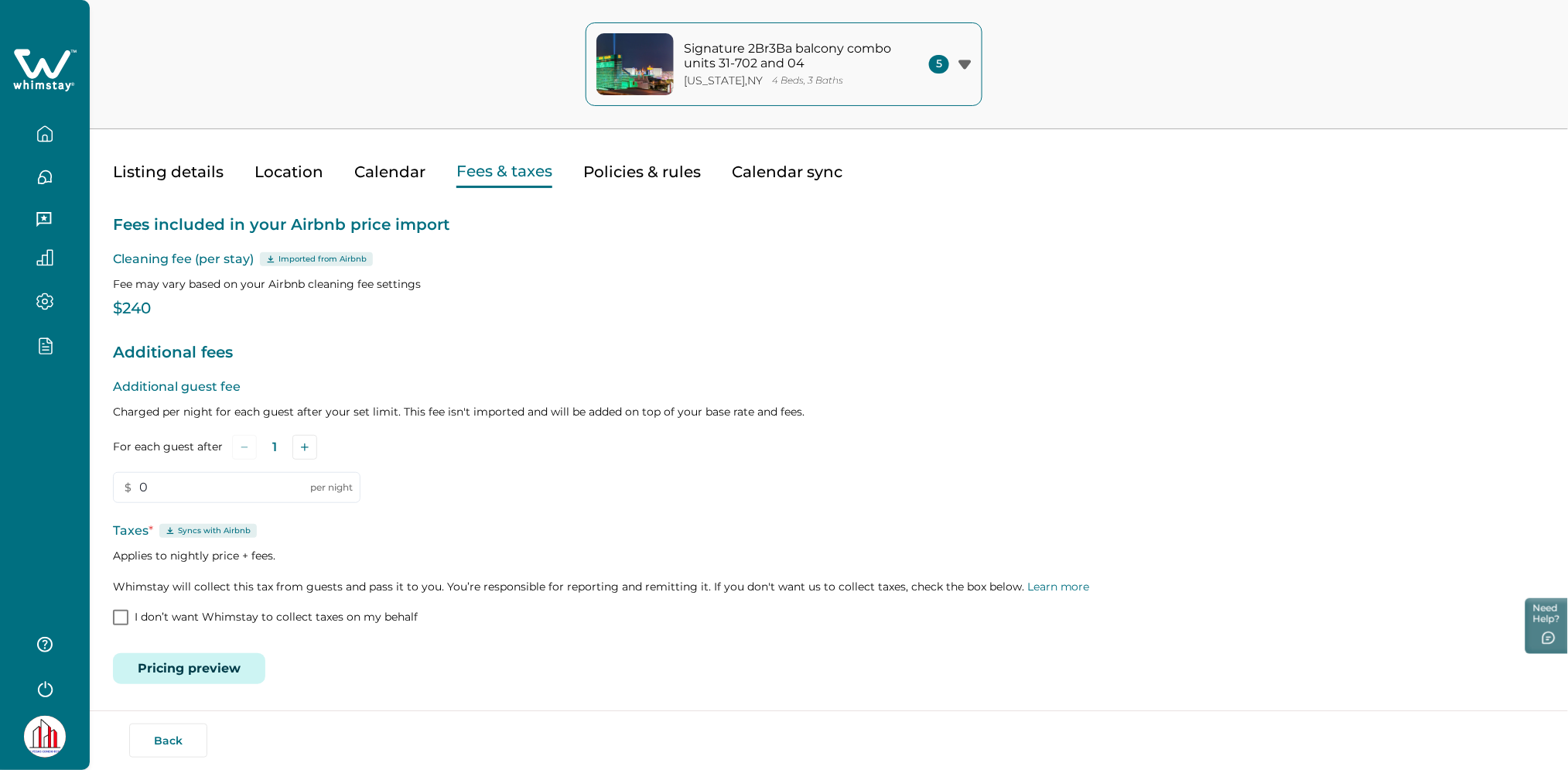
click at [22, 72] on icon at bounding box center [44, 70] width 63 height 47
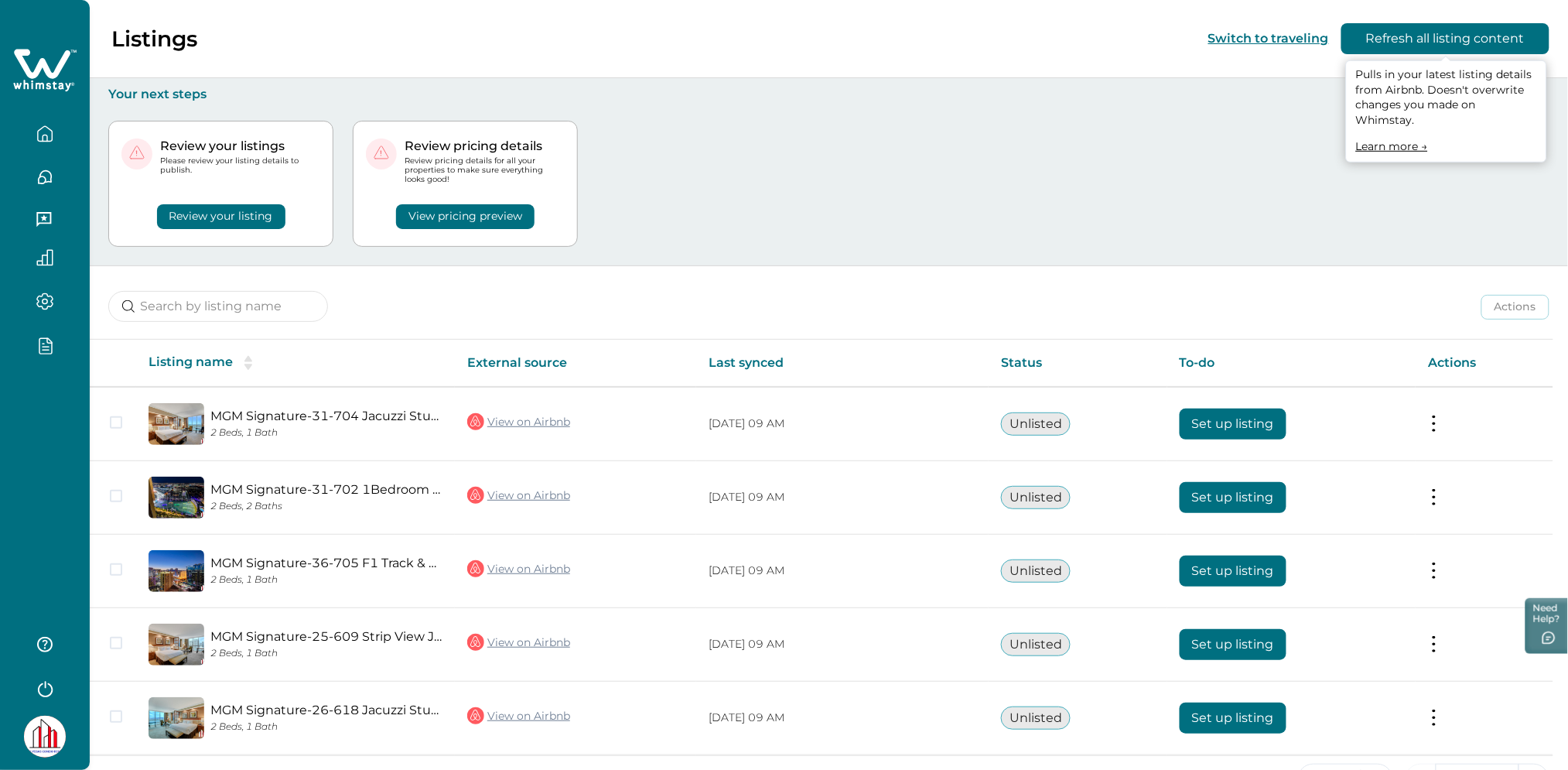
click at [1469, 38] on button "Refresh all listing content" at bounding box center [1445, 38] width 208 height 31
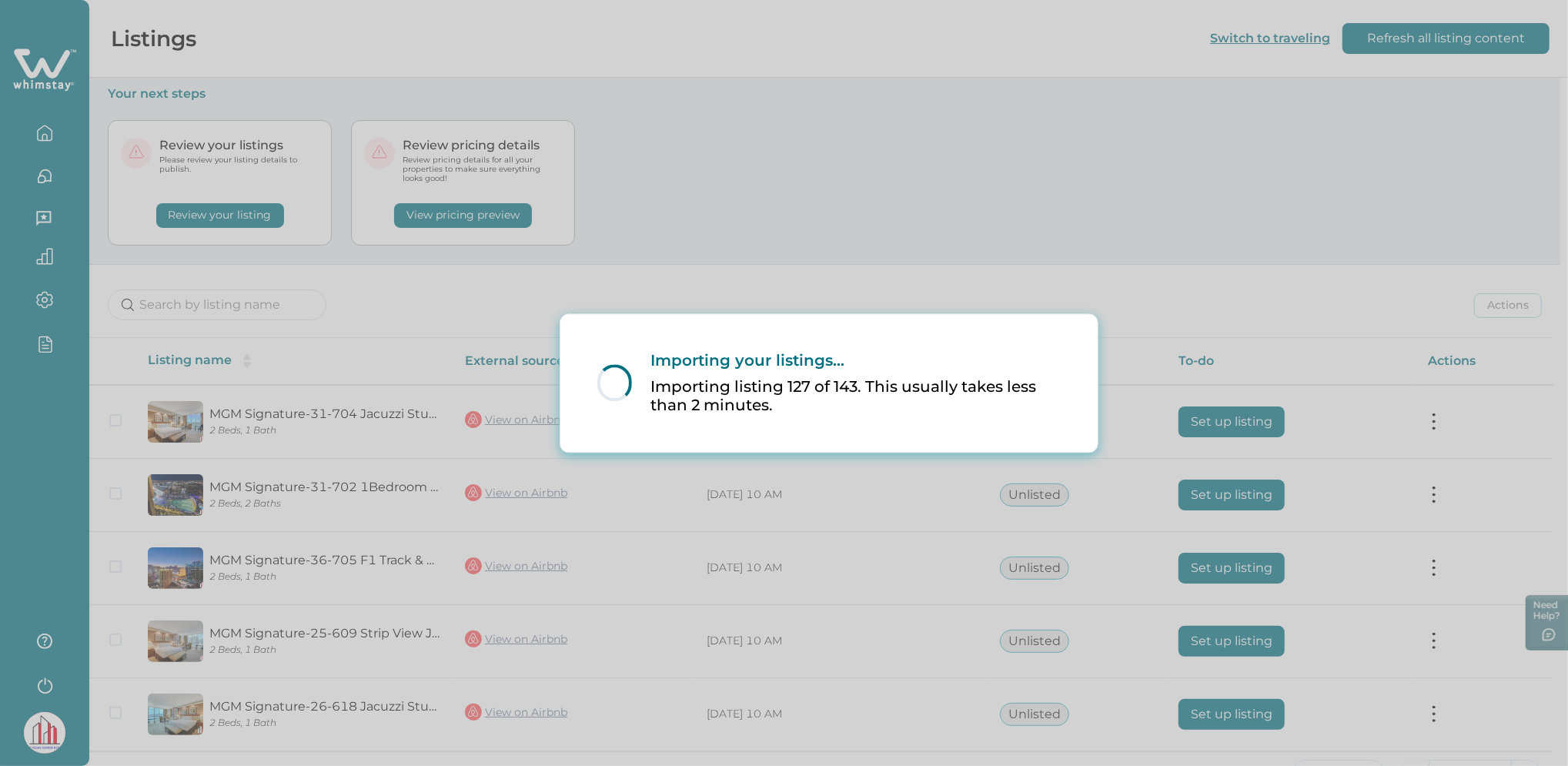
click at [840, 411] on p "Importing listing 127 of 143. This usually takes less than 2 minutes." at bounding box center [855, 395] width 410 height 37
click at [1136, 283] on div "Loading... Importing your listings... Importing listing 127 of 143. This usuall…" at bounding box center [784, 383] width 1568 height 766
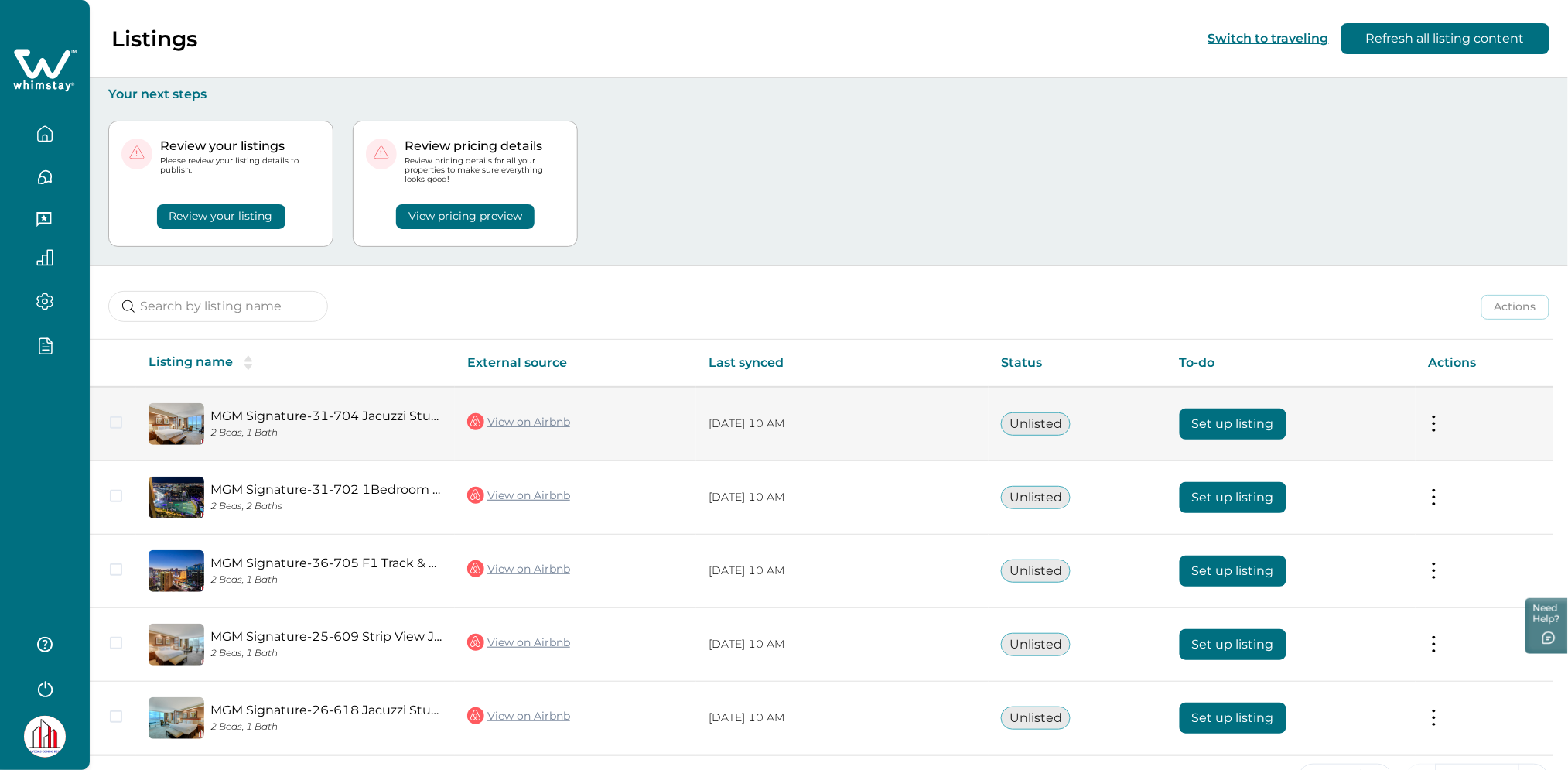
click at [1232, 417] on button "Set up listing" at bounding box center [1233, 424] width 106 height 31
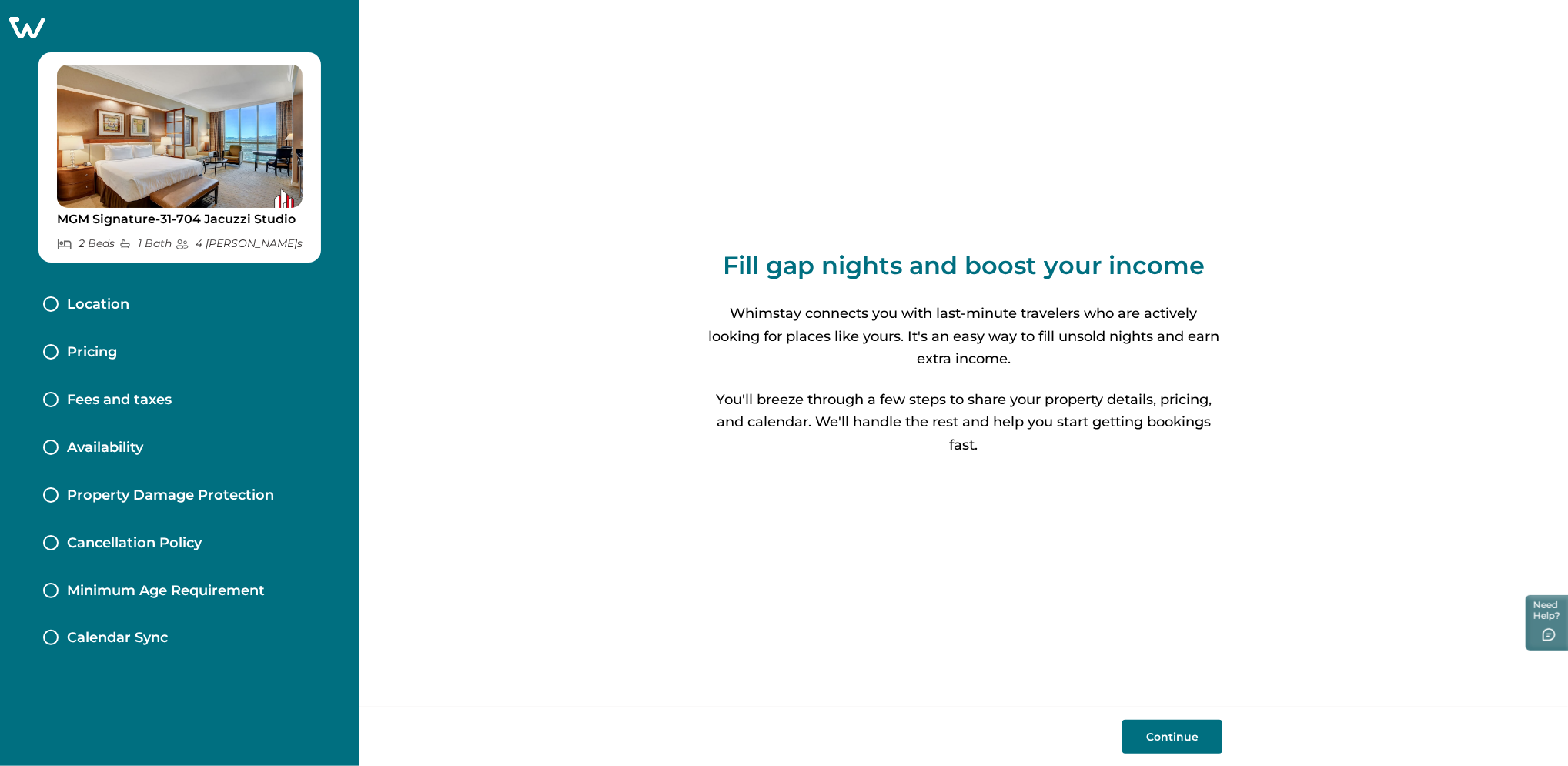
click at [1137, 740] on button "Continue" at bounding box center [1172, 736] width 100 height 34
click at [1161, 740] on div "Fill gap nights and boost your income Whimstay connects you with last-minute tr…" at bounding box center [963, 383] width 1209 height 766
click at [1161, 739] on div "Fill gap nights and boost your income Whimstay connects you with last-minute tr…" at bounding box center [963, 383] width 1209 height 766
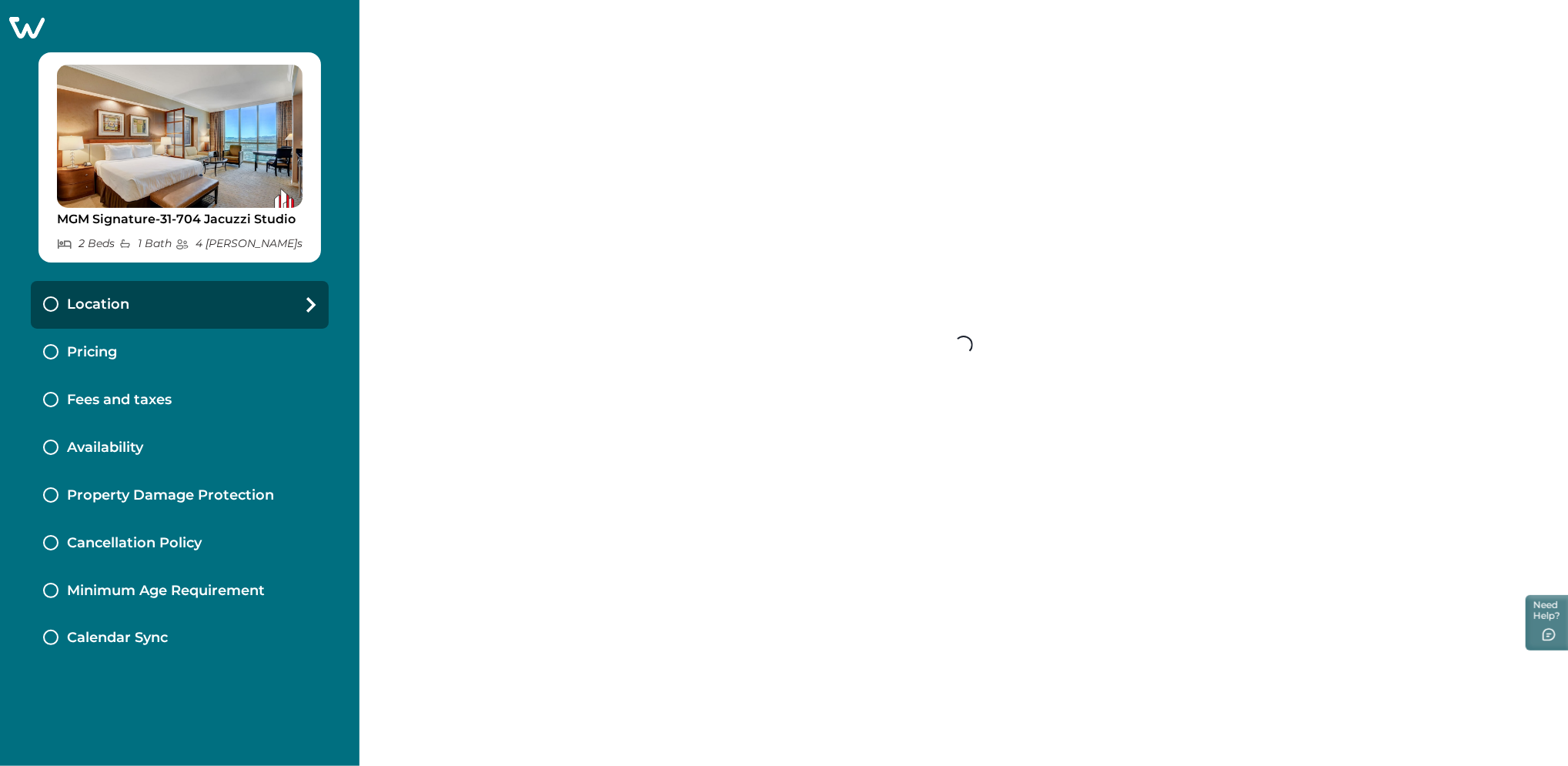
click at [857, 402] on div "Loading..." at bounding box center [963, 345] width 517 height 689
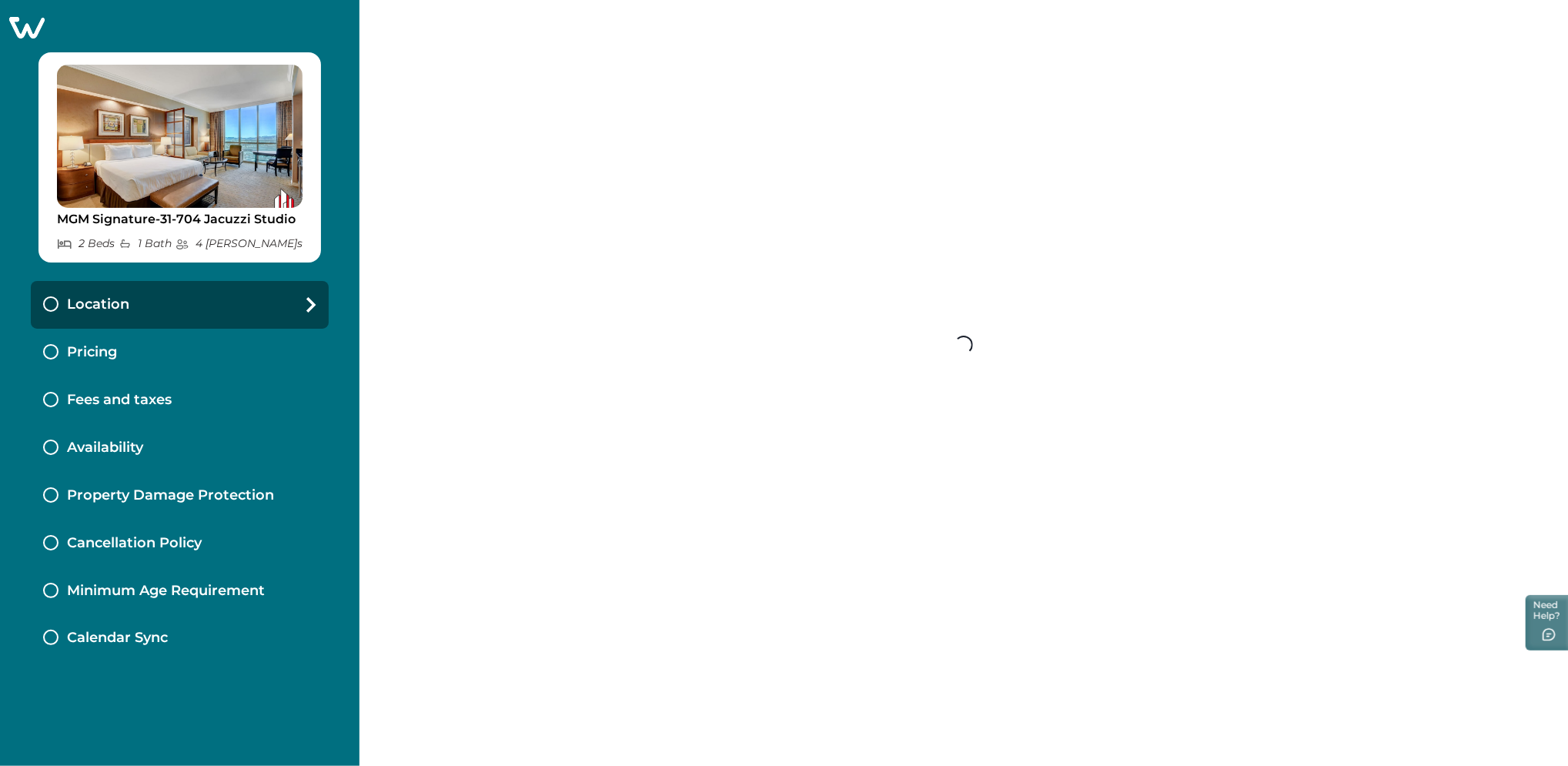
click at [857, 402] on div "Loading..." at bounding box center [963, 345] width 517 height 689
click at [766, 336] on div "Loading..." at bounding box center [963, 345] width 517 height 689
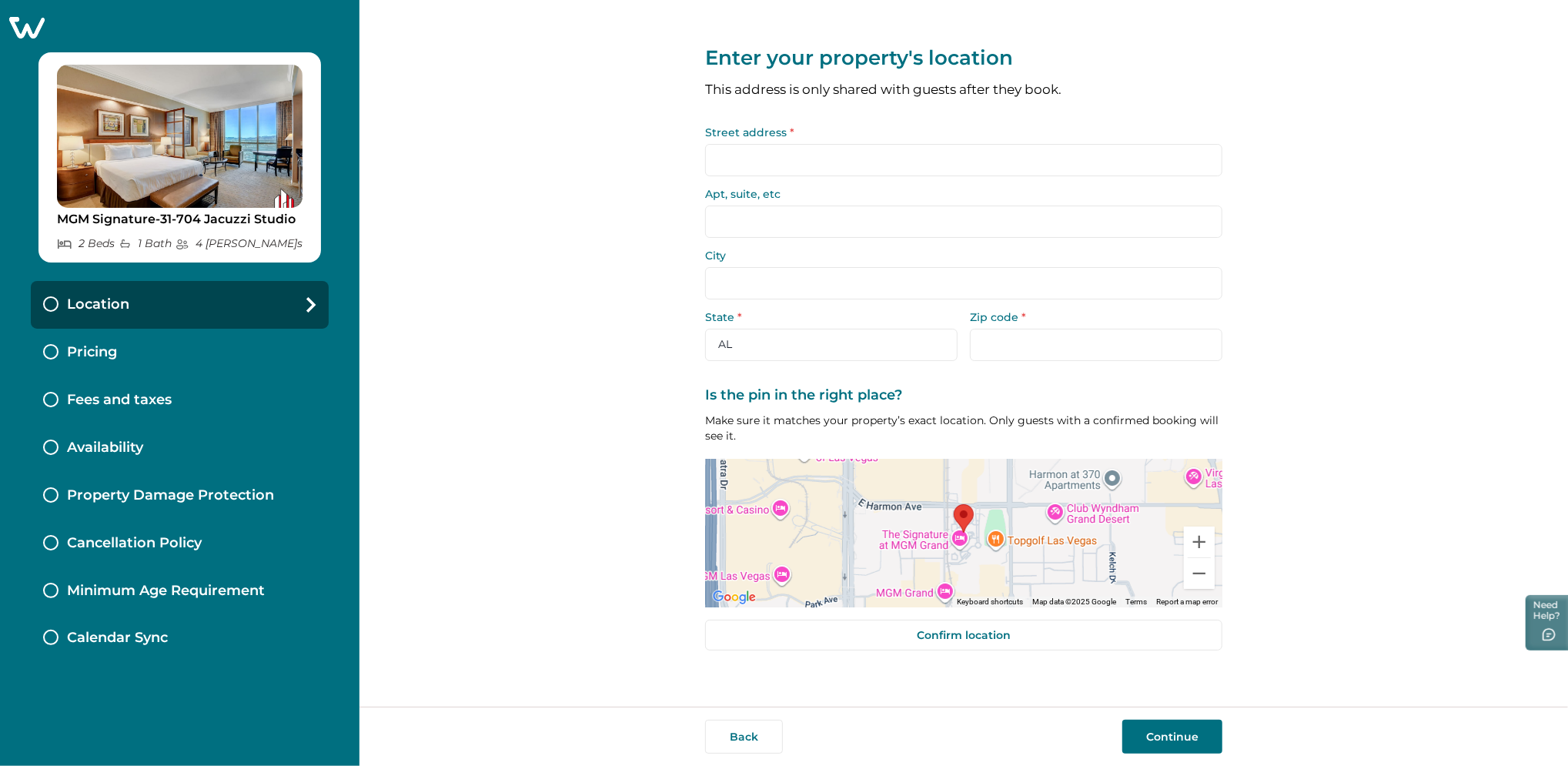
click at [805, 149] on input "Street address *" at bounding box center [963, 160] width 517 height 32
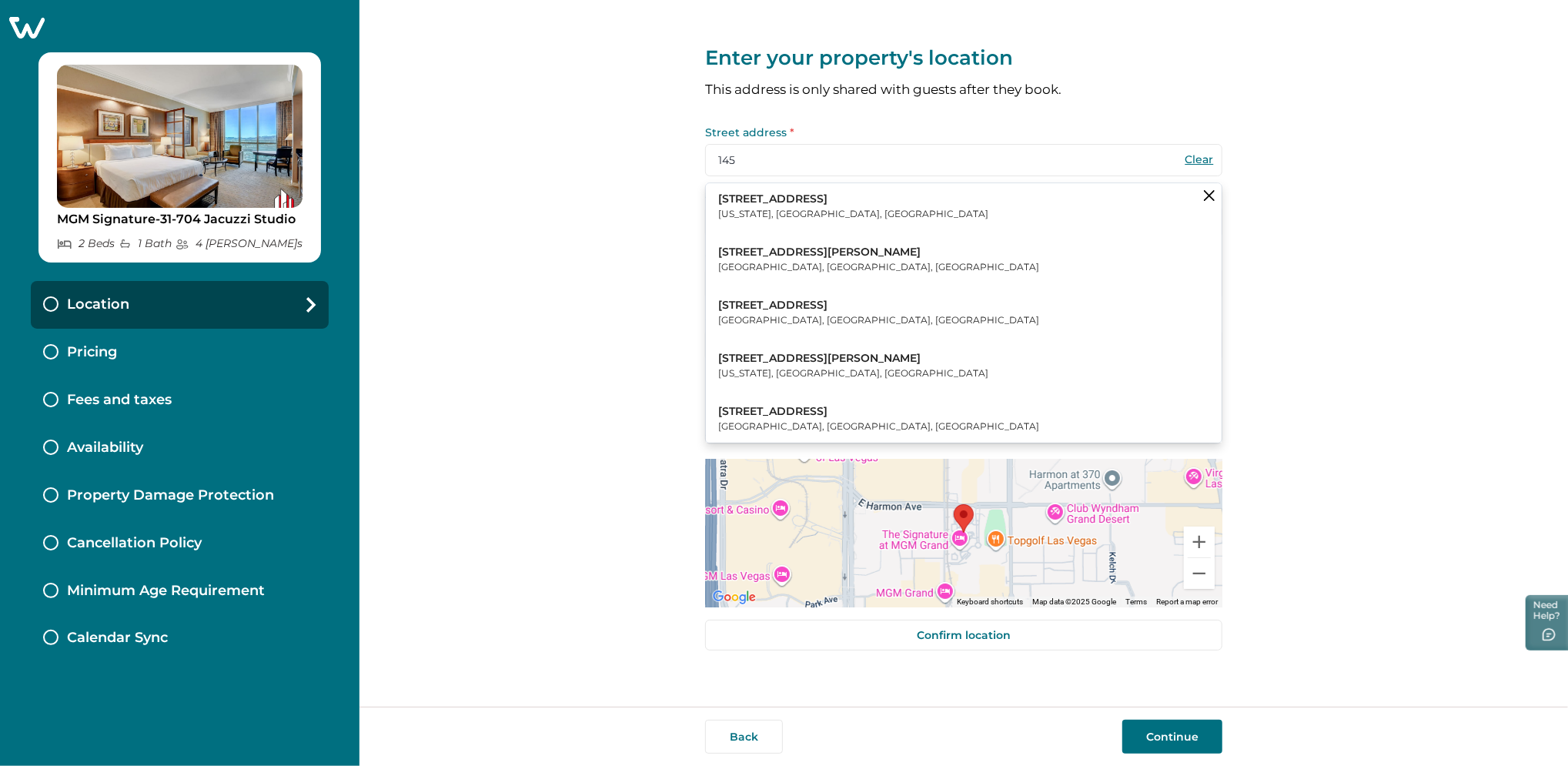
click at [792, 201] on p "[STREET_ADDRESS]" at bounding box center [853, 199] width 270 height 16
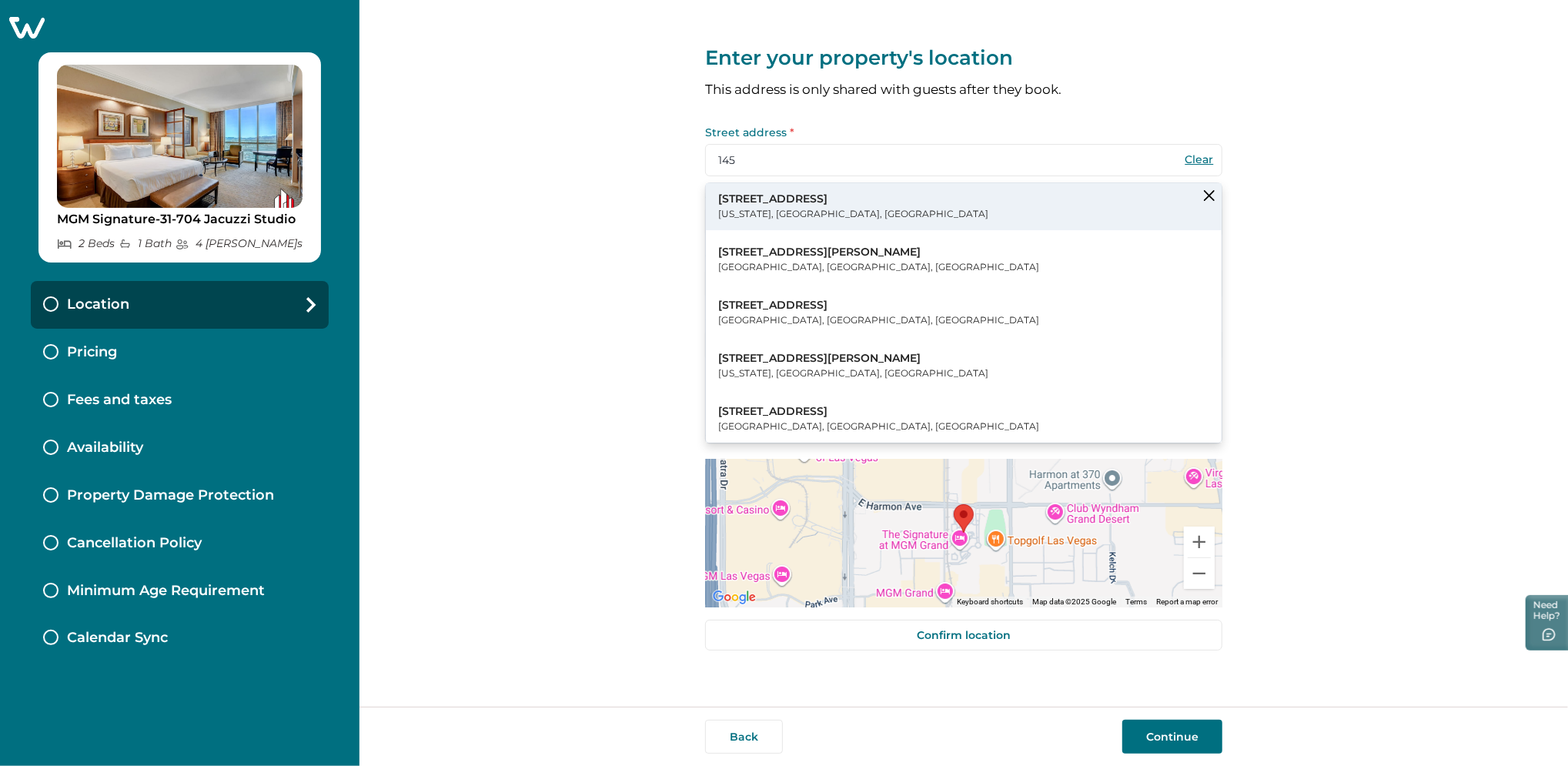
type input "[STREET_ADDRESS]"
type input "[US_STATE]"
select select "NY"
type input "10001"
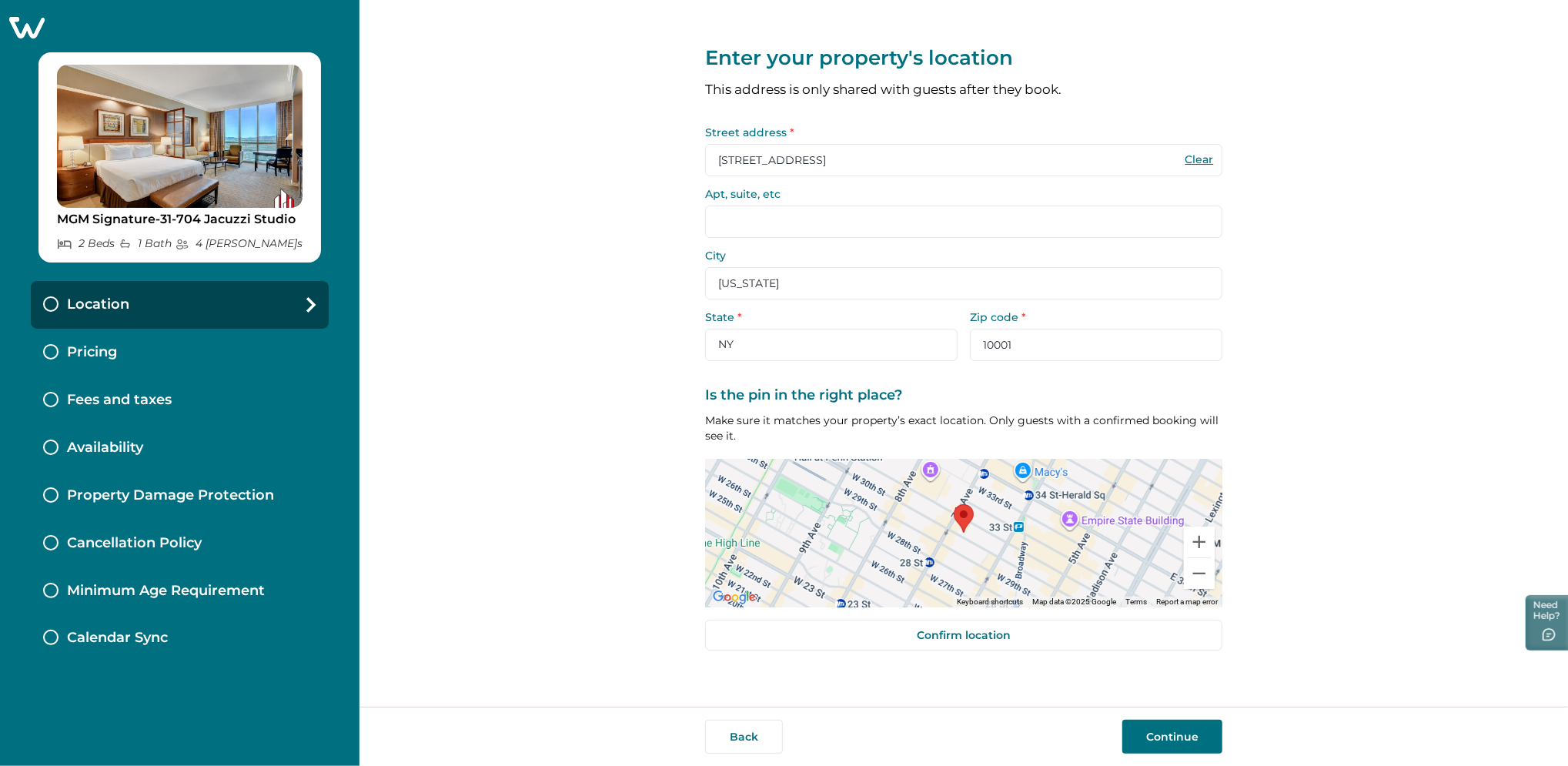
click at [1167, 730] on button "Continue" at bounding box center [1172, 736] width 100 height 34
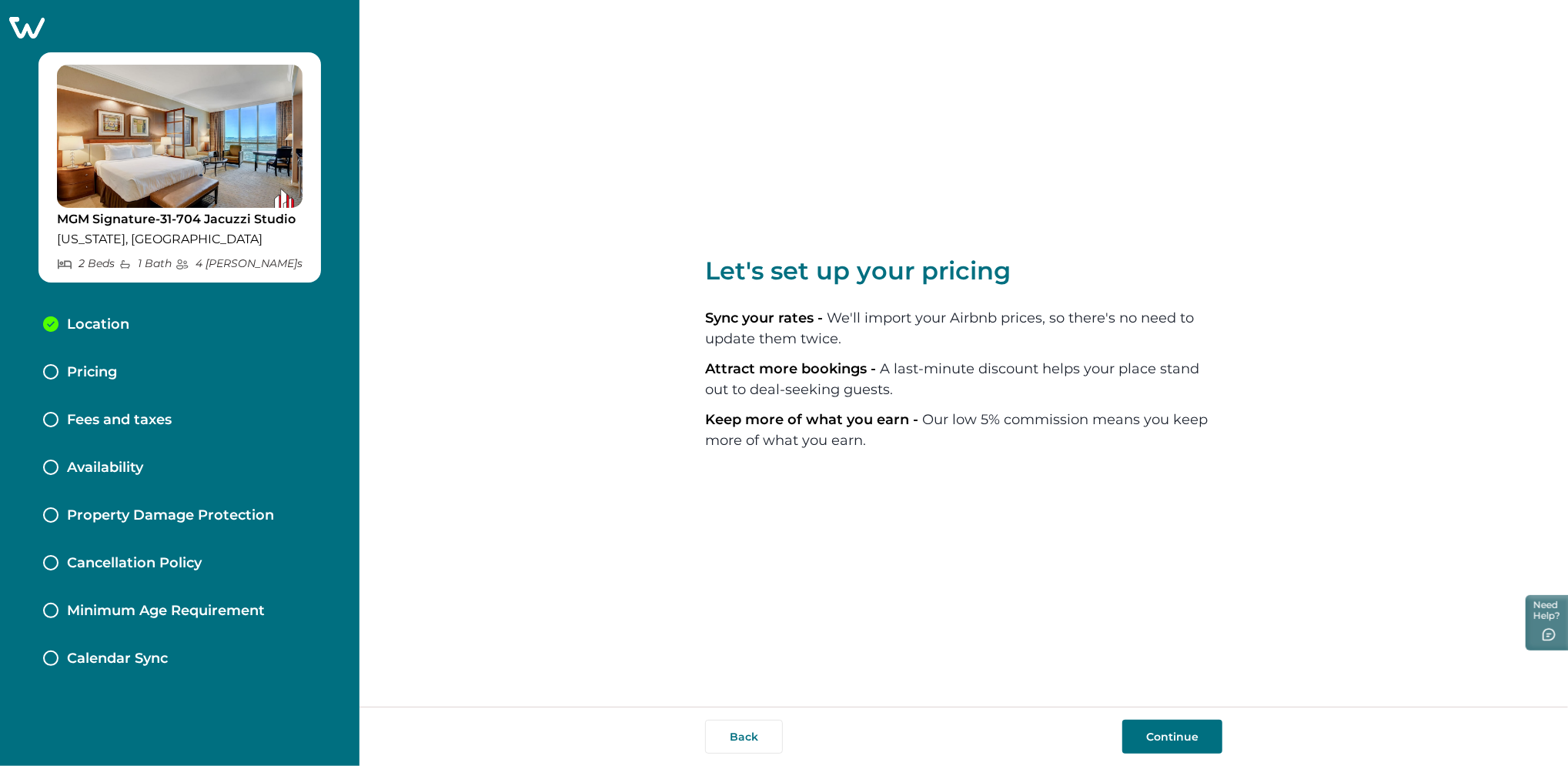
click at [1180, 745] on button "Continue" at bounding box center [1172, 736] width 100 height 34
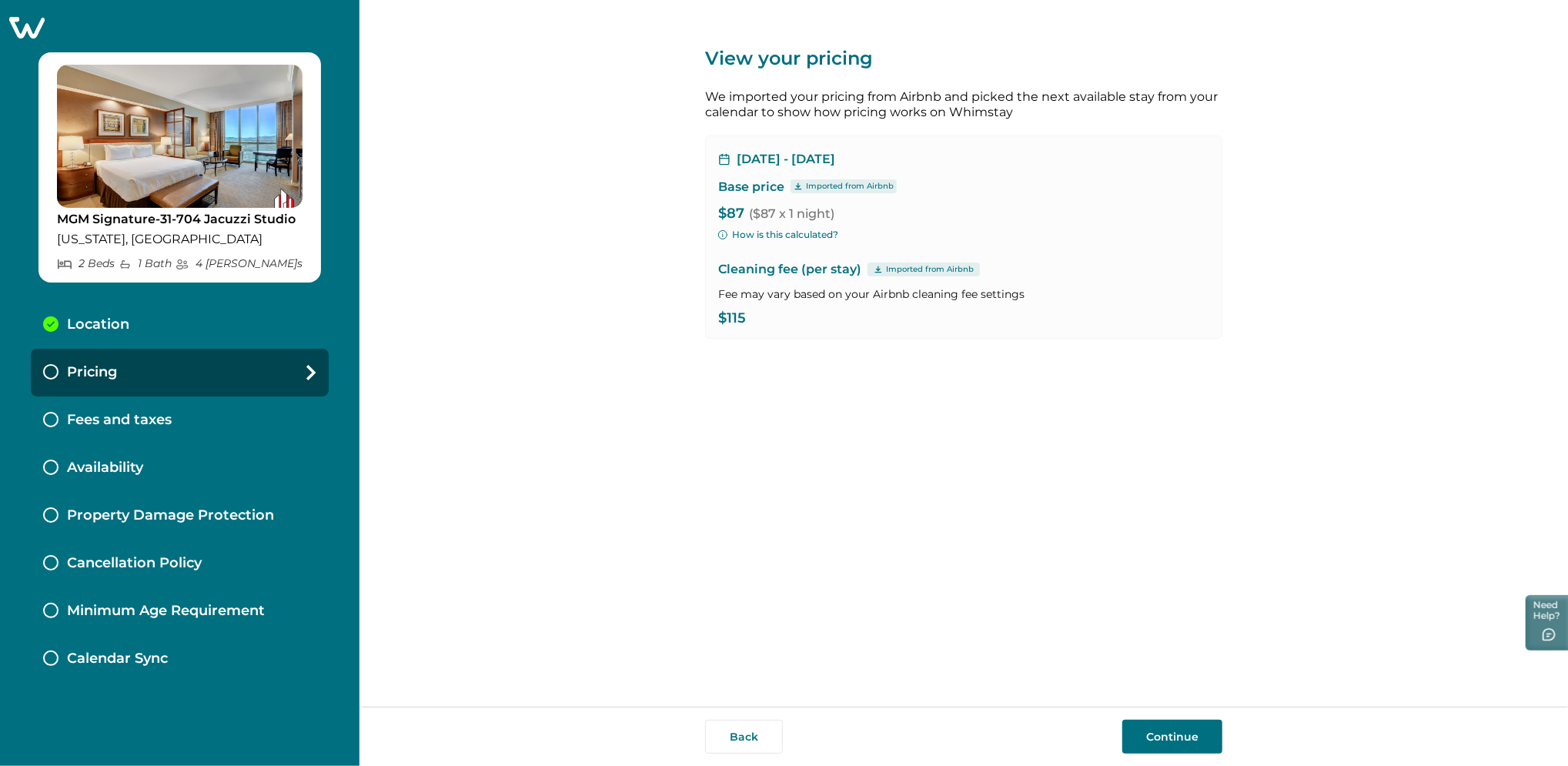
click at [1179, 740] on button "Continue" at bounding box center [1172, 736] width 100 height 34
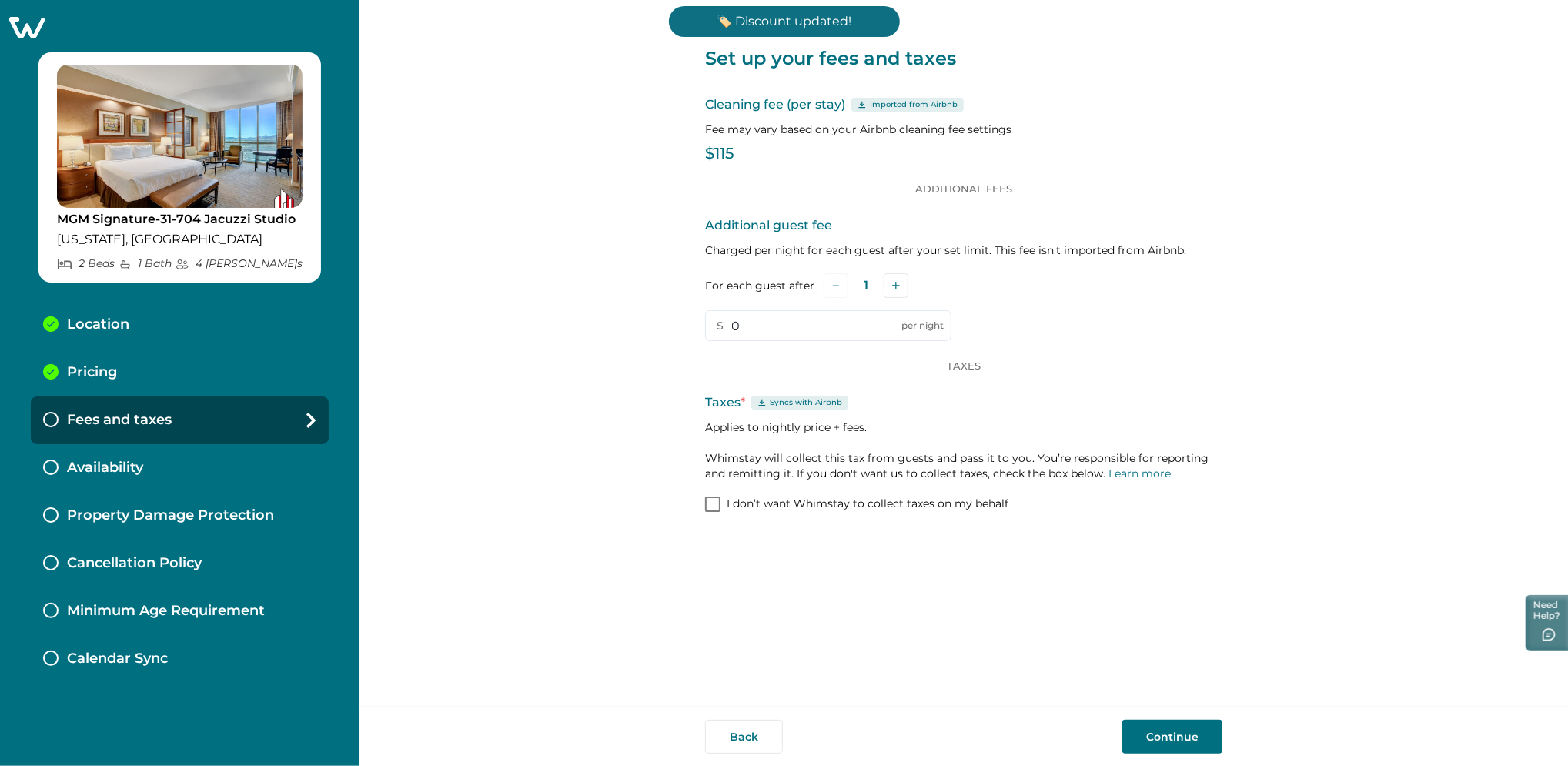
click at [1182, 741] on button "Continue" at bounding box center [1172, 736] width 100 height 34
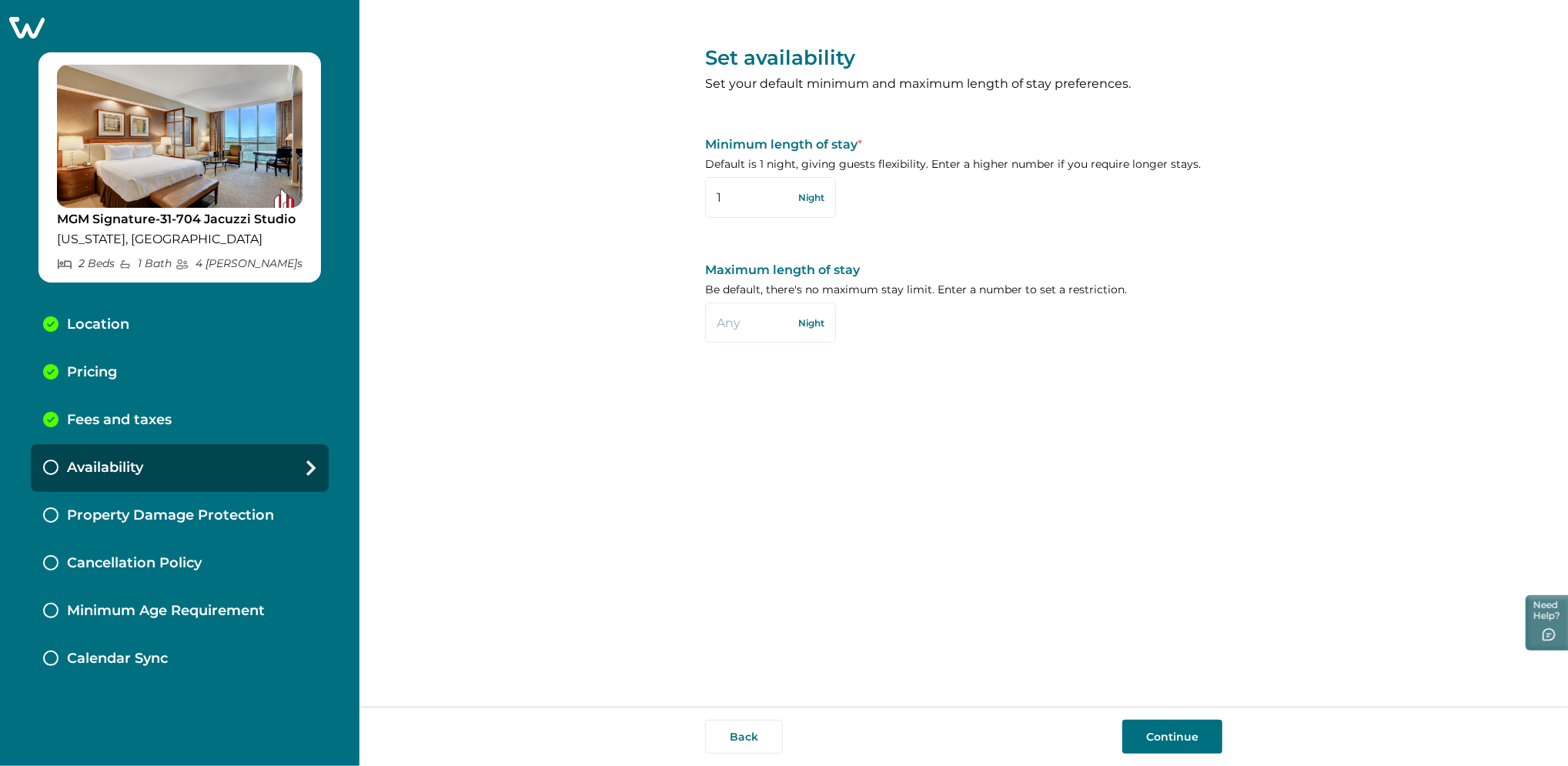
click at [32, 27] on icon at bounding box center [26, 28] width 36 height 22
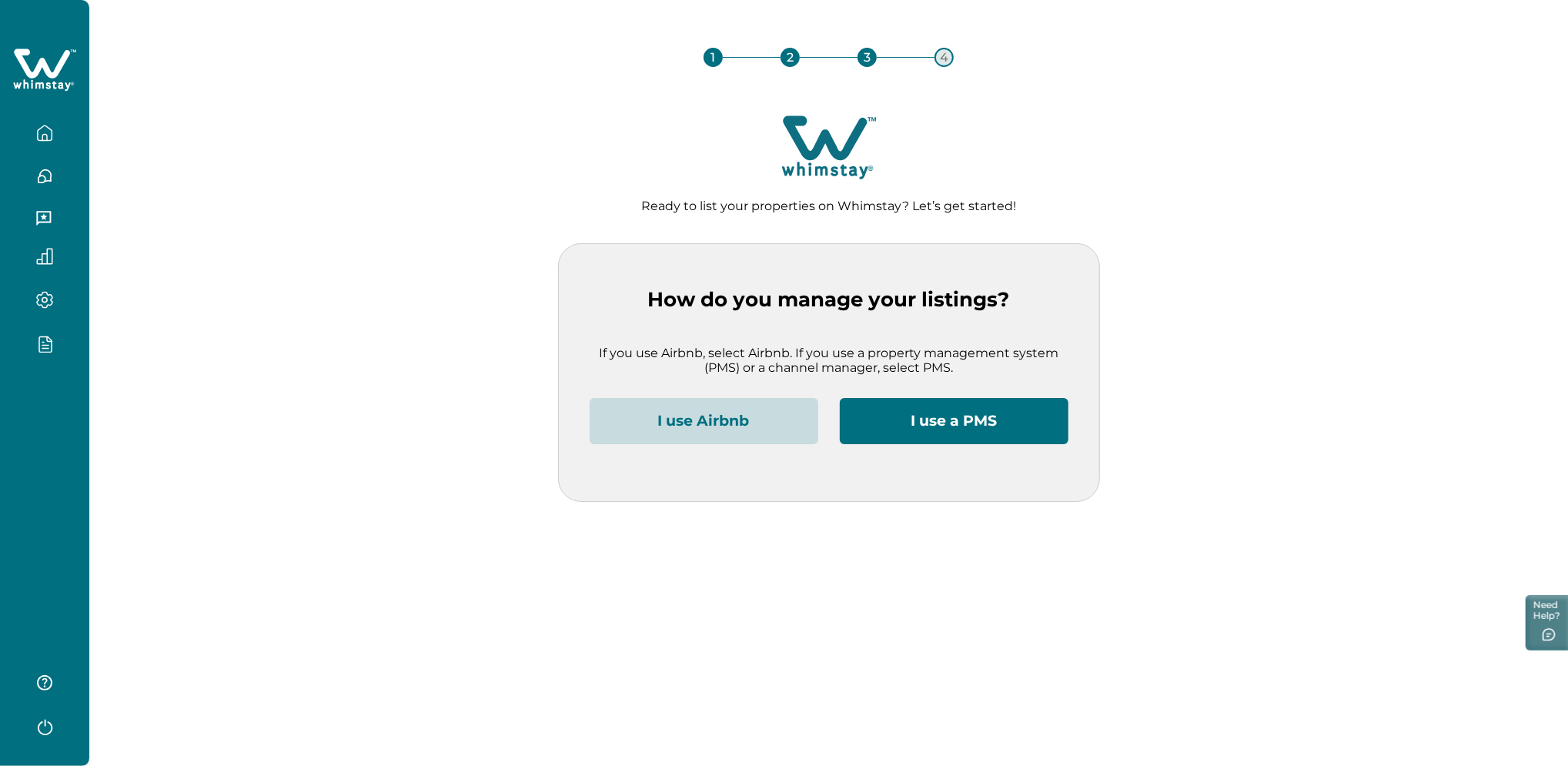
click at [671, 408] on button "I use Airbnb" at bounding box center [703, 420] width 229 height 47
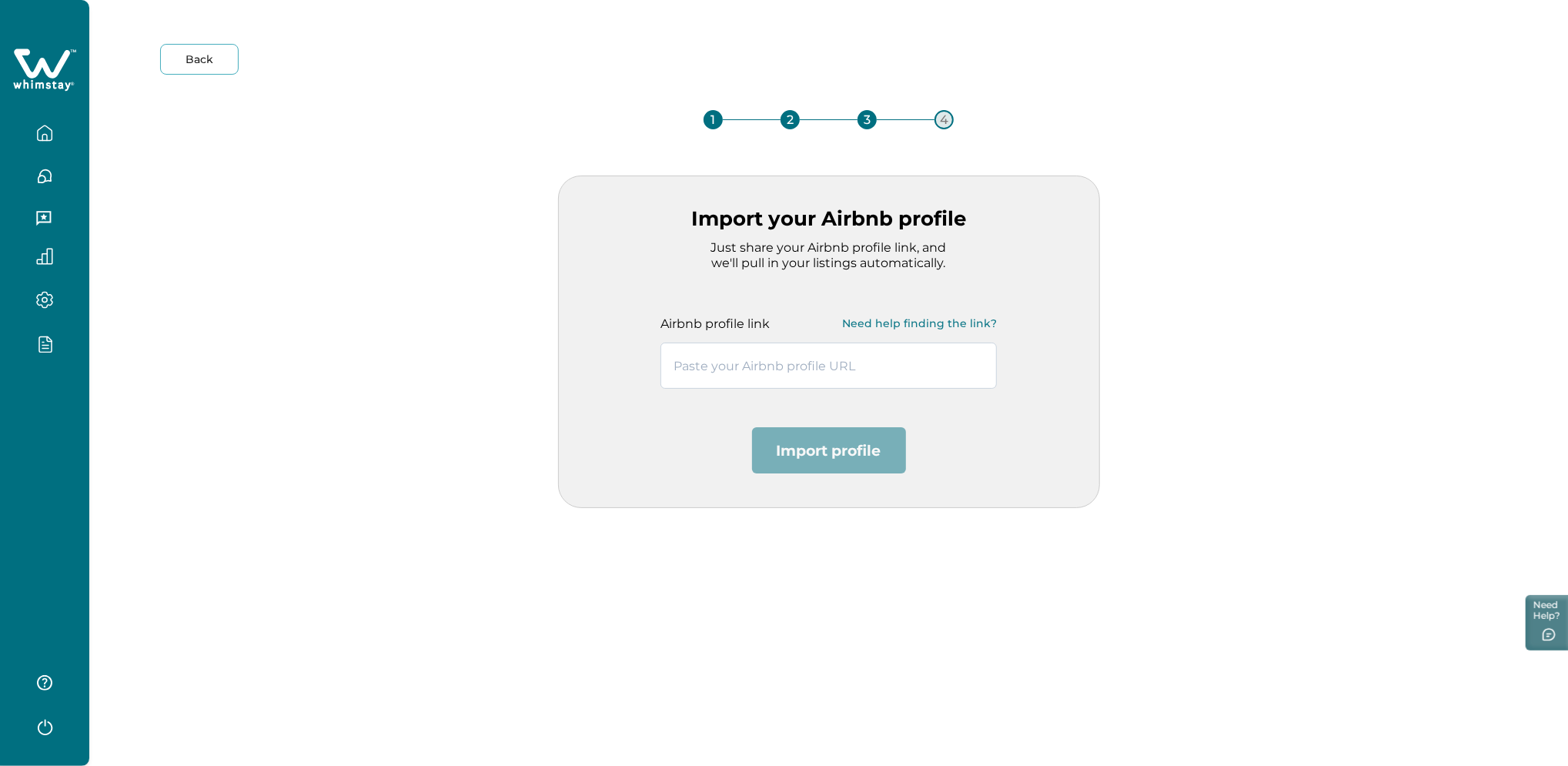
click at [728, 369] on input "text" at bounding box center [828, 365] width 337 height 47
paste input "[URL][DOMAIN_NAME]"
type input "[URL][DOMAIN_NAME]"
click at [855, 461] on button "Import profile" at bounding box center [828, 450] width 154 height 47
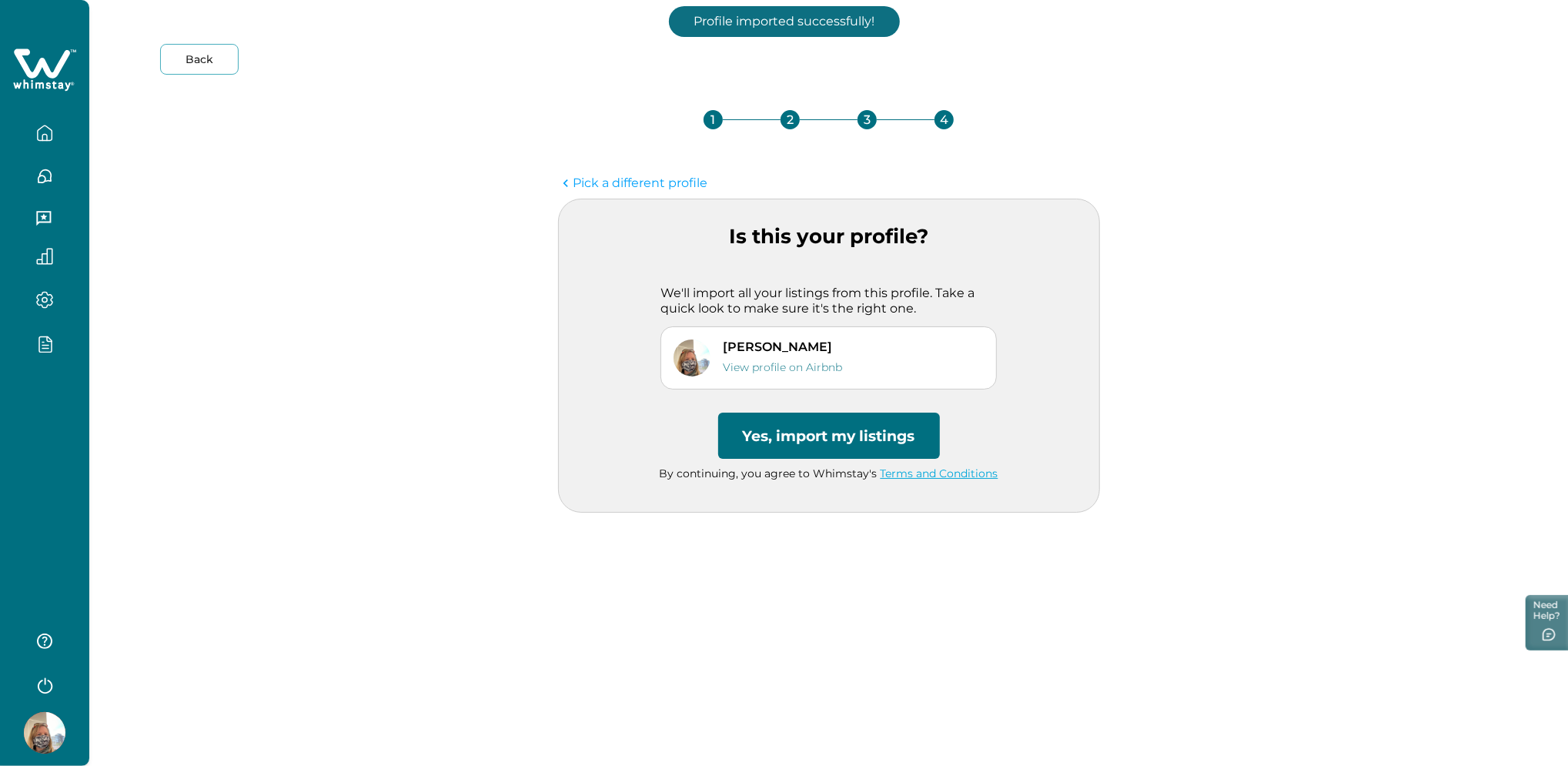
drag, startPoint x: 820, startPoint y: 442, endPoint x: 542, endPoint y: 469, distance: 279.3
click at [537, 471] on div "Back 1 2 3 4 Pick a different profile Is this your profile? We'll import all yo…" at bounding box center [828, 278] width 1429 height 469
click at [842, 440] on button "Yes, import my listings" at bounding box center [828, 435] width 222 height 47
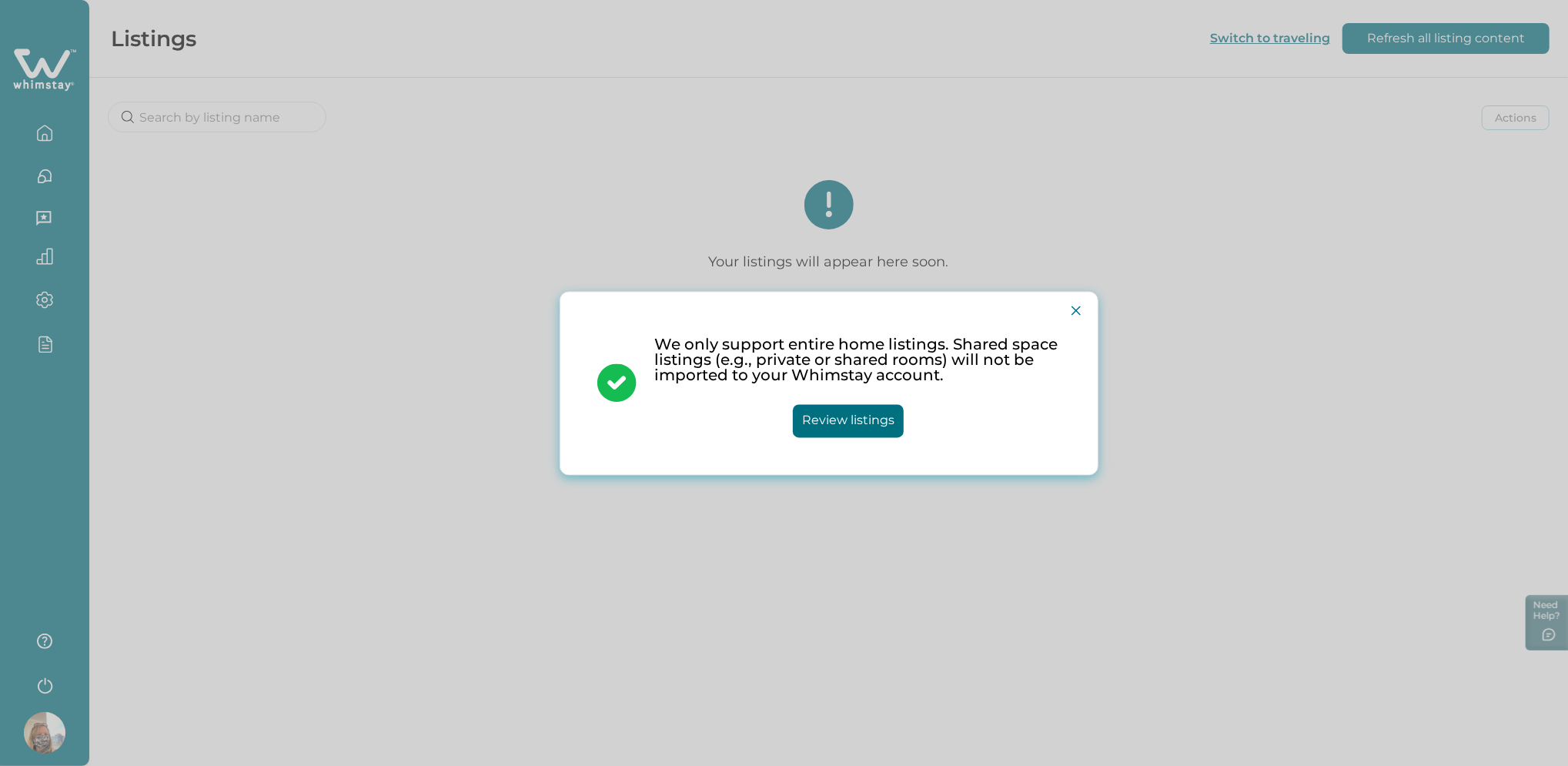
click at [720, 263] on div "We only support entire home listings. Shared space listings (e.g., private or s…" at bounding box center [784, 383] width 1568 height 766
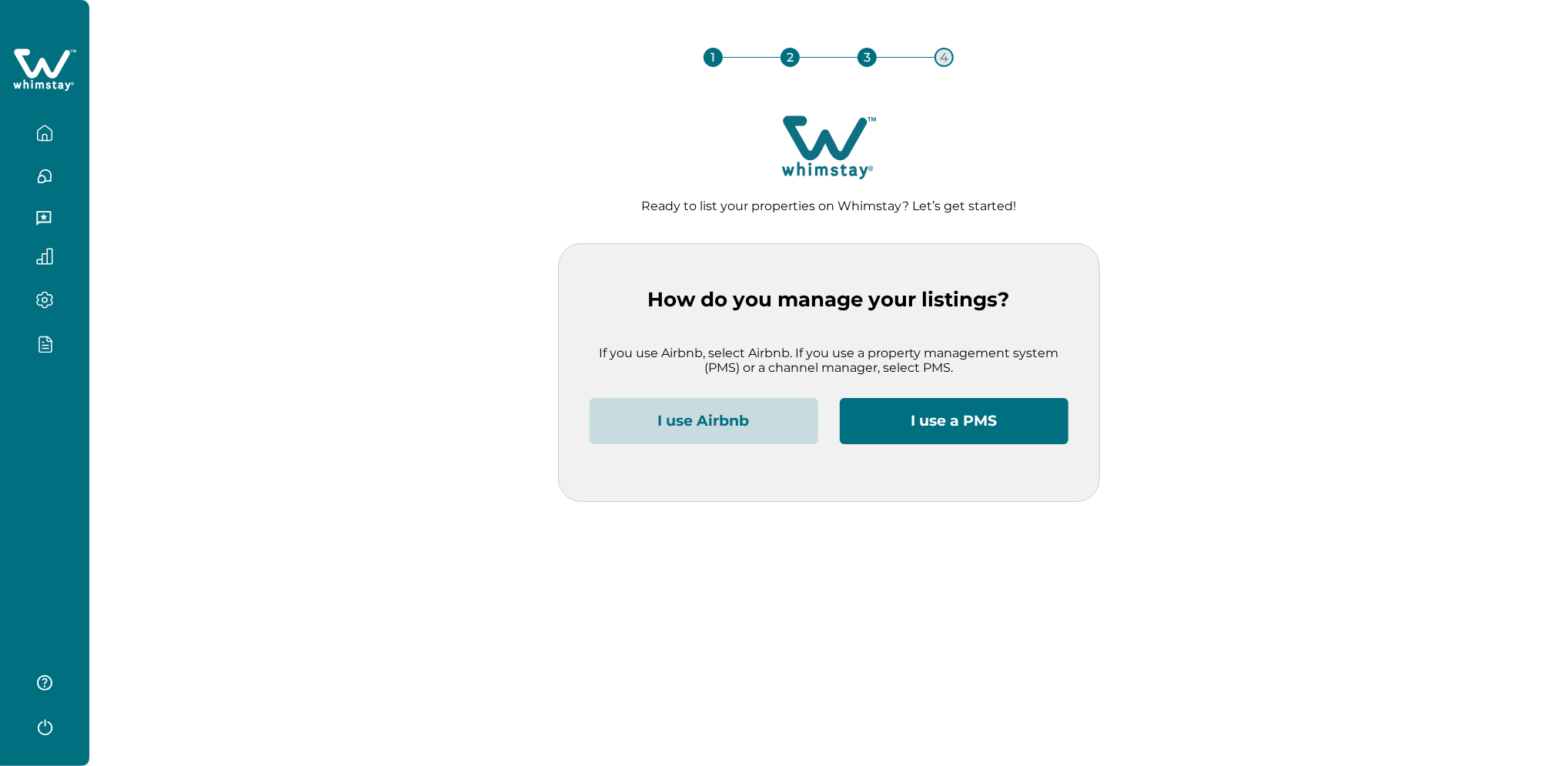
click at [740, 417] on button "I use Airbnb" at bounding box center [703, 420] width 229 height 47
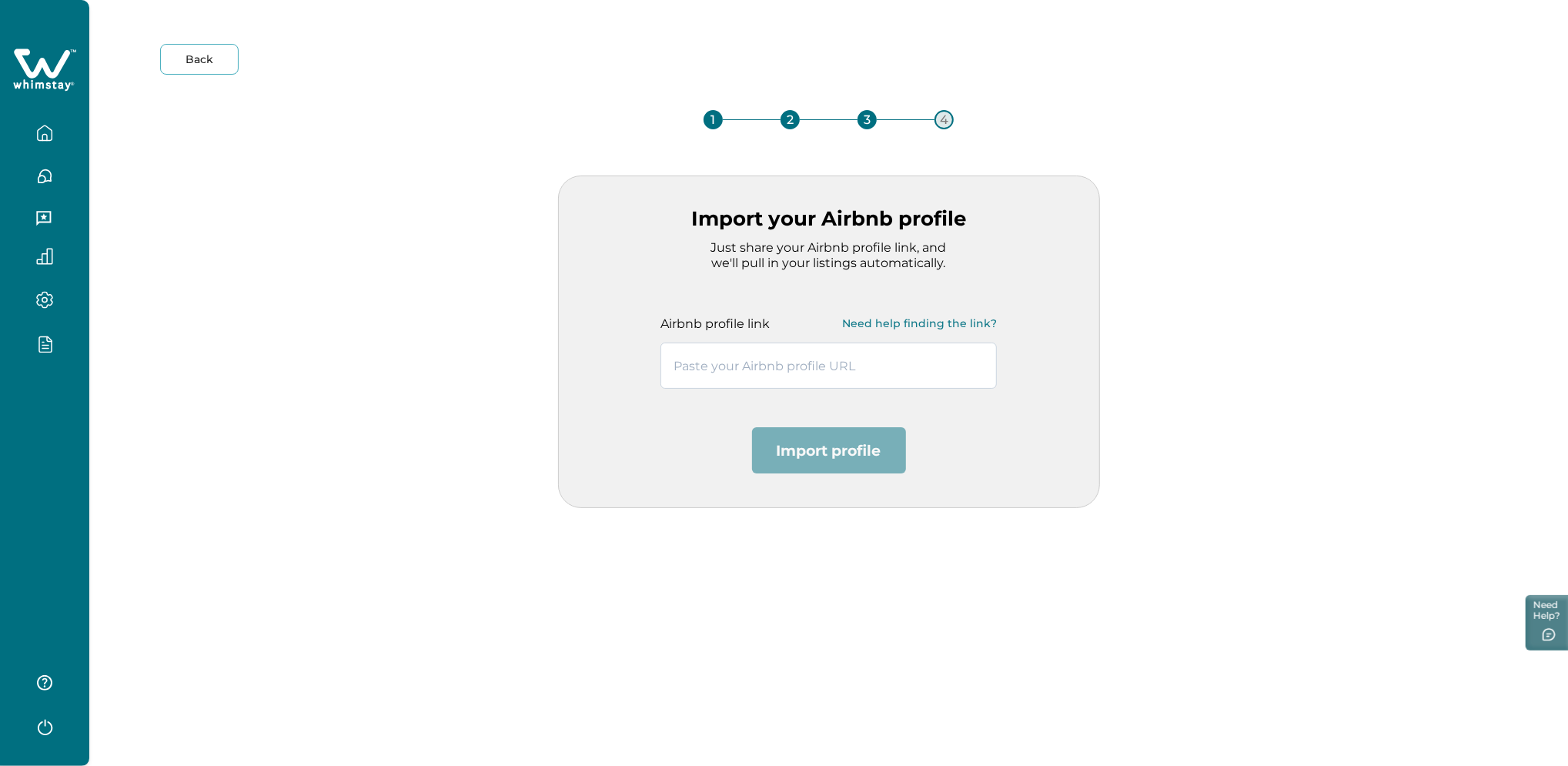
click at [702, 378] on input "text" at bounding box center [828, 365] width 337 height 47
paste input "[URL][DOMAIN_NAME]"
type input "[URL][DOMAIN_NAME]"
click at [822, 459] on button "Import profile" at bounding box center [828, 450] width 154 height 47
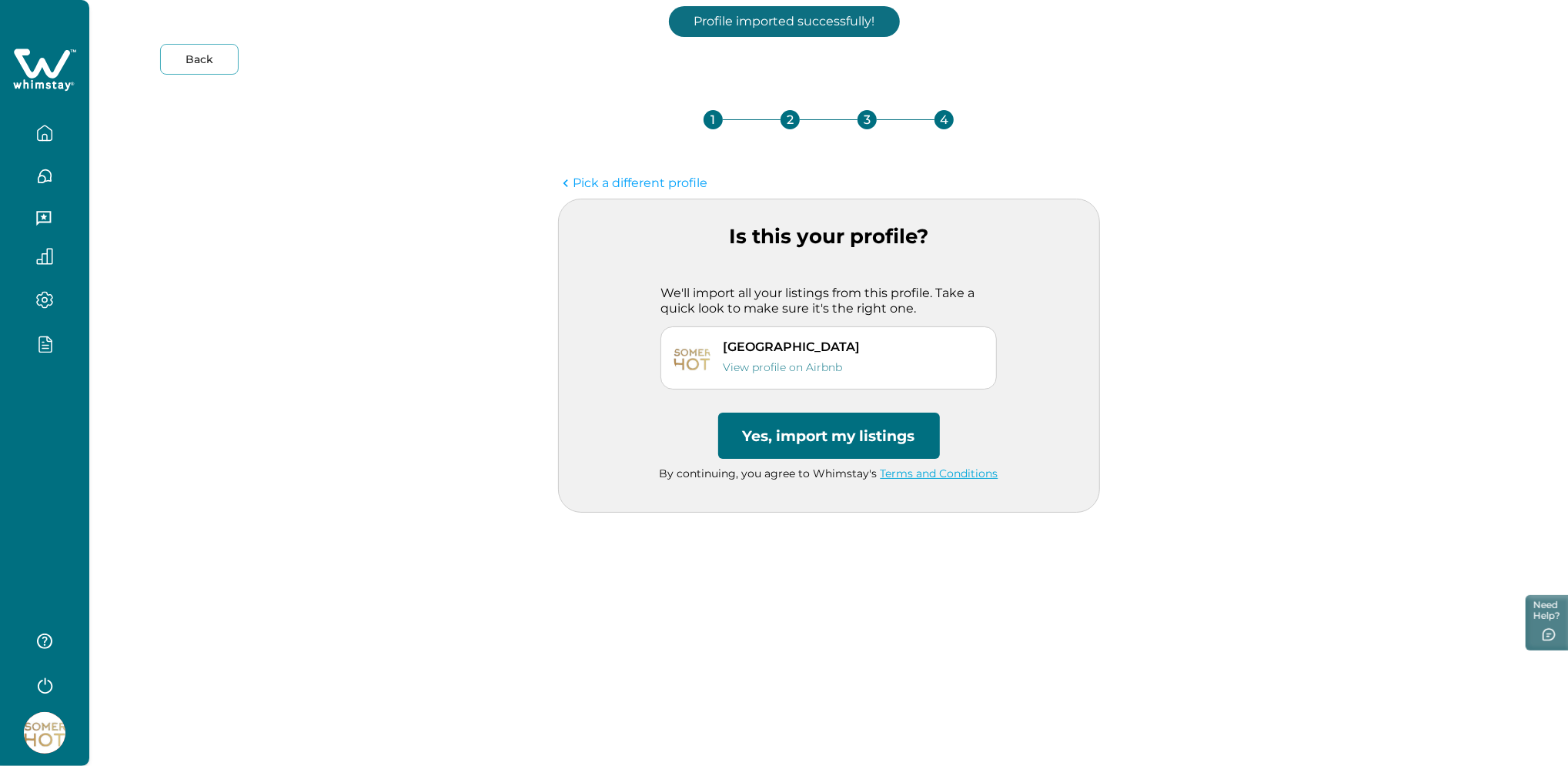
click at [801, 439] on button "Yes, import my listings" at bounding box center [828, 435] width 222 height 47
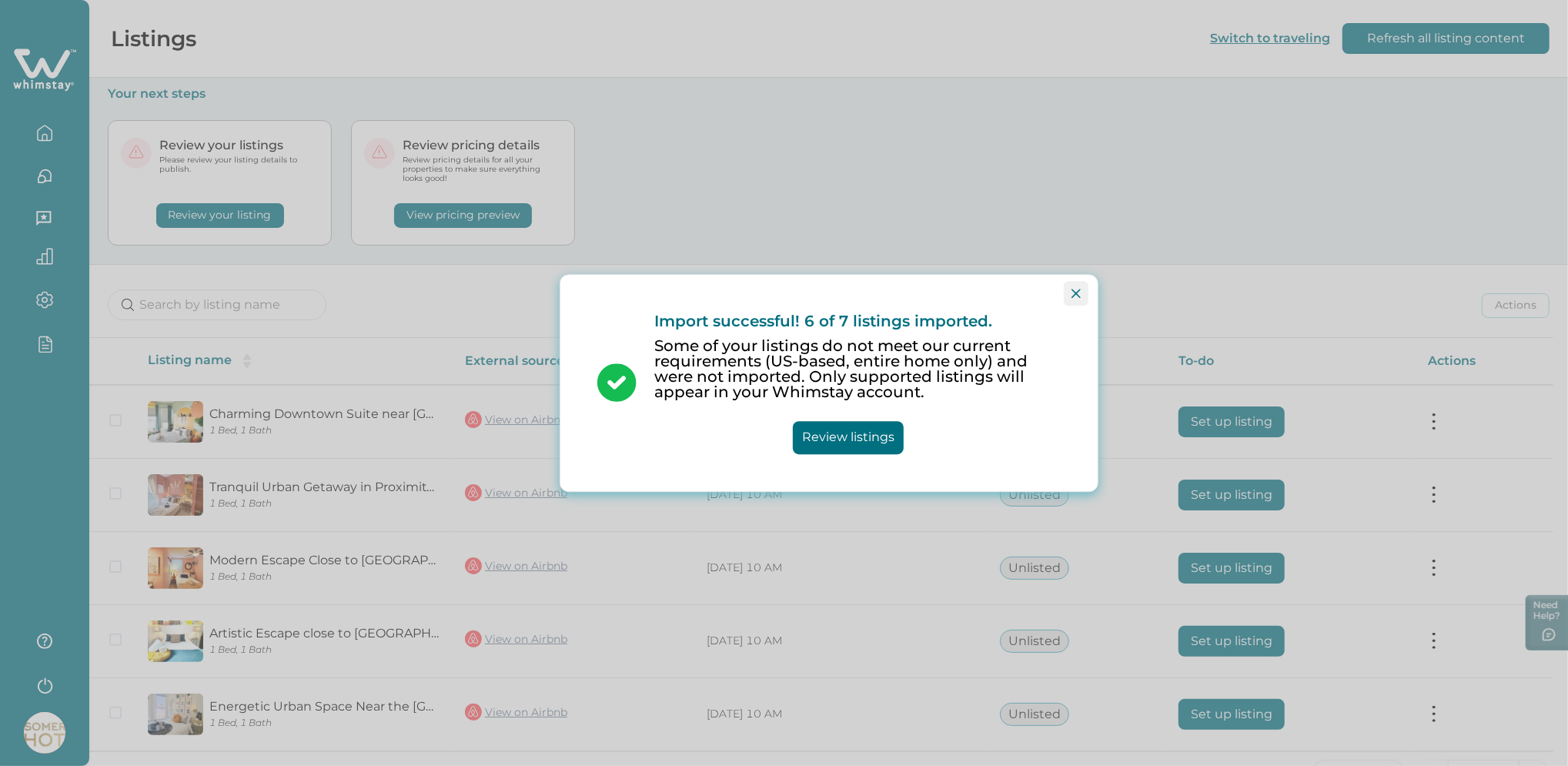
click at [1082, 293] on button "Close" at bounding box center [1075, 293] width 25 height 25
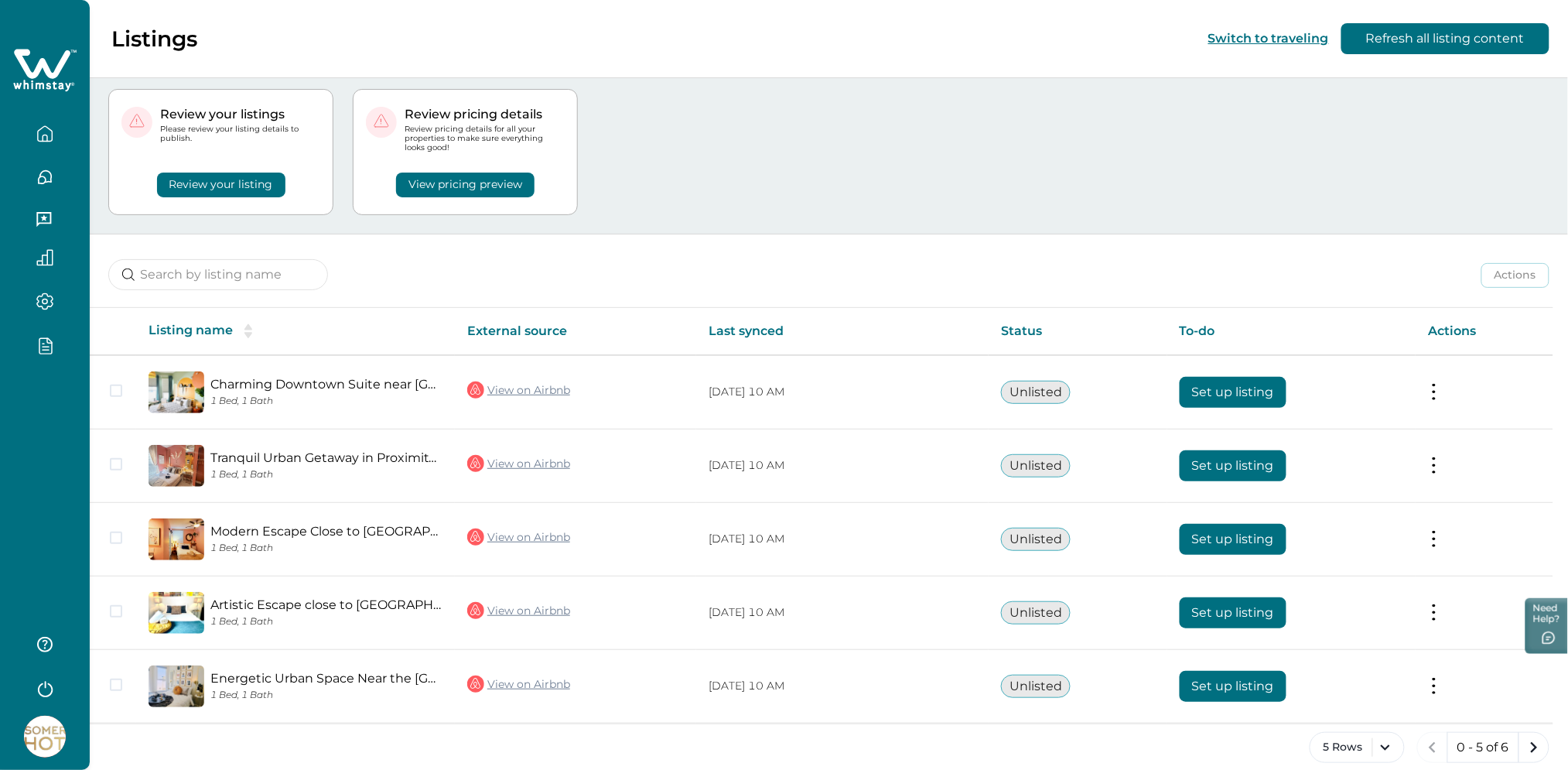
scroll to position [48, 0]
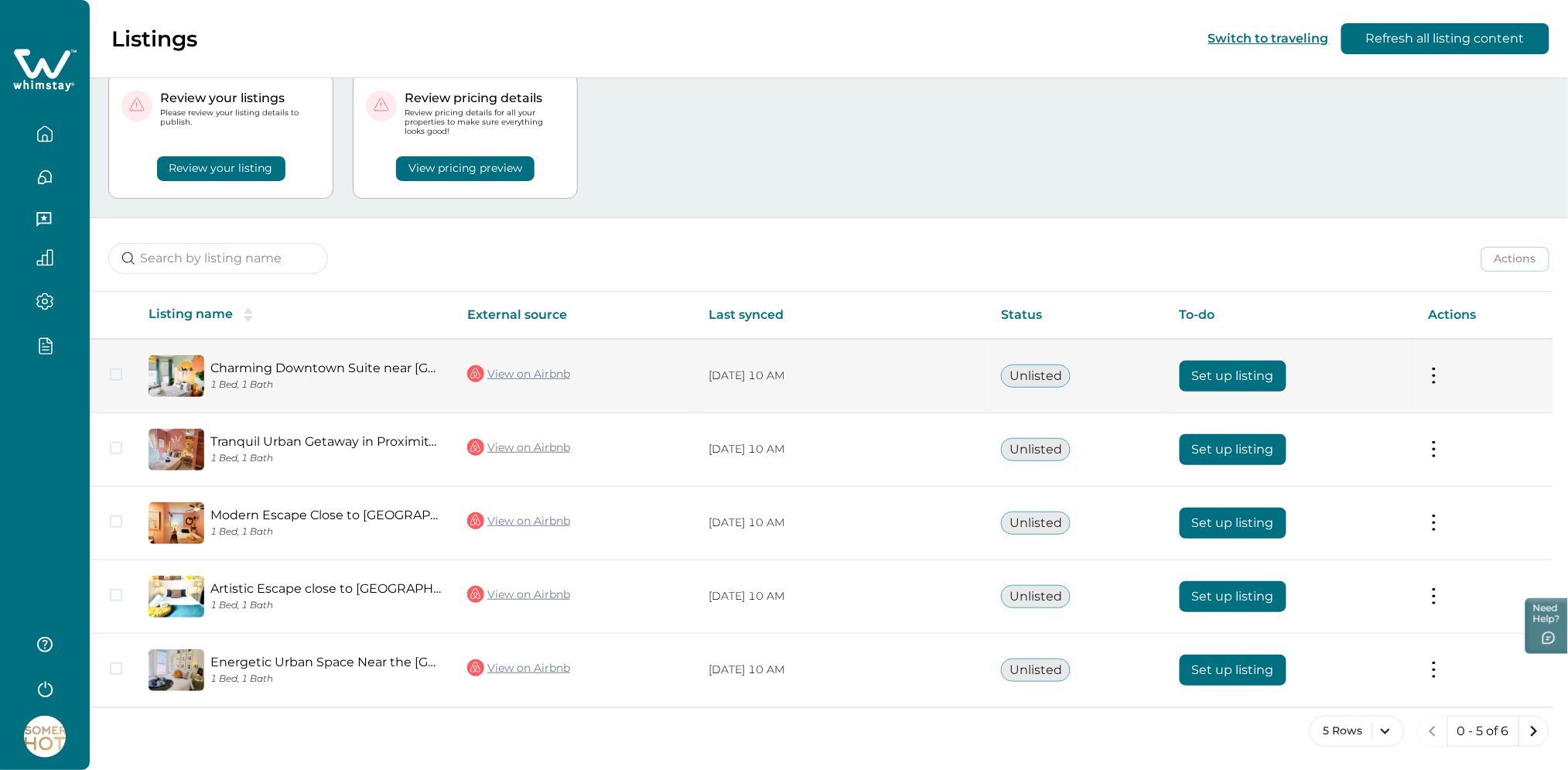
click at [1229, 360] on button "Set up listing" at bounding box center [1233, 376] width 106 height 31
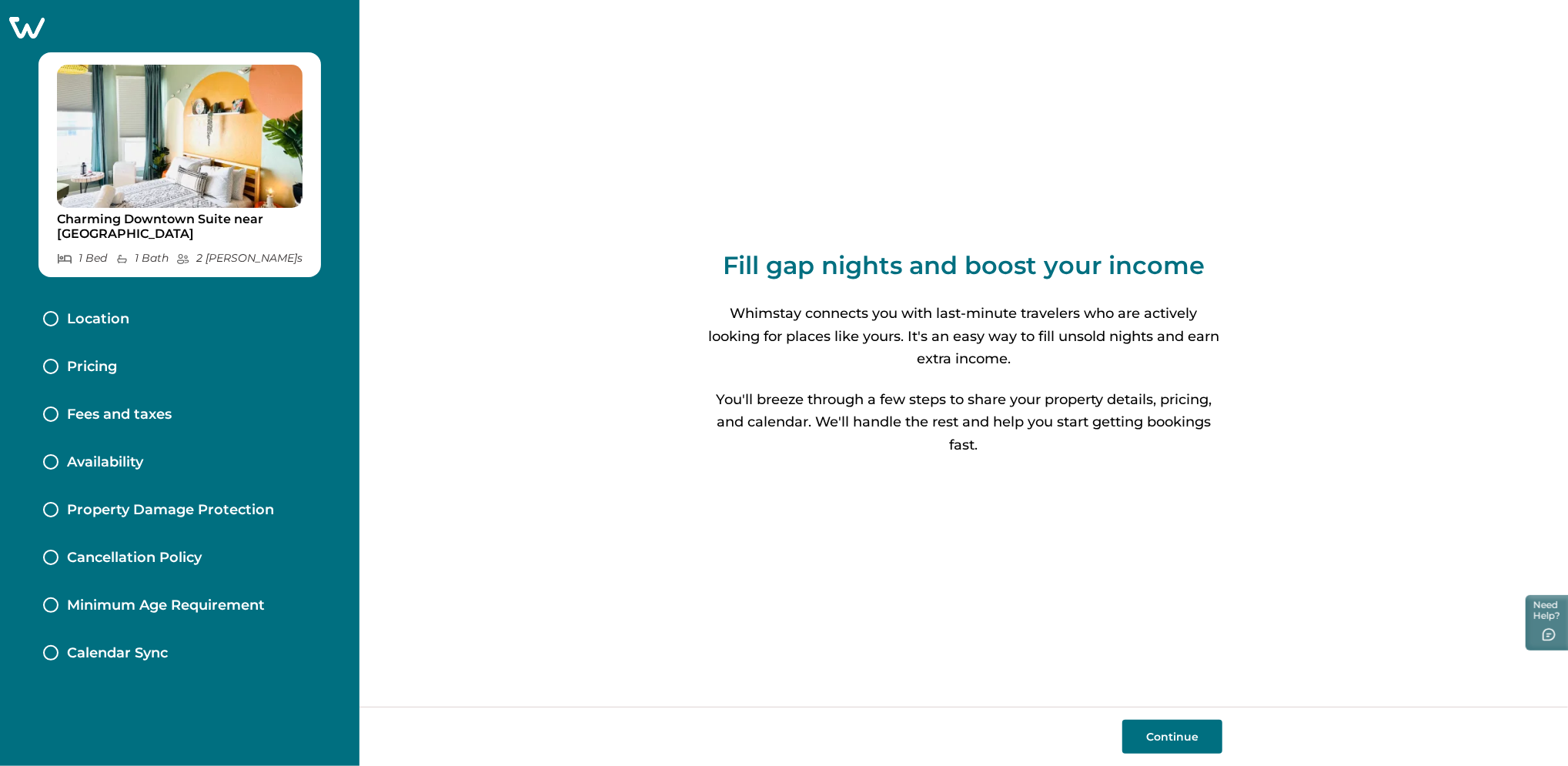
click at [1185, 739] on button "Continue" at bounding box center [1172, 736] width 100 height 34
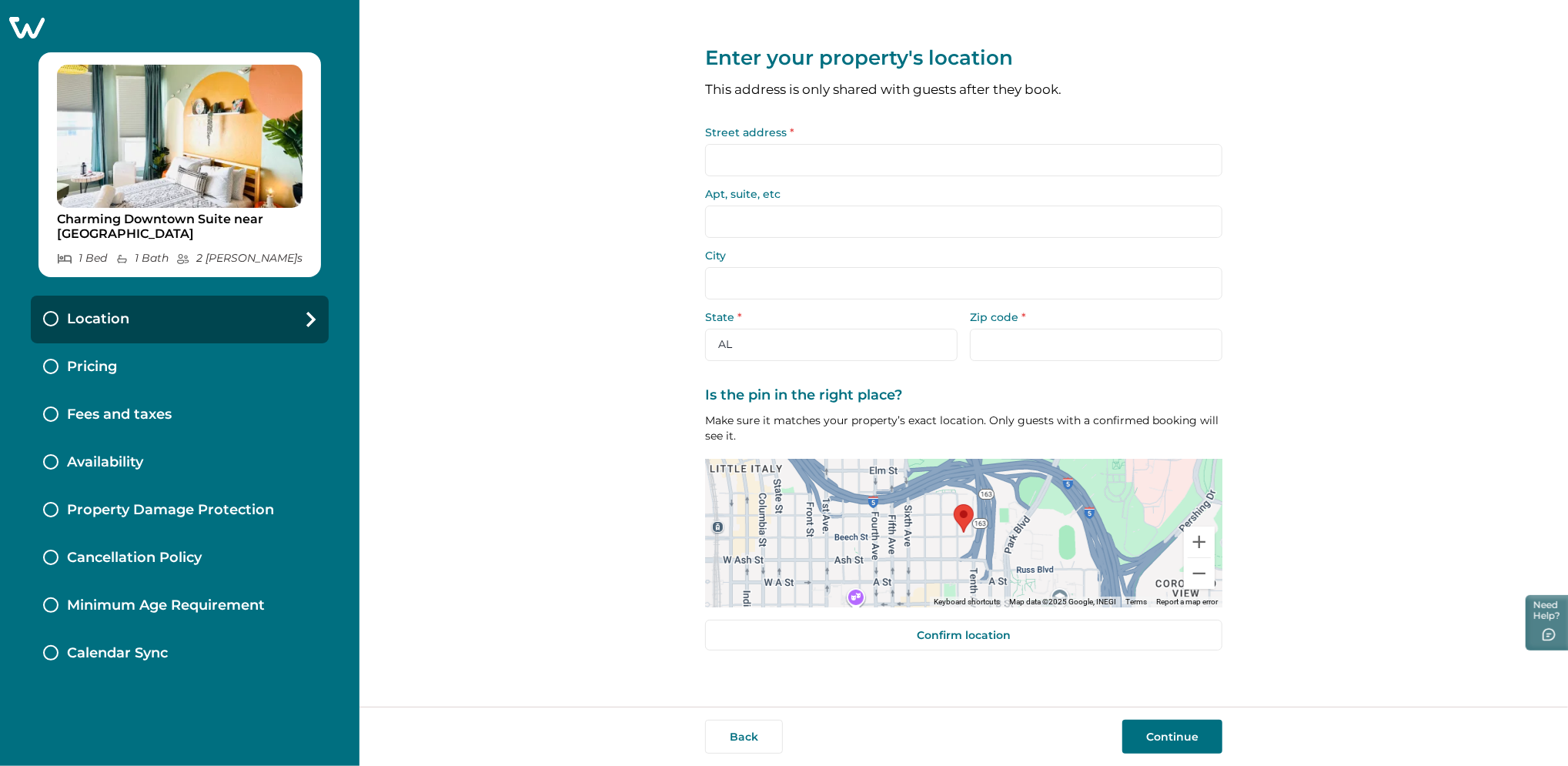
click at [859, 167] on input "Street address *" at bounding box center [963, 160] width 517 height 32
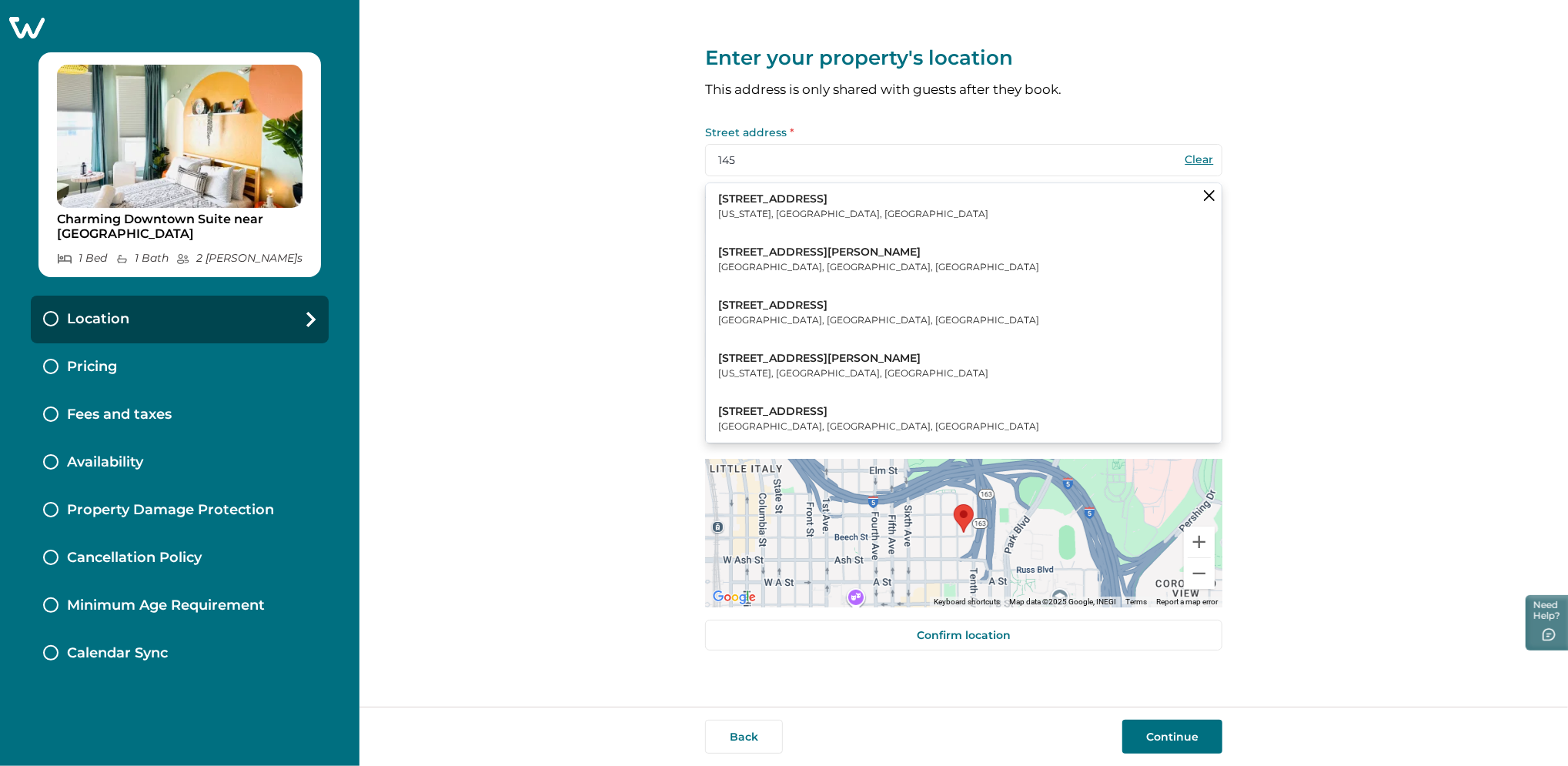
click at [815, 206] on p "[STREET_ADDRESS]" at bounding box center [853, 199] width 270 height 16
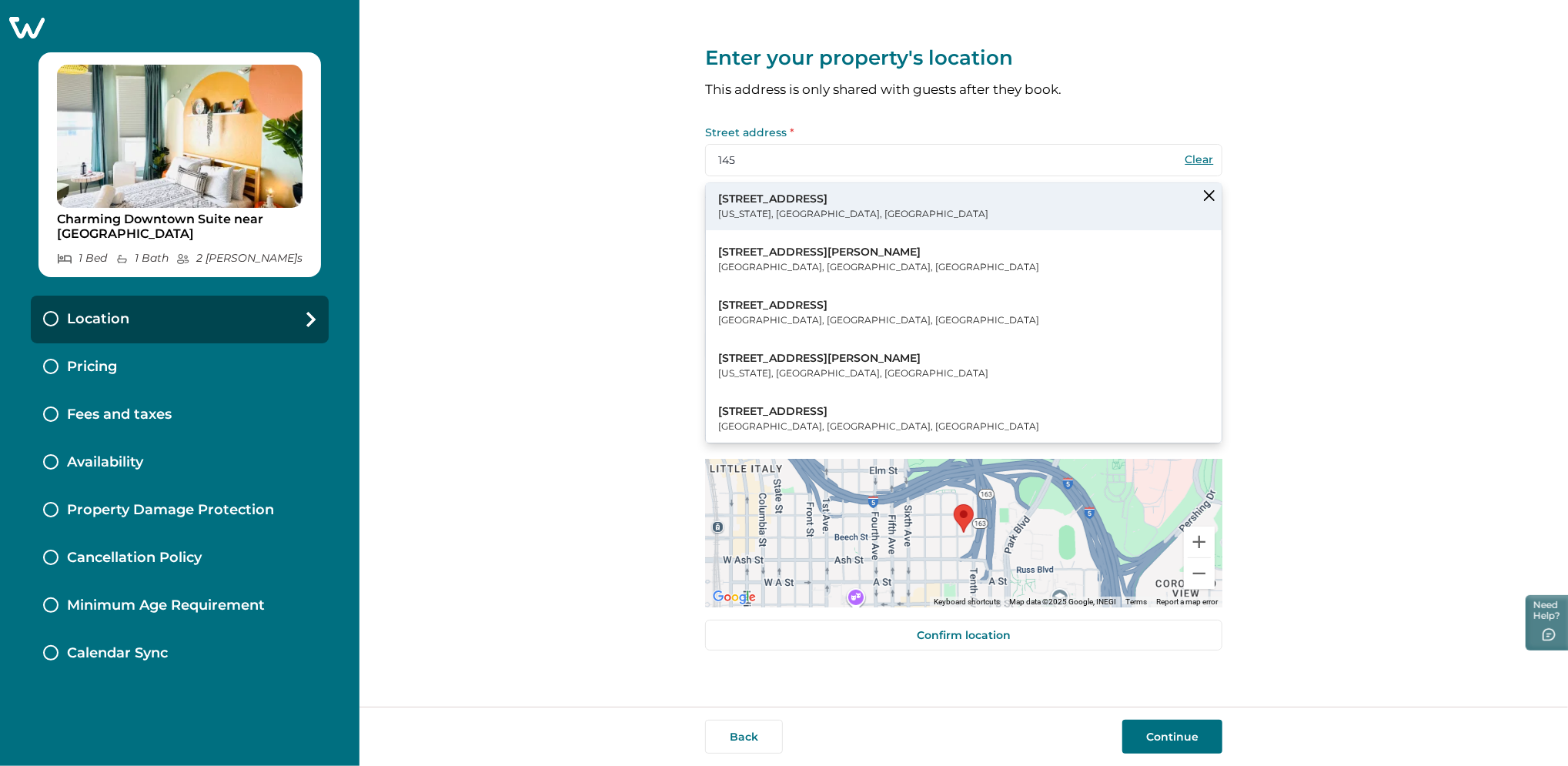
type input "[STREET_ADDRESS]"
type input "[US_STATE]"
select select "NY"
type input "10001"
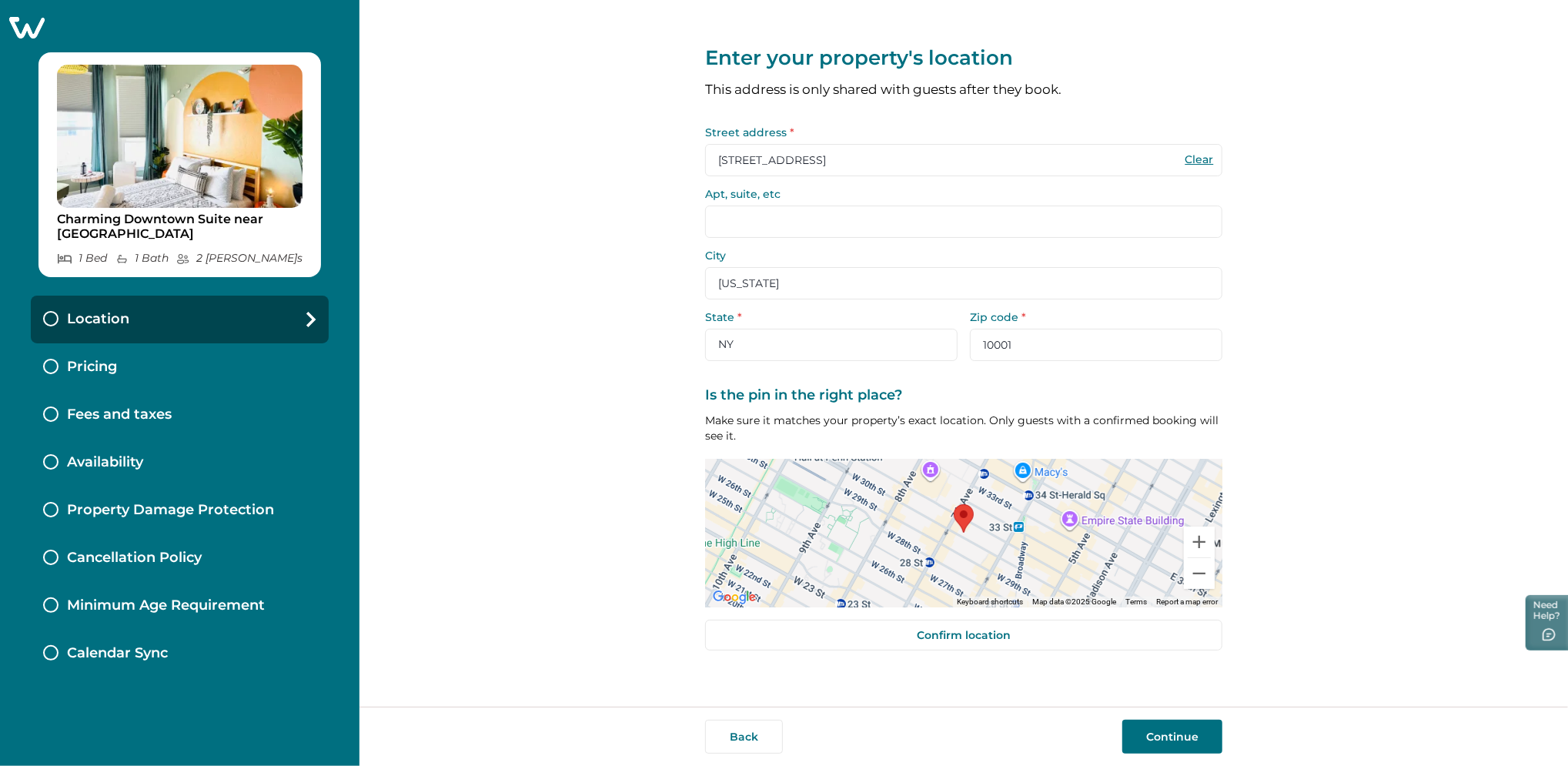
click at [1147, 728] on button "Continue" at bounding box center [1172, 736] width 100 height 34
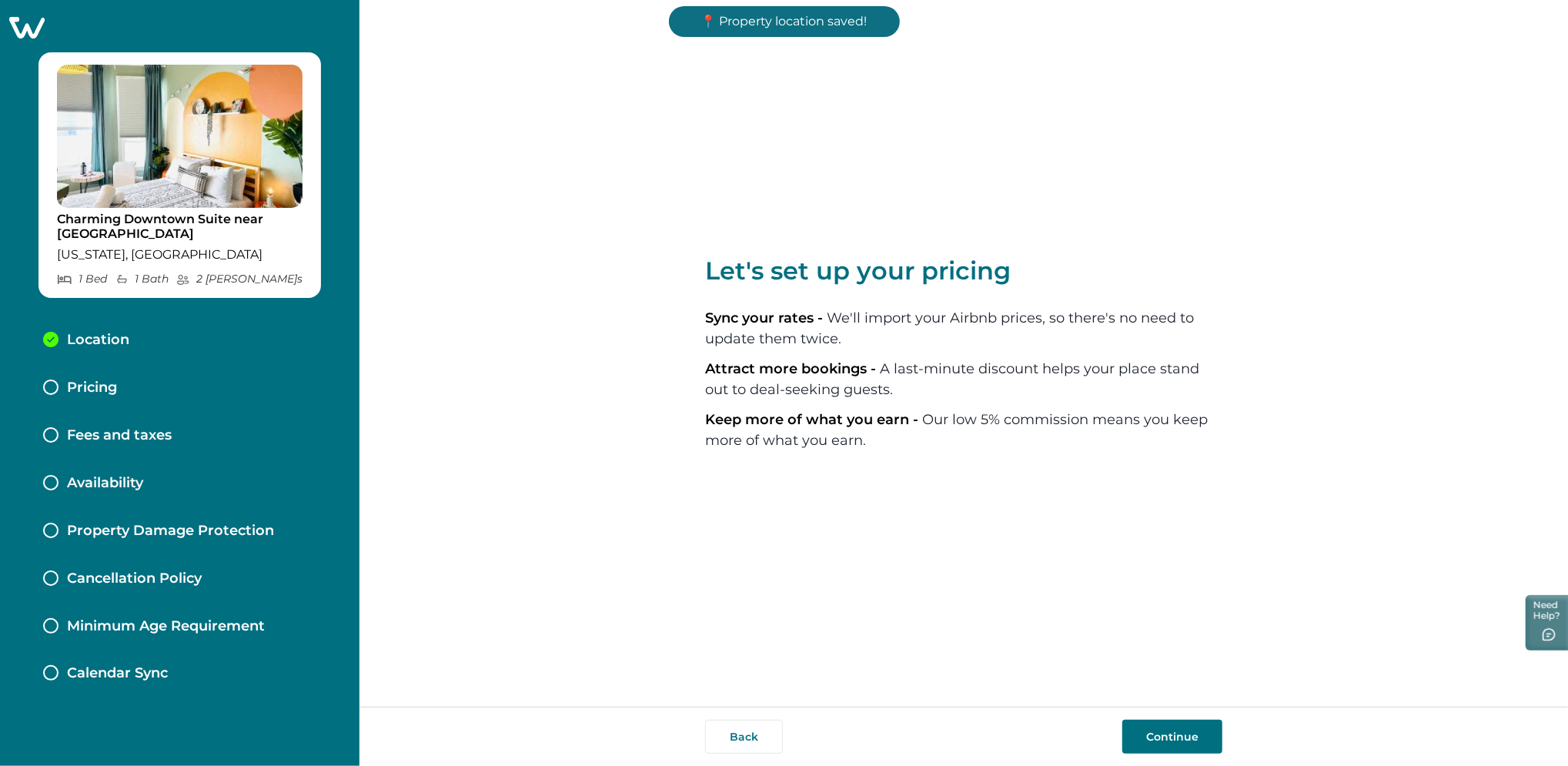
click at [1147, 728] on button "Continue" at bounding box center [1172, 736] width 100 height 34
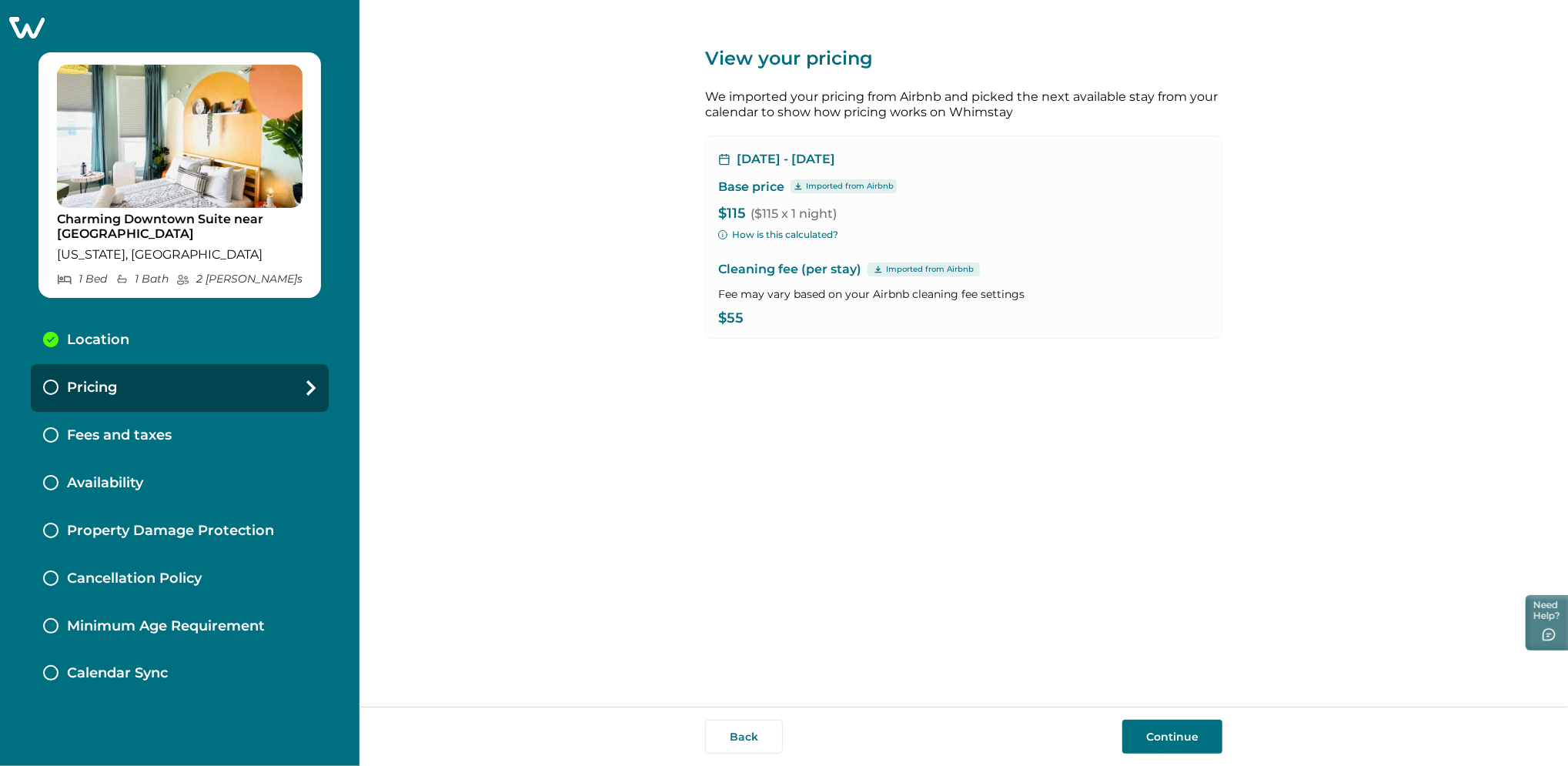
click at [1147, 728] on button "Continue" at bounding box center [1172, 736] width 100 height 34
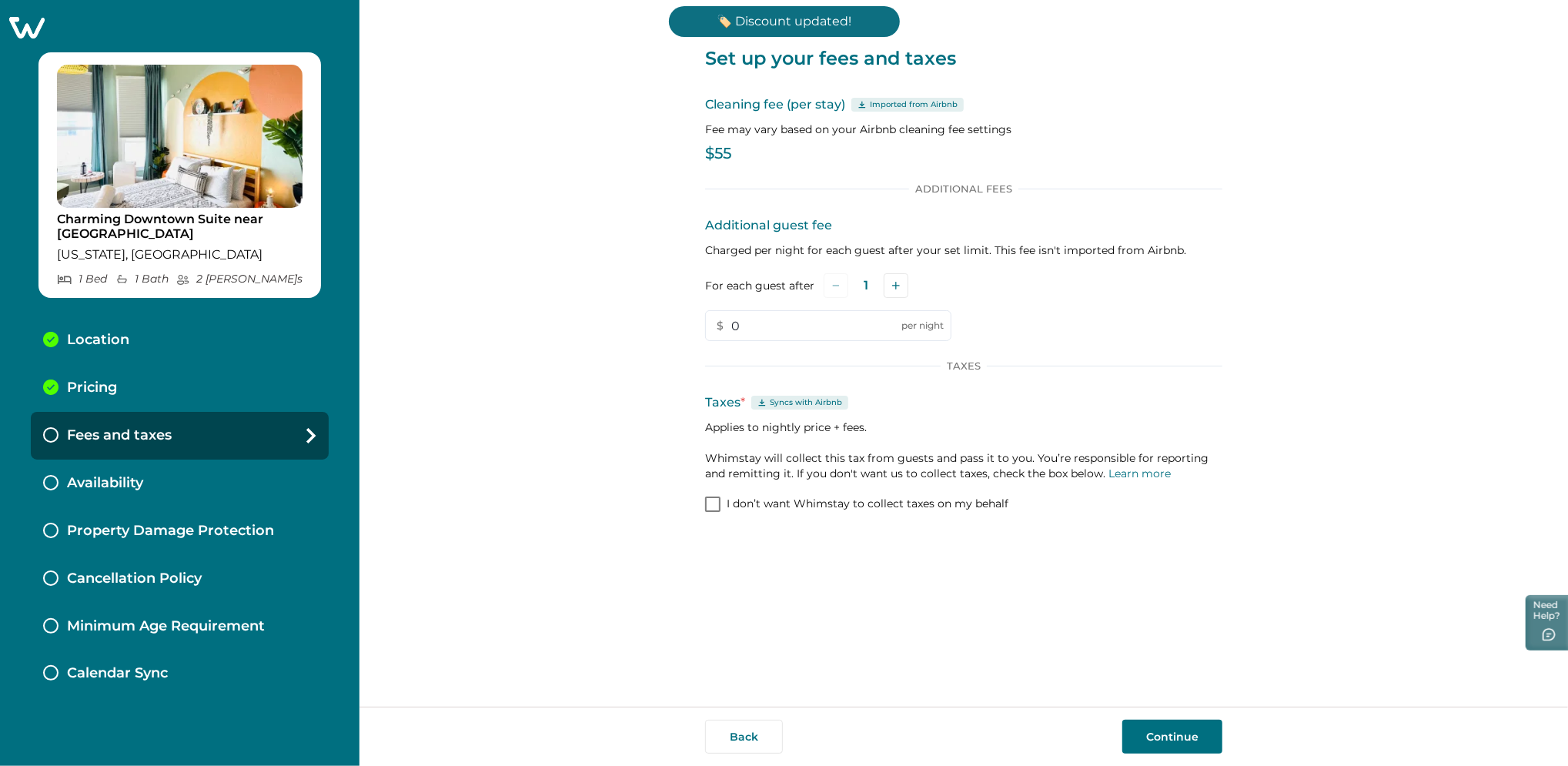
click at [1147, 728] on button "Continue" at bounding box center [1172, 736] width 100 height 34
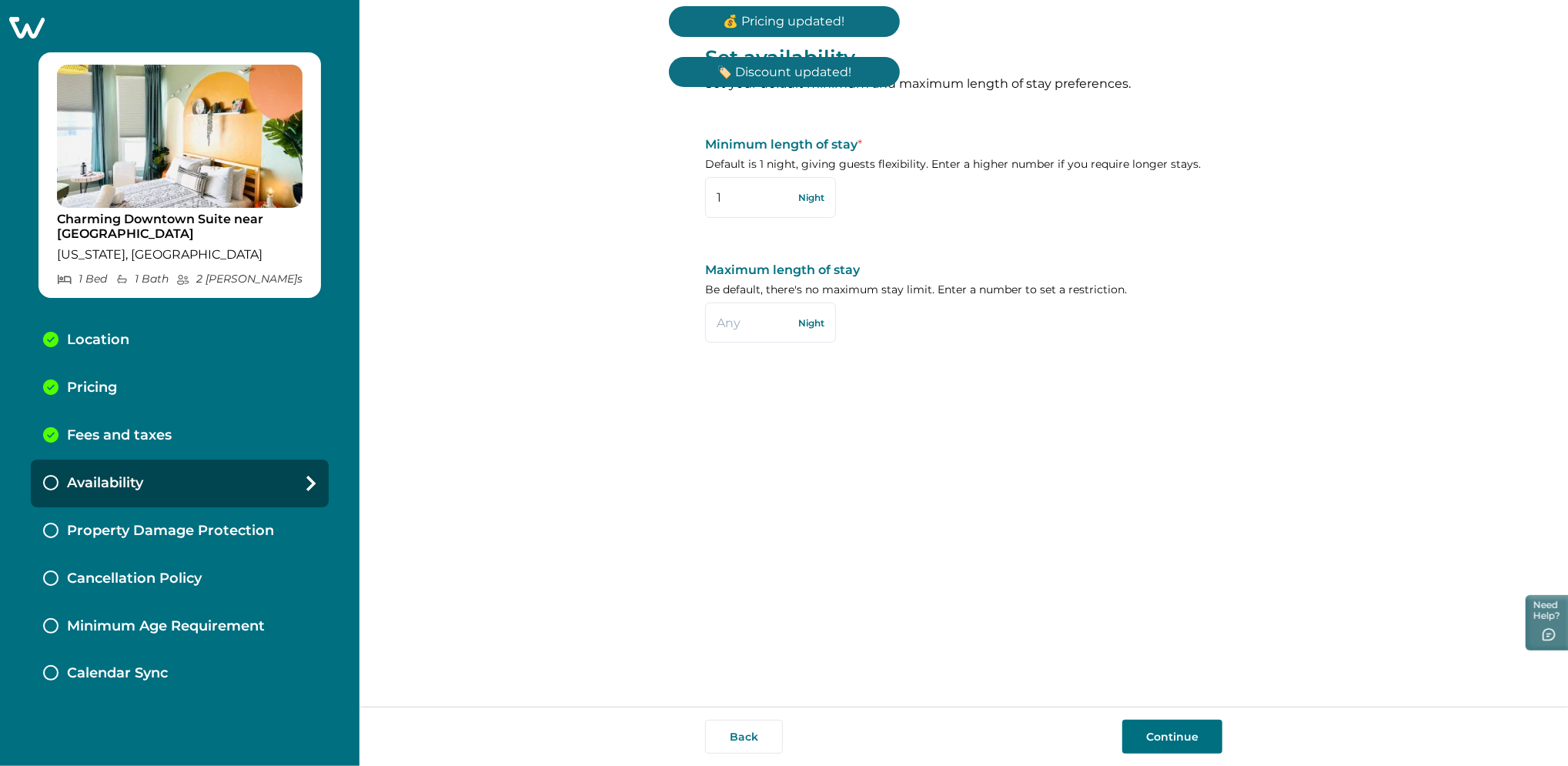
click at [1147, 728] on button "Continue" at bounding box center [1172, 736] width 100 height 34
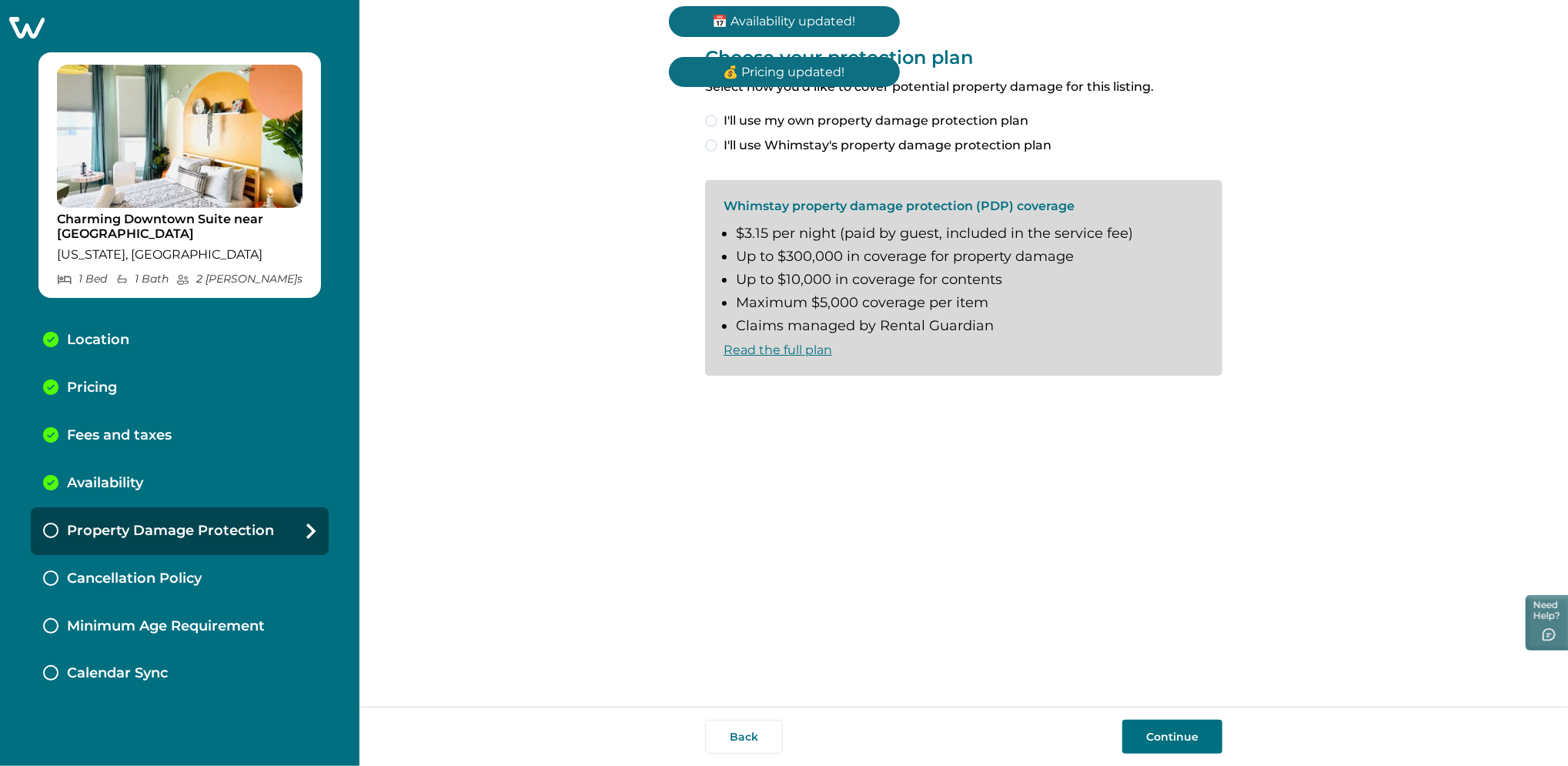
click at [789, 126] on span "I'll use my own property damage protection plan" at bounding box center [876, 120] width 305 height 18
click at [1175, 740] on button "Continue" at bounding box center [1172, 736] width 100 height 34
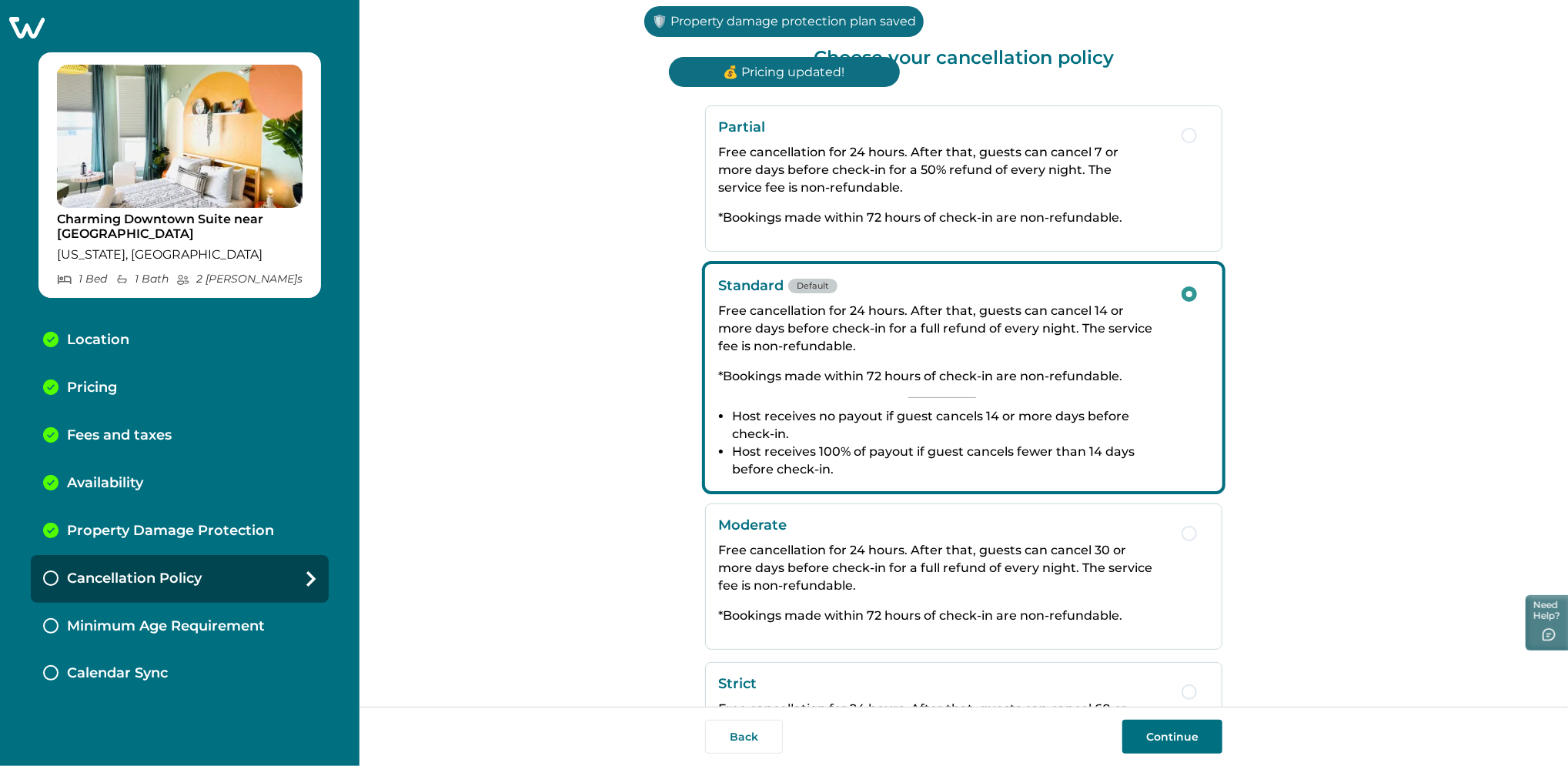
click at [1175, 740] on button "Continue" at bounding box center [1172, 736] width 100 height 34
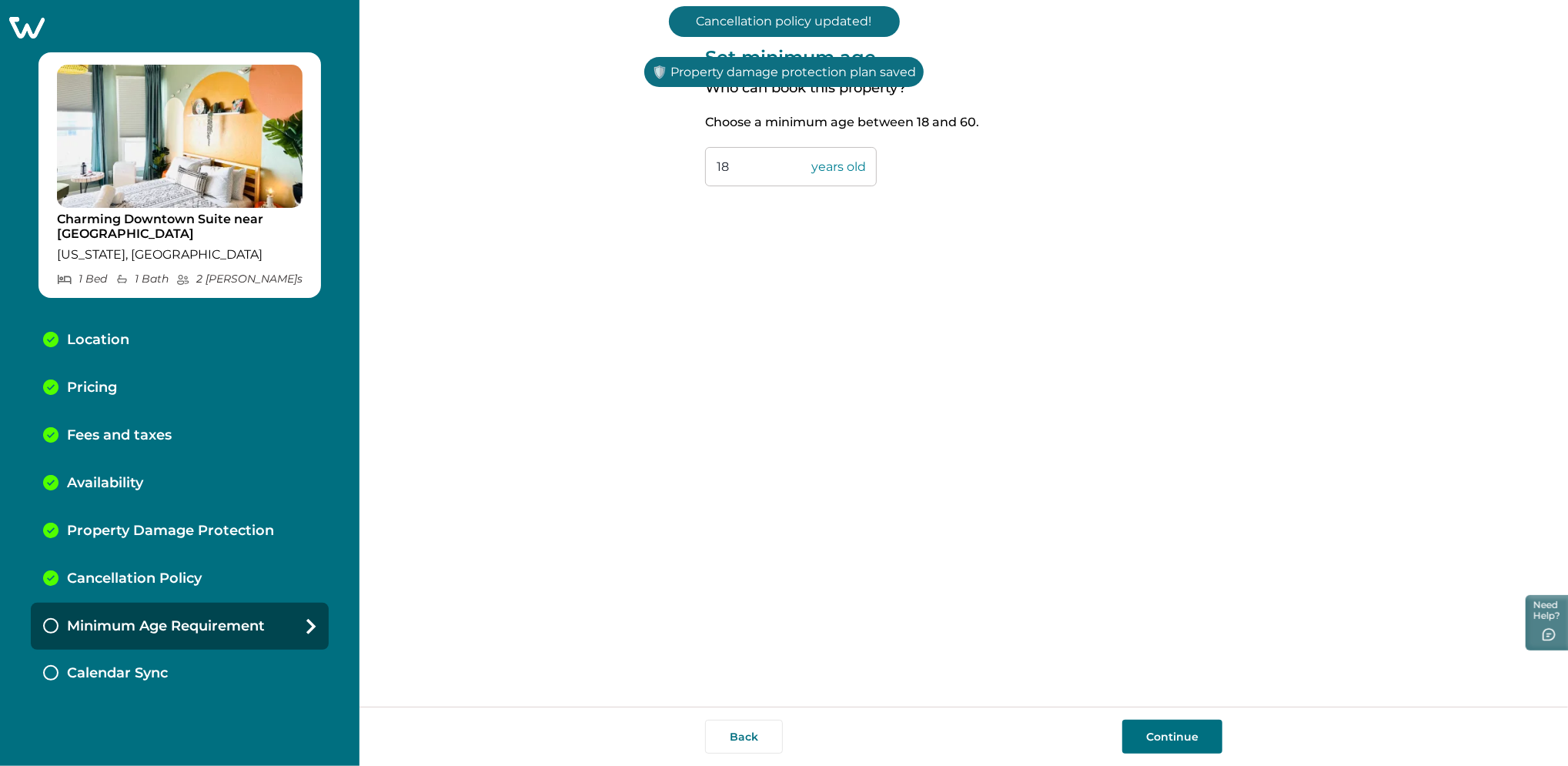
click at [1175, 740] on button "Continue" at bounding box center [1172, 736] width 100 height 34
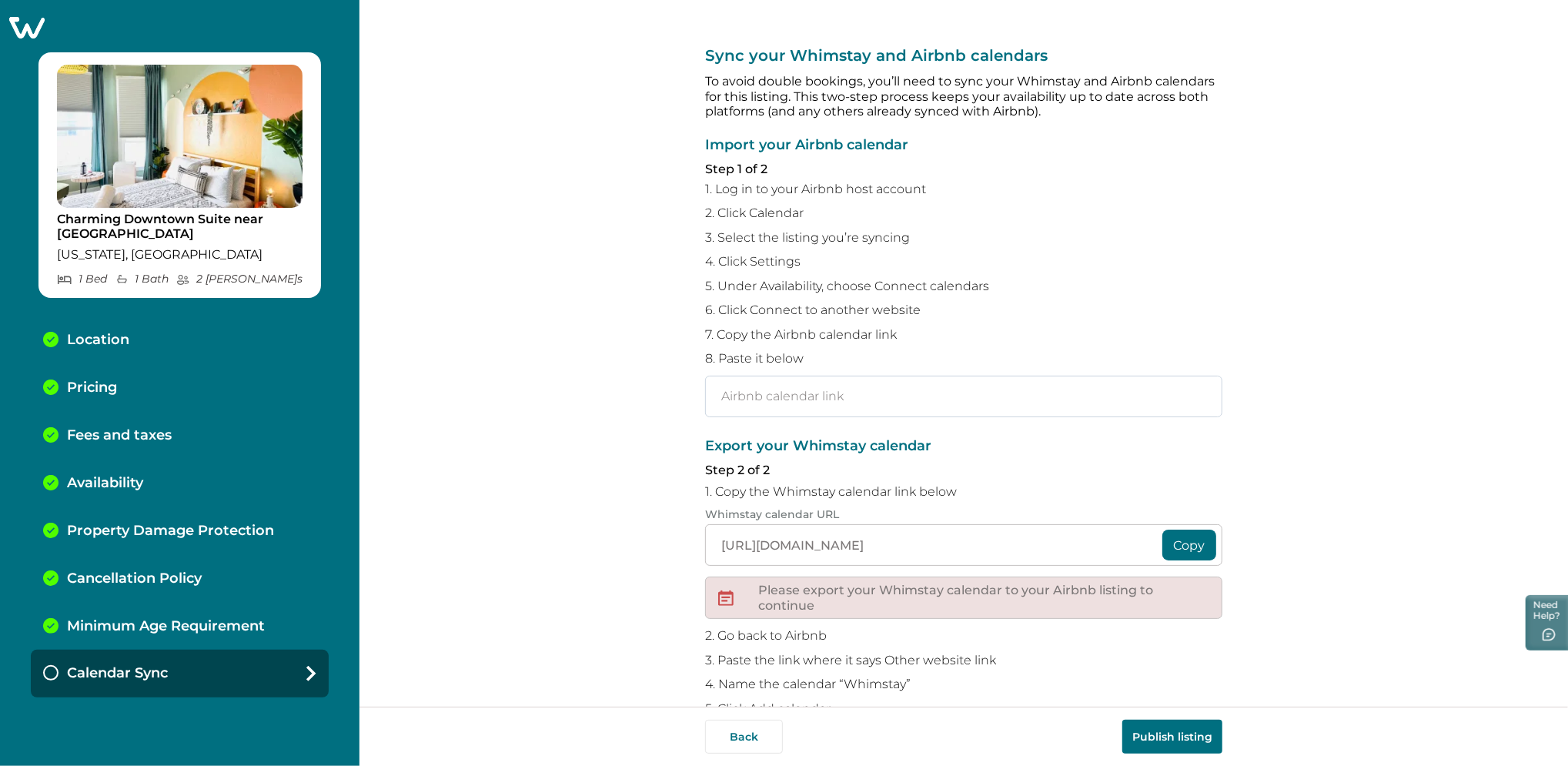
drag, startPoint x: 844, startPoint y: 370, endPoint x: 838, endPoint y: 382, distance: 13.4
click at [839, 382] on div "Import your Airbnb calendar Step 1 of 2 1. Log in to your Airbnb host account 2…" at bounding box center [963, 277] width 517 height 279
click at [830, 392] on input "text" at bounding box center [963, 397] width 517 height 42
click at [830, 397] on input "text" at bounding box center [963, 397] width 517 height 42
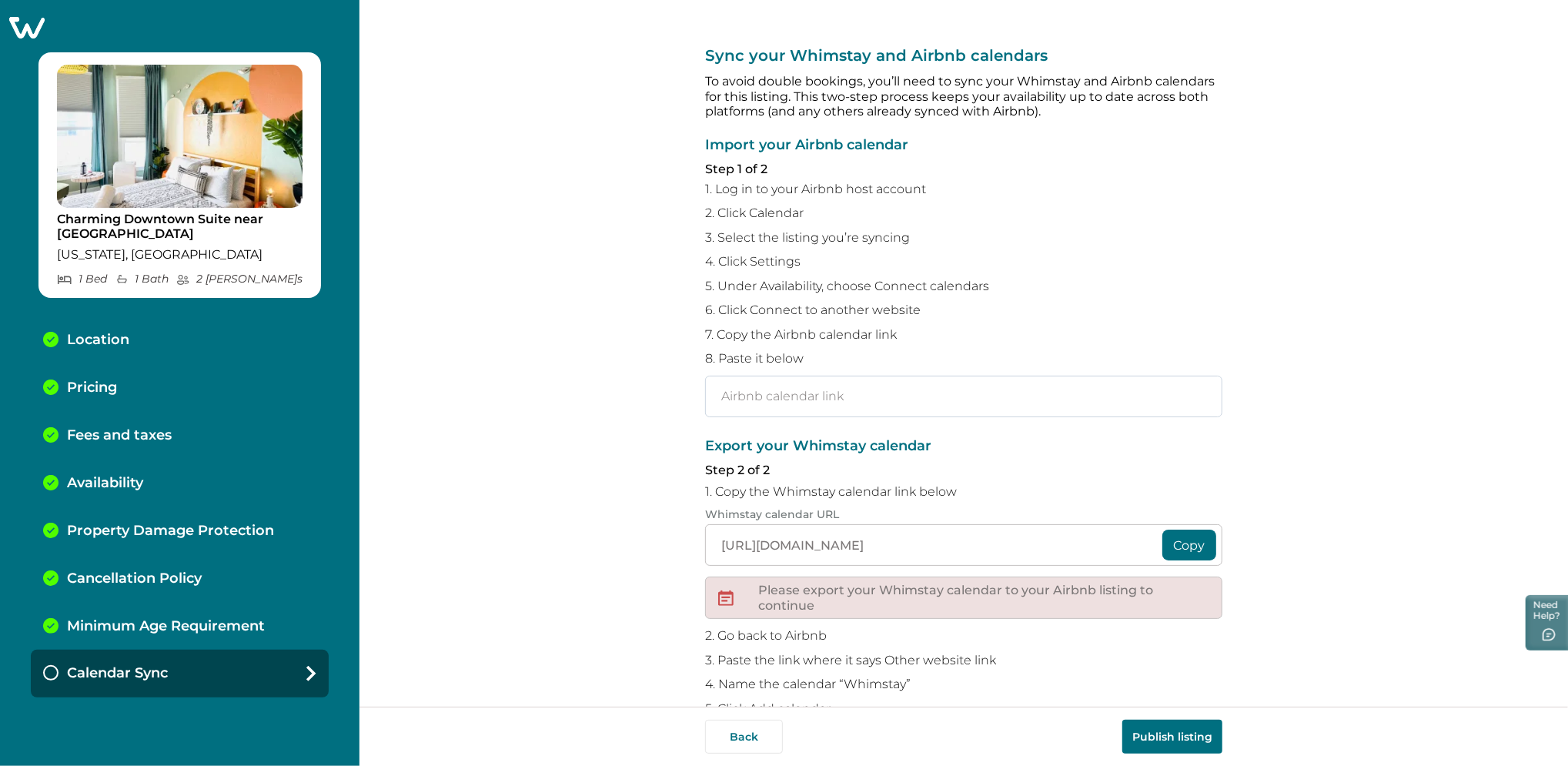
paste input "[URL][DOMAIN_NAME]"
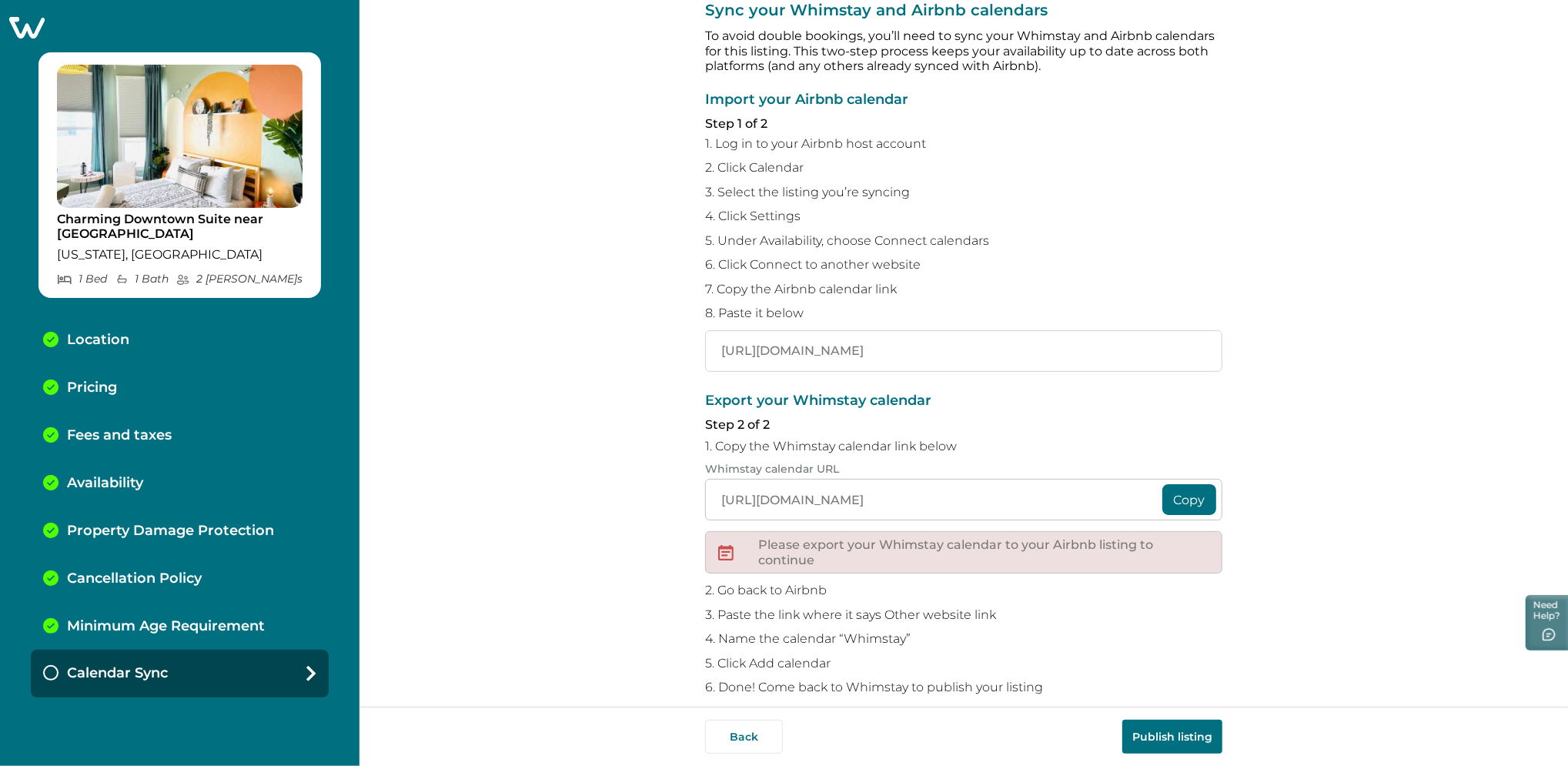
scroll to position [64, 0]
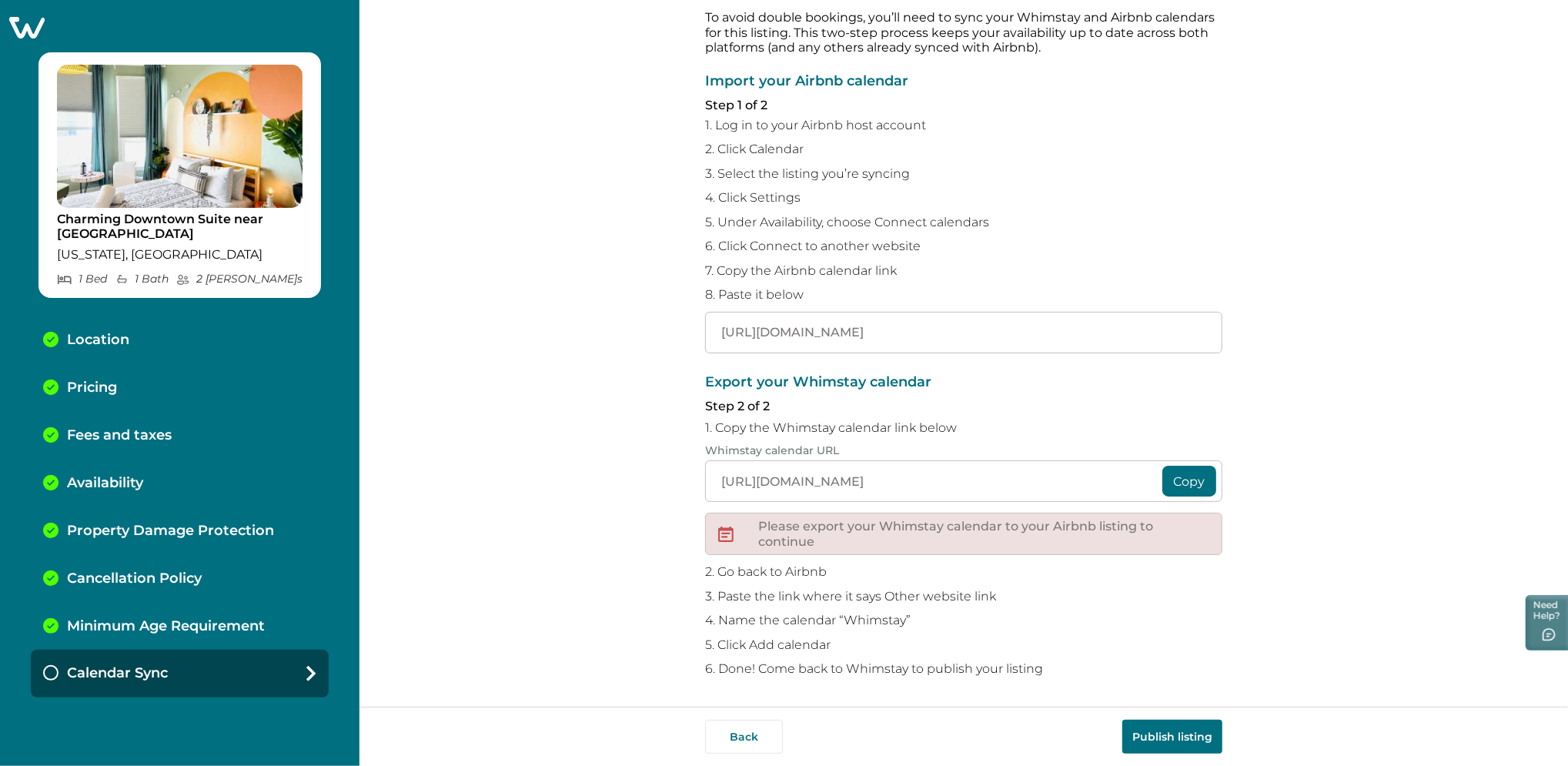
type input "[URL][DOMAIN_NAME]"
